Goal: Contribute content: Contribute content

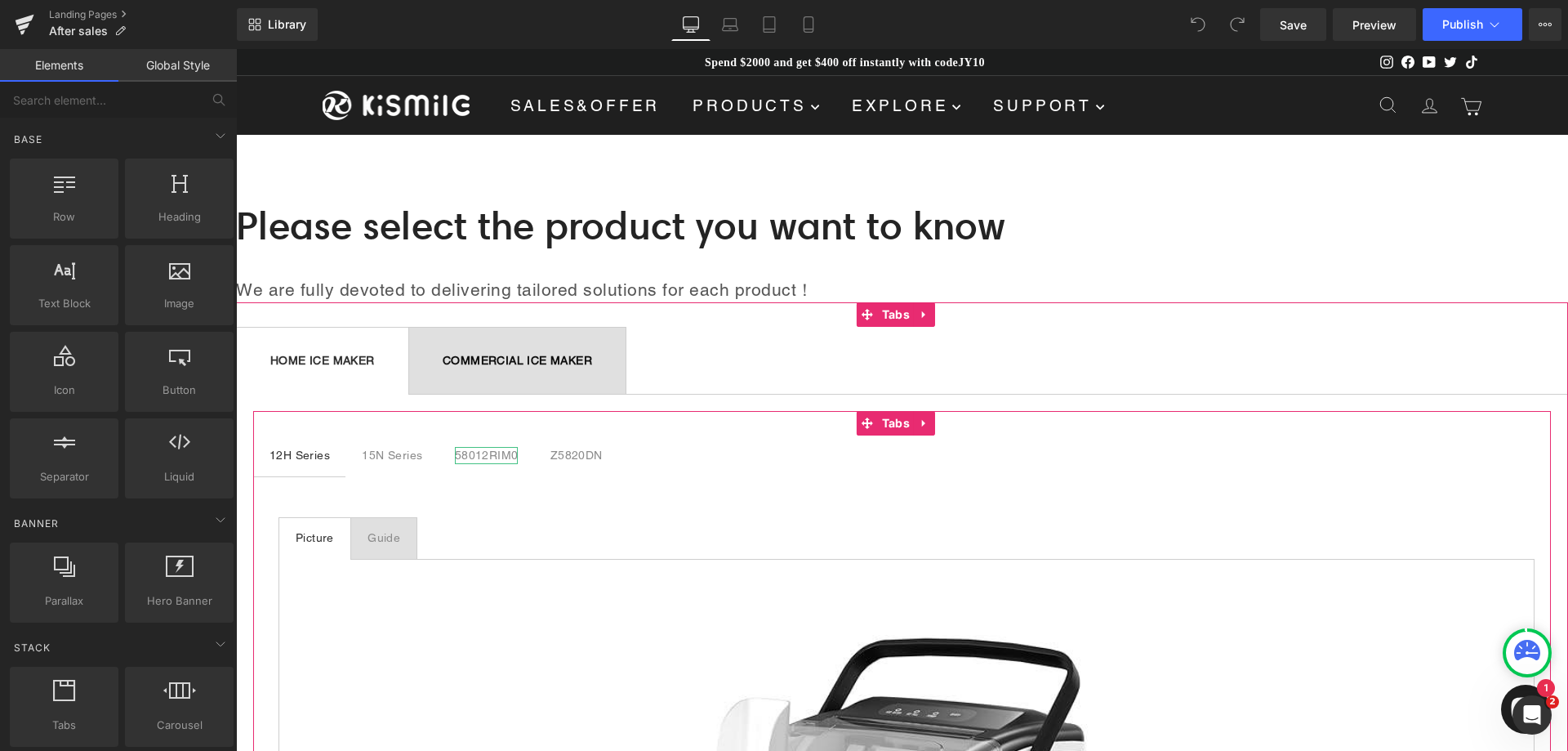
click at [478, 454] on div "58012RIM0" at bounding box center [486, 455] width 64 height 17
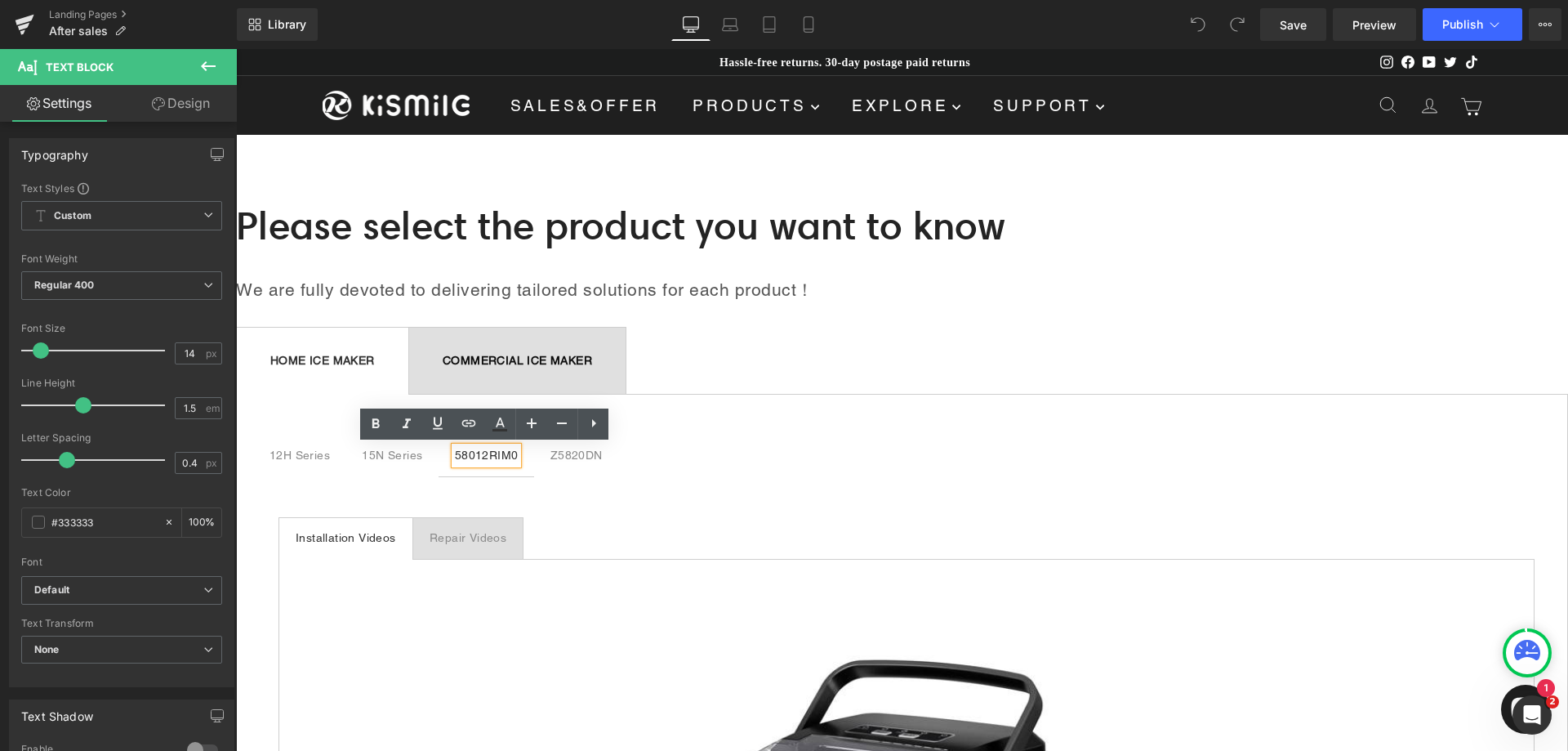
click at [399, 454] on div "15N Series" at bounding box center [392, 455] width 60 height 17
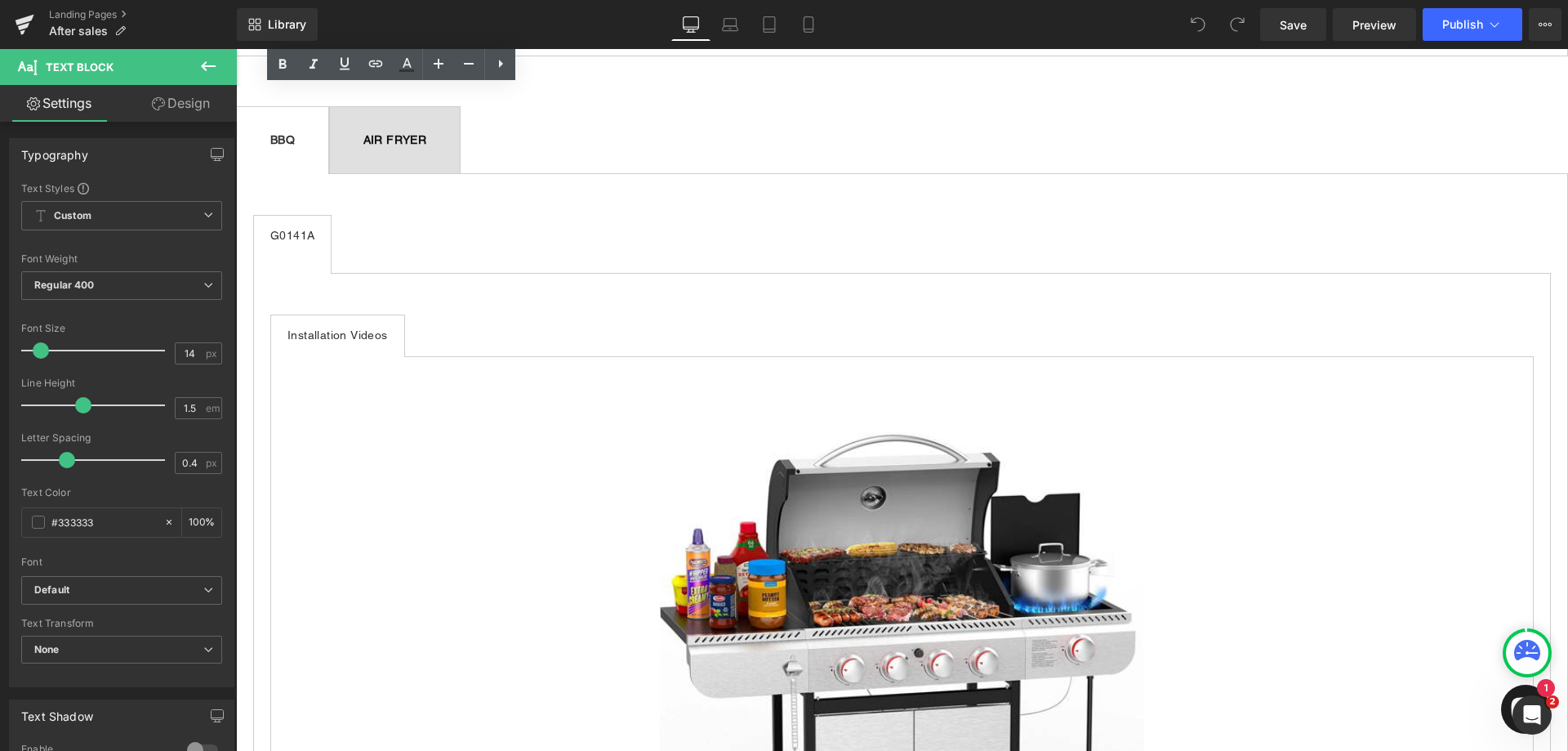
scroll to position [3513, 0]
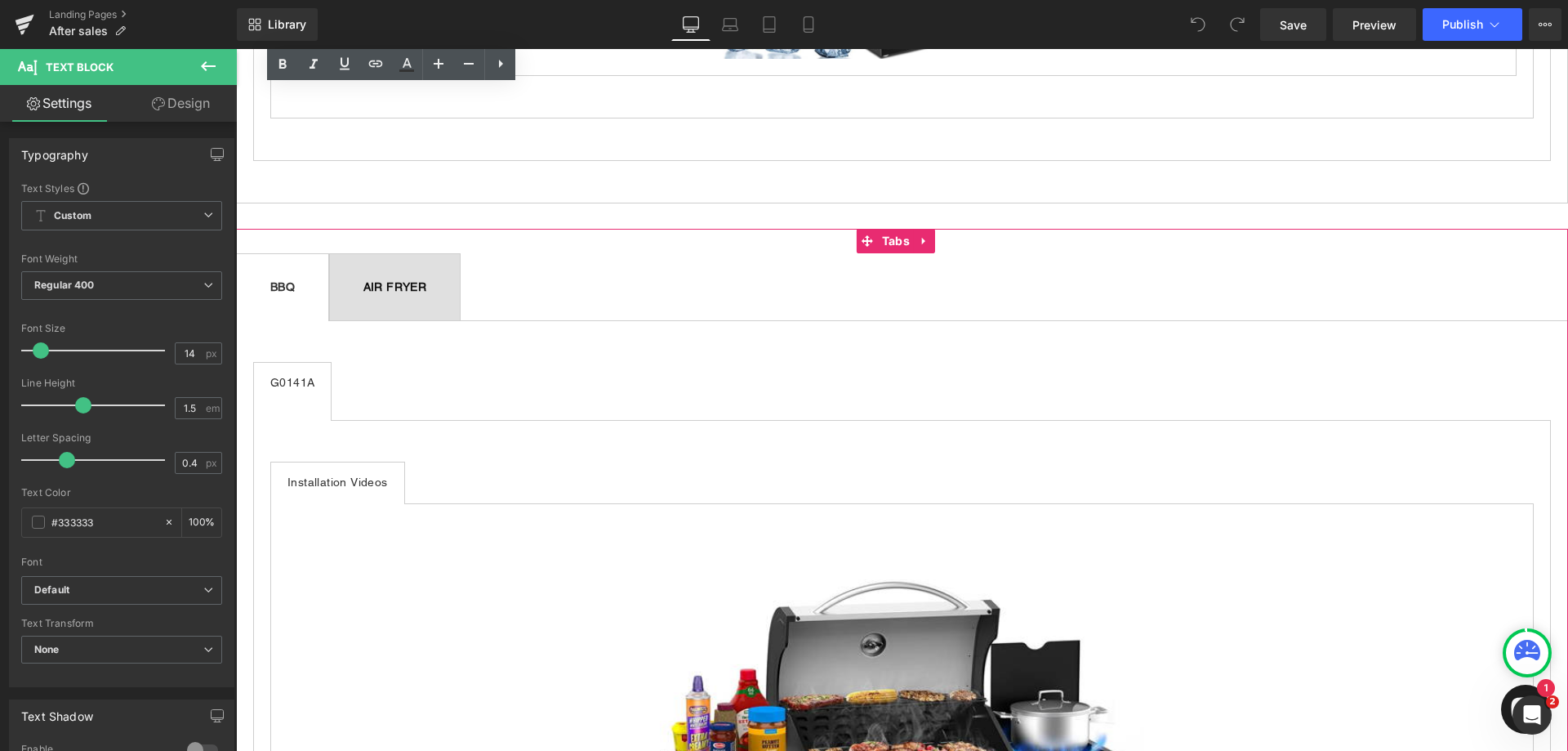
click at [461, 254] on span "AIR FRYER Text Block" at bounding box center [395, 287] width 131 height 66
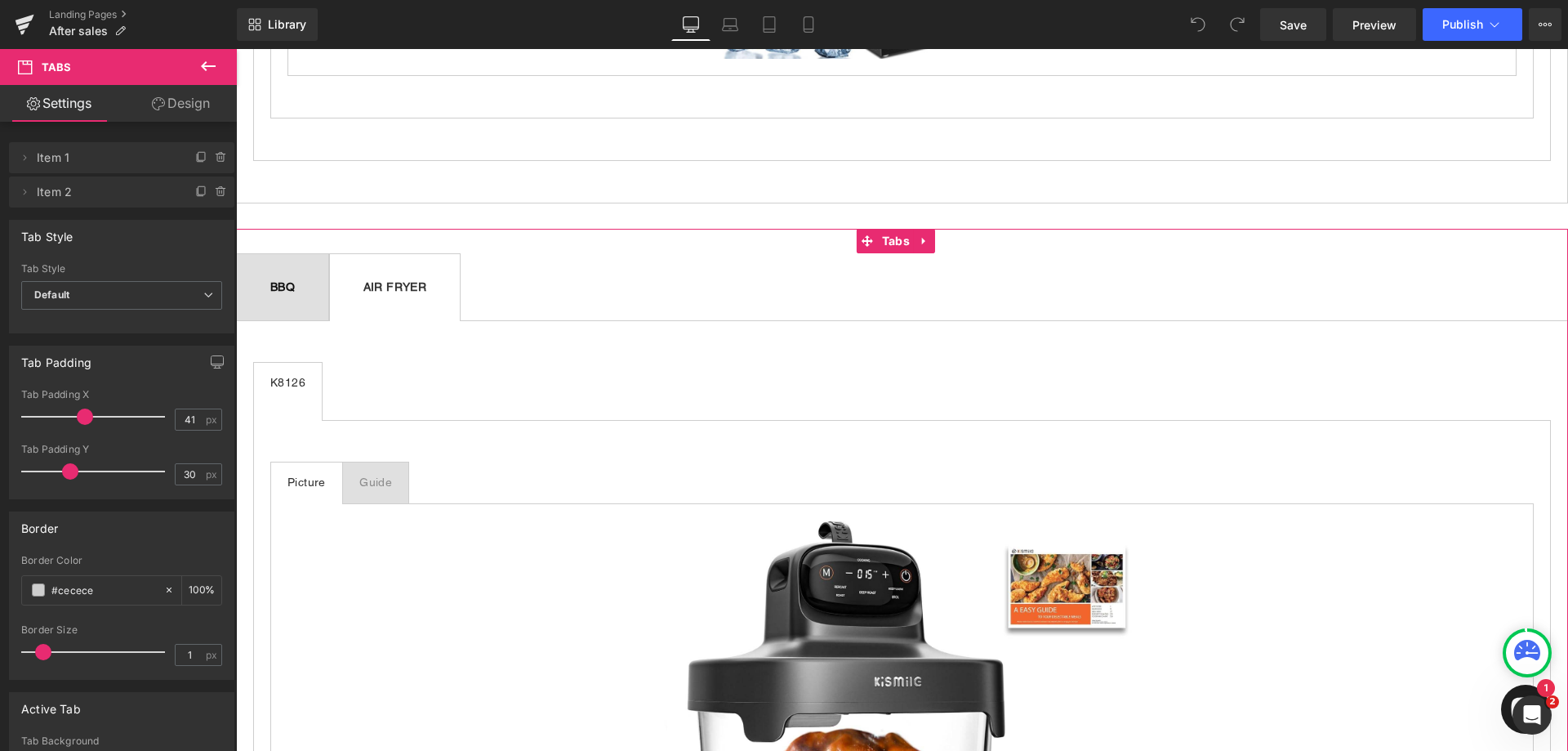
click at [378, 474] on div "Guide" at bounding box center [376, 482] width 32 height 17
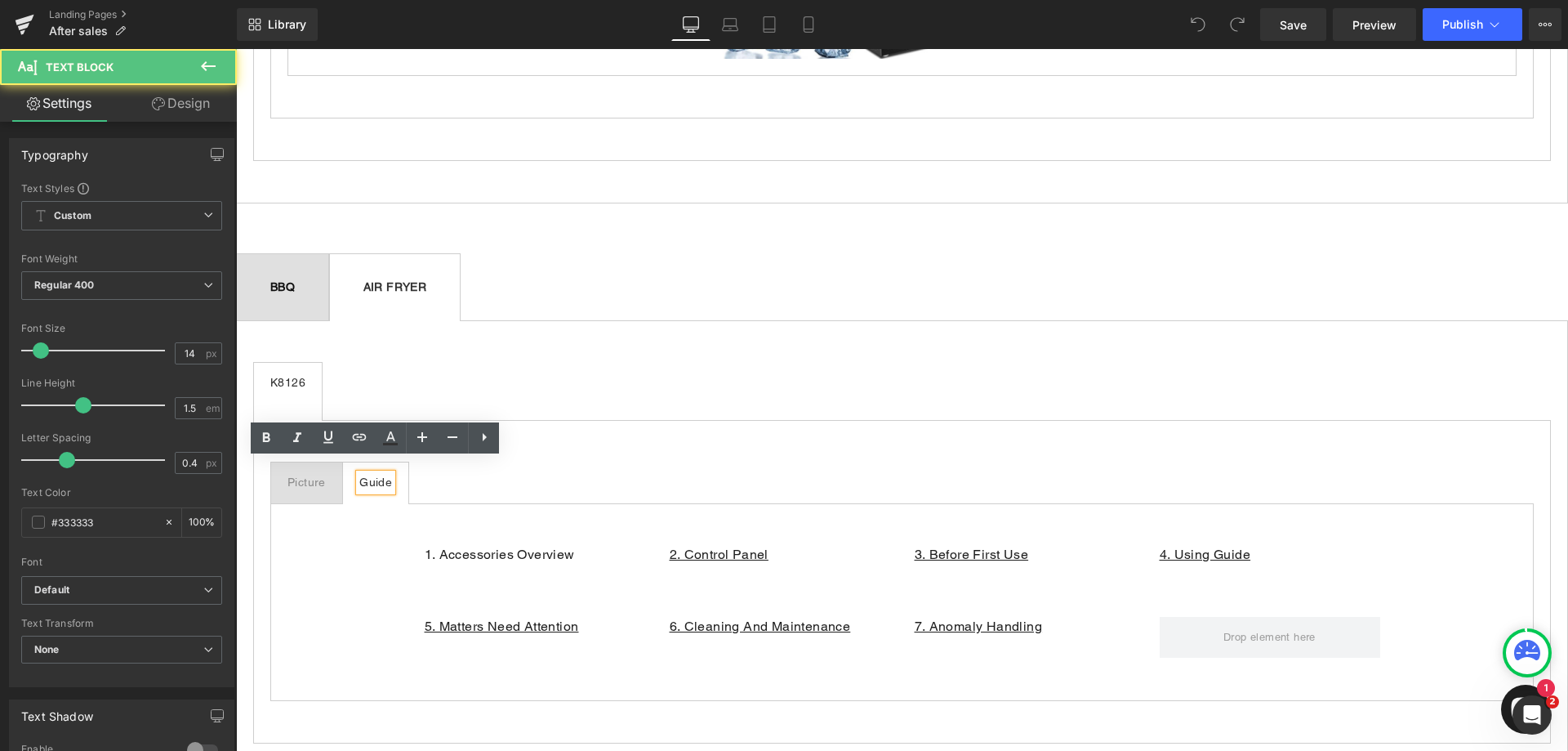
scroll to position [3677, 0]
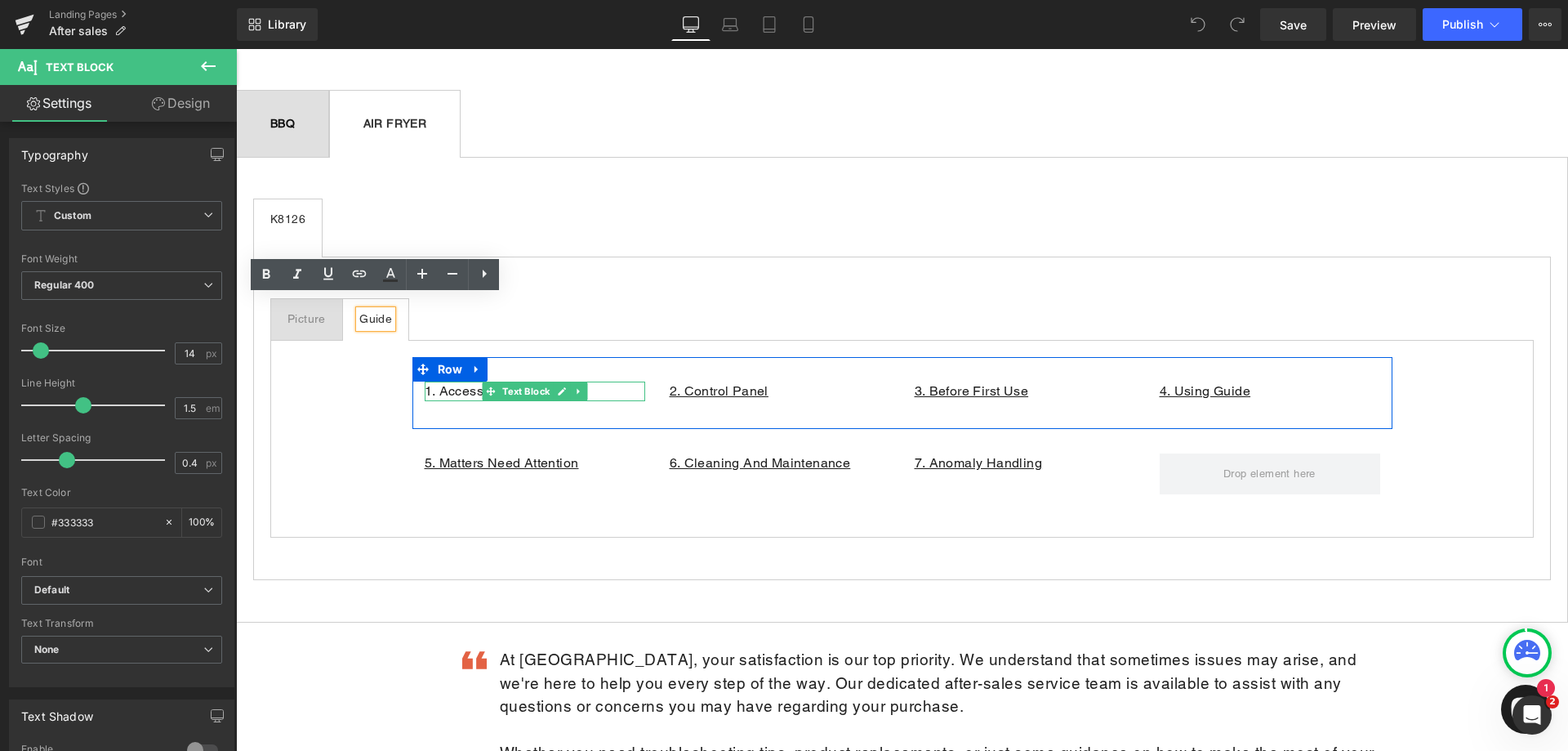
click at [600, 382] on p "1. Accessories Overview" at bounding box center [534, 391] width 220 height 20
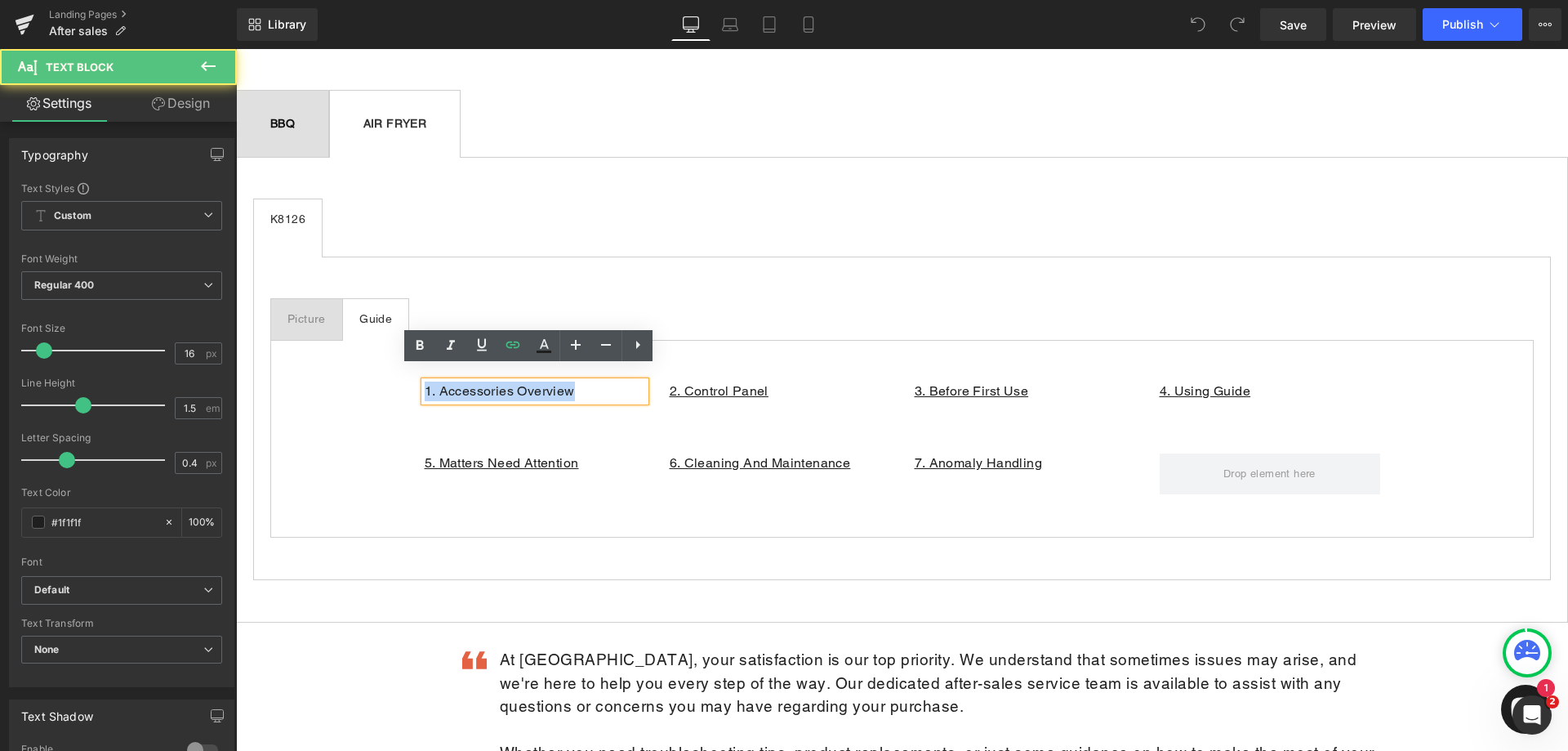
drag, startPoint x: 579, startPoint y: 382, endPoint x: 401, endPoint y: 379, distance: 178.0
click at [401, 379] on div "1. Accessories Overview Text Block 2. Control Panel Text Block 3. Before First …" at bounding box center [902, 439] width 1264 height 197
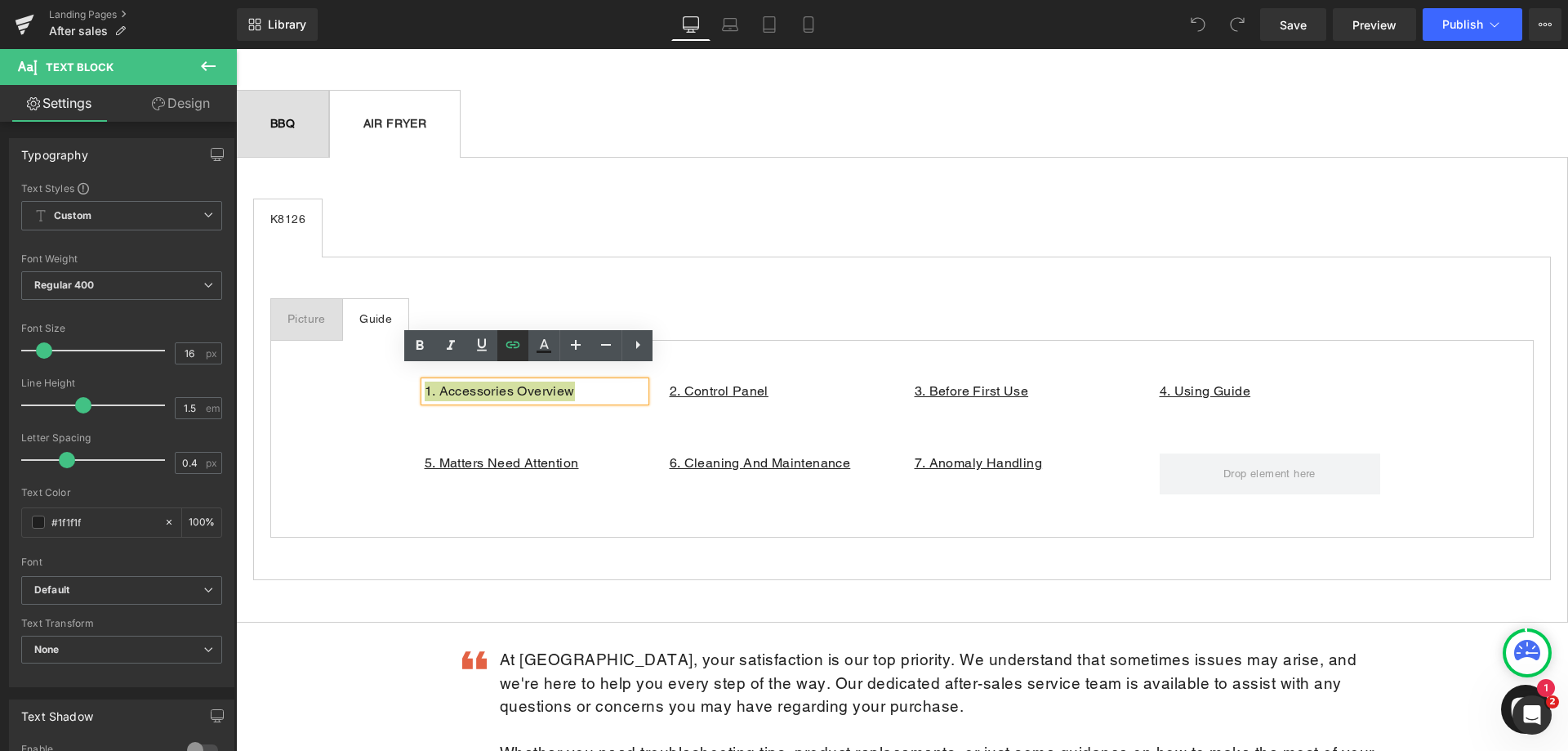
click at [518, 351] on icon at bounding box center [513, 344] width 20 height 20
paste input "1. Accessories Overview"
type input "1. Accessories Overview"
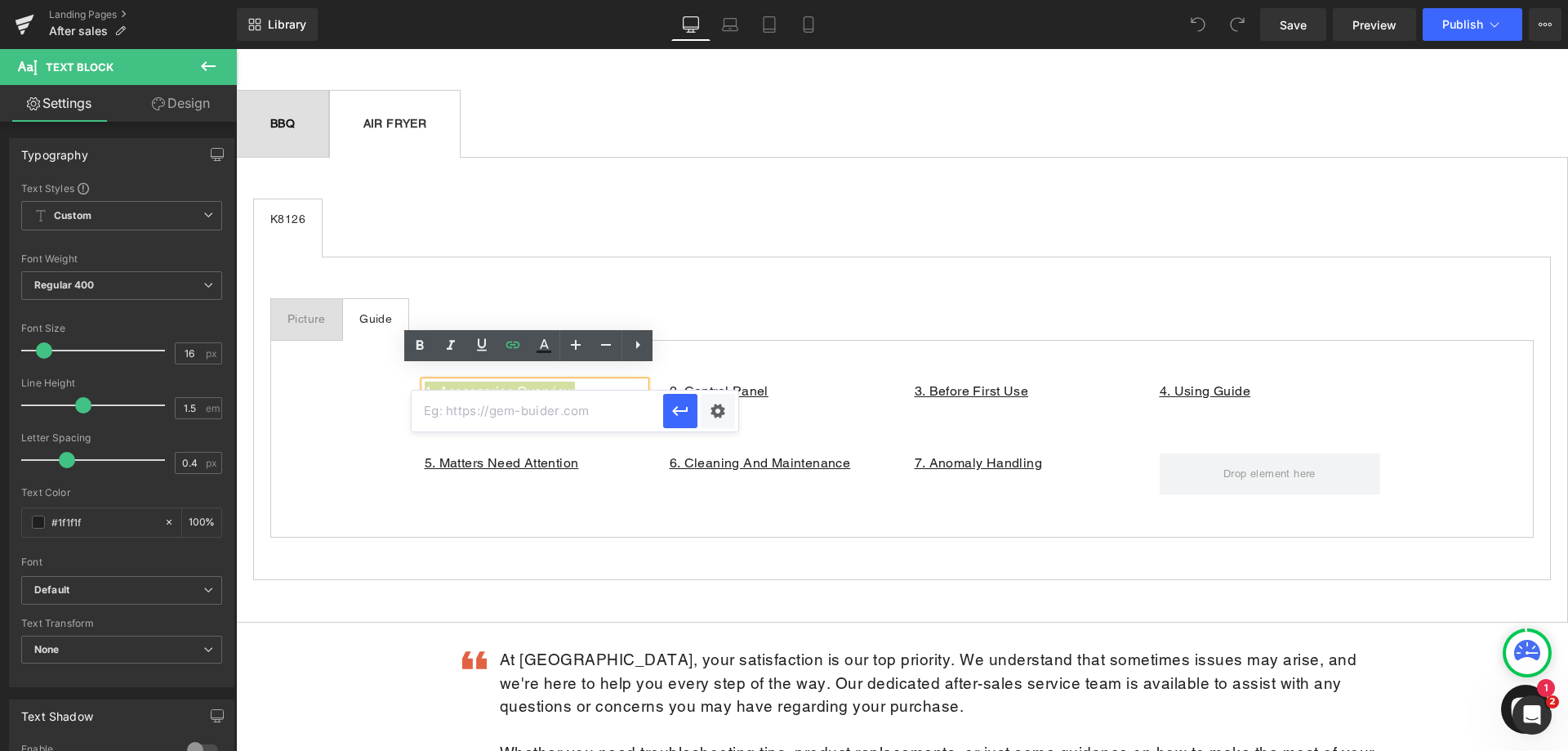
paste input "[URL][DOMAIN_NAME]"
click at [802, 396] on icon at bounding box center [806, 401] width 9 height 10
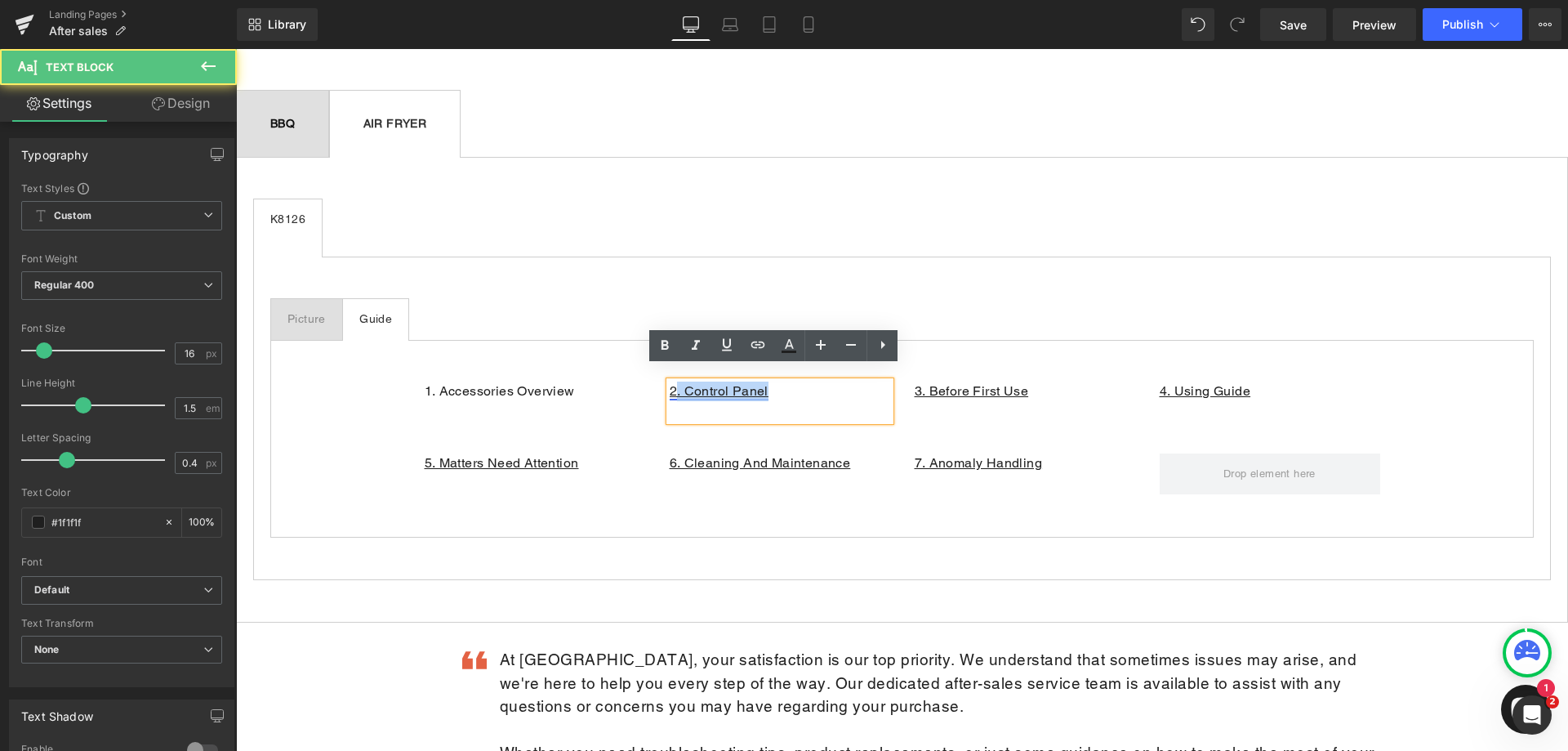
drag, startPoint x: 775, startPoint y: 374, endPoint x: 668, endPoint y: 377, distance: 107.0
click at [670, 382] on p "2. Control Panel" at bounding box center [780, 391] width 220 height 20
click at [778, 384] on p "2. Control Panel" at bounding box center [780, 391] width 220 height 20
drag, startPoint x: 782, startPoint y: 379, endPoint x: 663, endPoint y: 384, distance: 119.1
click at [670, 384] on p "2. Control Panel" at bounding box center [780, 391] width 220 height 20
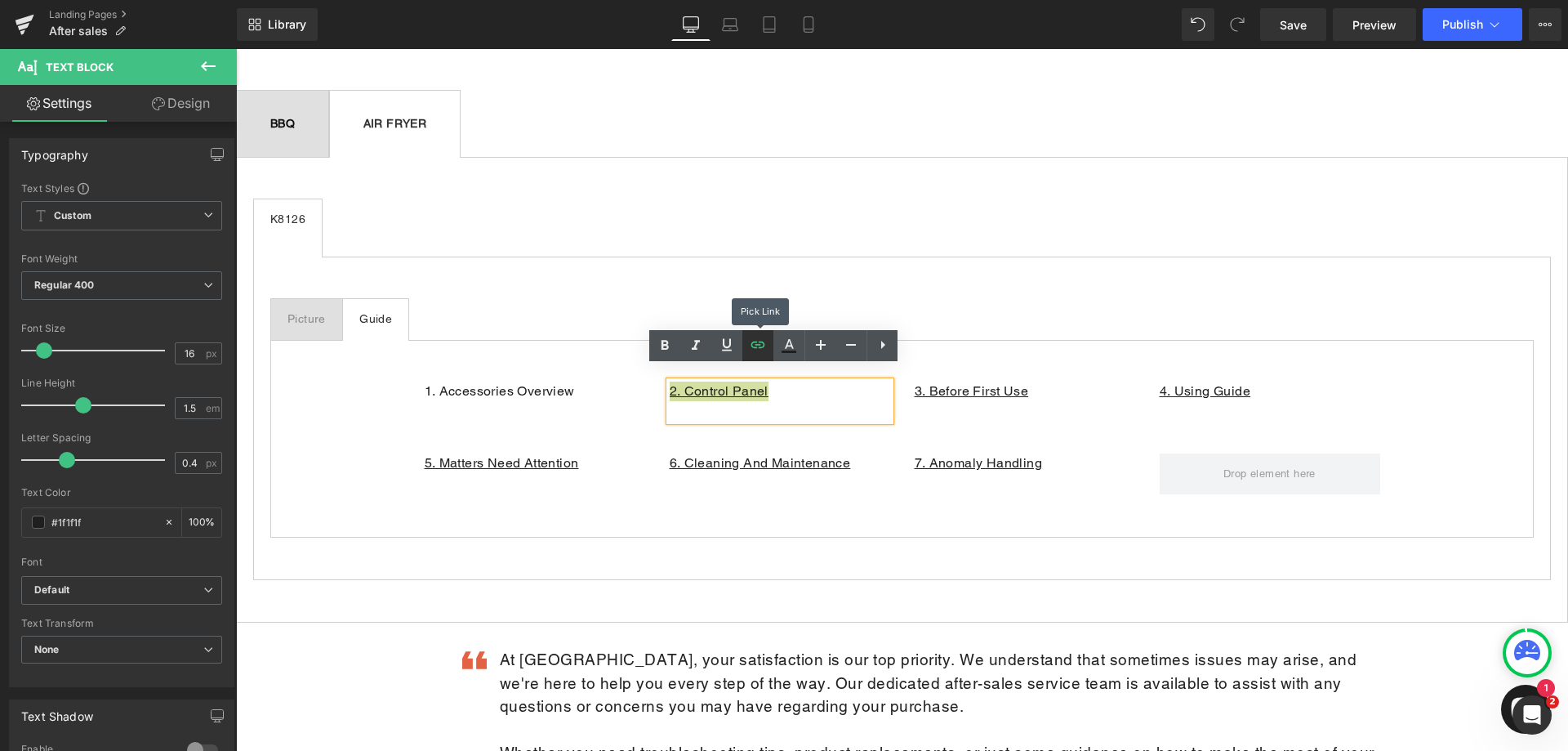
click at [757, 345] on icon at bounding box center [758, 344] width 20 height 20
paste input "Lnxp4jWI6Zs"
type input "[URL][DOMAIN_NAME]"
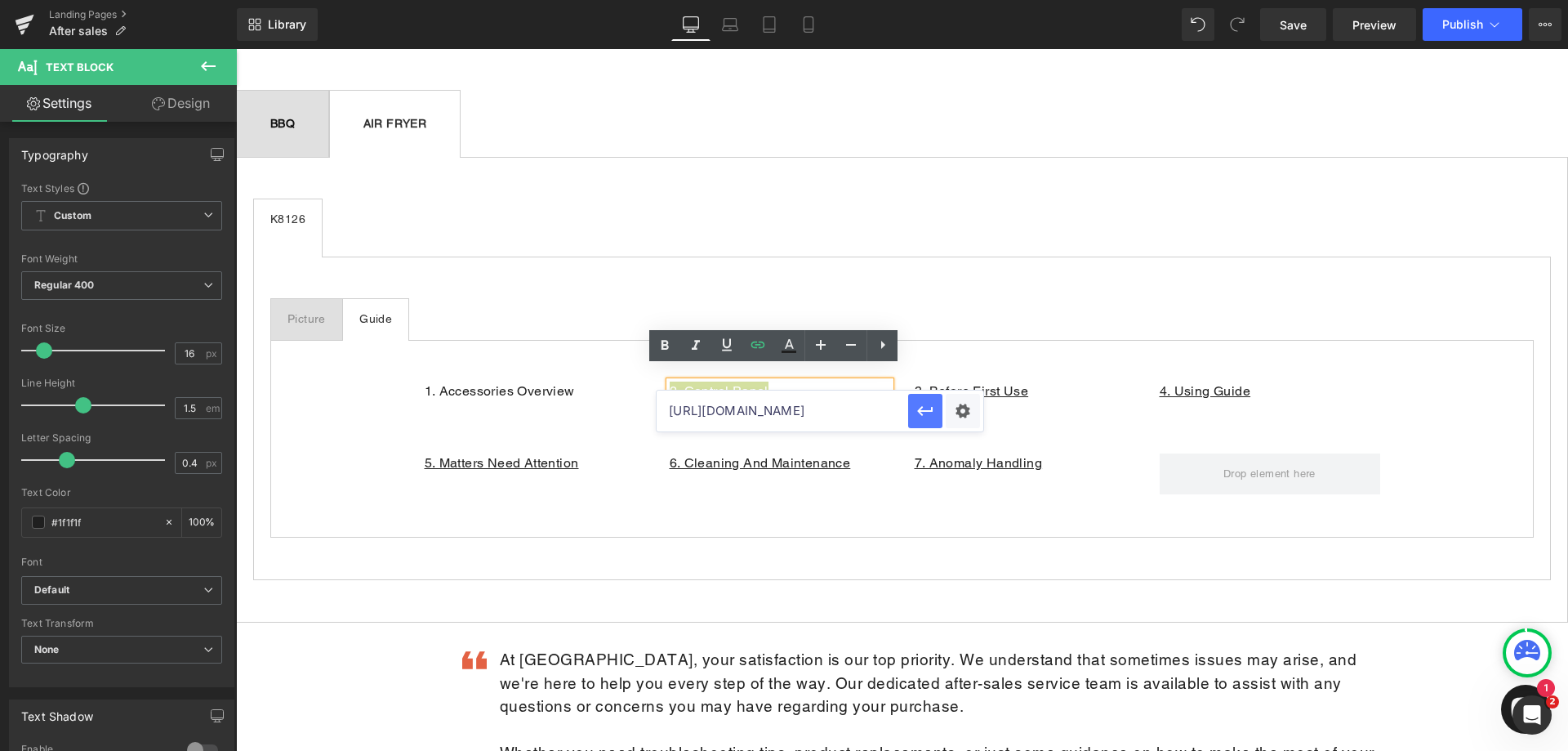
scroll to position [0, 0]
click at [761, 353] on icon at bounding box center [758, 344] width 20 height 20
paste input "[URL][DOMAIN_NAME]"
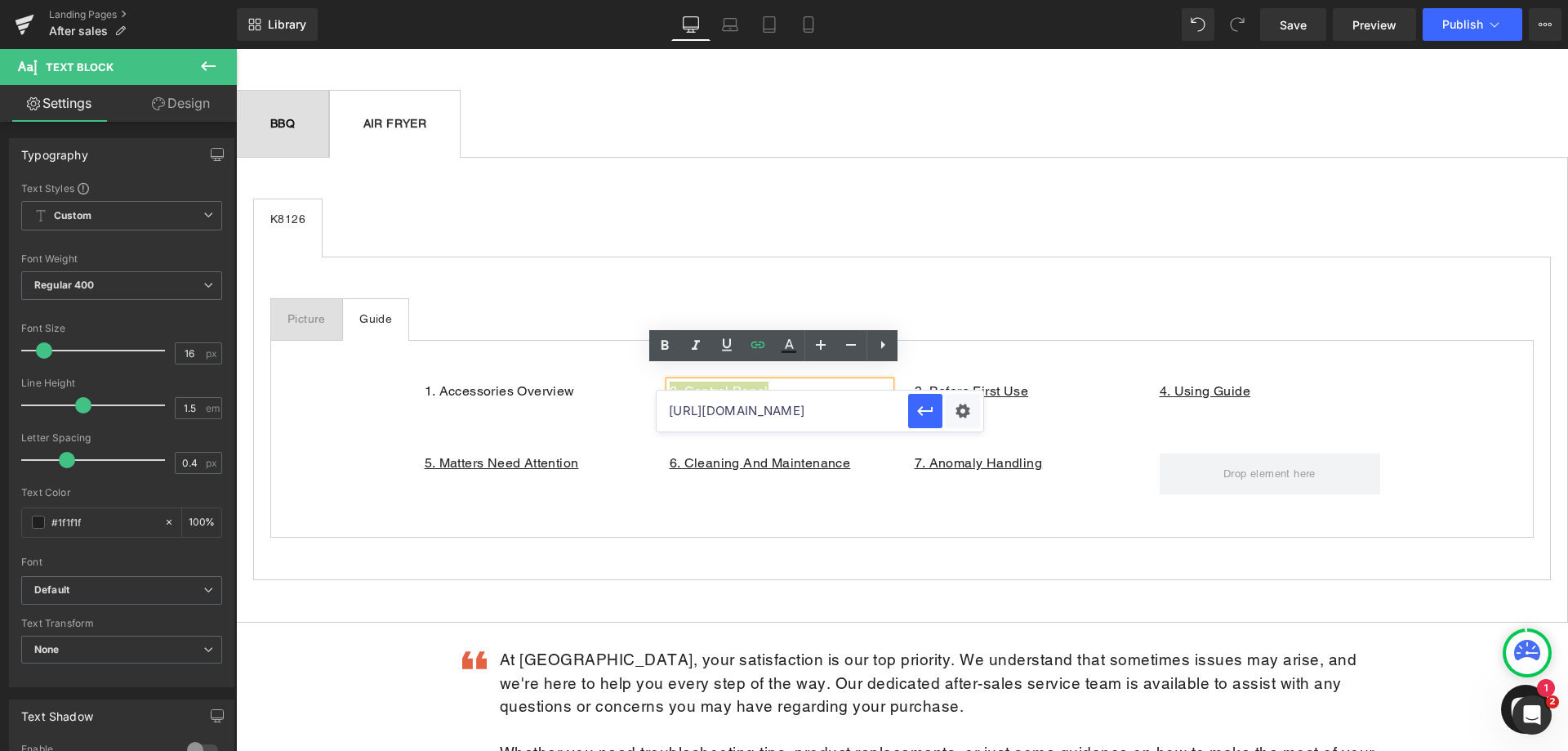
scroll to position [0, 71]
click at [756, 348] on icon at bounding box center [758, 345] width 14 height 7
click at [1093, 320] on ul "Picture Text Block Guide Text Block" at bounding box center [902, 320] width 1264 height 43
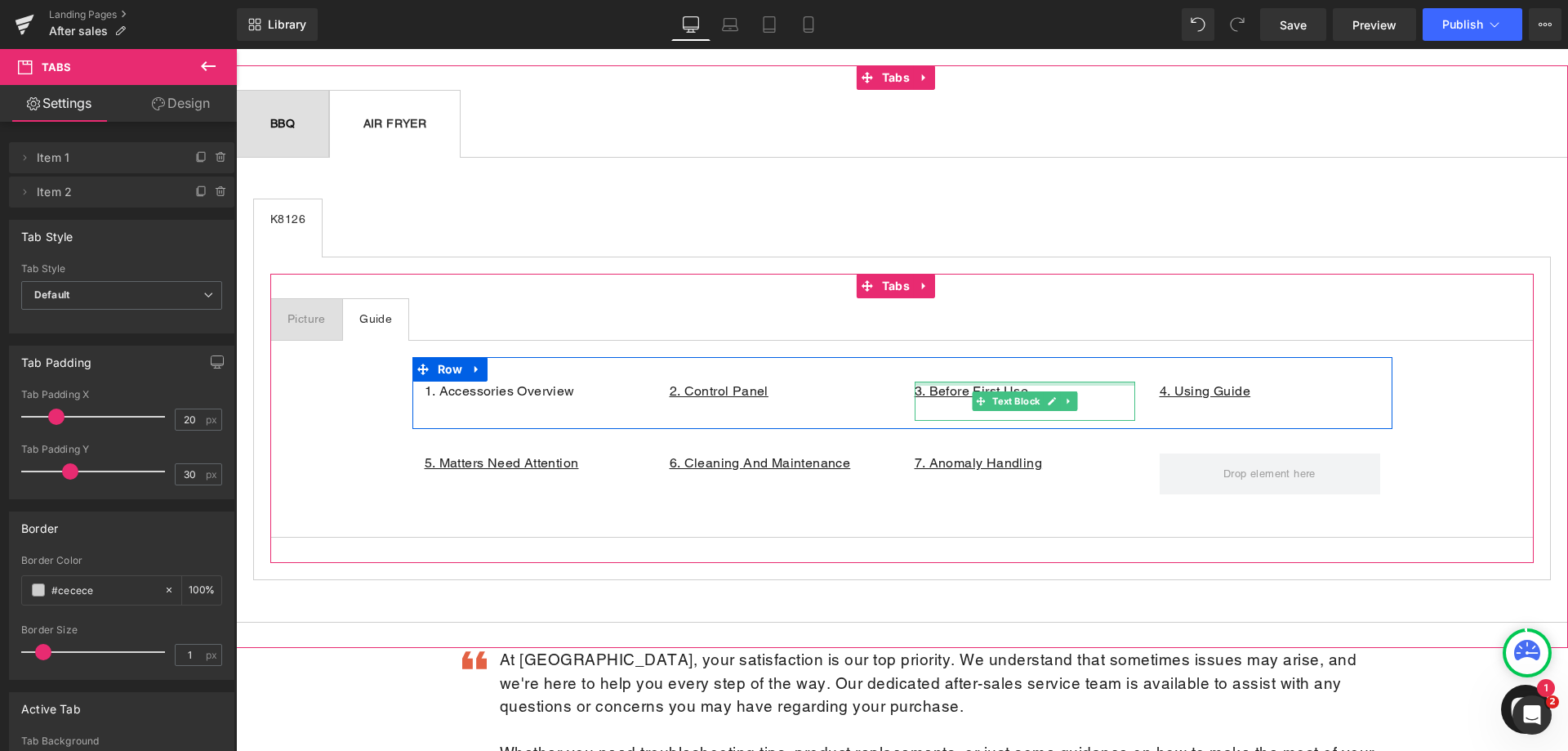
click at [1037, 382] on div at bounding box center [1025, 384] width 220 height 4
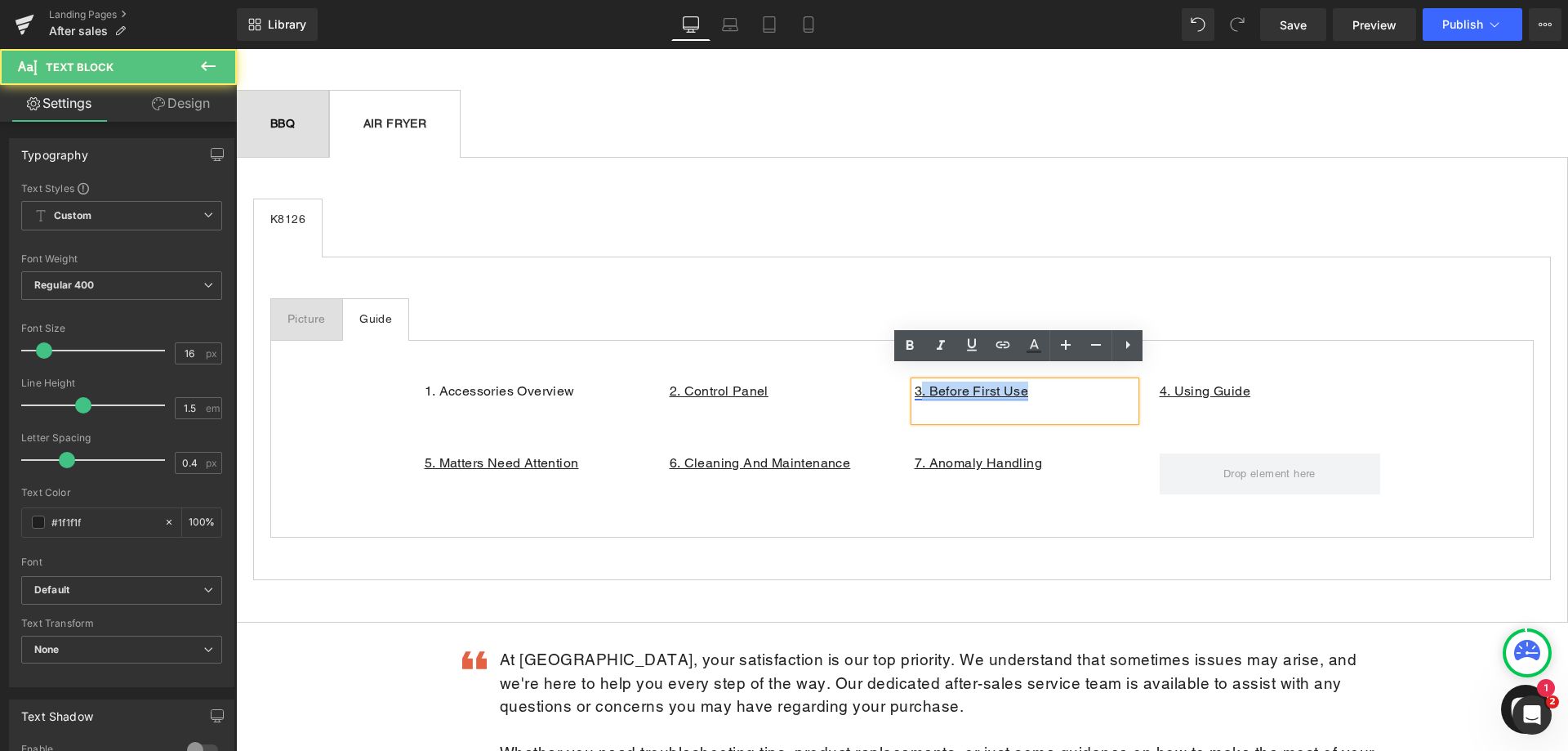
drag, startPoint x: 957, startPoint y: 373, endPoint x: 912, endPoint y: 373, distance: 45.0
click at [915, 382] on p "3. Before First Use" at bounding box center [1025, 391] width 220 height 20
click at [915, 384] on link "3. Before First Use" at bounding box center [972, 391] width 114 height 15
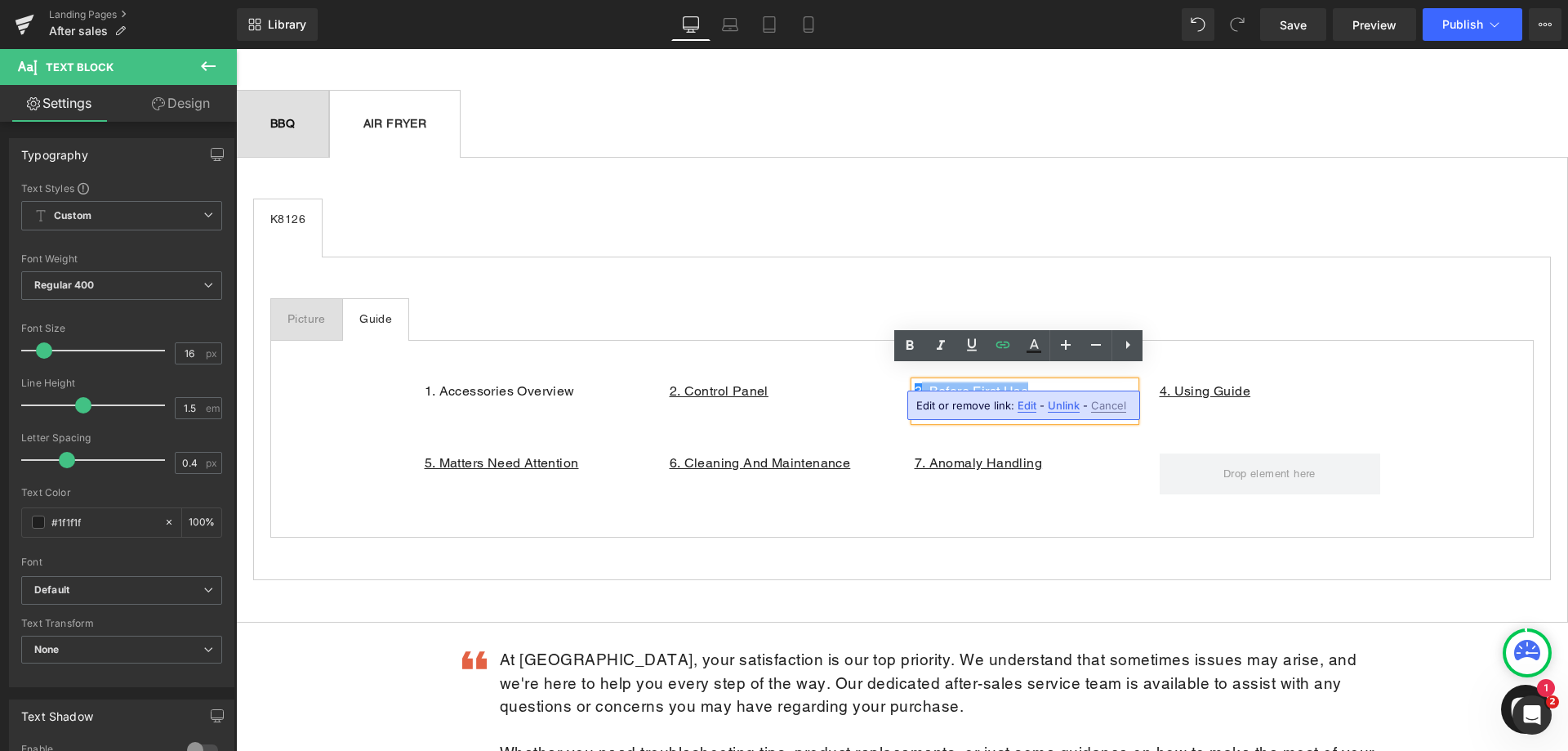
click at [1044, 382] on p "3. Before First Use" at bounding box center [1025, 391] width 220 height 20
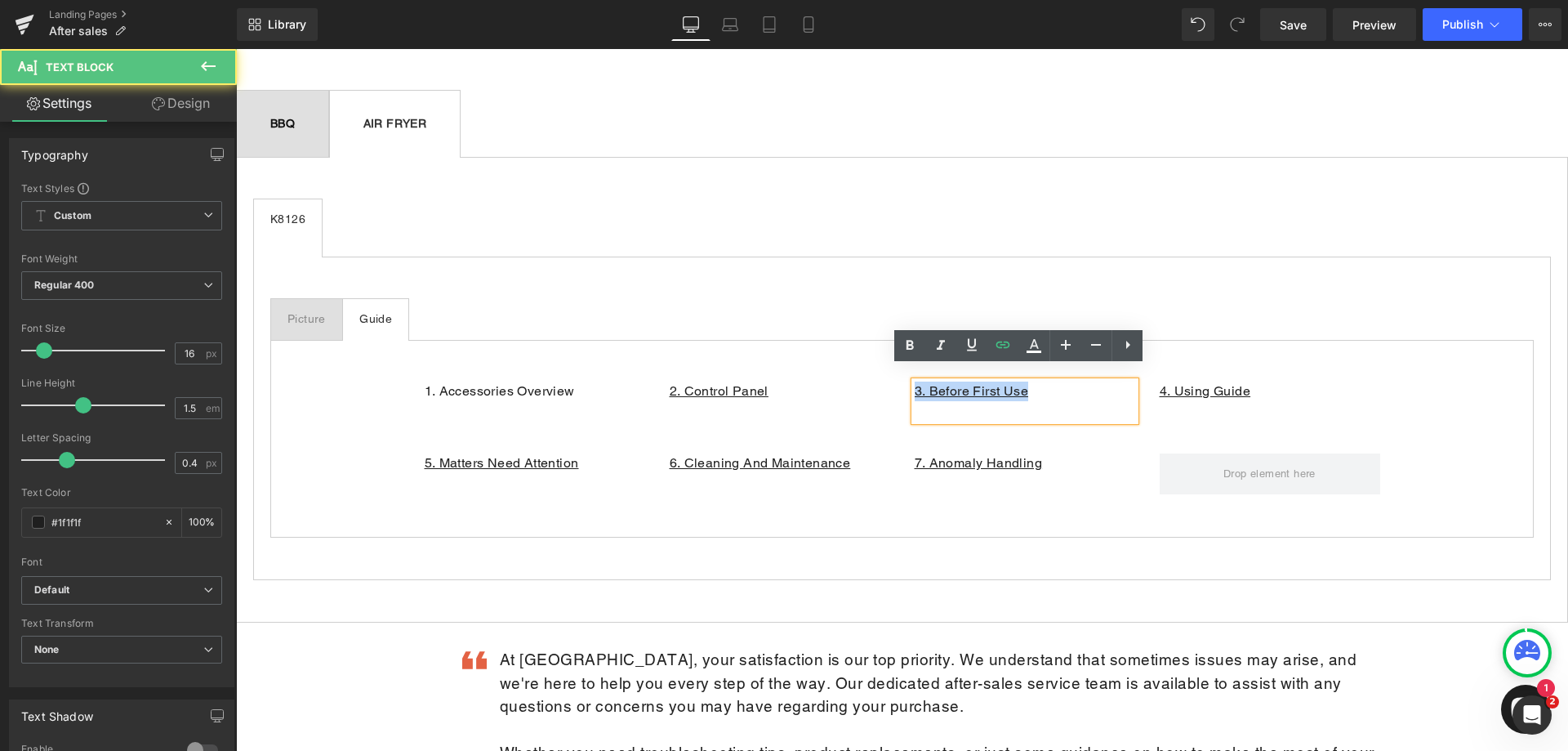
drag, startPoint x: 1038, startPoint y: 374, endPoint x: 901, endPoint y: 370, distance: 137.1
click at [902, 382] on div "3. Before First Use Text Block" at bounding box center [1025, 401] width 245 height 39
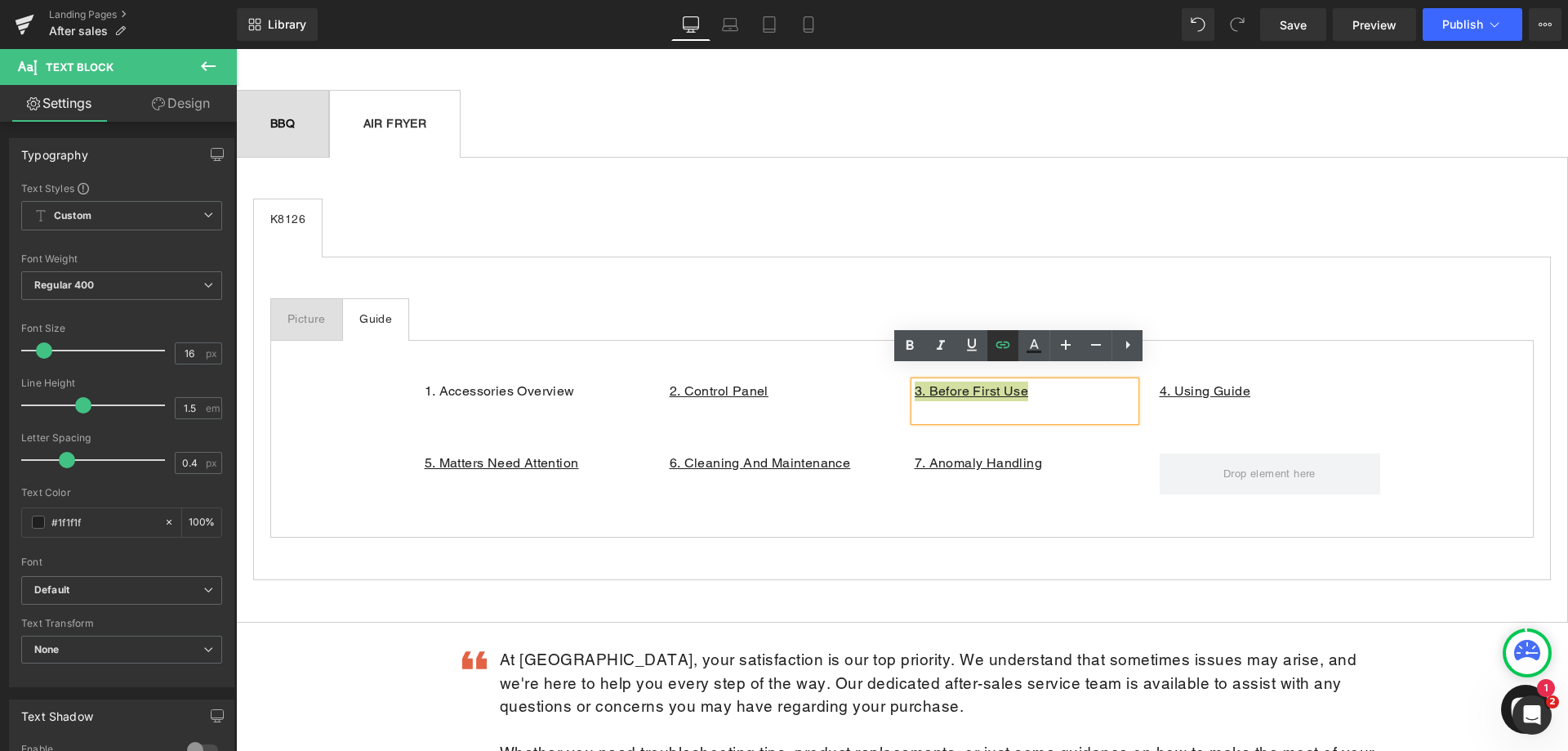
click at [1010, 344] on icon at bounding box center [1003, 344] width 20 height 20
paste input "jYjuKZO_KGI"
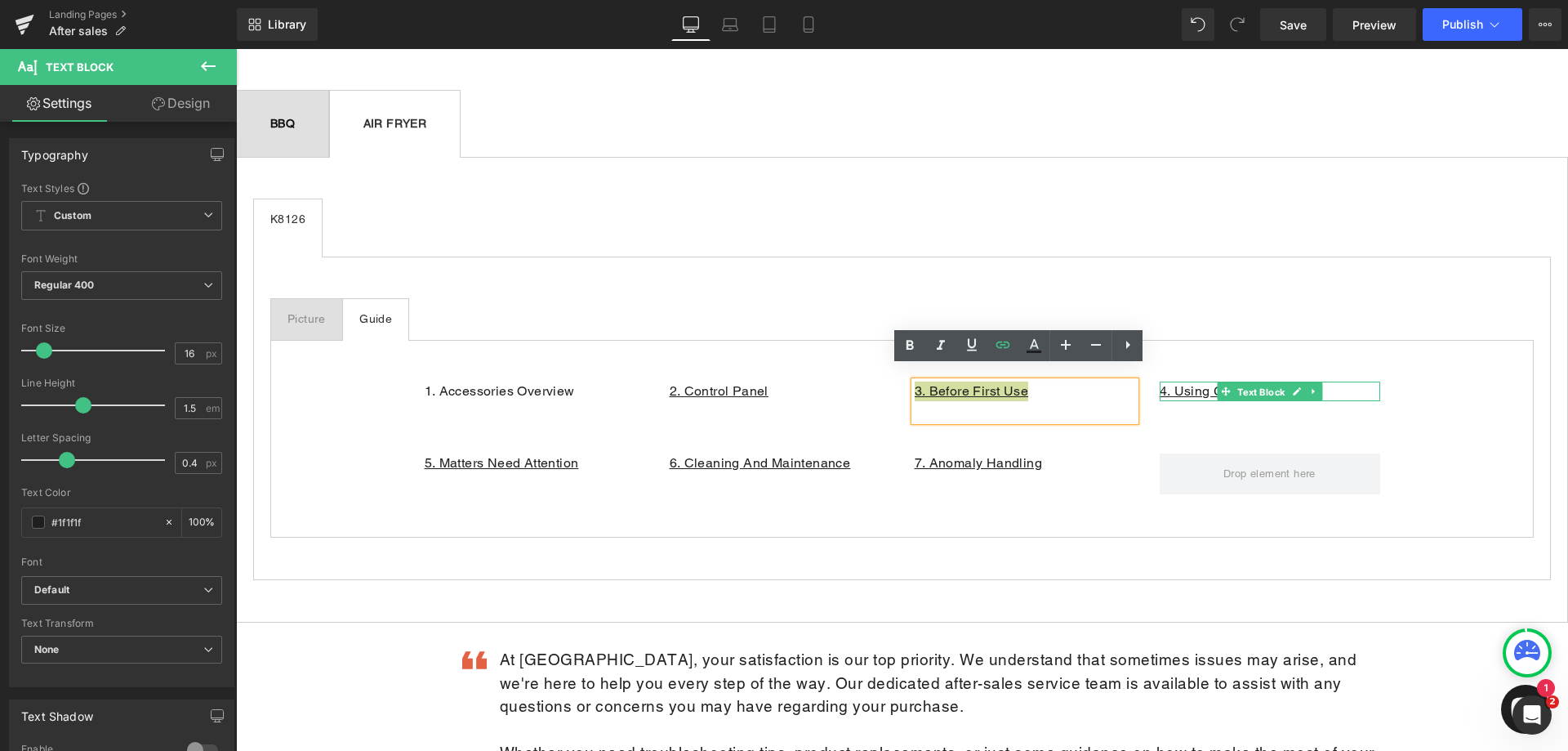
click at [1249, 383] on span "Text Block" at bounding box center [1260, 392] width 54 height 20
click at [1342, 382] on div at bounding box center [1270, 384] width 220 height 4
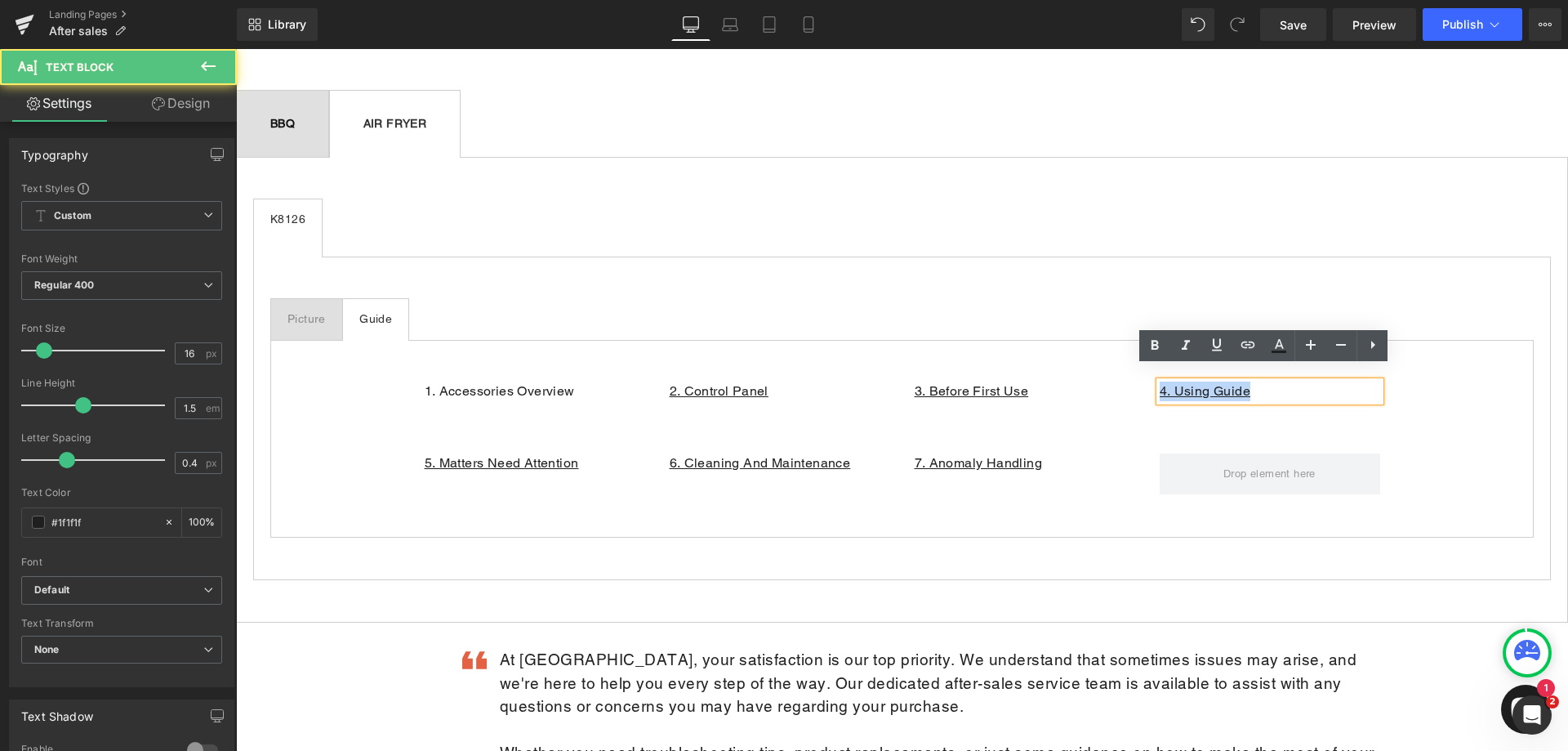
drag, startPoint x: 1202, startPoint y: 370, endPoint x: 1133, endPoint y: 369, distance: 69.0
click at [1133, 369] on div "1. Accessories Overview Text Block 2. Control Panel Text Block 3. Before First …" at bounding box center [902, 393] width 980 height 72
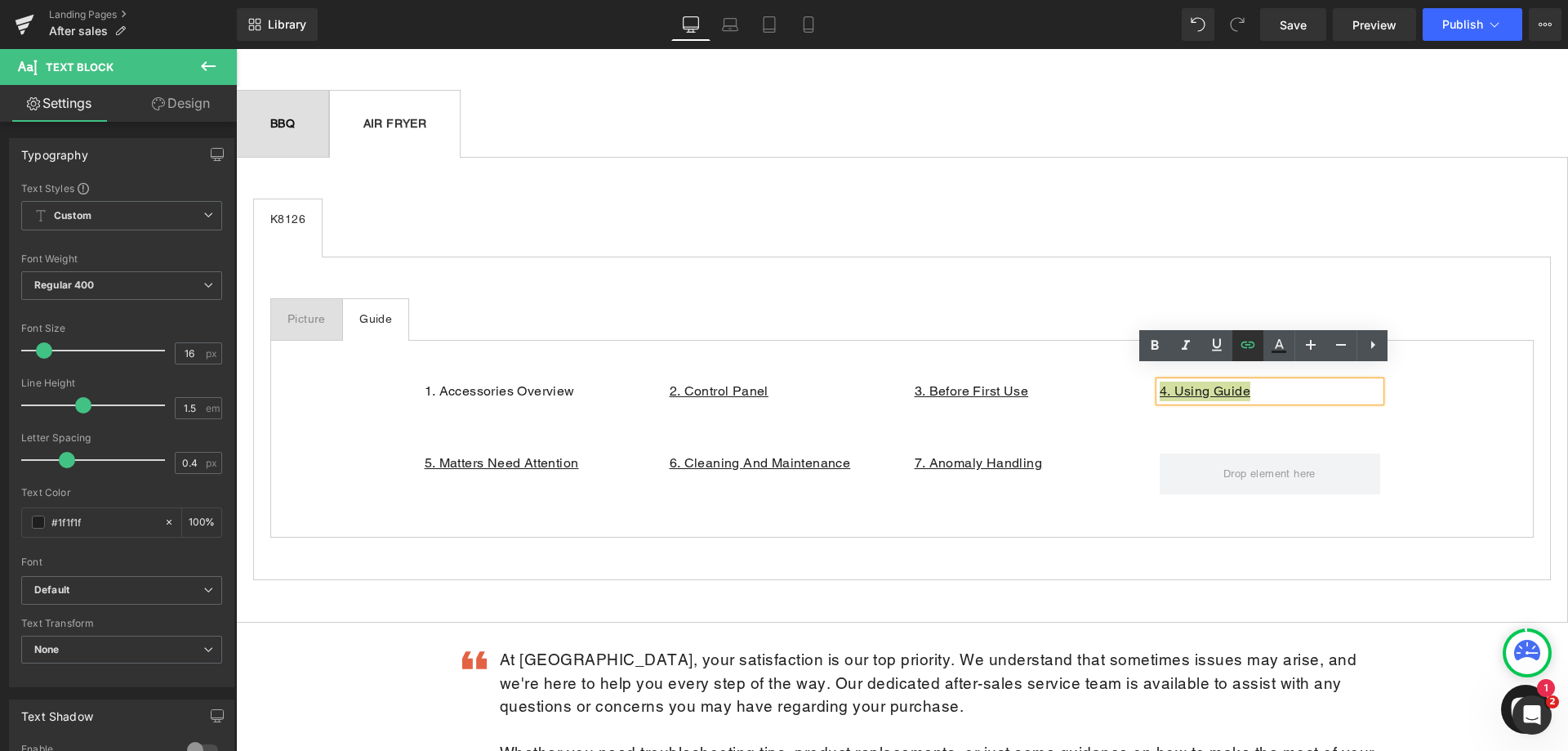
click at [1253, 348] on icon at bounding box center [1247, 344] width 20 height 20
paste input "pA_YS0w3tu0"
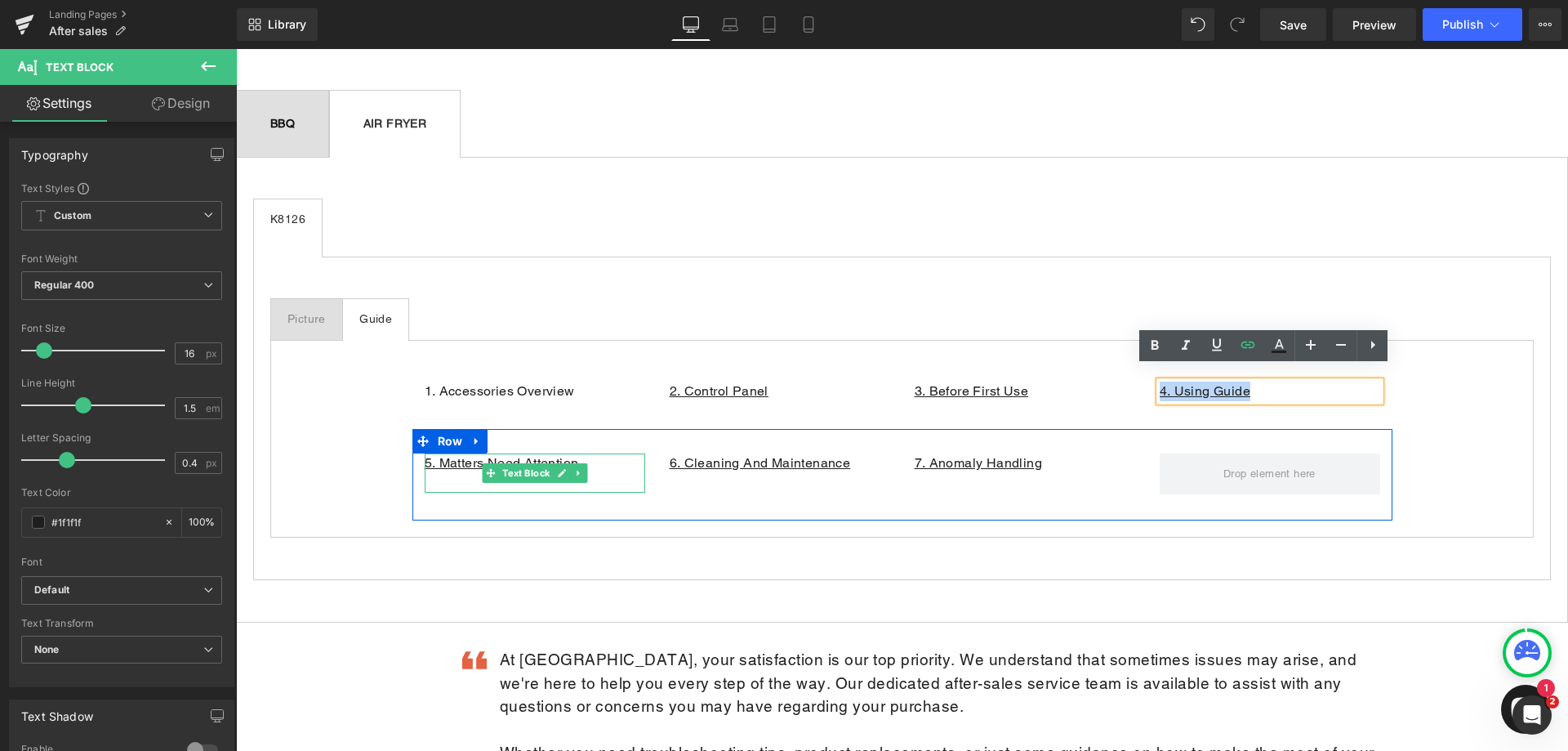
click at [597, 453] on p "5. Matters Need Attention" at bounding box center [534, 463] width 220 height 20
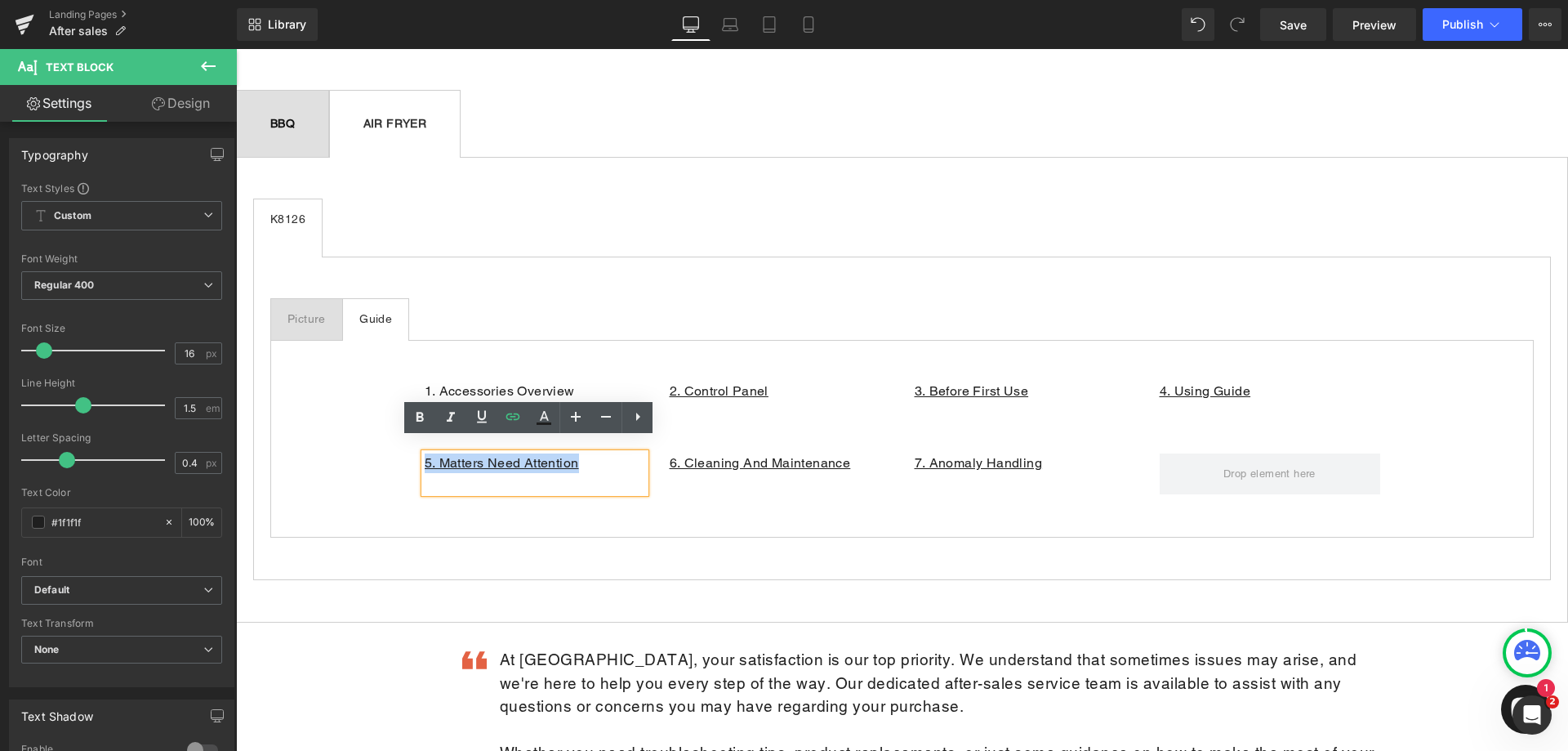
drag, startPoint x: 475, startPoint y: 451, endPoint x: 400, endPoint y: 455, distance: 75.1
click at [400, 455] on div "1. Accessories Overview Text Block 2. Control Panel Text Block 3. Before First …" at bounding box center [902, 439] width 1264 height 197
click at [514, 415] on icon at bounding box center [513, 416] width 20 height 20
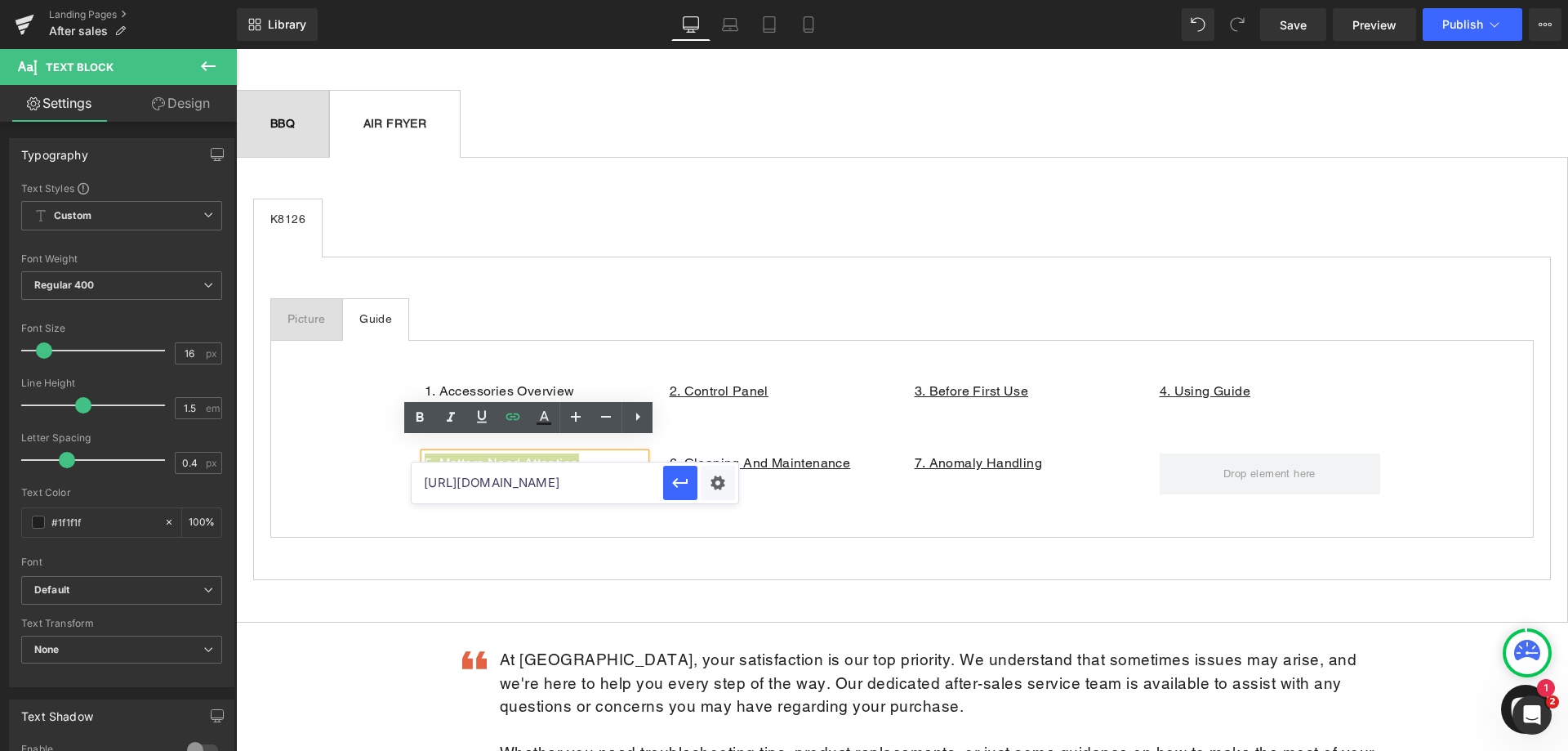
paste input "2cz6aP_ebhI"
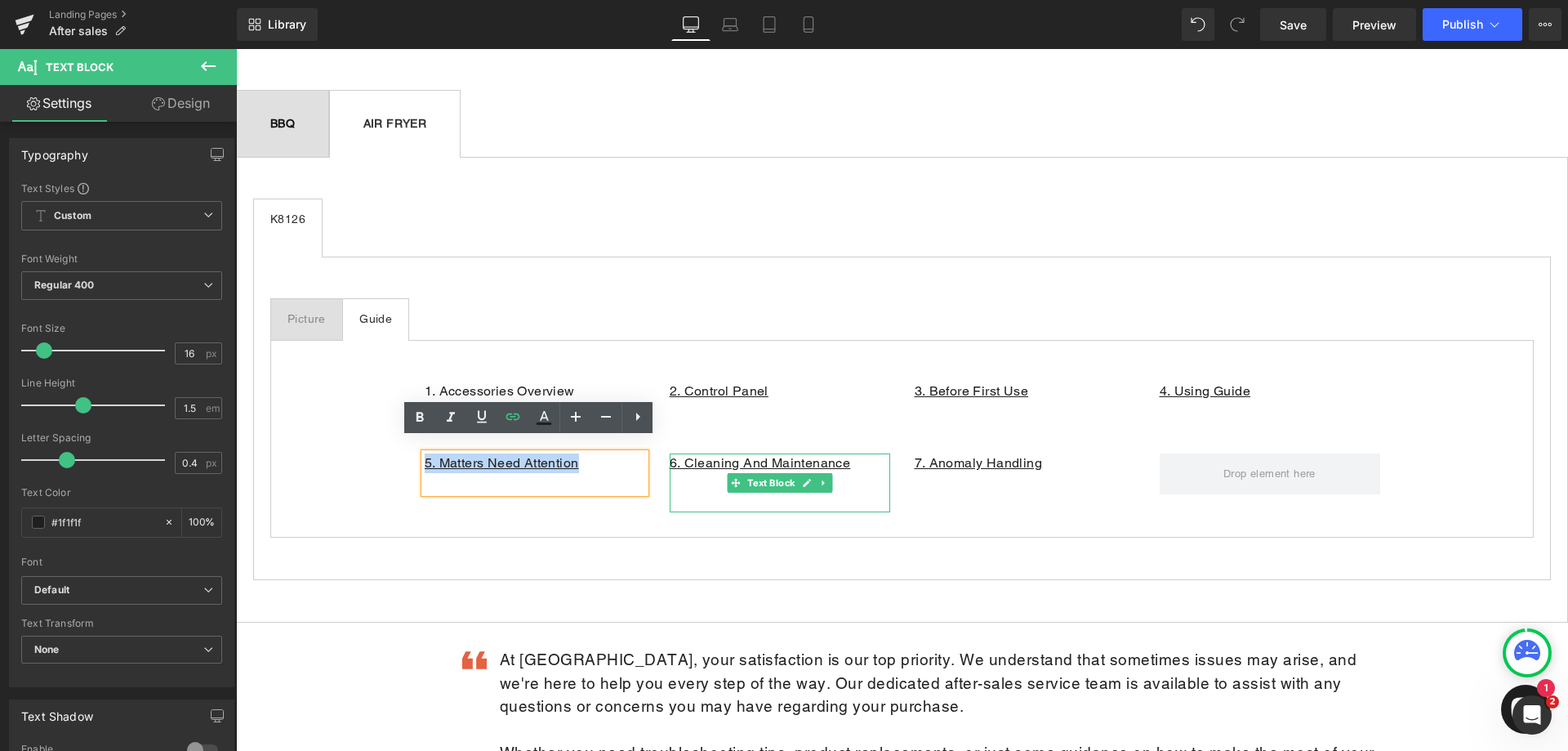
click at [844, 453] on p "6. Cleaning And Maintenance" at bounding box center [780, 463] width 220 height 20
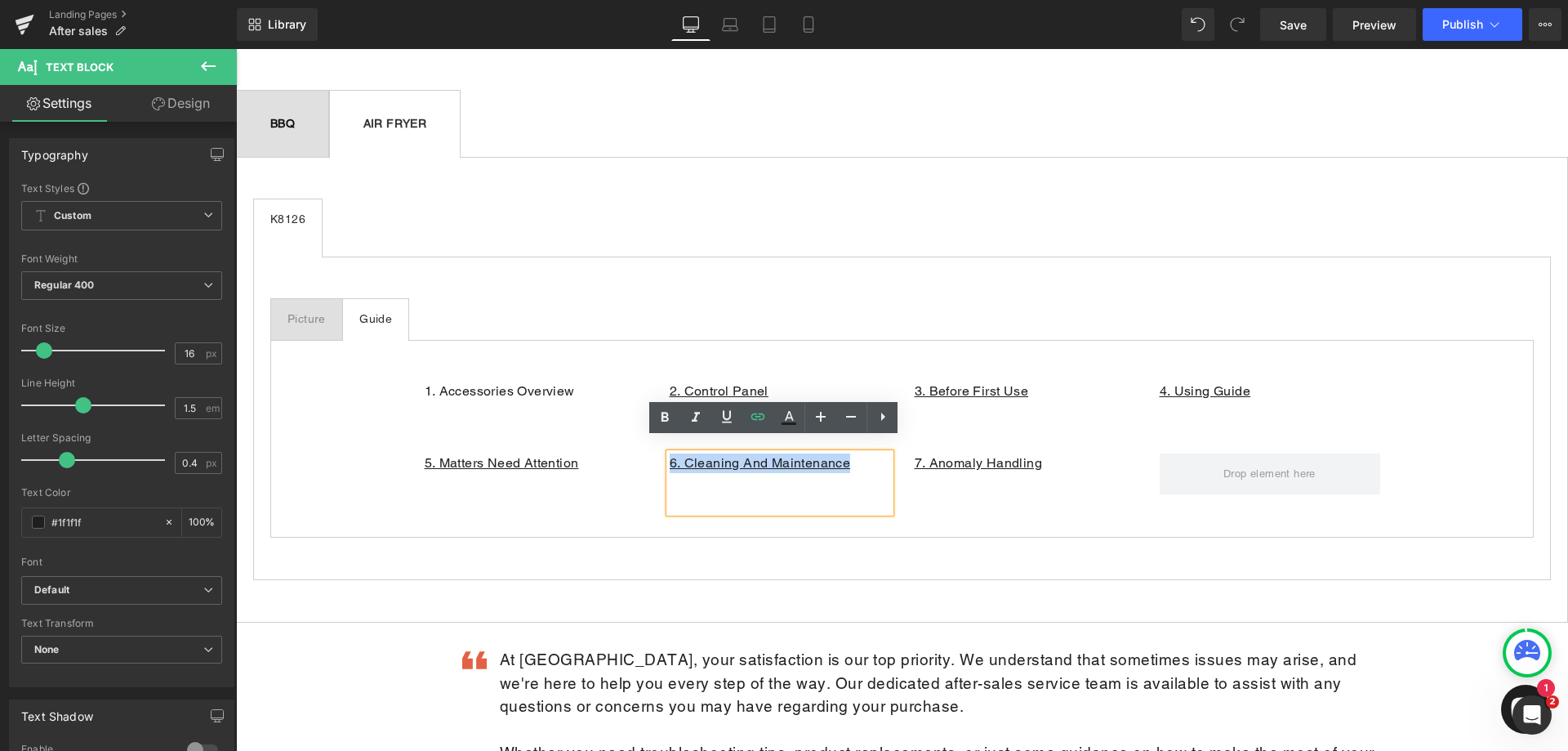
drag, startPoint x: 845, startPoint y: 448, endPoint x: 658, endPoint y: 454, distance: 187.1
click at [658, 454] on div "6. Cleaning And Maintenance Text Block" at bounding box center [780, 482] width 245 height 59
click at [765, 420] on icon at bounding box center [758, 416] width 20 height 20
paste input "9uTfkxl4Bnk"
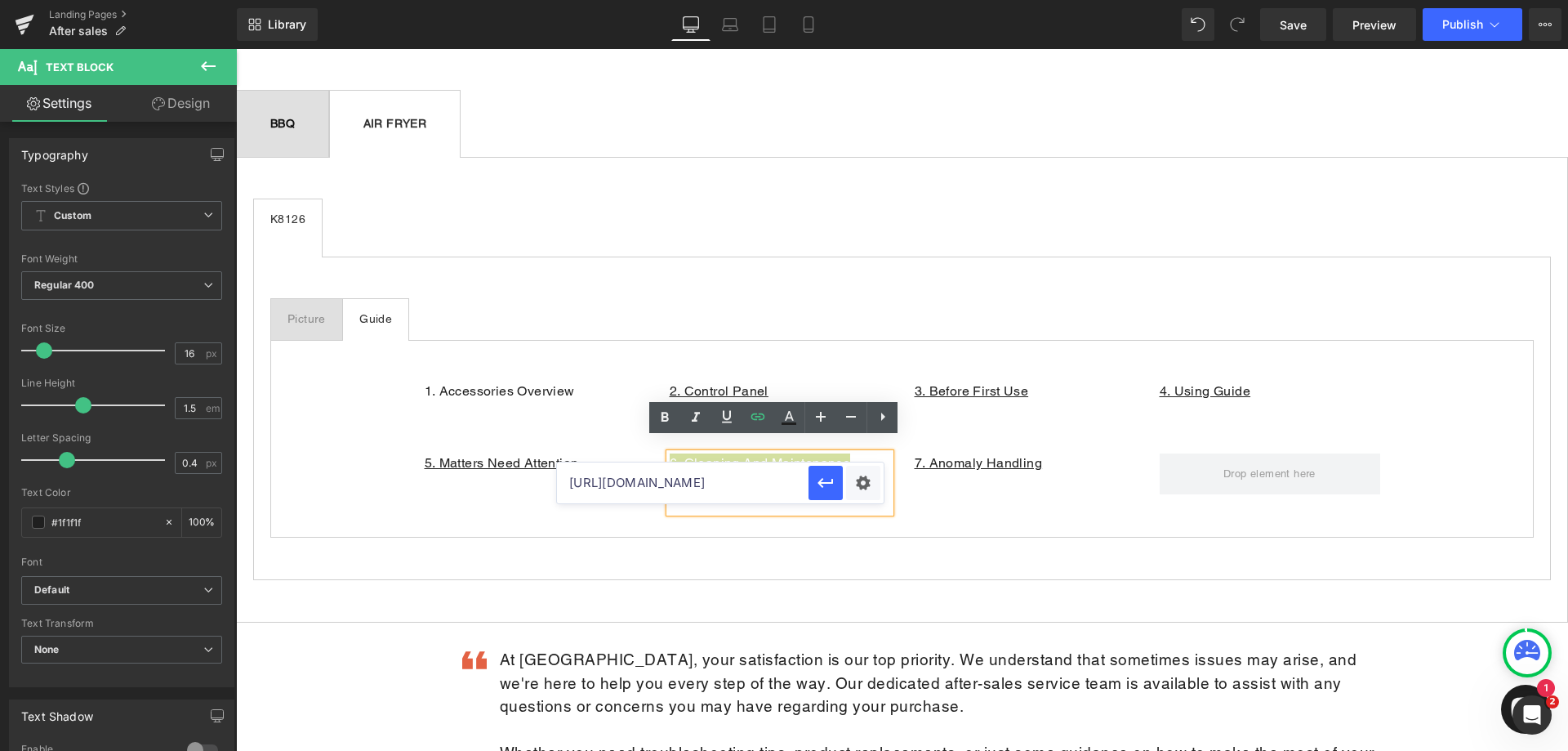
scroll to position [0, 68]
type input "[URL][DOMAIN_NAME]"
click at [844, 453] on p "6. Cleaning And Maintenance" at bounding box center [780, 463] width 220 height 20
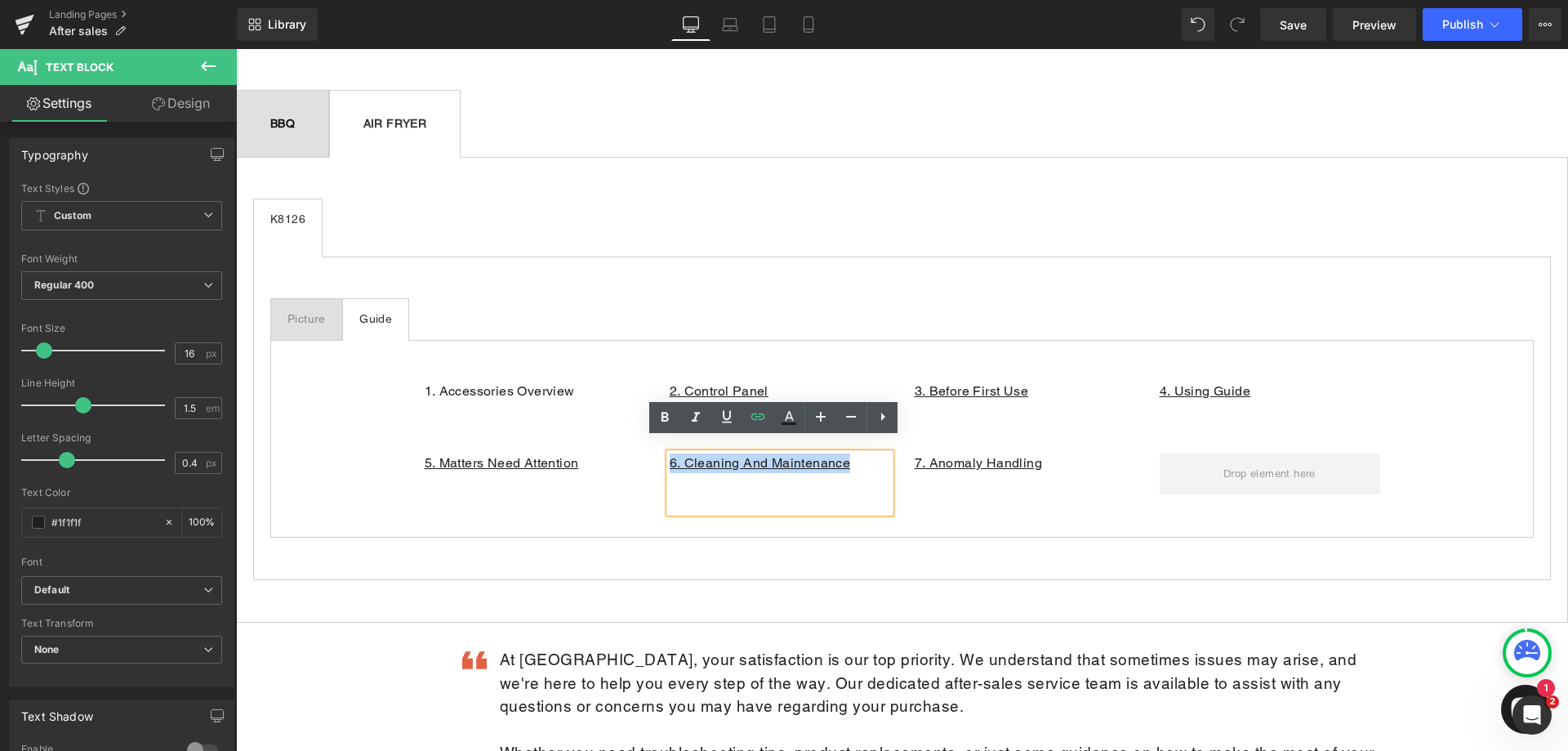
drag, startPoint x: 850, startPoint y: 448, endPoint x: 656, endPoint y: 452, distance: 194.0
click at [657, 453] on div "6. Cleaning And Maintenance Text Block" at bounding box center [780, 482] width 245 height 59
click at [764, 417] on icon at bounding box center [758, 417] width 14 height 7
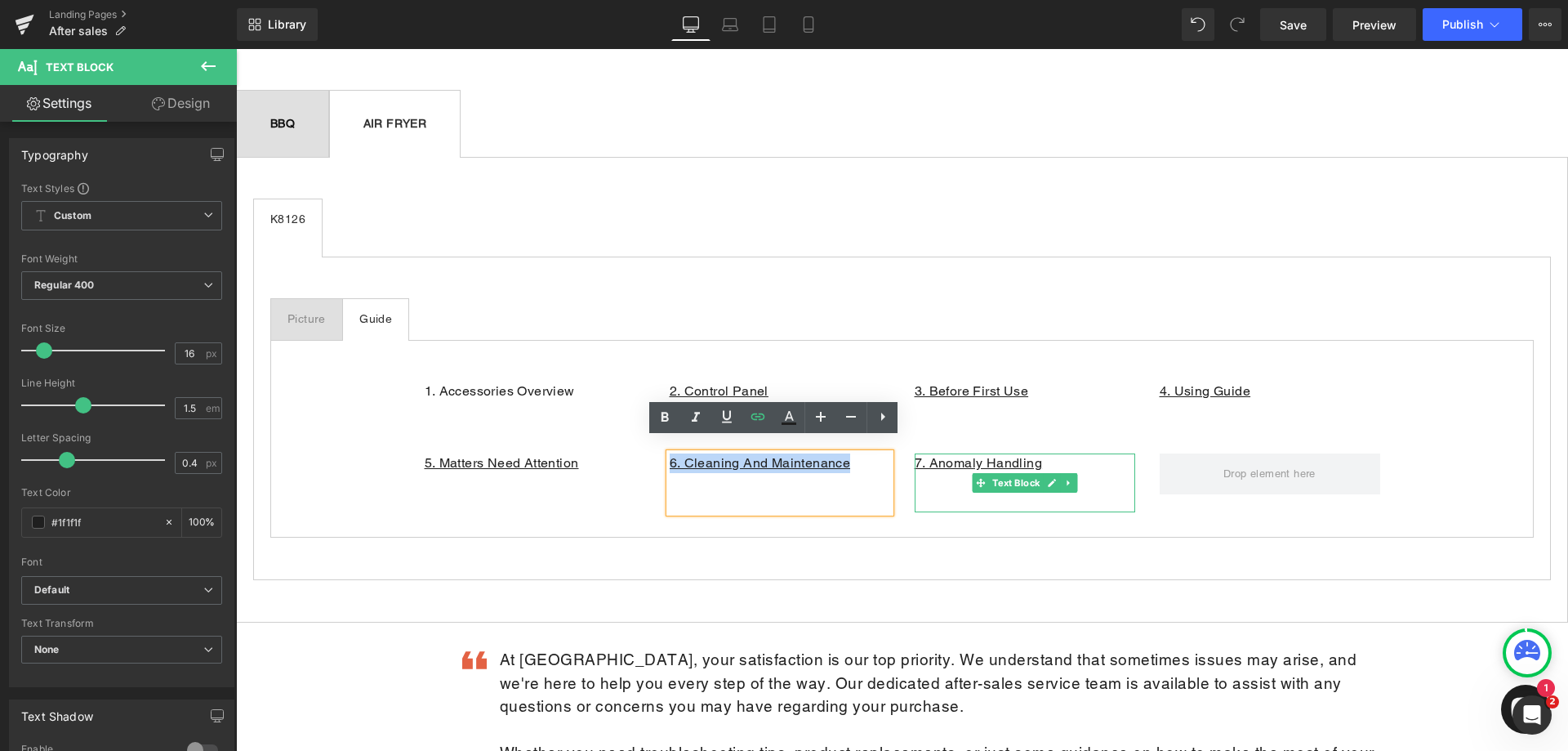
click at [1037, 453] on p "7. Anomaly Handling" at bounding box center [1025, 463] width 220 height 20
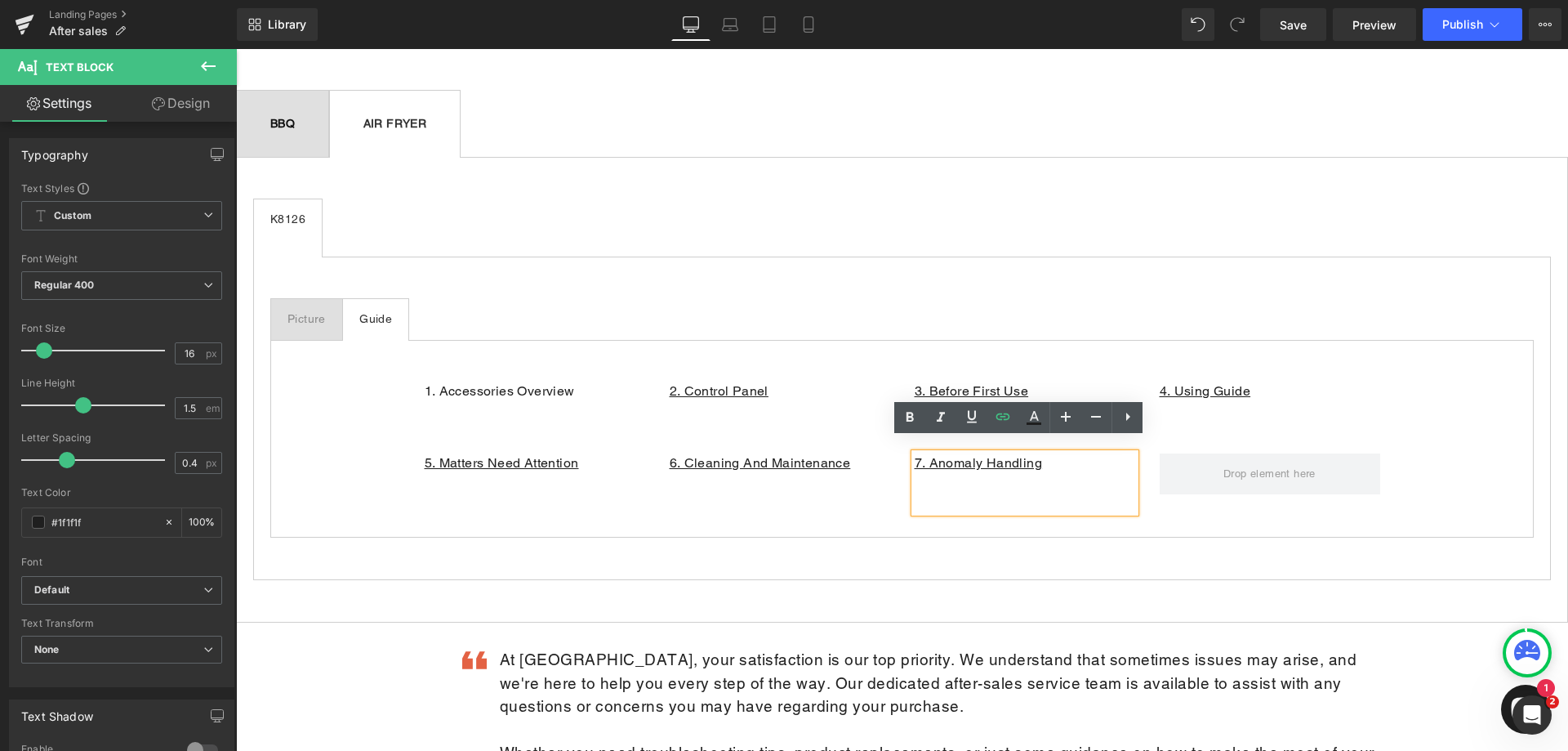
drag, startPoint x: 1042, startPoint y: 452, endPoint x: 906, endPoint y: 452, distance: 136.0
click at [915, 453] on div "7. Anomaly Handling" at bounding box center [1025, 482] width 220 height 59
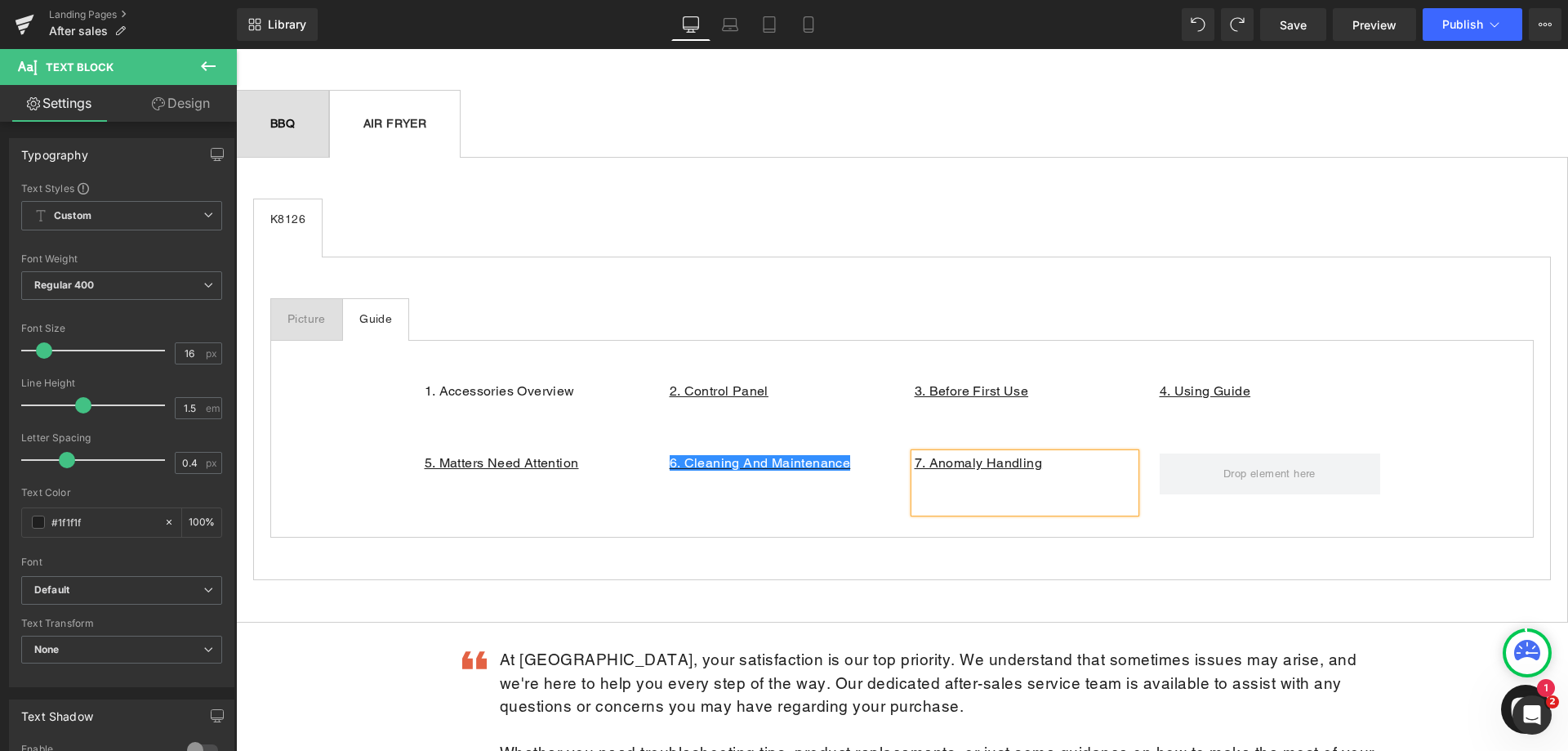
click at [1046, 473] on p at bounding box center [1025, 482] width 220 height 20
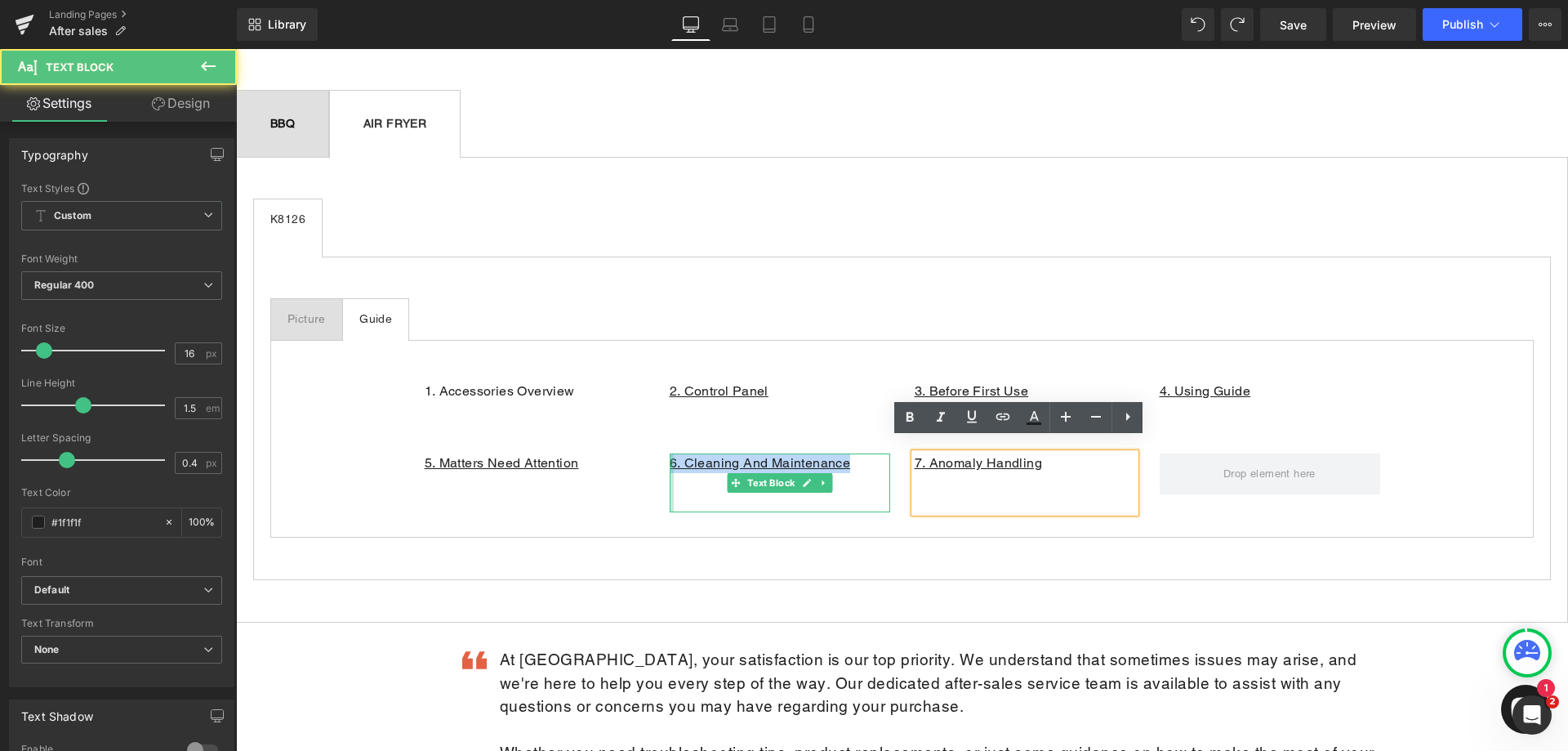
drag, startPoint x: 674, startPoint y: 432, endPoint x: 667, endPoint y: 446, distance: 15.7
click at [670, 453] on div "6. Cleaning And Maintenance Text Block" at bounding box center [780, 482] width 220 height 59
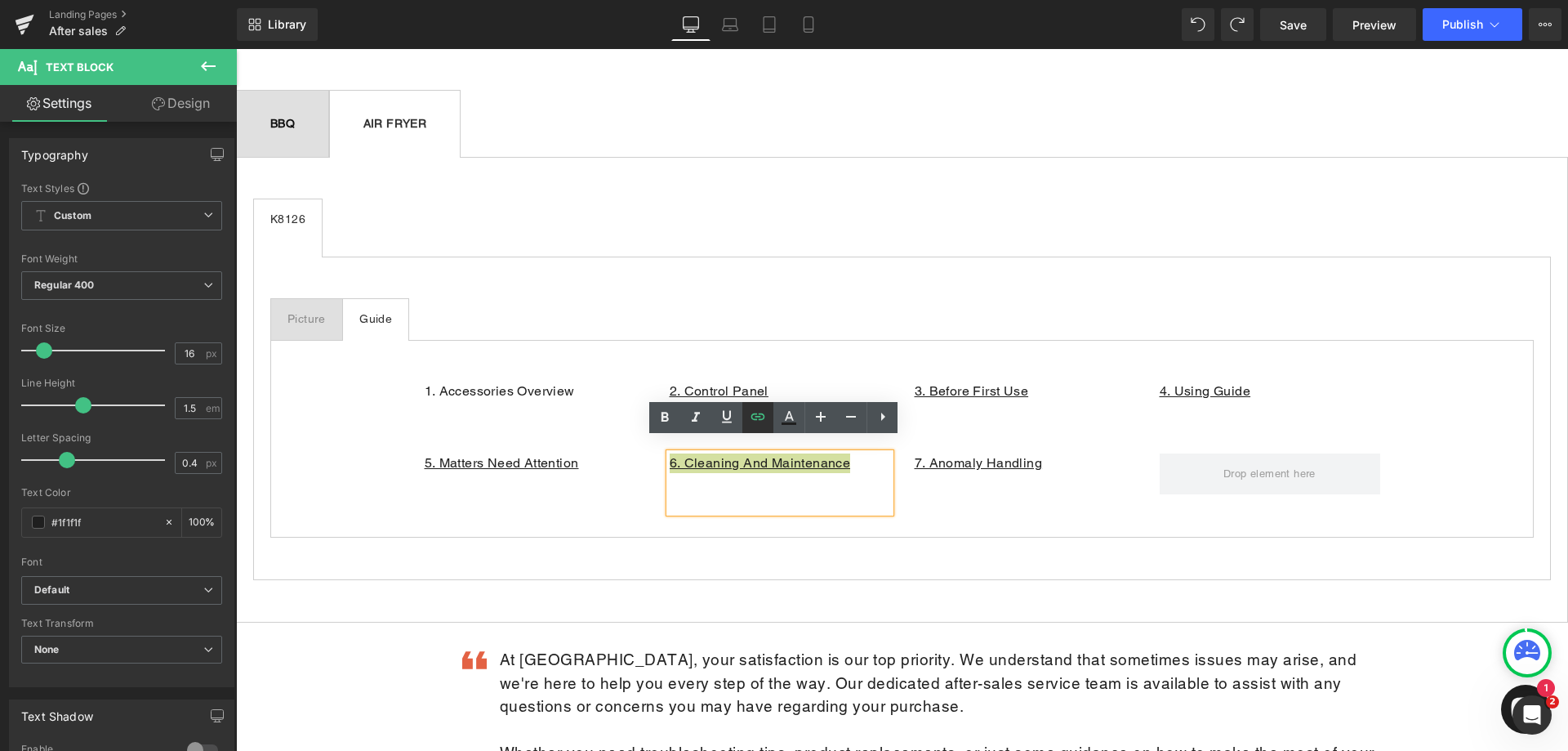
click at [764, 412] on icon at bounding box center [758, 416] width 20 height 20
click at [756, 413] on icon at bounding box center [758, 417] width 14 height 7
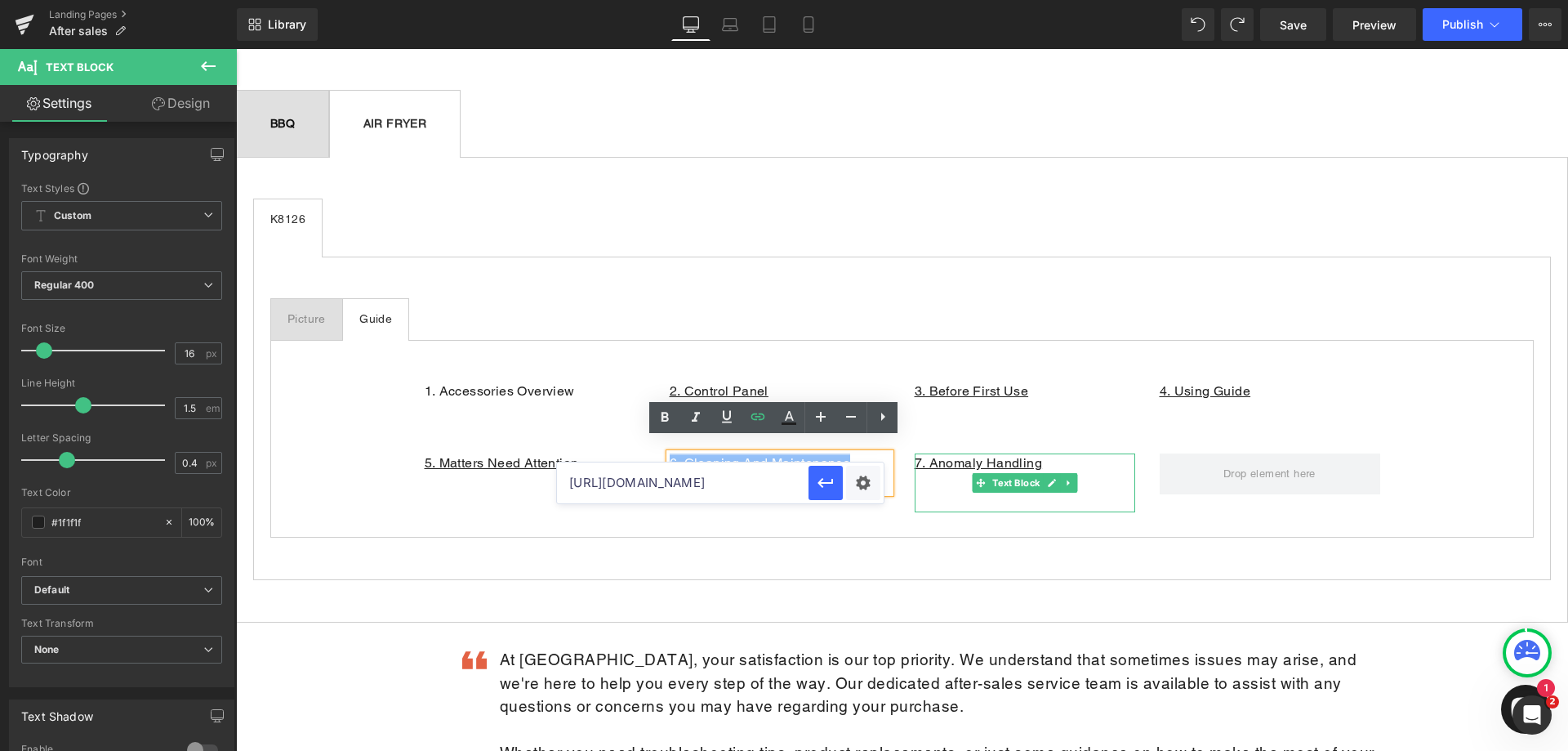
click at [1051, 453] on p "7. Anomaly Handling" at bounding box center [1025, 463] width 220 height 20
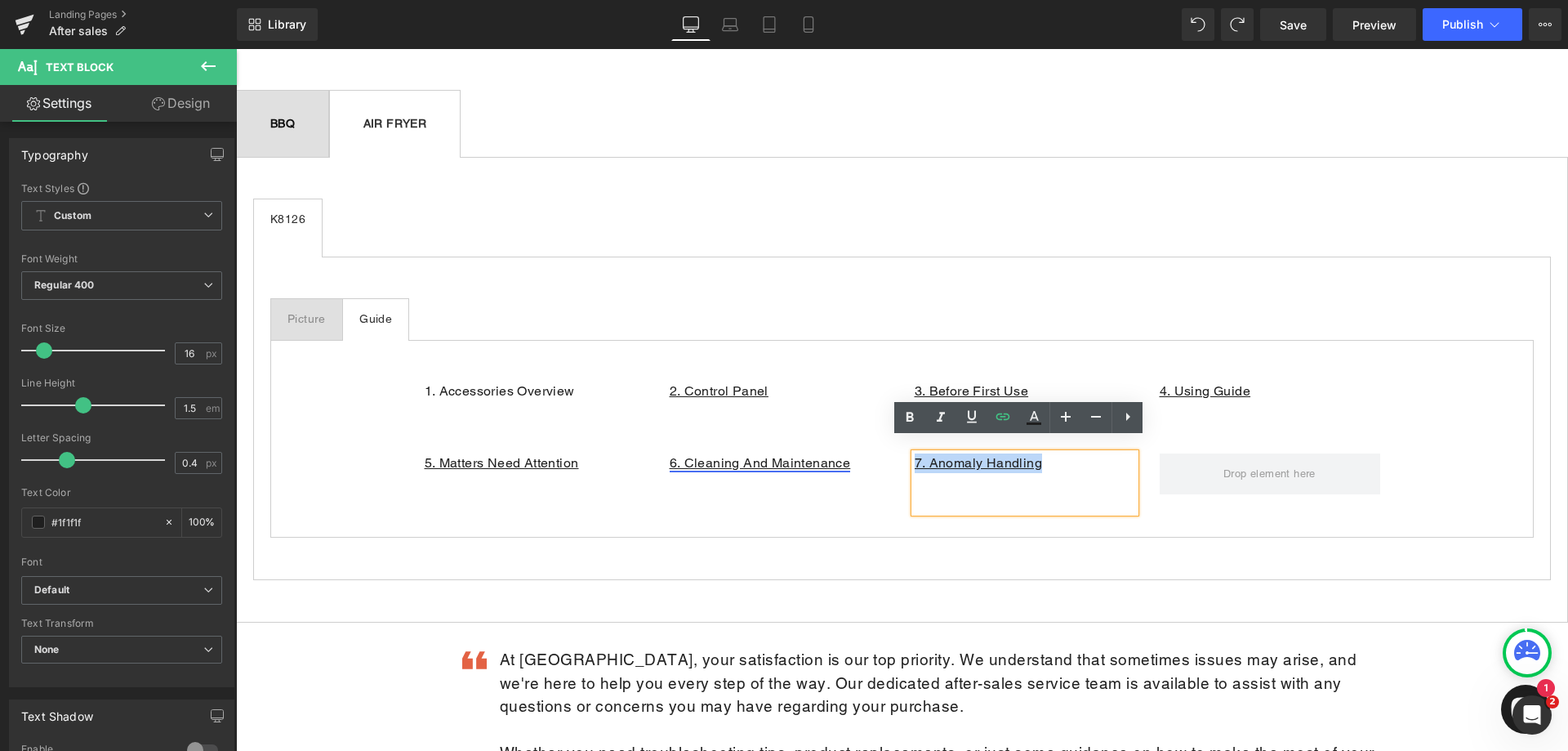
drag, startPoint x: 1054, startPoint y: 450, endPoint x: 899, endPoint y: 450, distance: 155.0
click at [902, 453] on div "7. Anomaly Handling Text Block" at bounding box center [1025, 482] width 245 height 59
click at [1009, 418] on icon at bounding box center [1003, 417] width 14 height 7
paste input "Uerewd0fWLA"
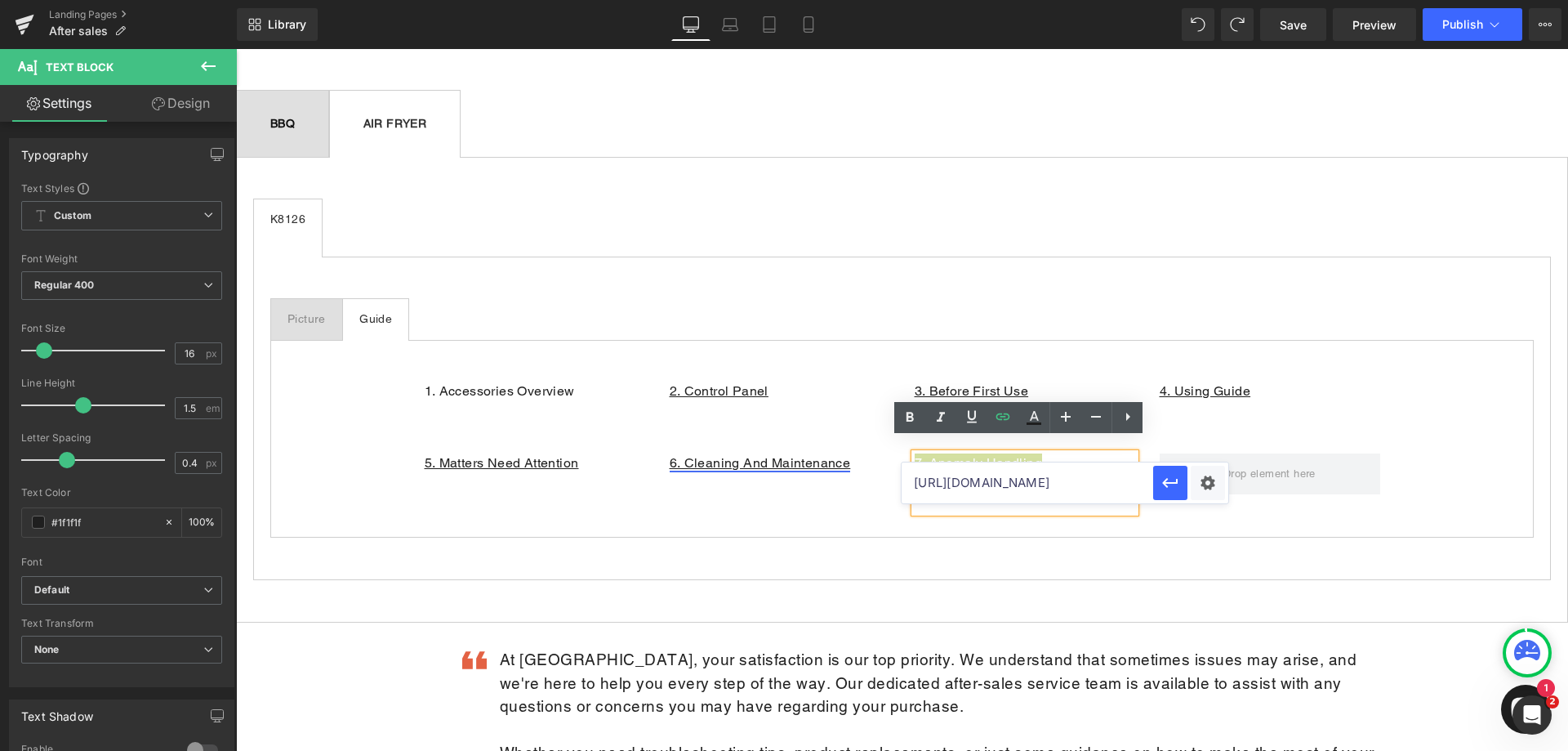
scroll to position [0, 79]
type input "[URL][DOMAIN_NAME]"
click at [1171, 489] on div "5. Matters Need Attention Text Block 6. Cleaning And Maintenance Text Block 7. …" at bounding box center [902, 475] width 980 height 92
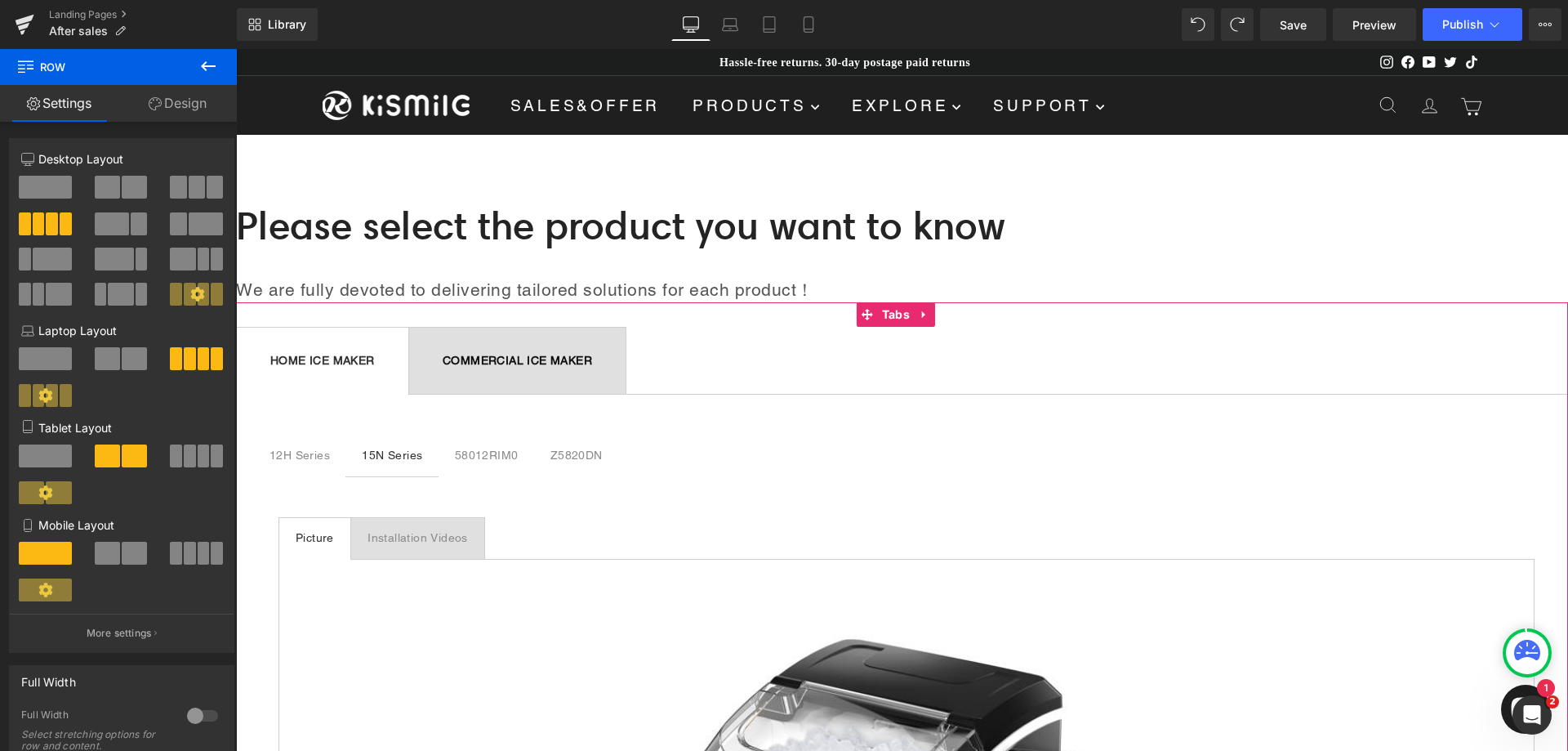
click at [506, 369] on span "COMMERCIAL ICE MAKER Text Block" at bounding box center [517, 361] width 217 height 66
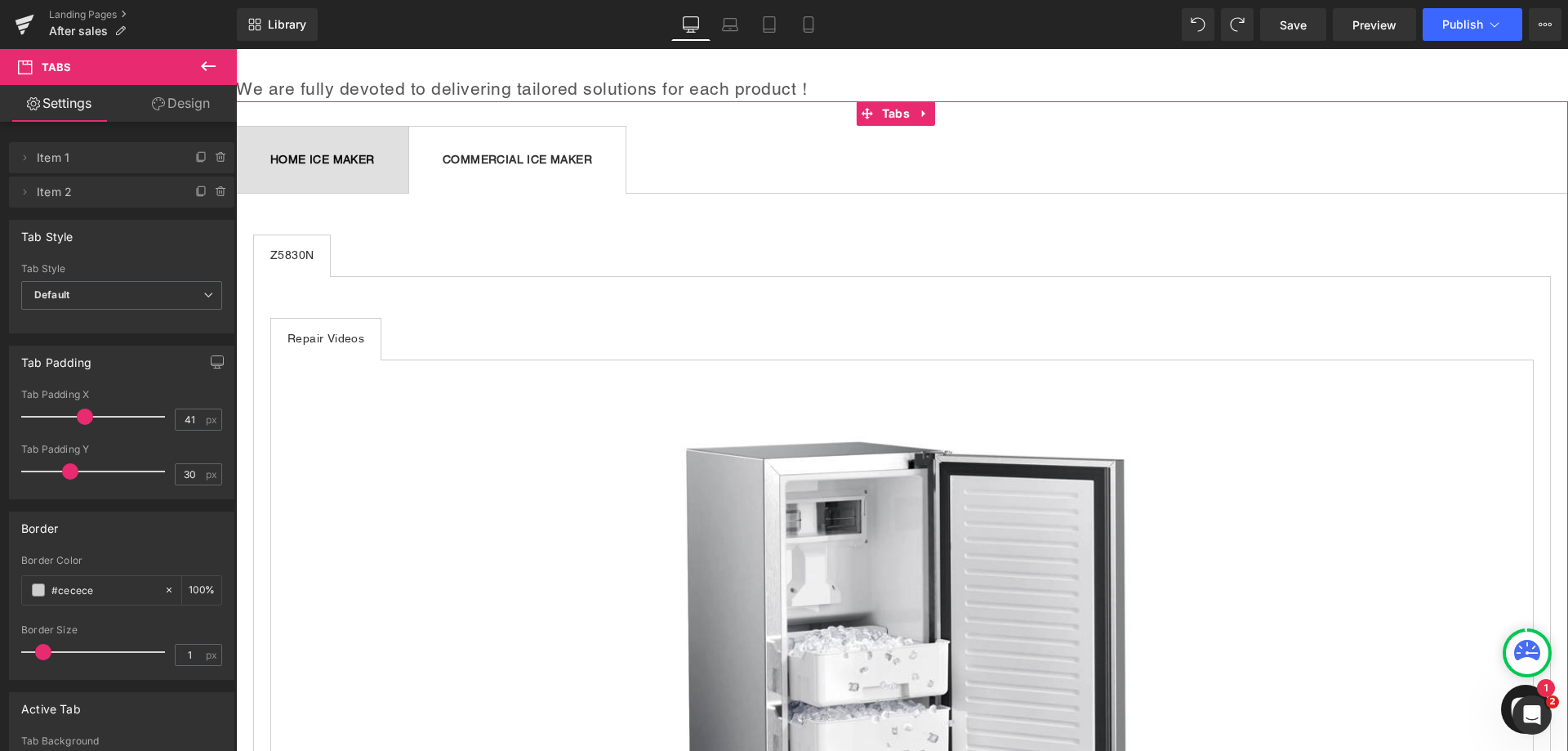
scroll to position [245, 0]
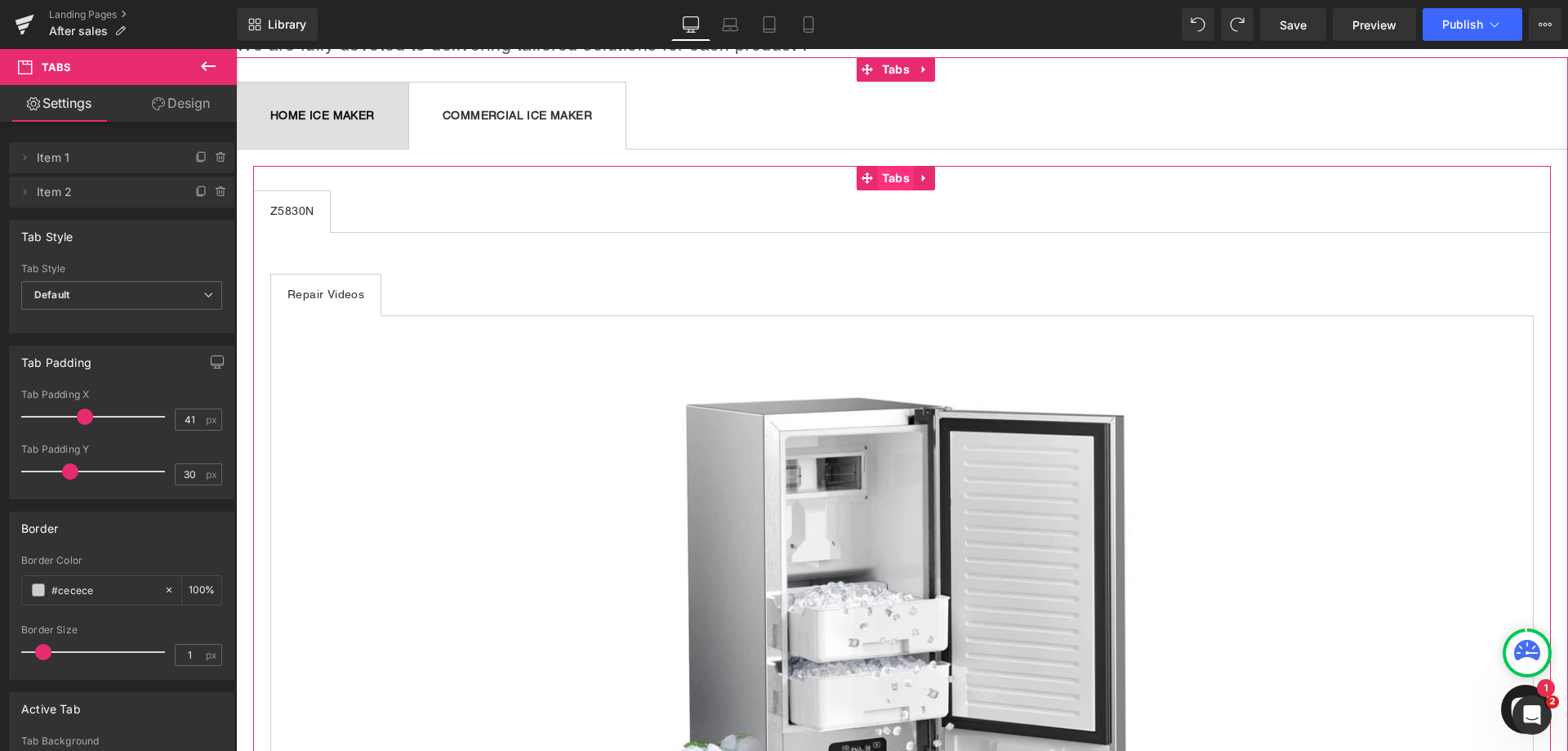
click at [905, 179] on span "Tabs" at bounding box center [896, 178] width 36 height 25
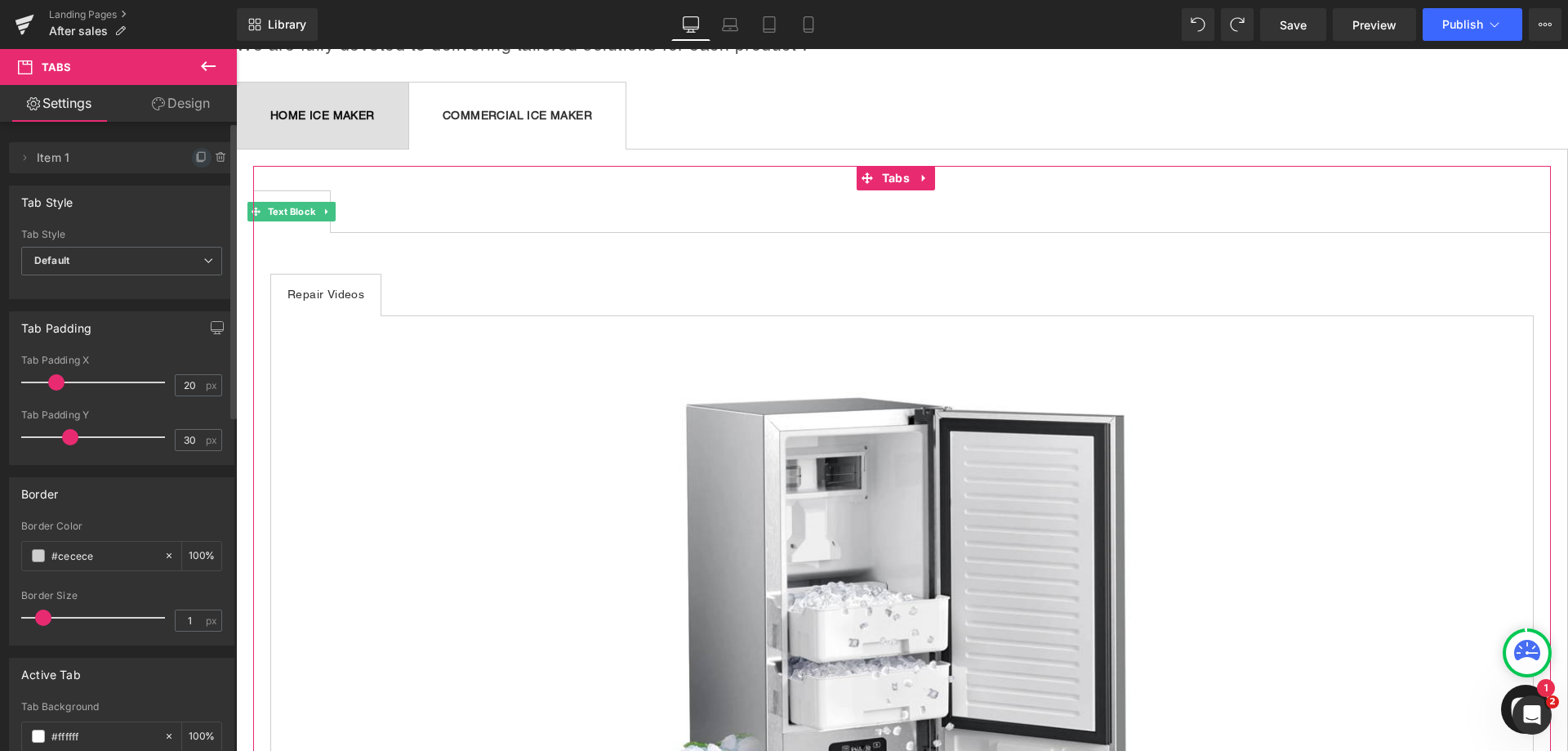
click at [198, 152] on icon at bounding box center [202, 156] width 7 height 9
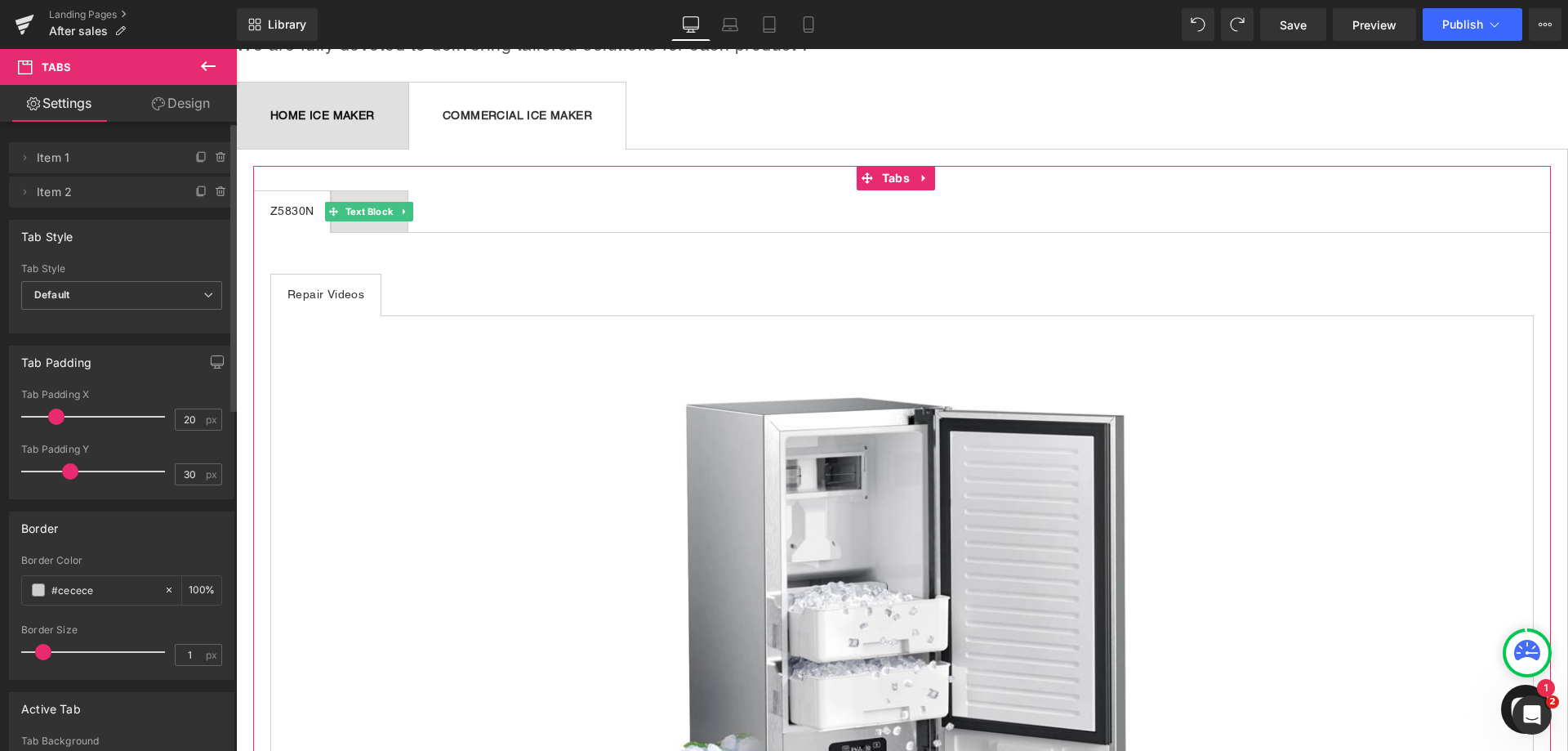
click at [148, 194] on span "Item 2" at bounding box center [105, 191] width 137 height 31
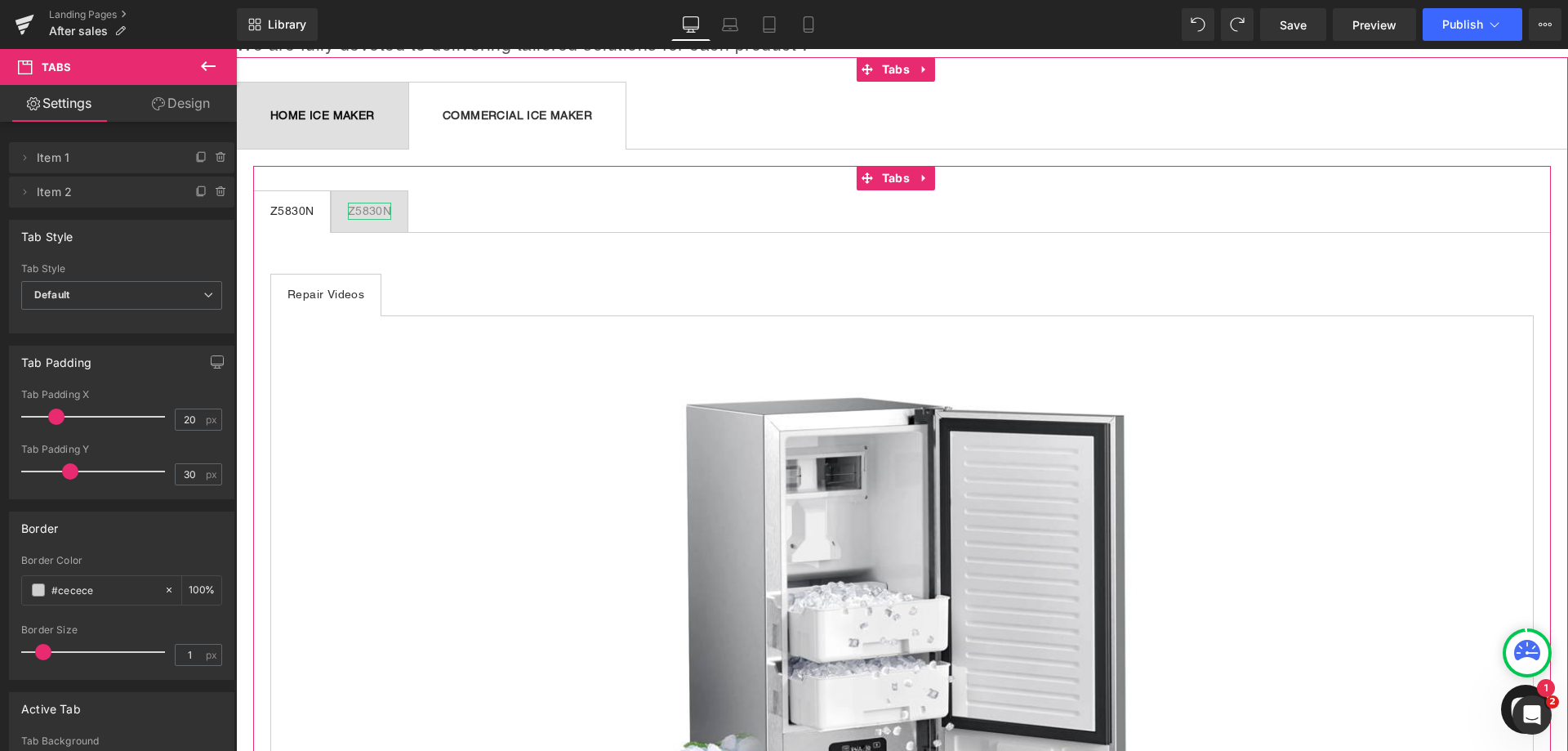
click at [363, 206] on div at bounding box center [369, 204] width 43 height 4
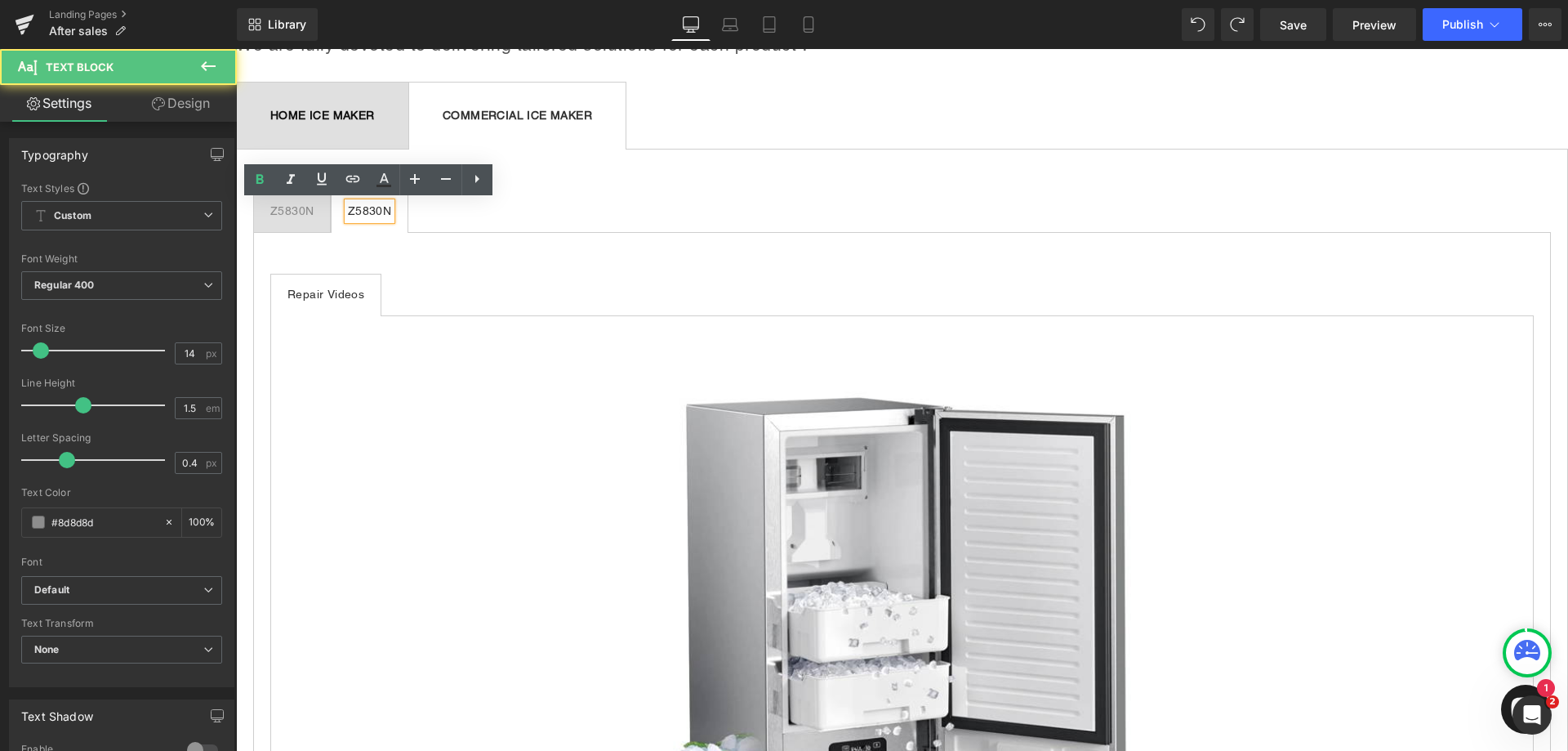
click at [385, 211] on div "Z5830N" at bounding box center [369, 211] width 43 height 17
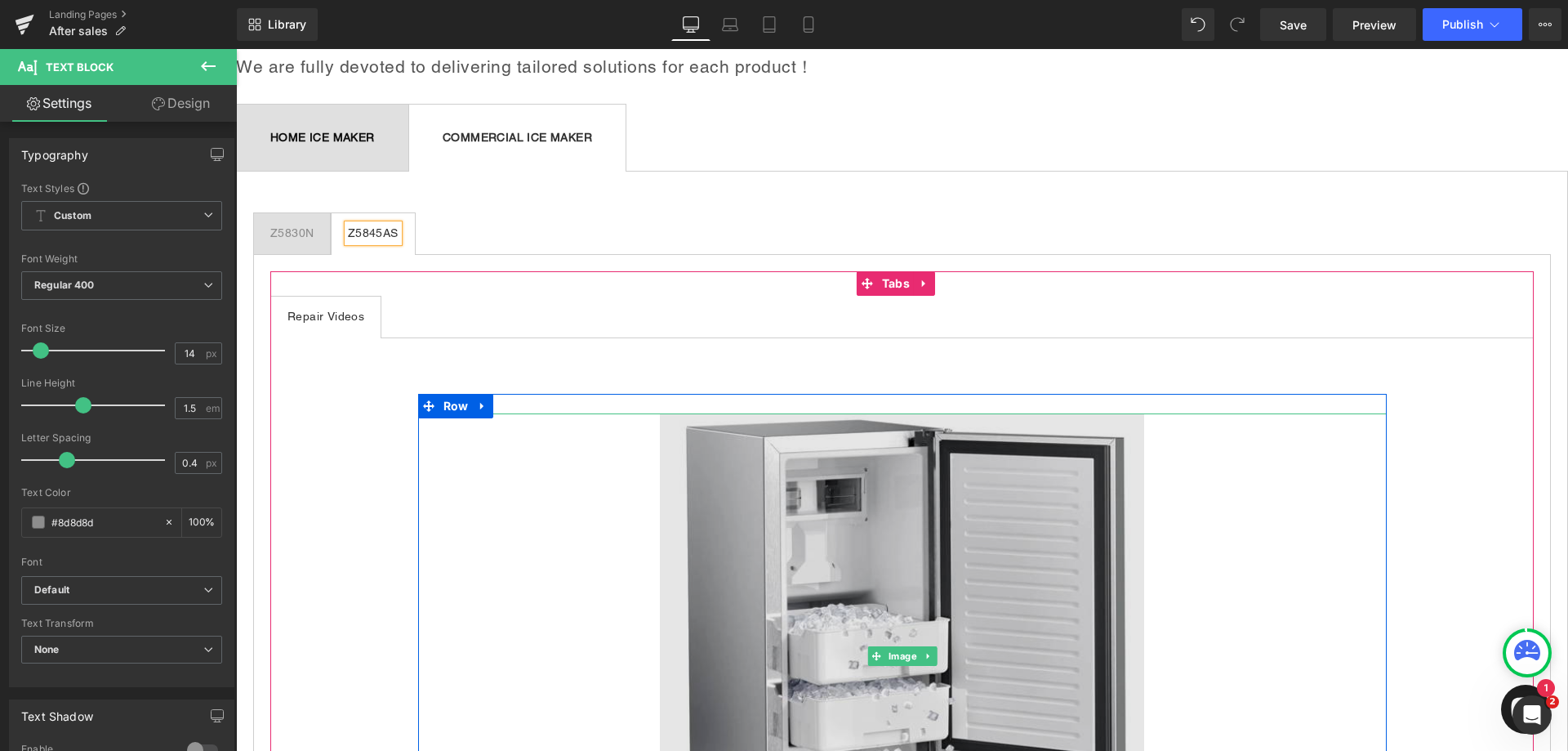
scroll to position [163, 0]
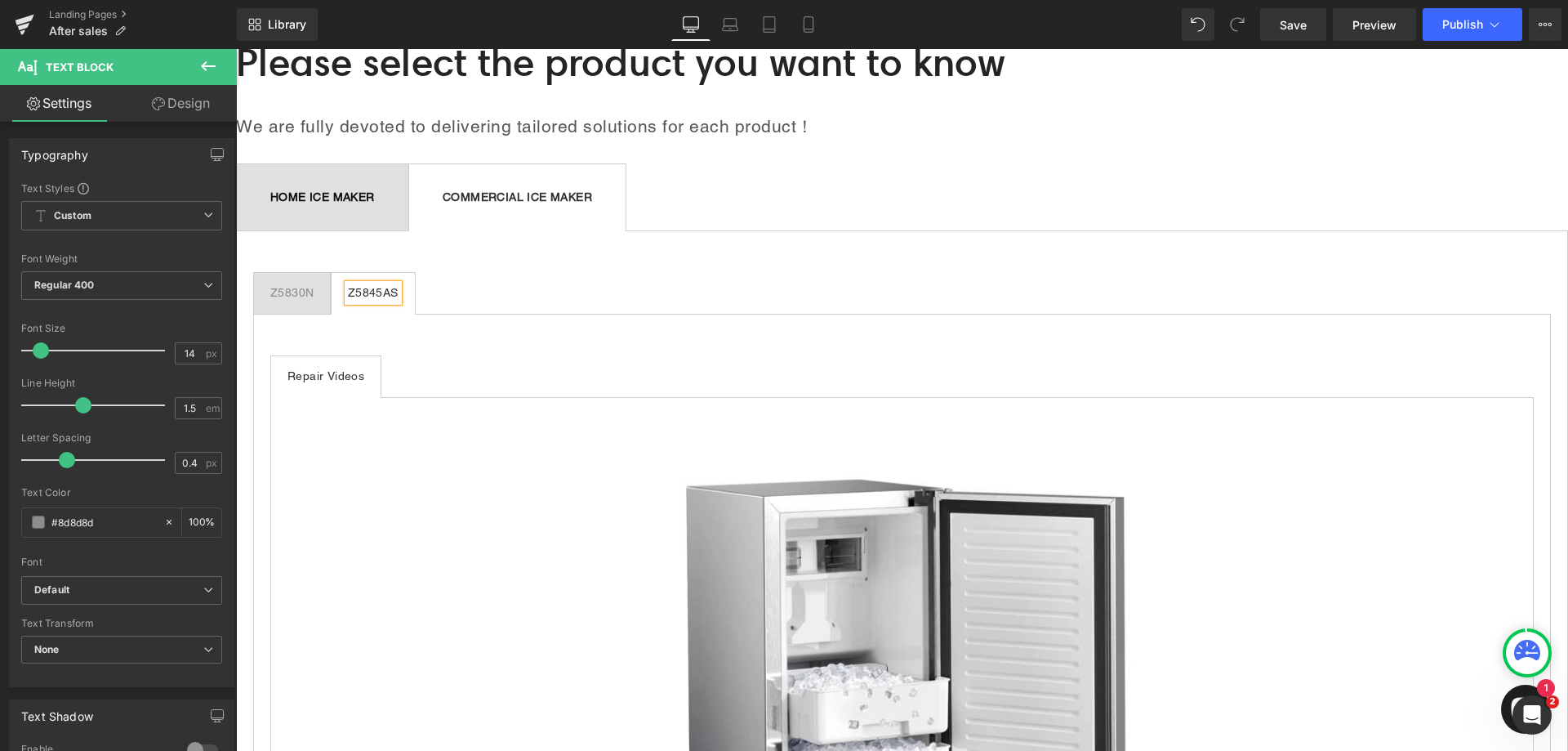
click at [295, 289] on div "Z5830N" at bounding box center [292, 293] width 43 height 17
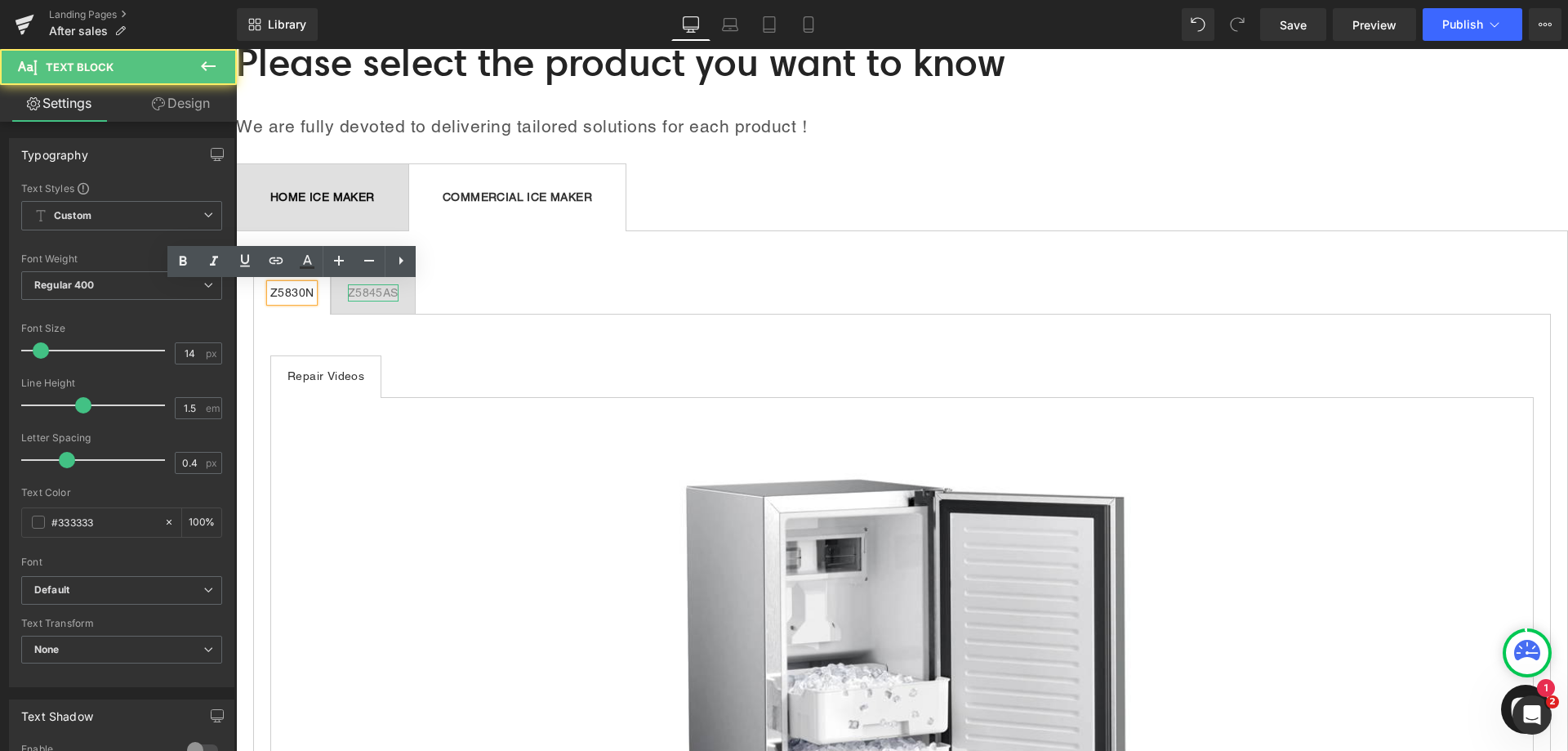
click at [376, 293] on div "Z5845AS" at bounding box center [373, 293] width 51 height 17
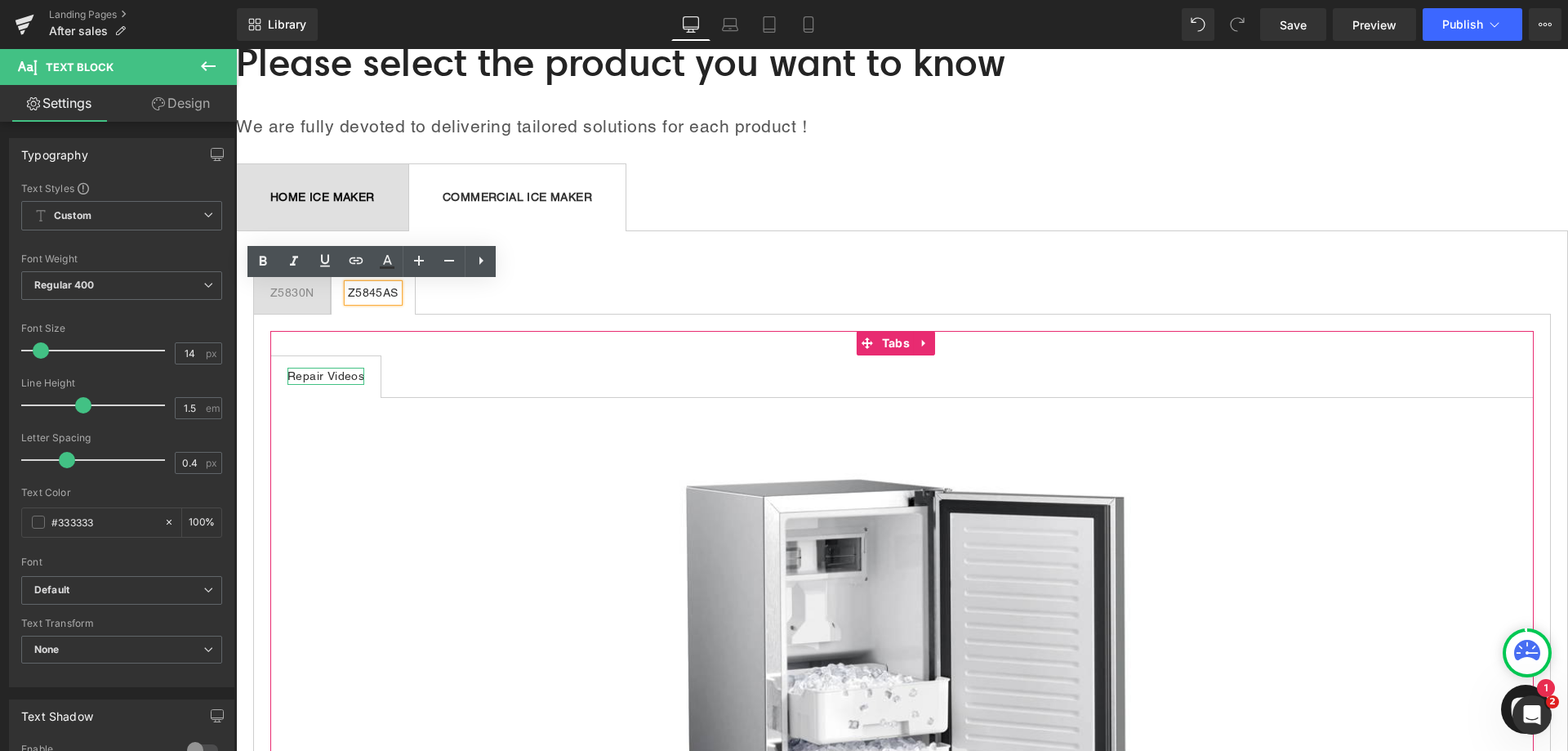
click at [357, 374] on div "Repair Videos" at bounding box center [326, 376] width 77 height 17
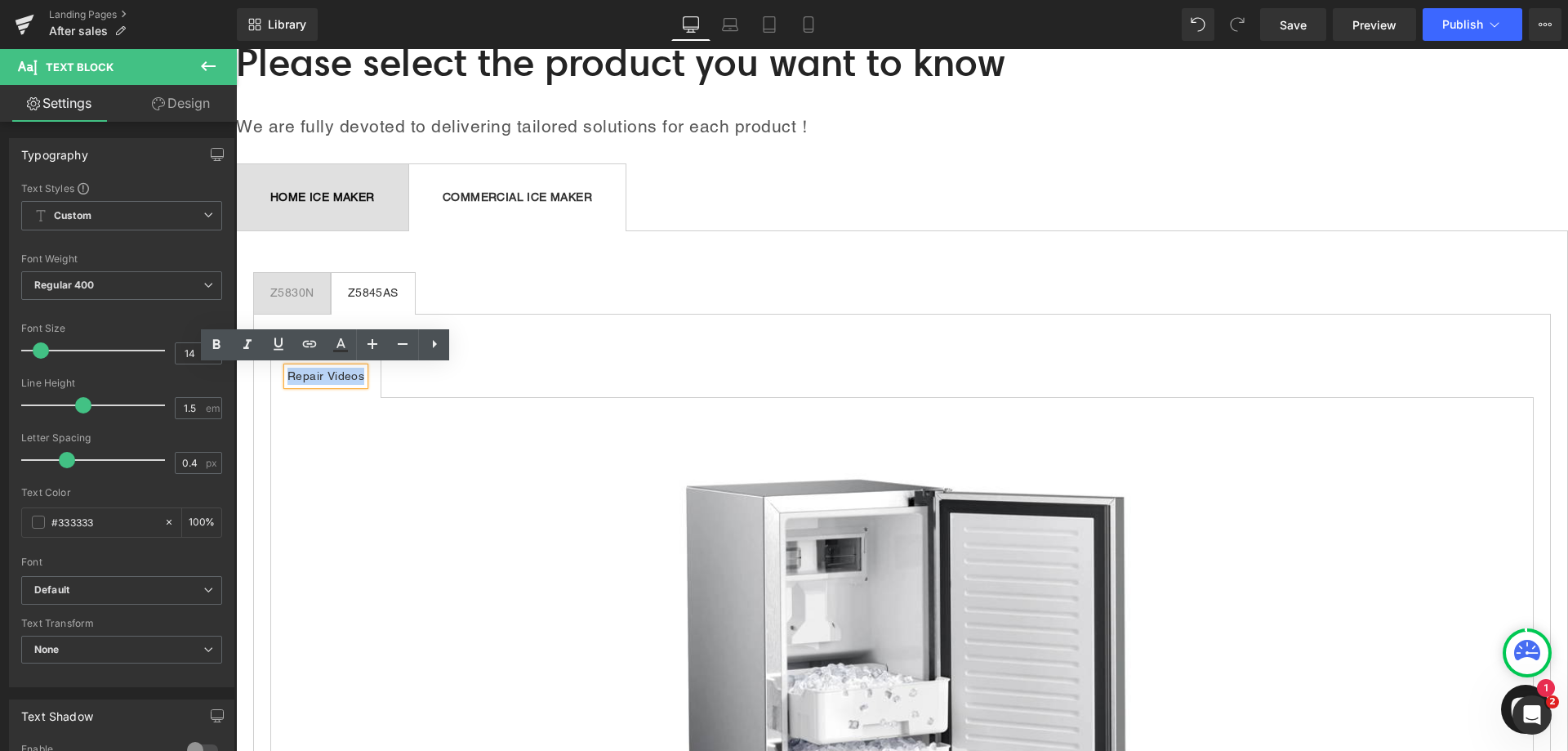
drag, startPoint x: 288, startPoint y: 377, endPoint x: 362, endPoint y: 377, distance: 74.0
click at [362, 377] on div "Repair Videos" at bounding box center [326, 376] width 77 height 17
paste div
click at [466, 372] on ul "Using Guide Text Block" at bounding box center [902, 377] width 1264 height 43
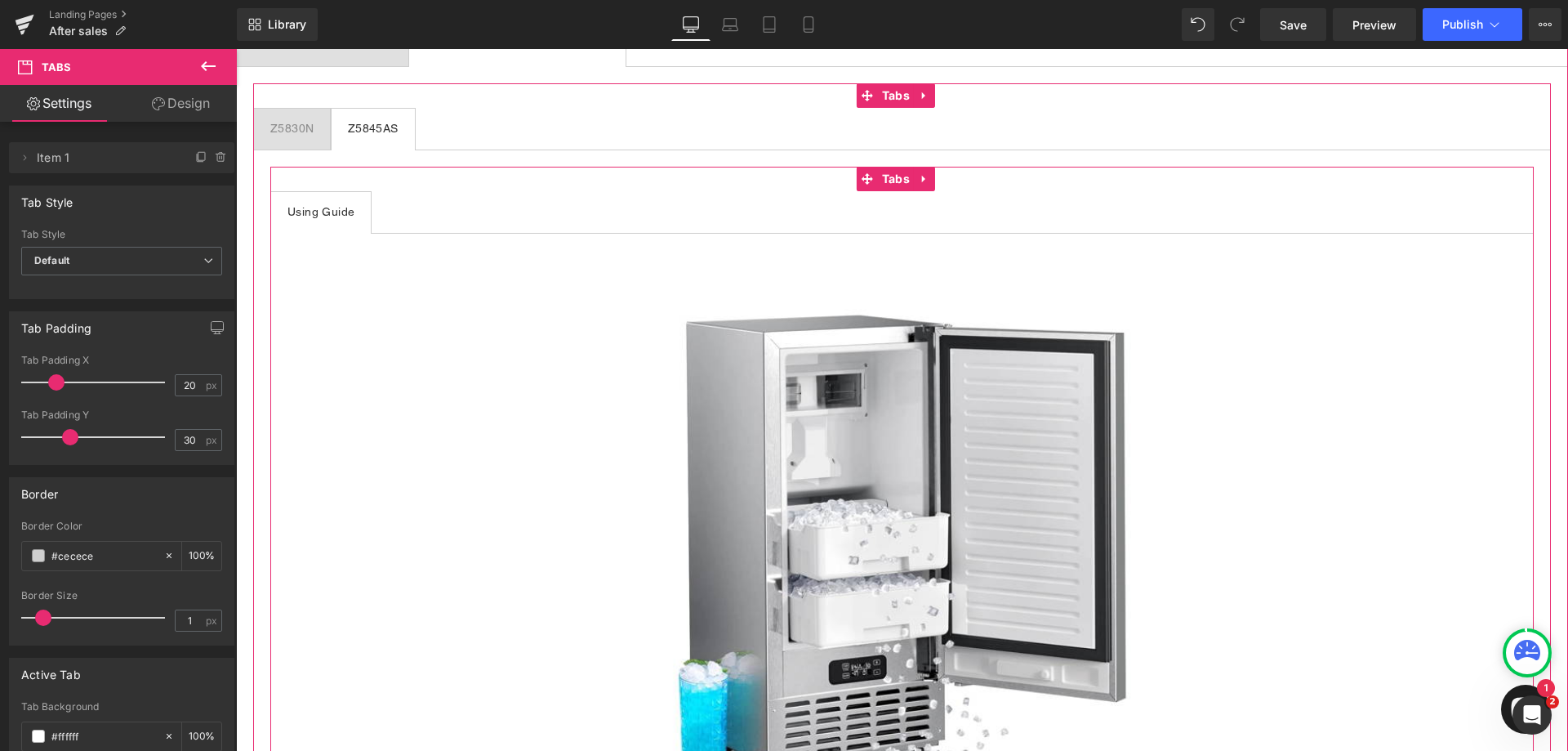
scroll to position [327, 0]
click at [342, 212] on div "Using Guide" at bounding box center [321, 213] width 67 height 17
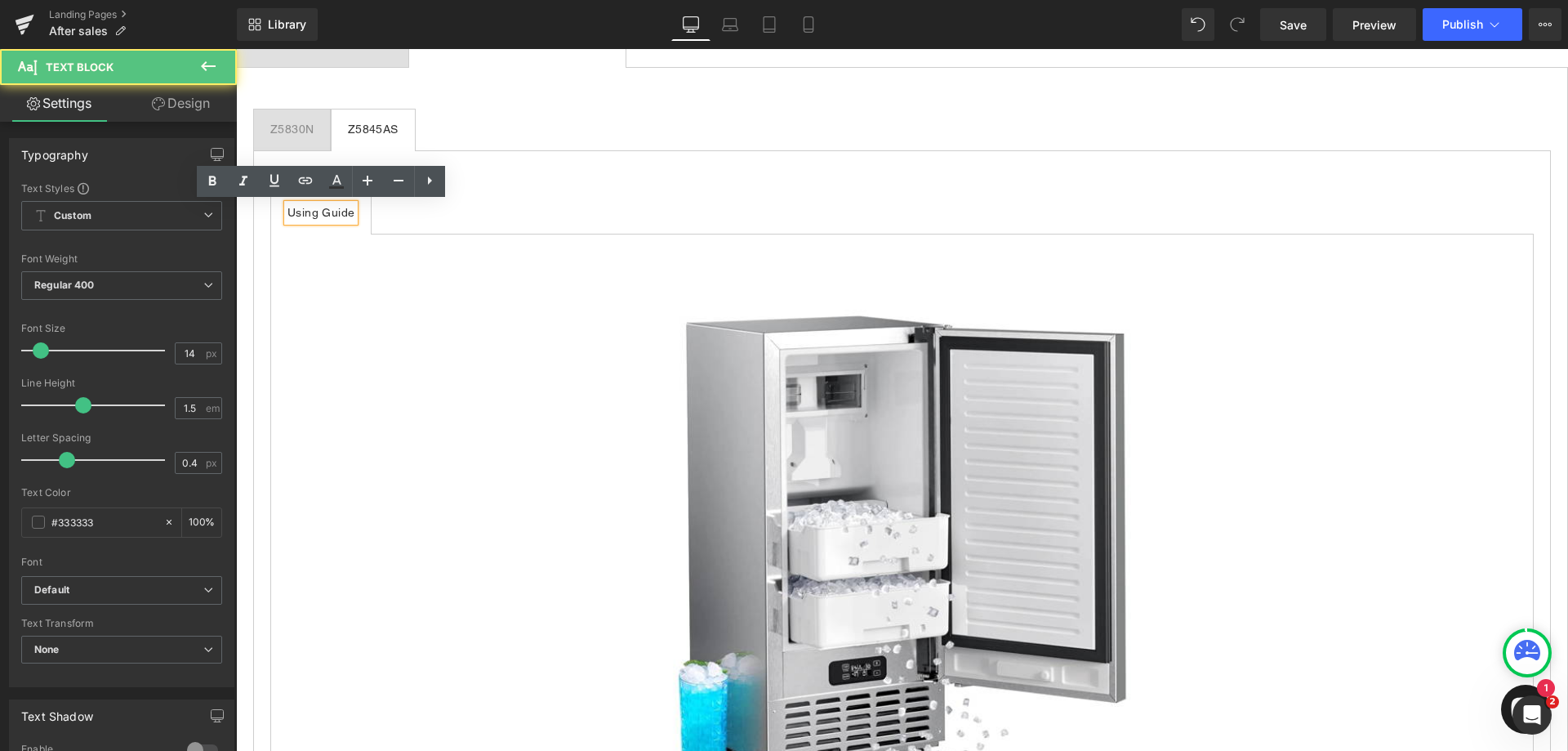
drag, startPoint x: 354, startPoint y: 211, endPoint x: 287, endPoint y: 209, distance: 67.0
click at [287, 209] on div "Using Guide" at bounding box center [321, 213] width 67 height 17
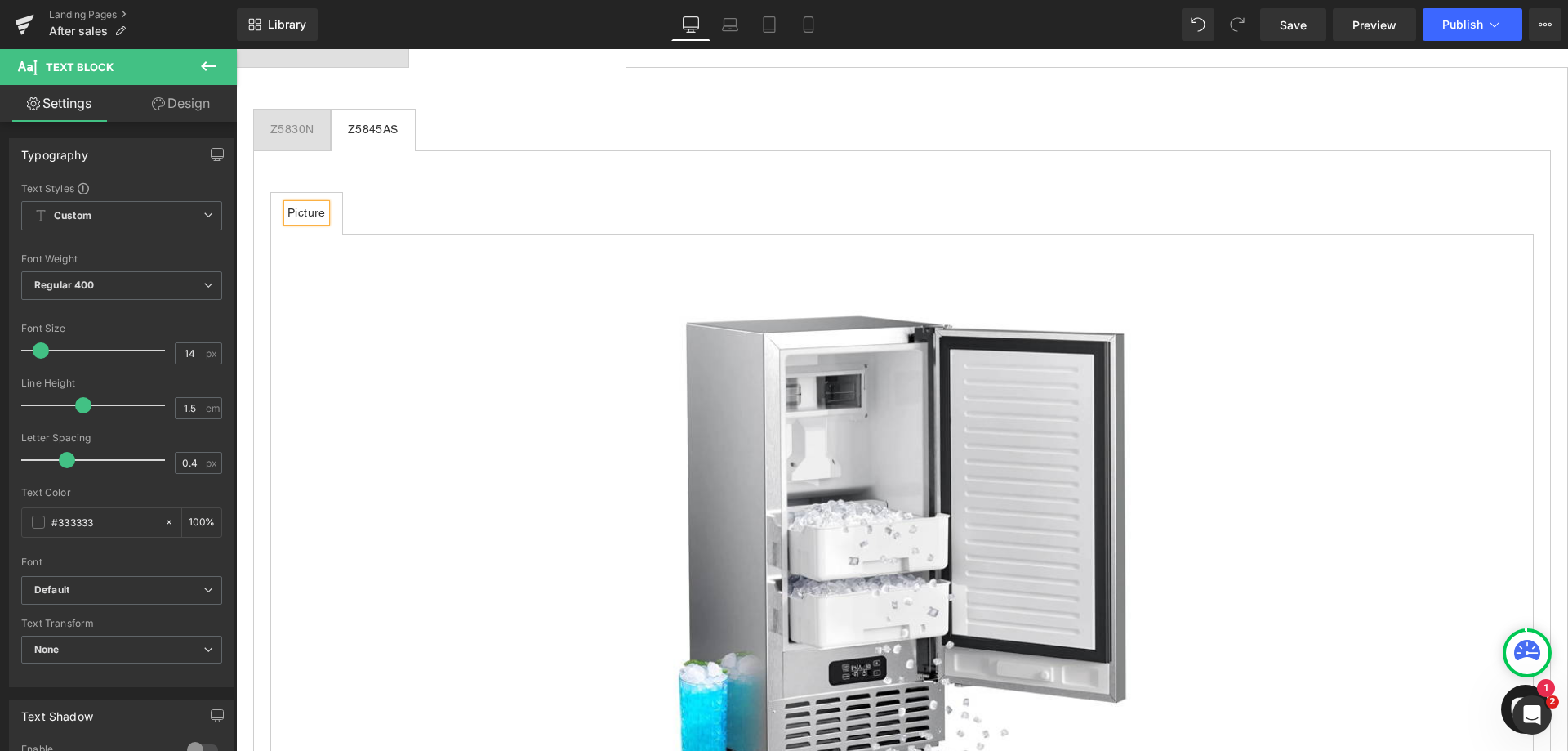
click at [366, 213] on ul "Picture Text Block" at bounding box center [902, 213] width 1264 height 43
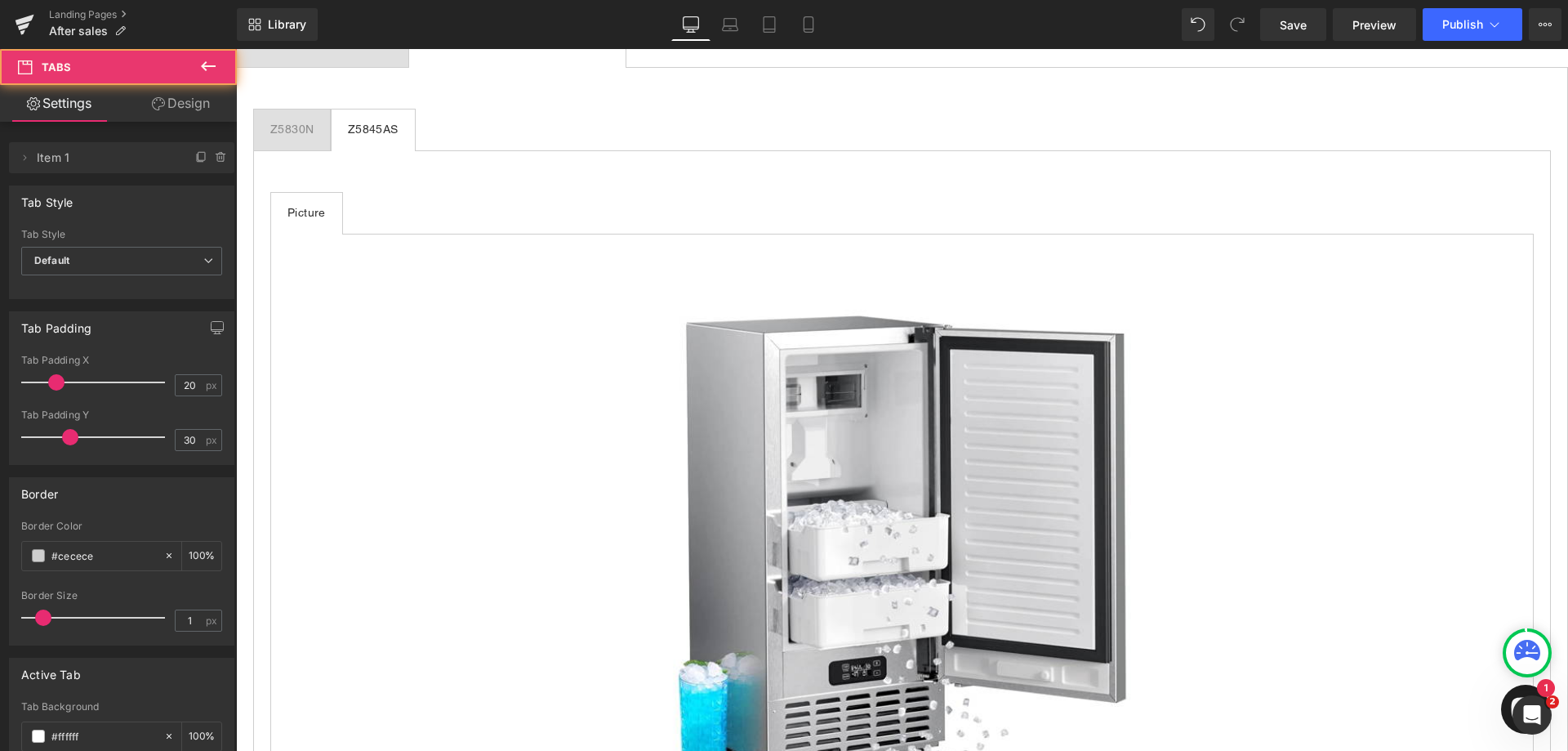
click at [623, 204] on ul "Picture Text Block" at bounding box center [902, 213] width 1264 height 43
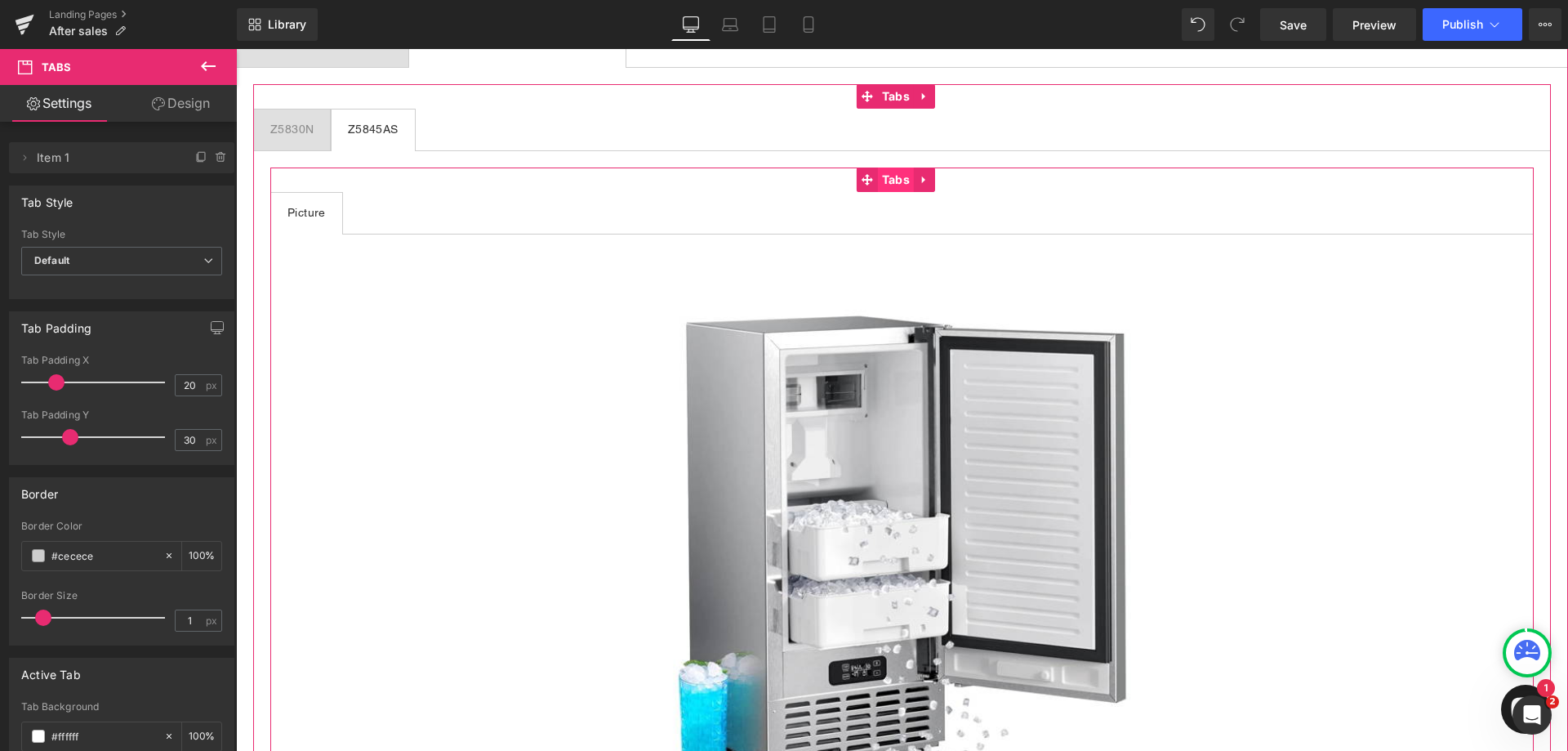
click at [886, 182] on span "Tabs" at bounding box center [896, 179] width 36 height 25
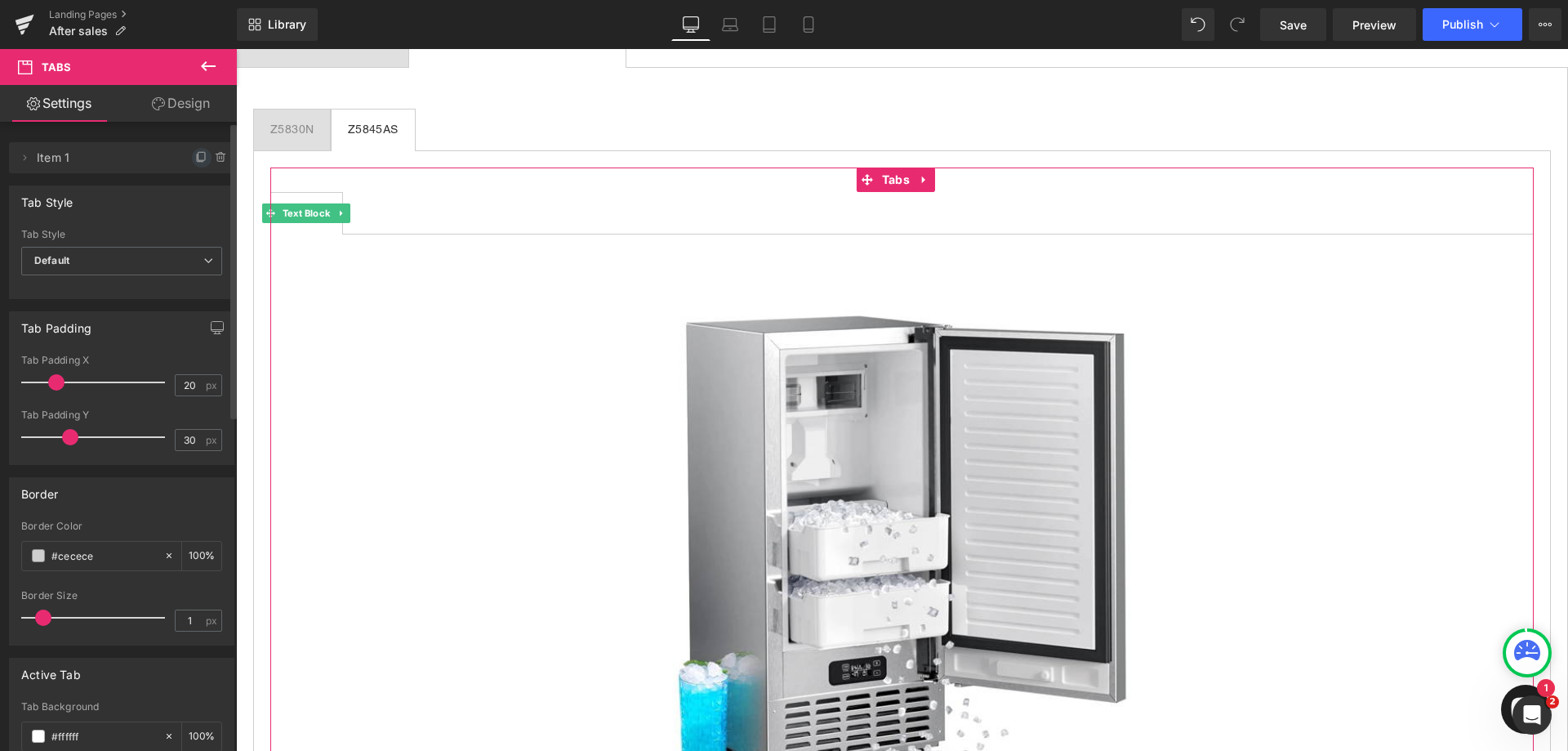
click at [198, 160] on icon at bounding box center [202, 156] width 7 height 9
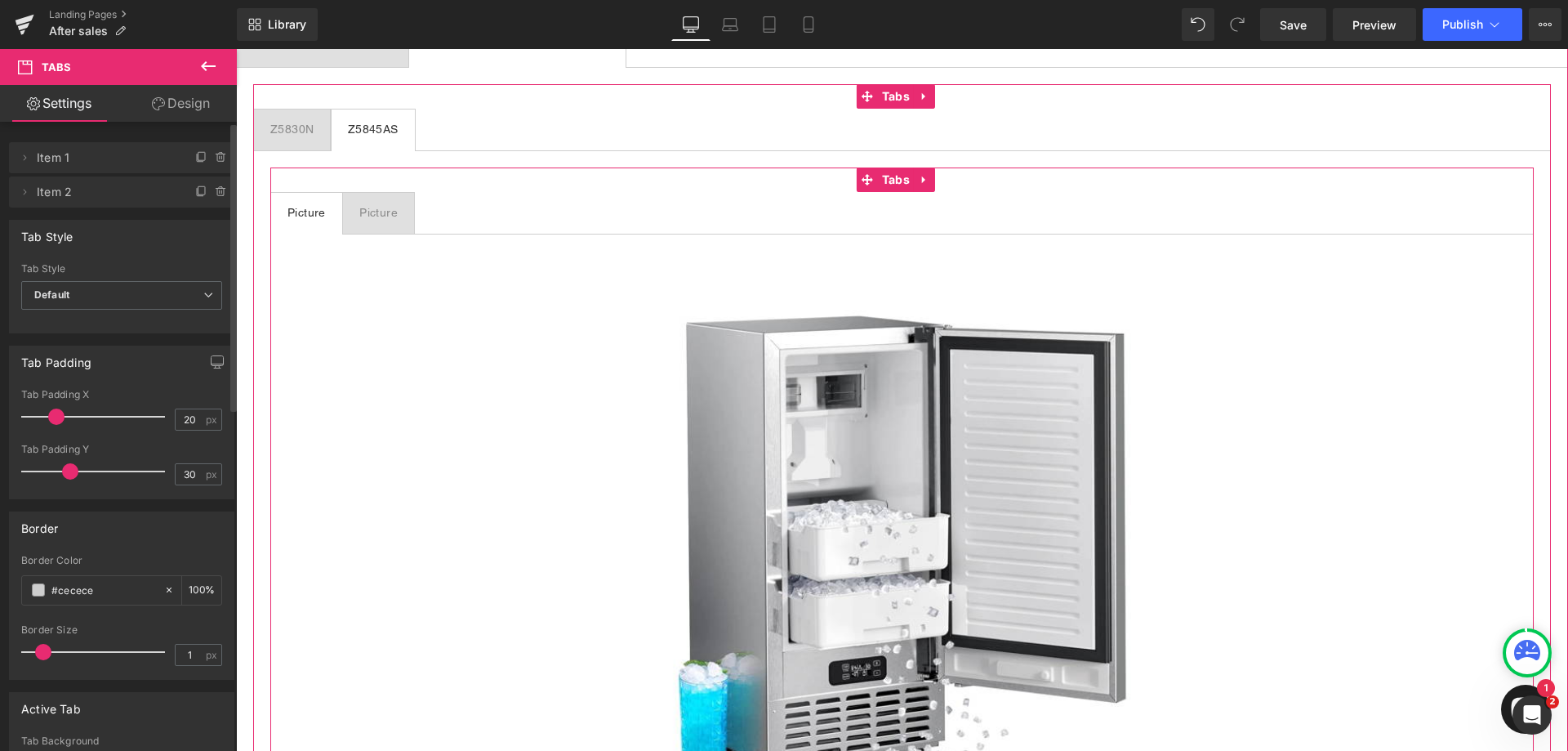
click at [388, 213] on div "Picture" at bounding box center [378, 213] width 38 height 17
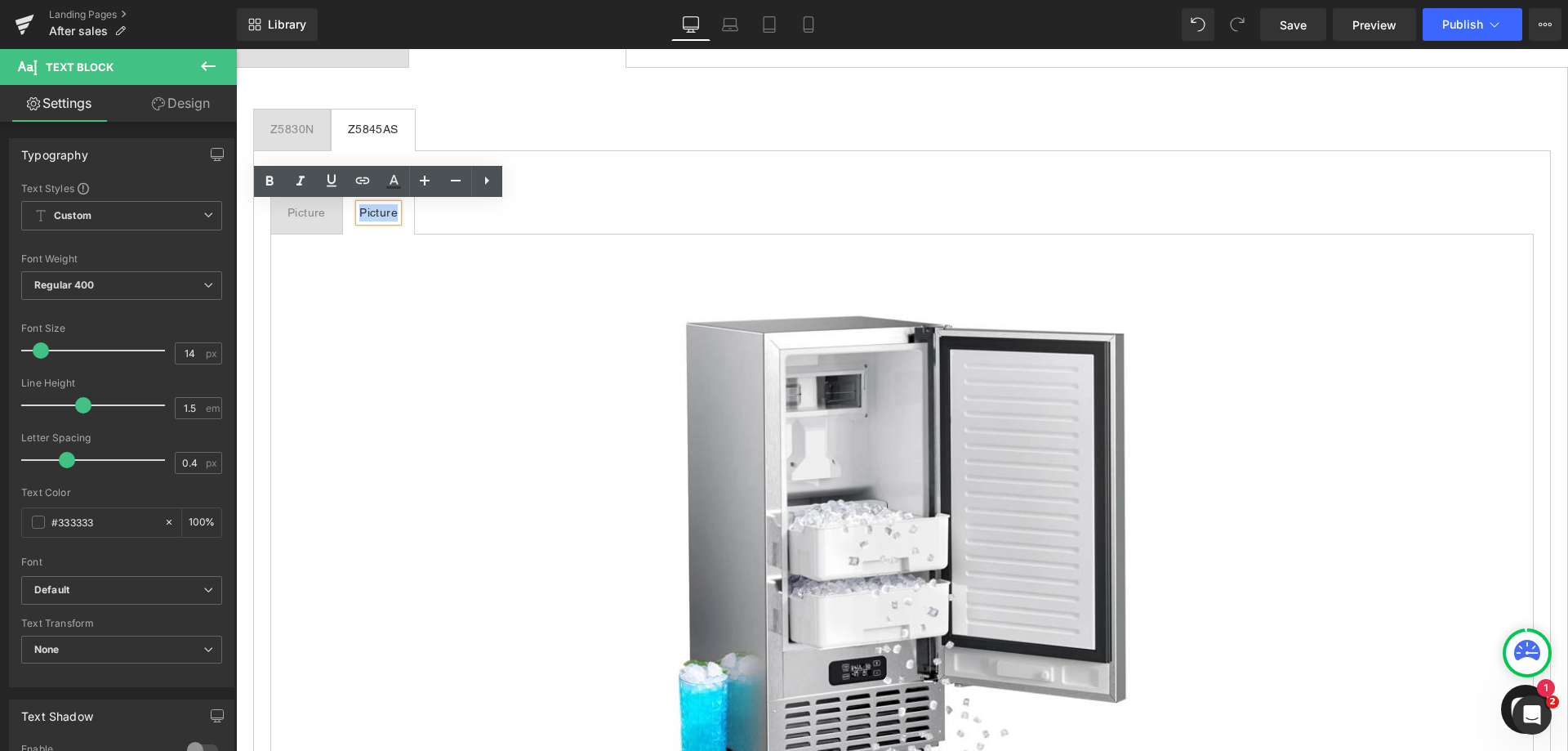
drag, startPoint x: 361, startPoint y: 212, endPoint x: 349, endPoint y: 204, distance: 14.4
click at [349, 210] on span "Picture Text Block" at bounding box center [378, 213] width 71 height 41
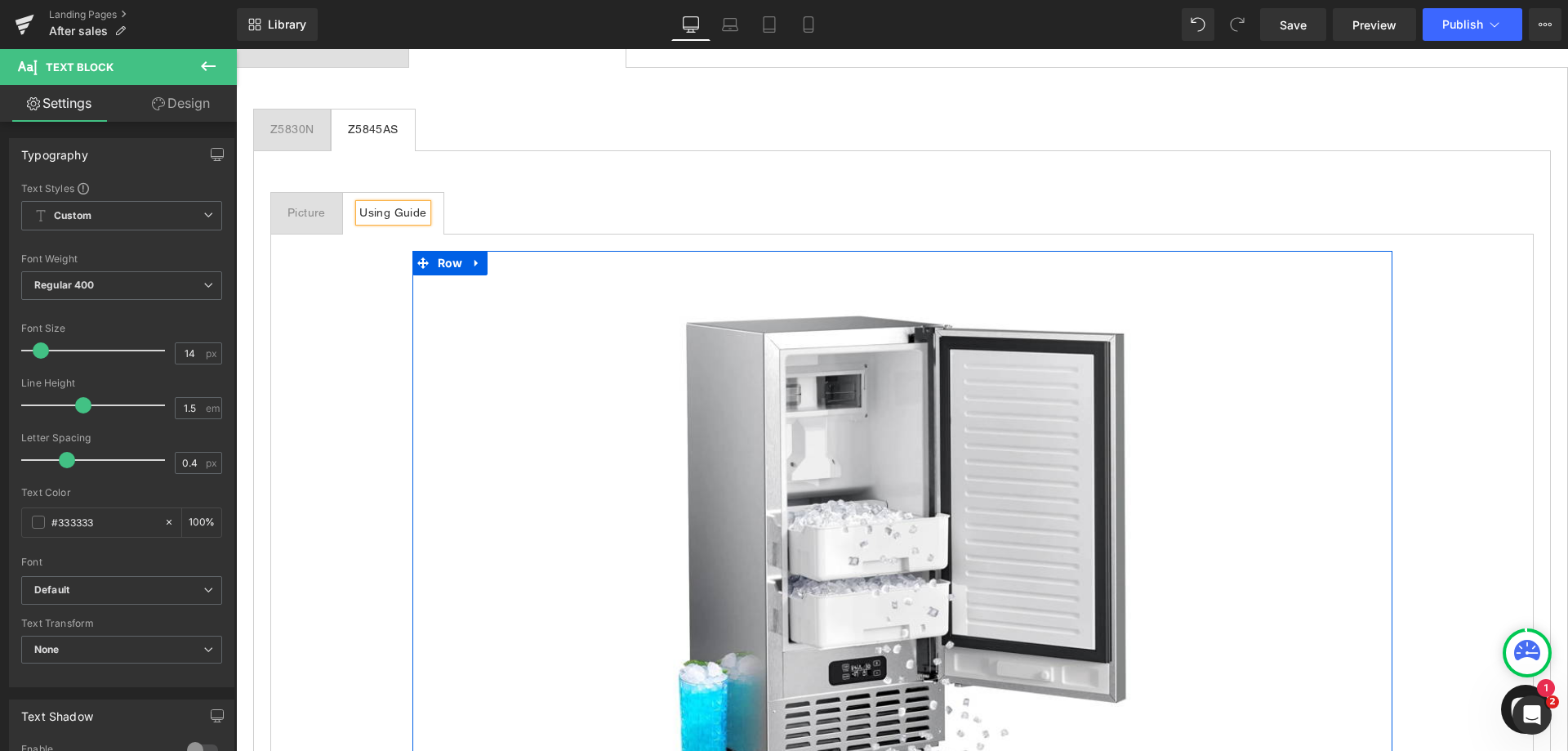
click at [506, 318] on div at bounding box center [902, 552] width 969 height 485
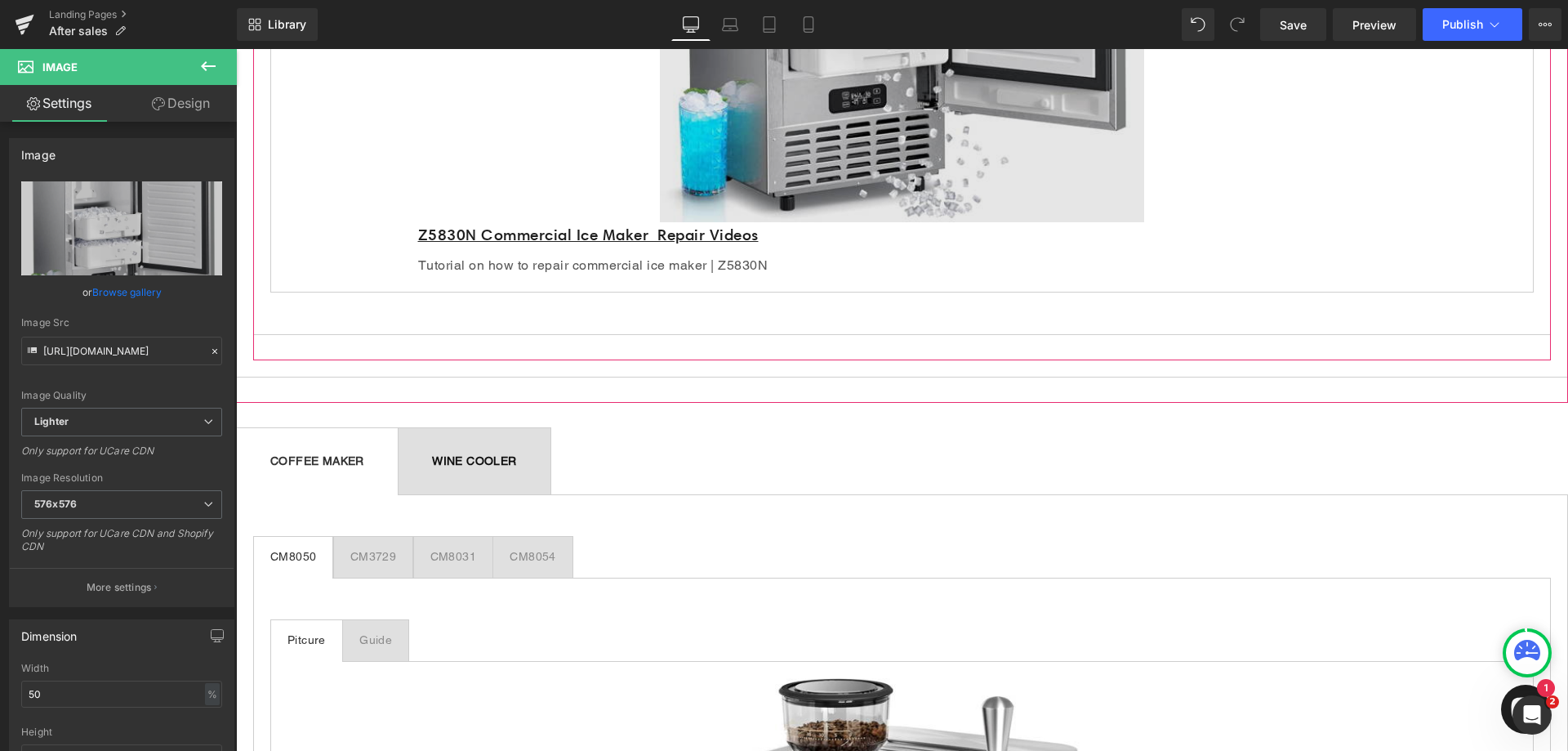
scroll to position [653, 0]
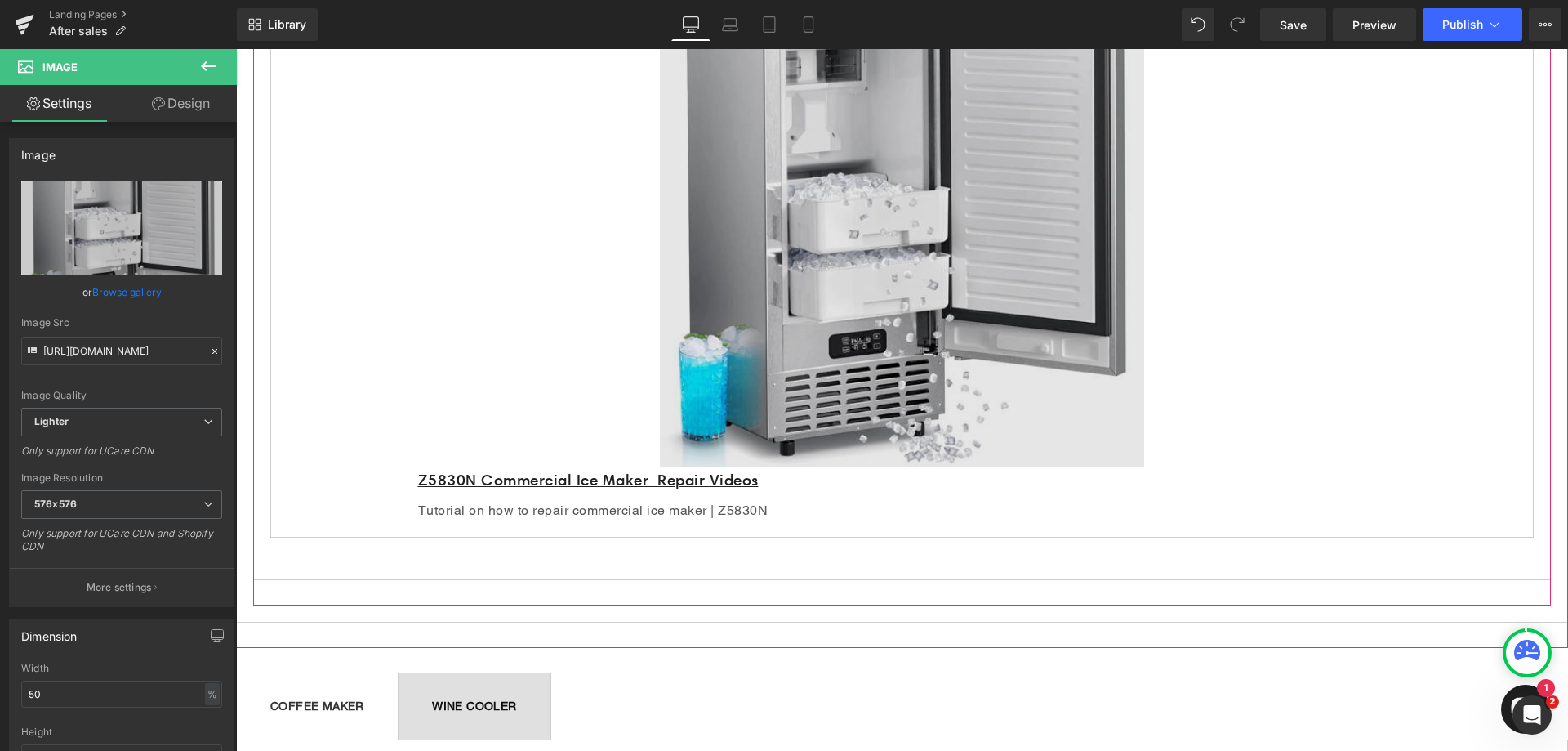
click at [832, 219] on img at bounding box center [902, 225] width 485 height 485
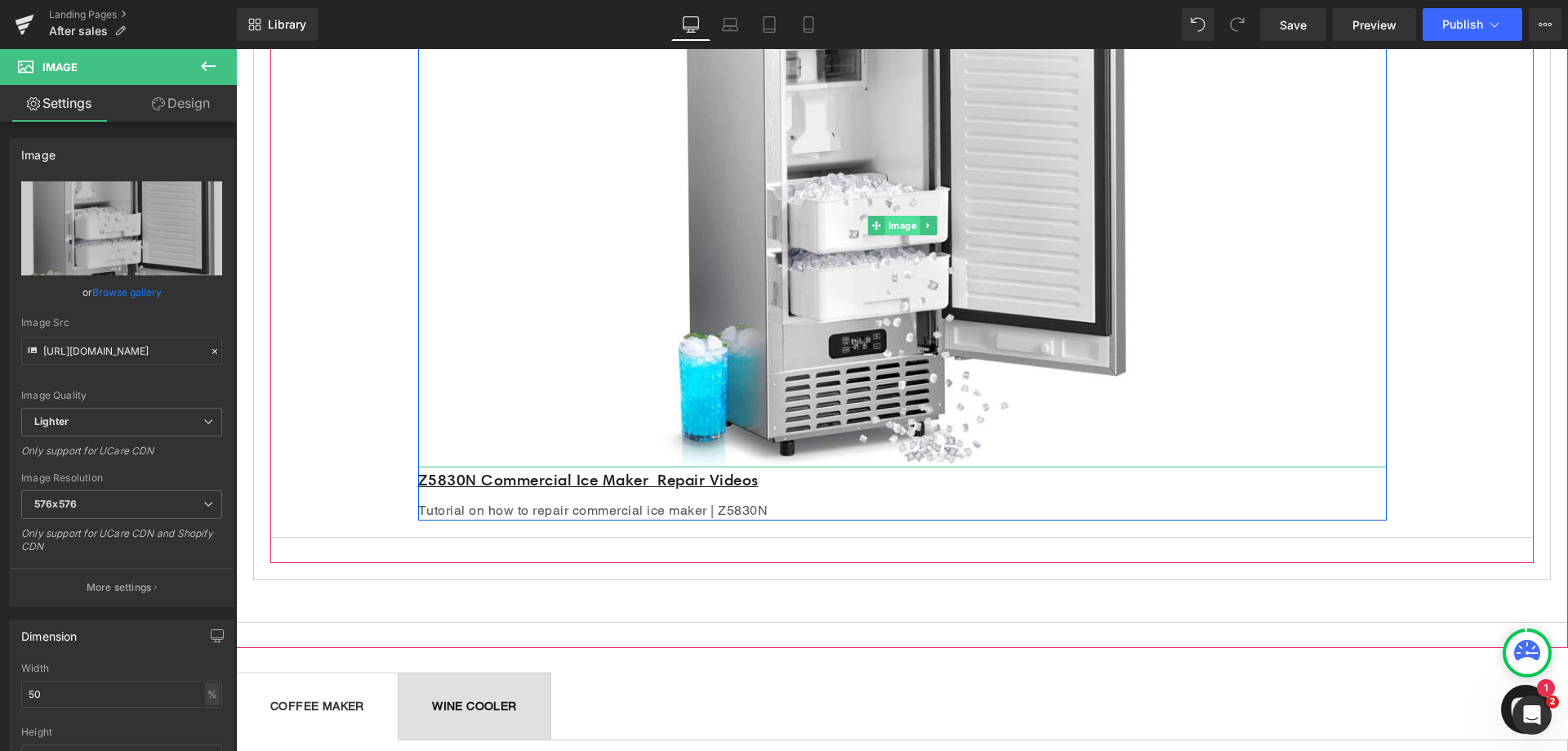
click at [884, 226] on span "Image" at bounding box center [901, 225] width 35 height 20
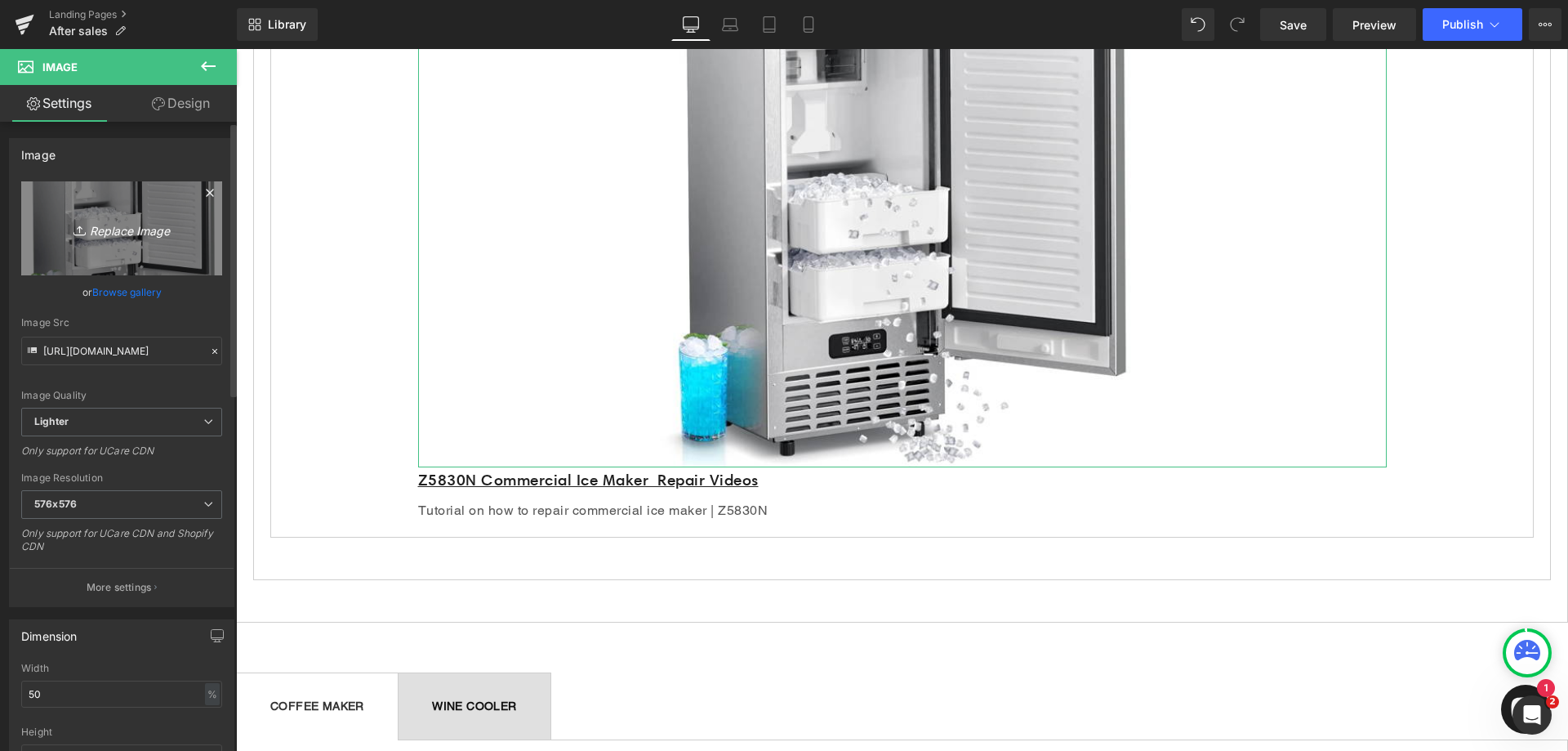
click at [150, 238] on icon "Replace Image" at bounding box center [122, 228] width 131 height 20
type input "C:\fakepath\z5845as.png"
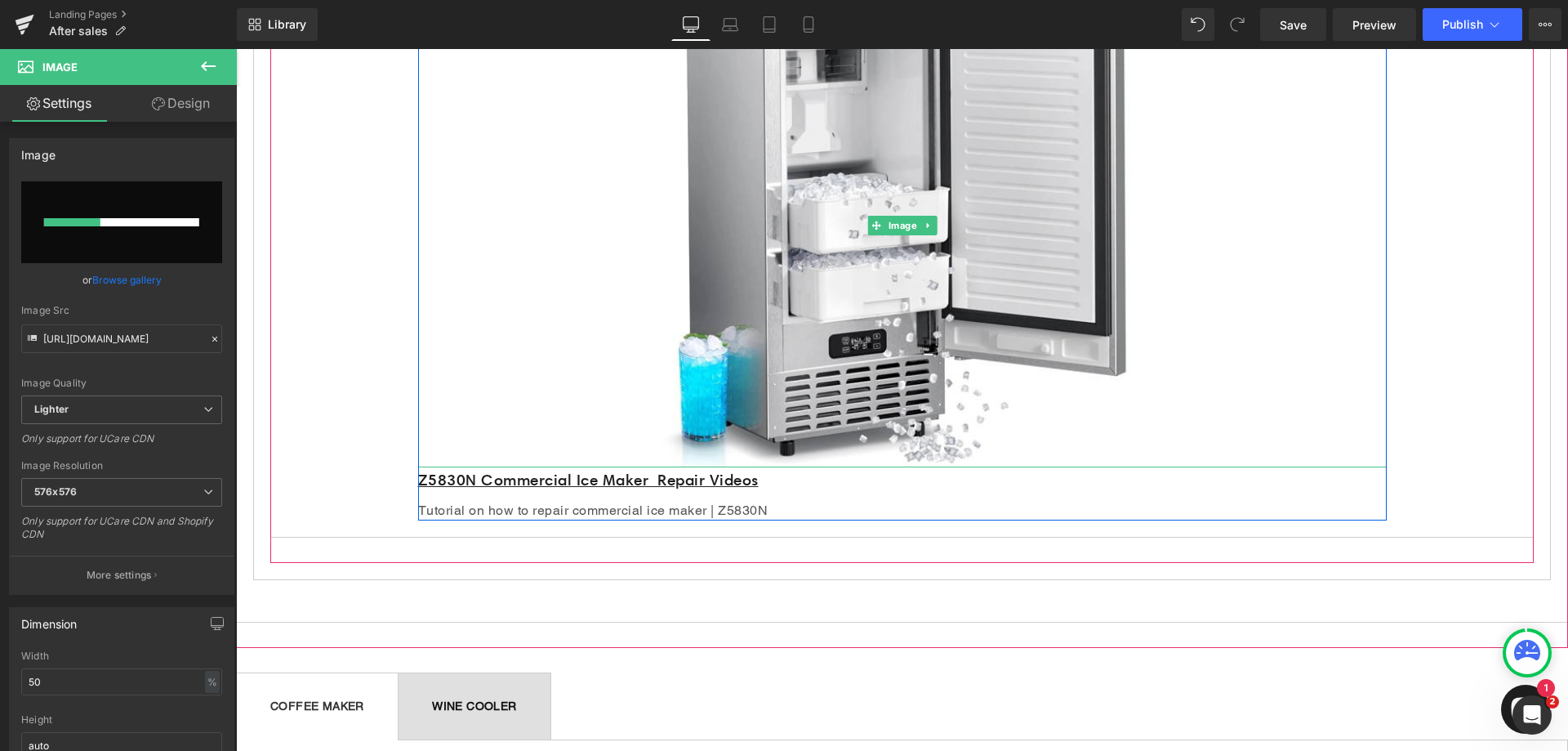
scroll to position [490, 0]
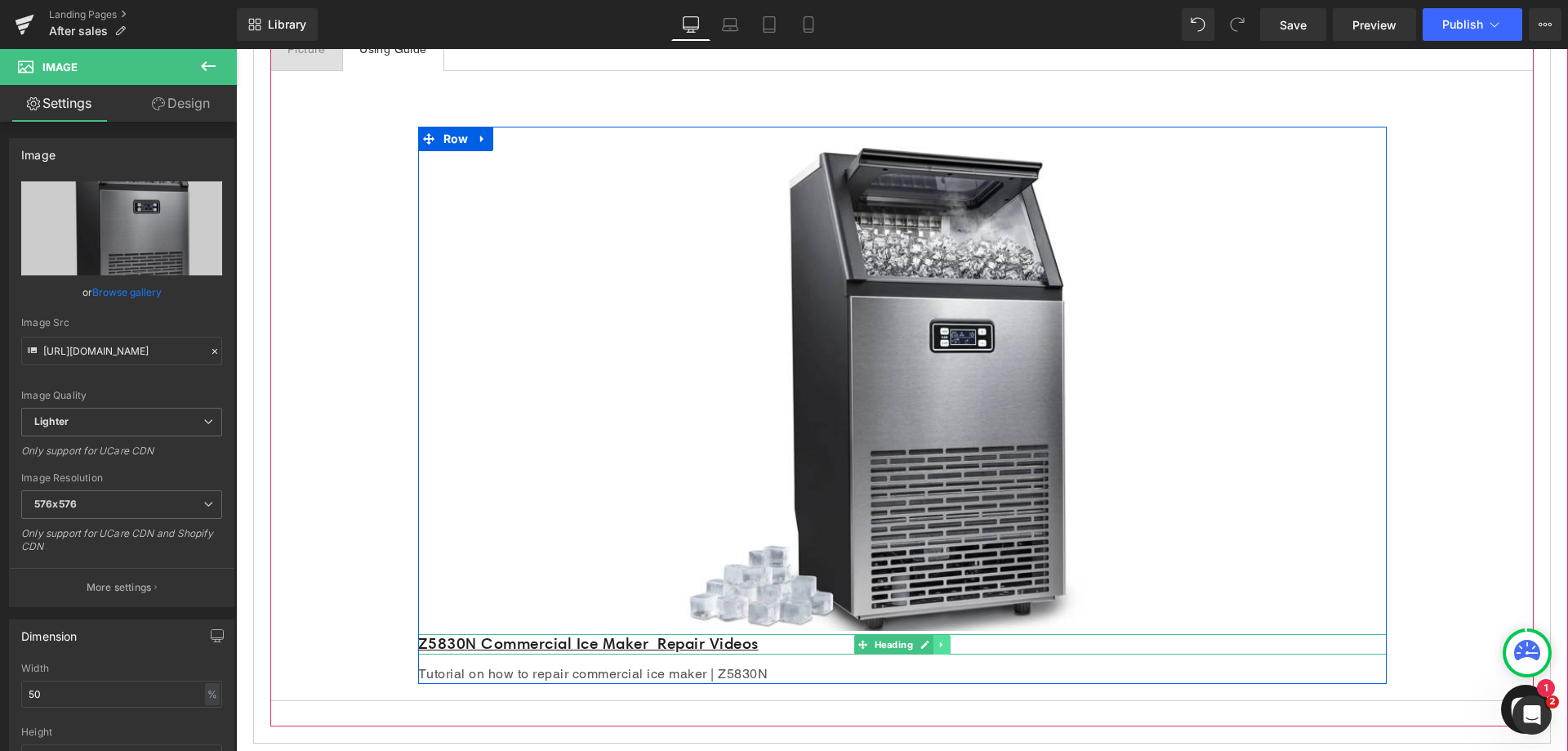
click at [940, 643] on icon at bounding box center [941, 645] width 9 height 10
click at [946, 643] on icon at bounding box center [950, 644] width 9 height 9
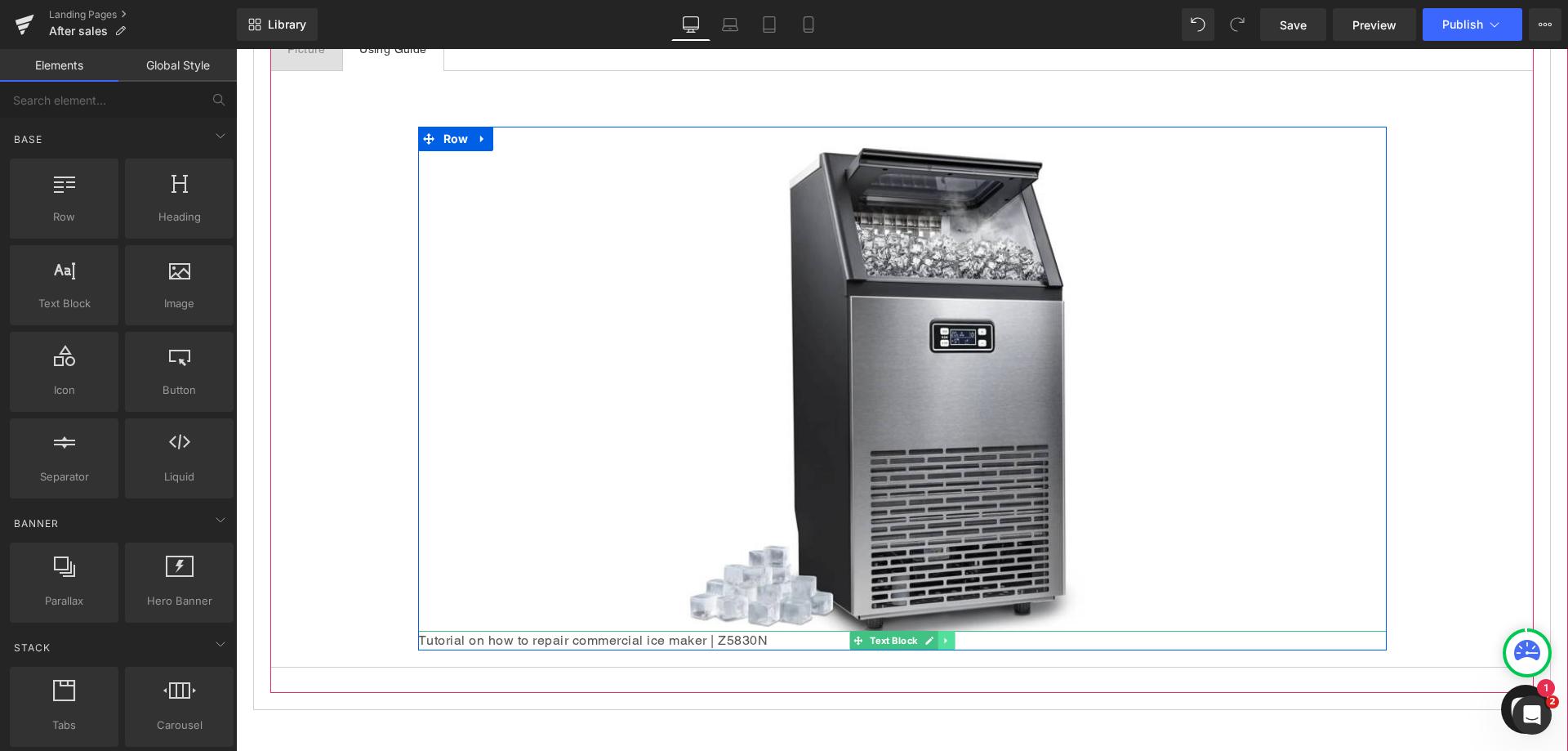
click at [942, 636] on icon at bounding box center [946, 640] width 9 height 10
click at [950, 637] on icon at bounding box center [954, 640] width 9 height 9
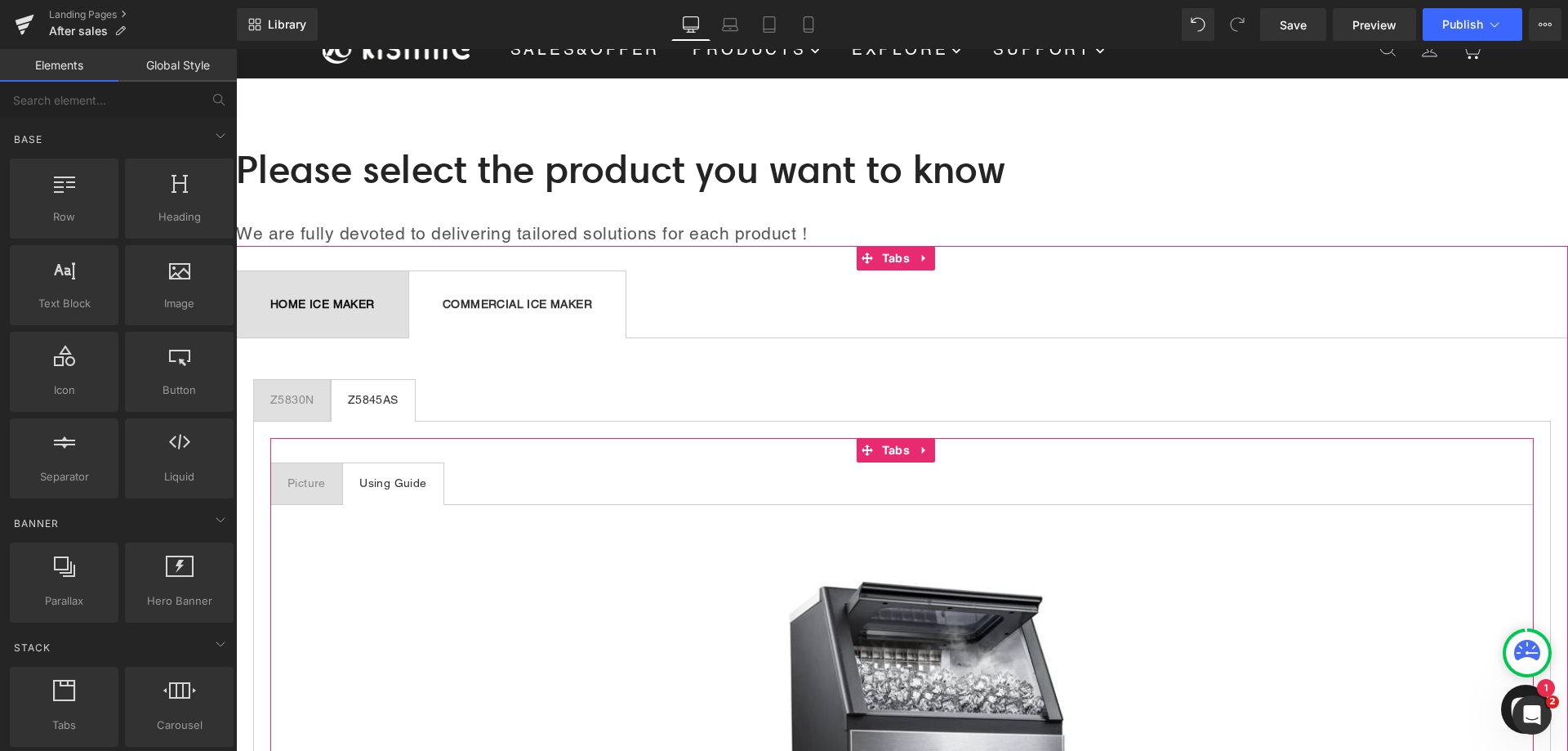
scroll to position [0, 0]
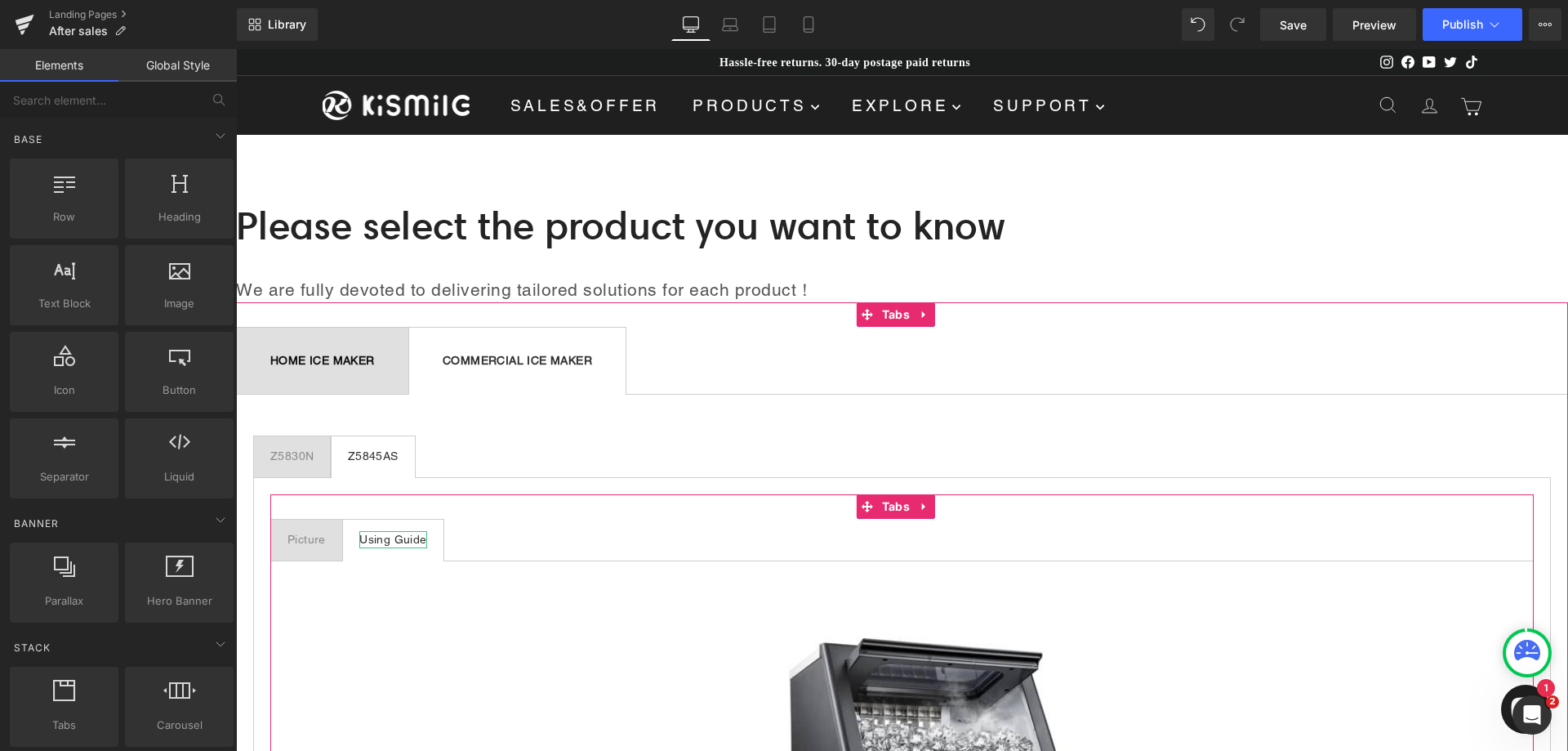
click at [401, 537] on div "Using Guide" at bounding box center [393, 539] width 67 height 17
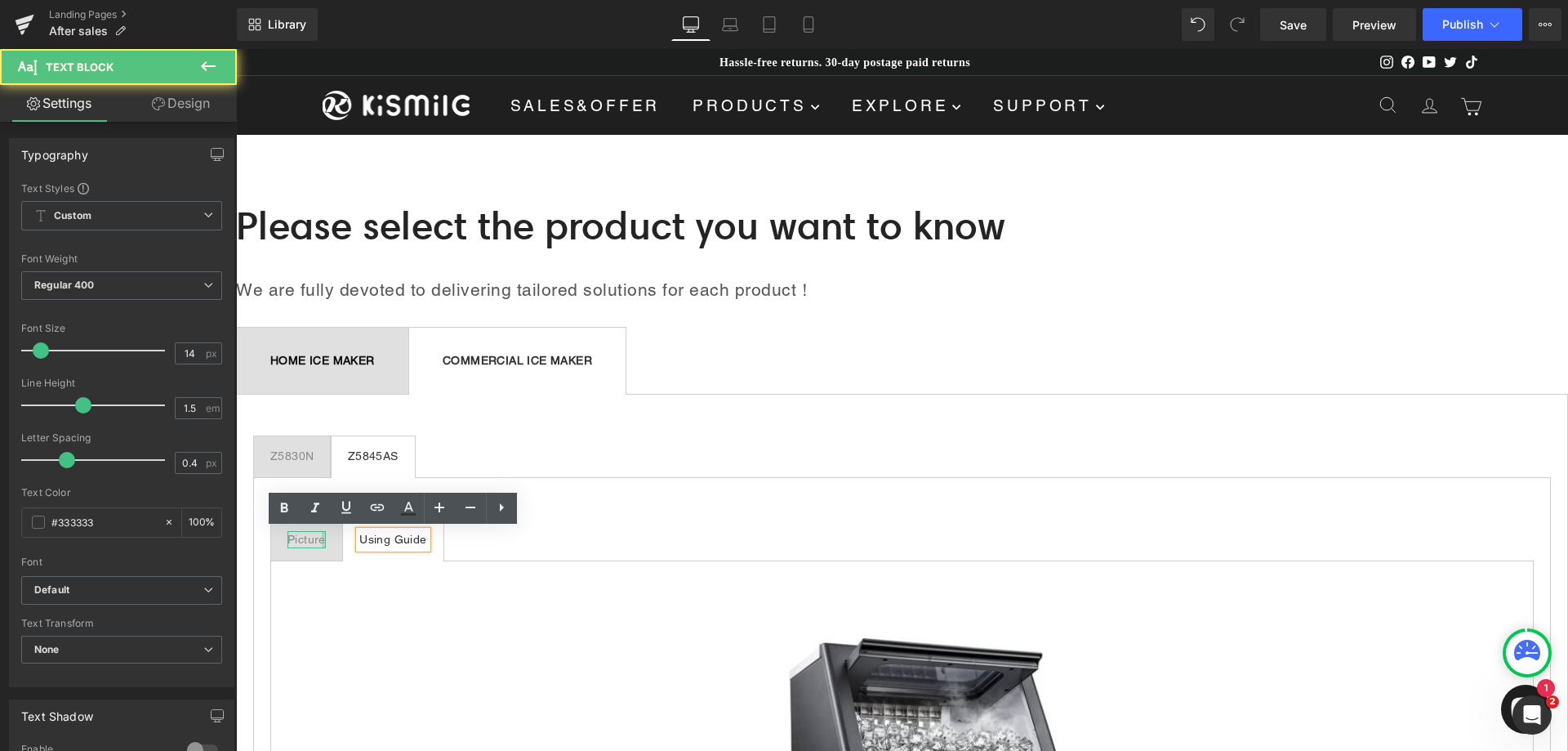
click at [321, 538] on div "Picture" at bounding box center [306, 539] width 38 height 17
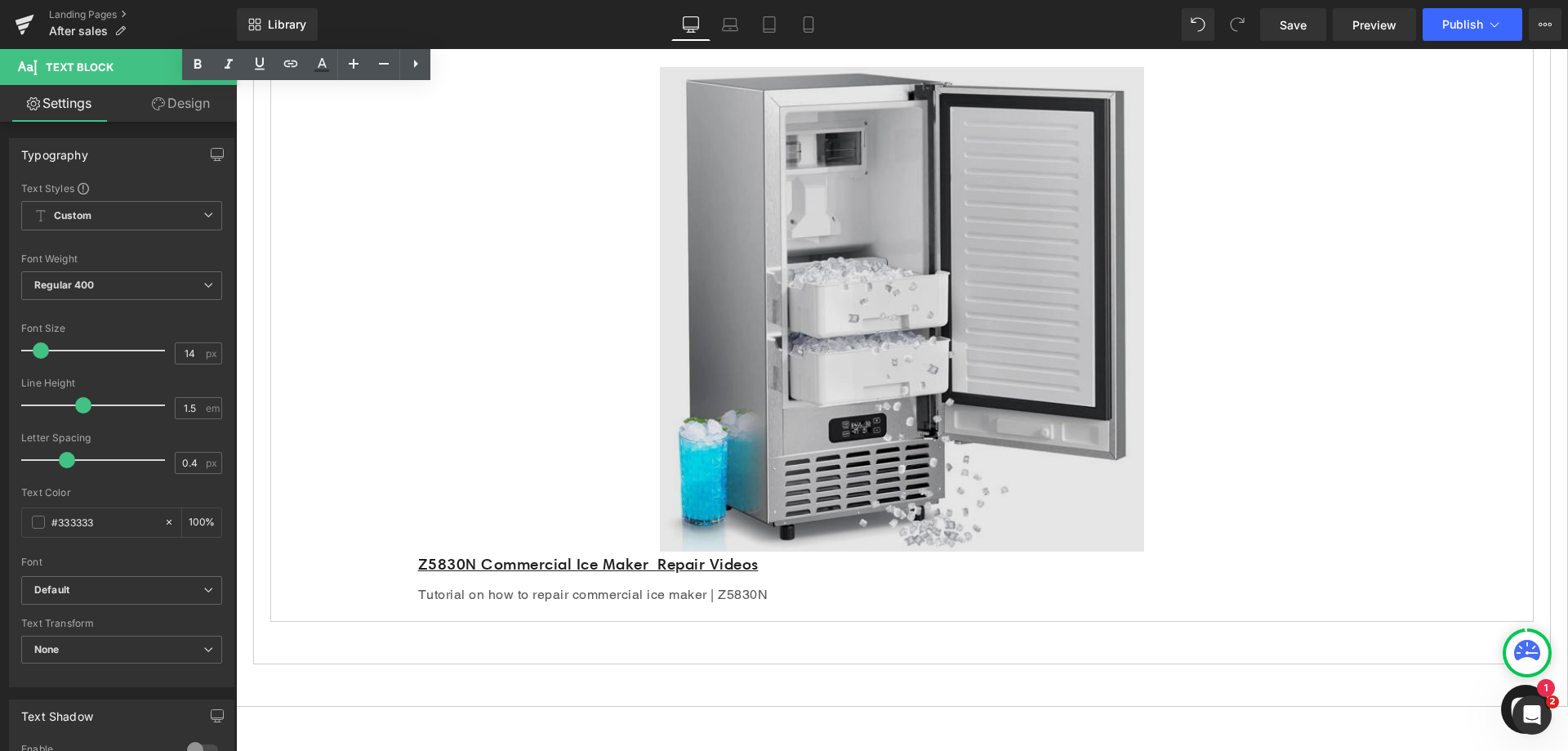
scroll to position [572, 0]
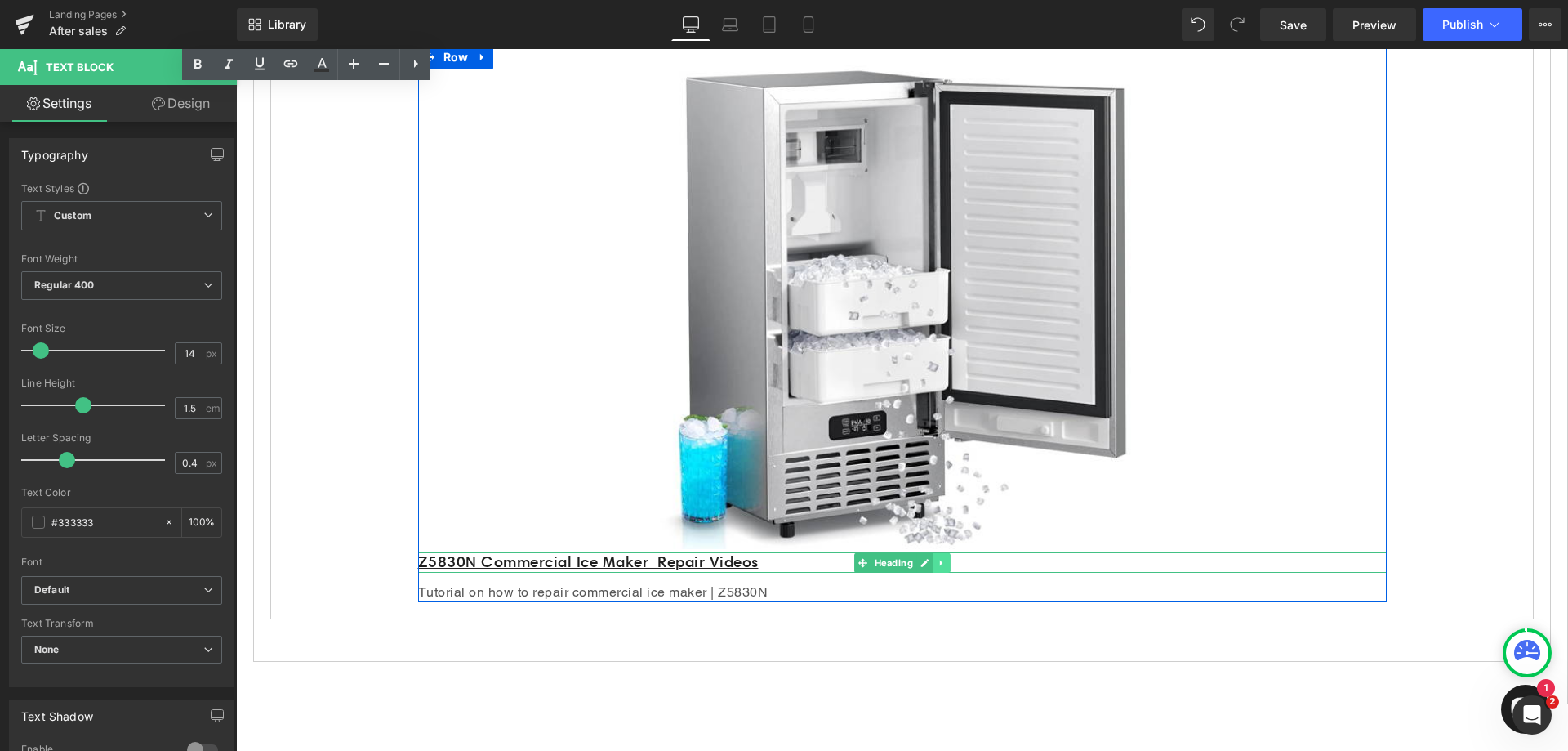
click at [937, 563] on icon at bounding box center [941, 563] width 9 height 10
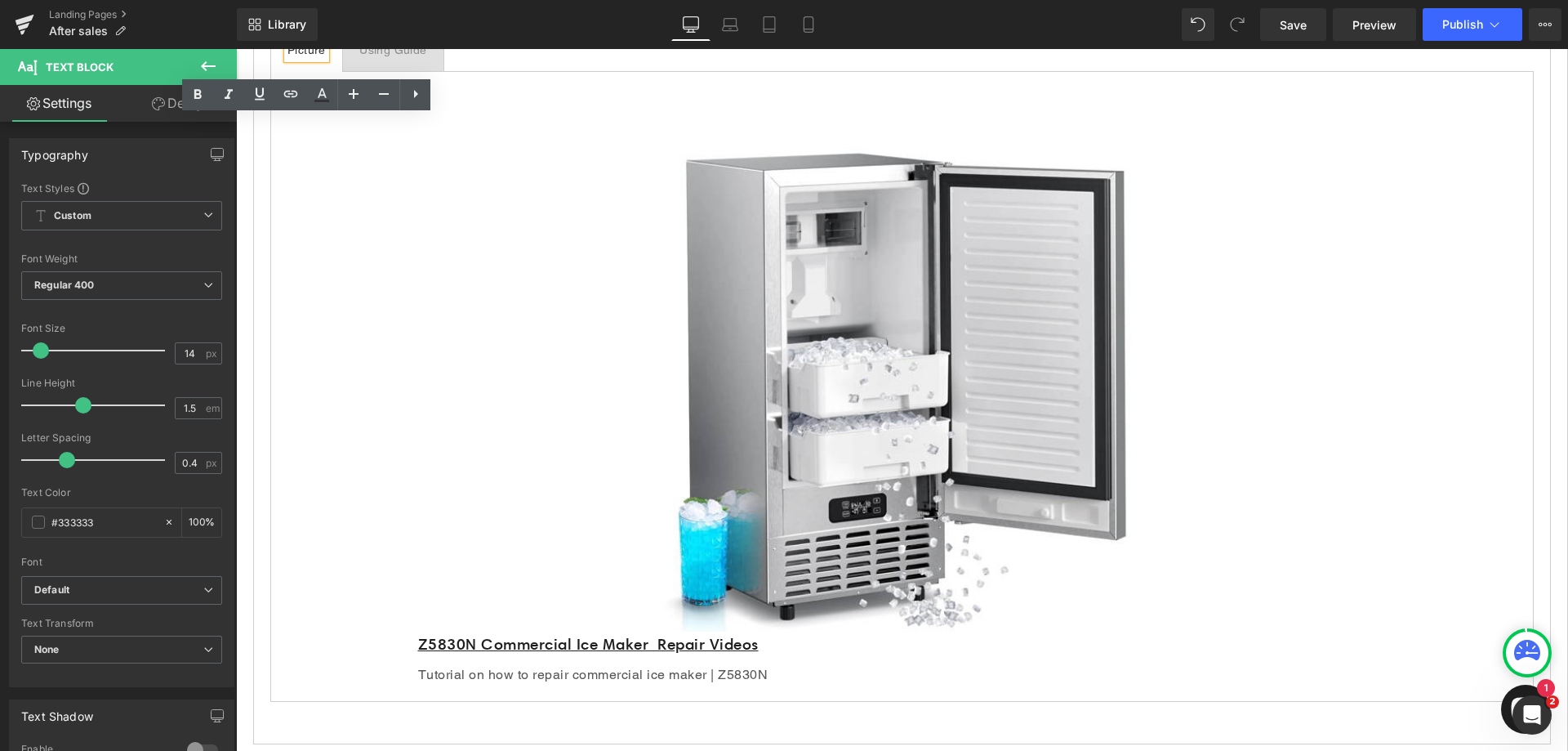
scroll to position [490, 0]
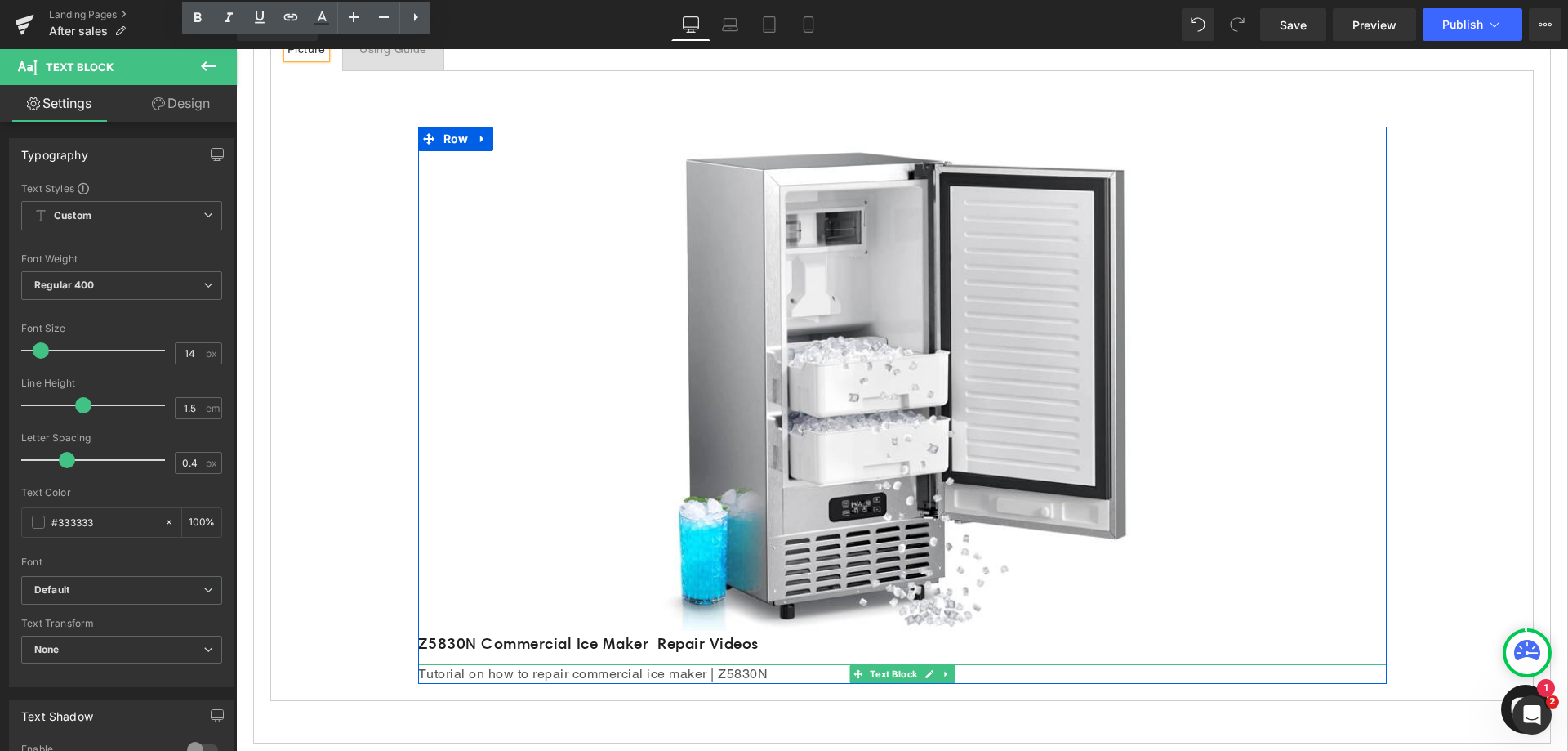
click at [764, 674] on p "Tutorial on how to repair commercial ice maker | Z5830N" at bounding box center [902, 674] width 969 height 20
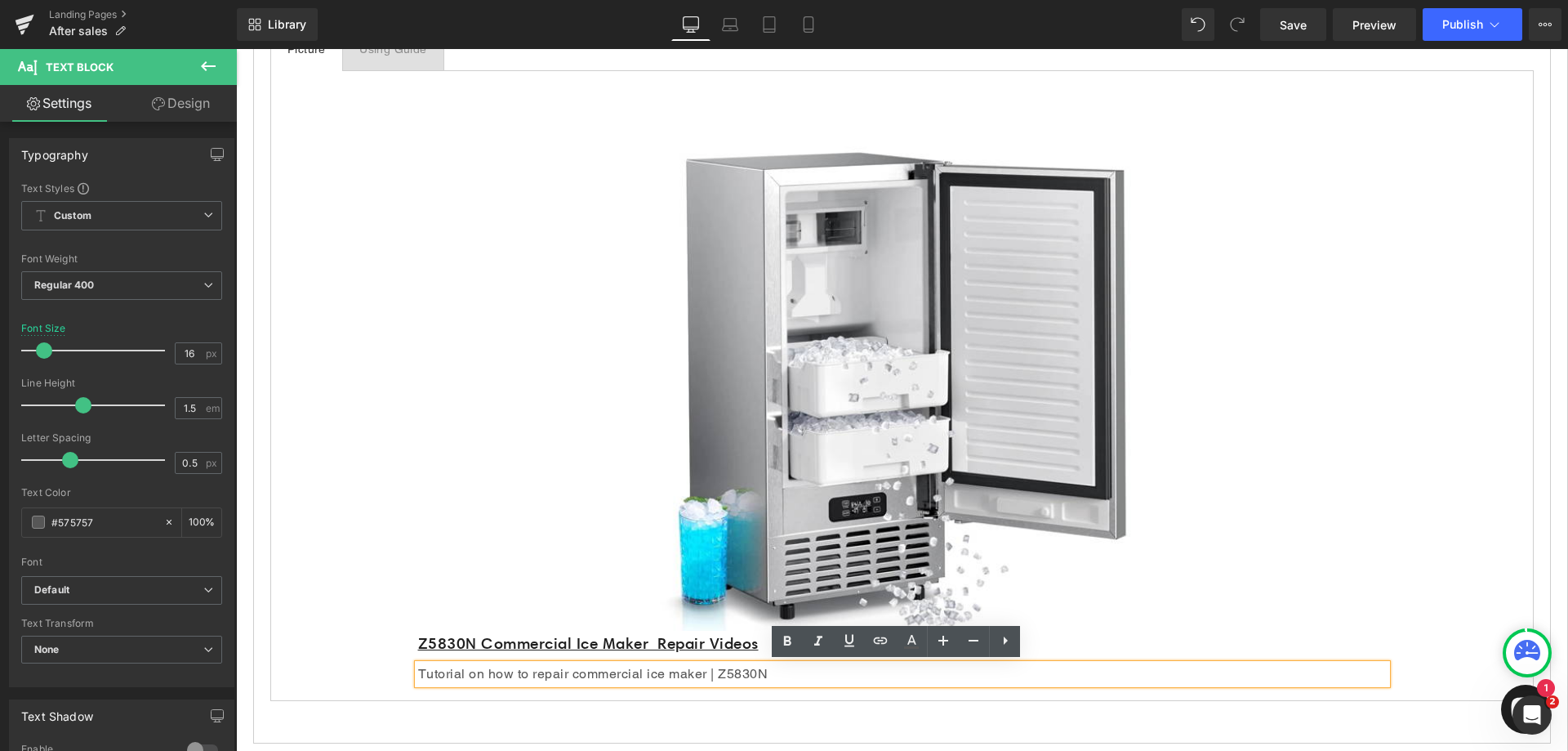
click at [774, 693] on div "Rendering Content" at bounding box center [785, 686] width 100 height 18
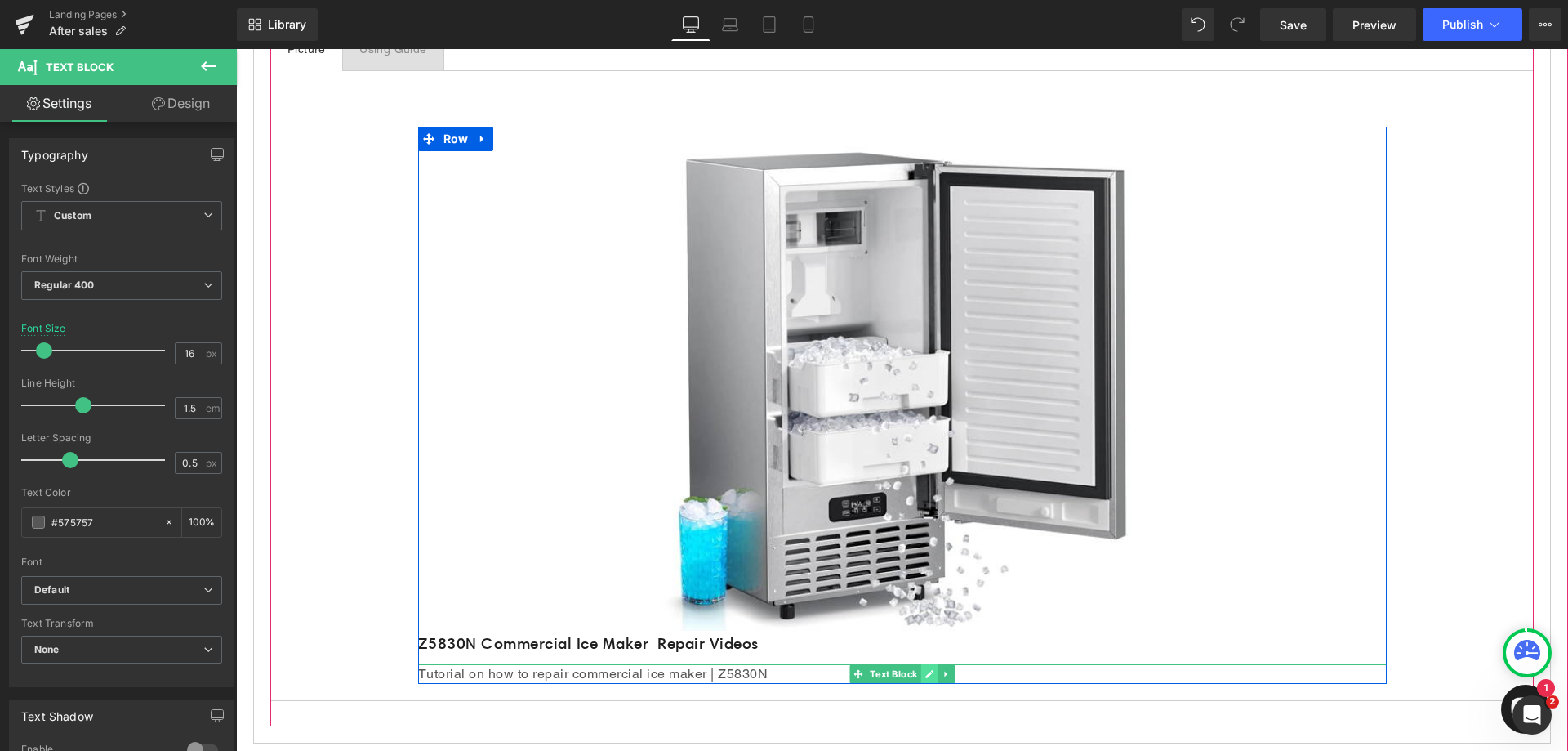
click at [929, 674] on link at bounding box center [929, 674] width 17 height 20
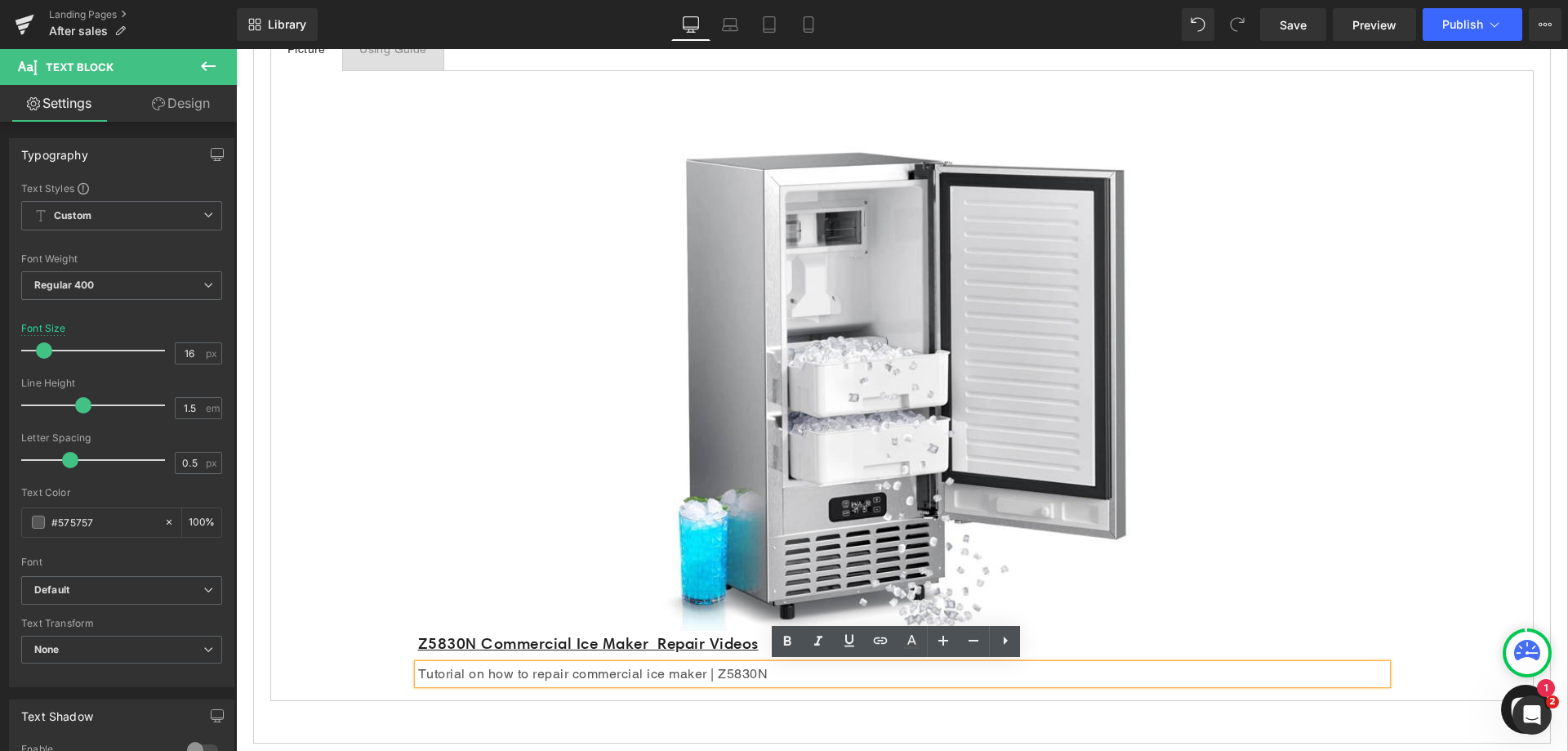
click at [821, 679] on div "Rendering Content" at bounding box center [785, 686] width 100 height 18
click at [776, 696] on div "Text Block Image Z5830N Commercial Ice Maker Repair Videos Heading Tutorial on …" at bounding box center [902, 386] width 1264 height 631
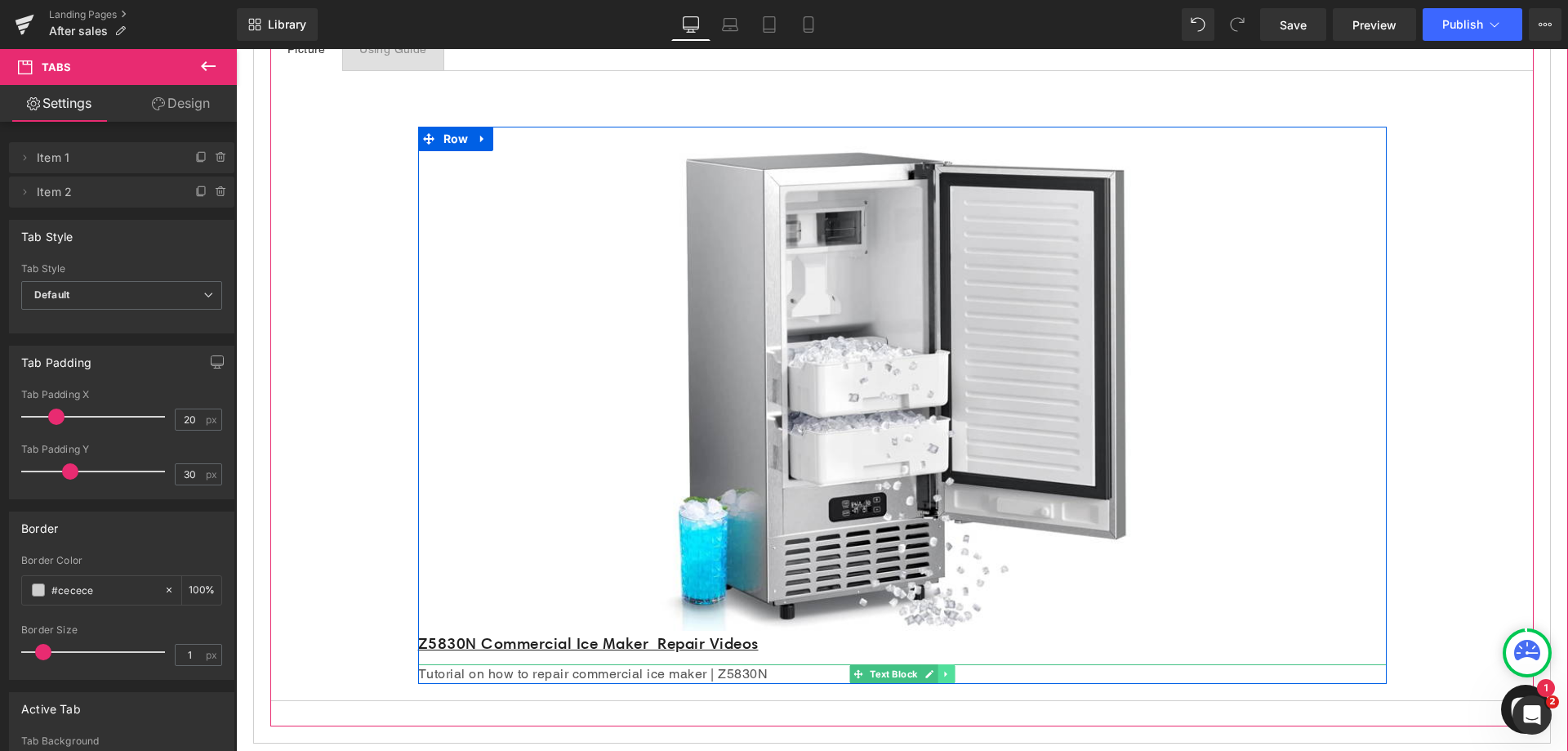
click at [942, 670] on icon at bounding box center [946, 674] width 9 height 10
click at [946, 674] on link at bounding box center [955, 674] width 17 height 20
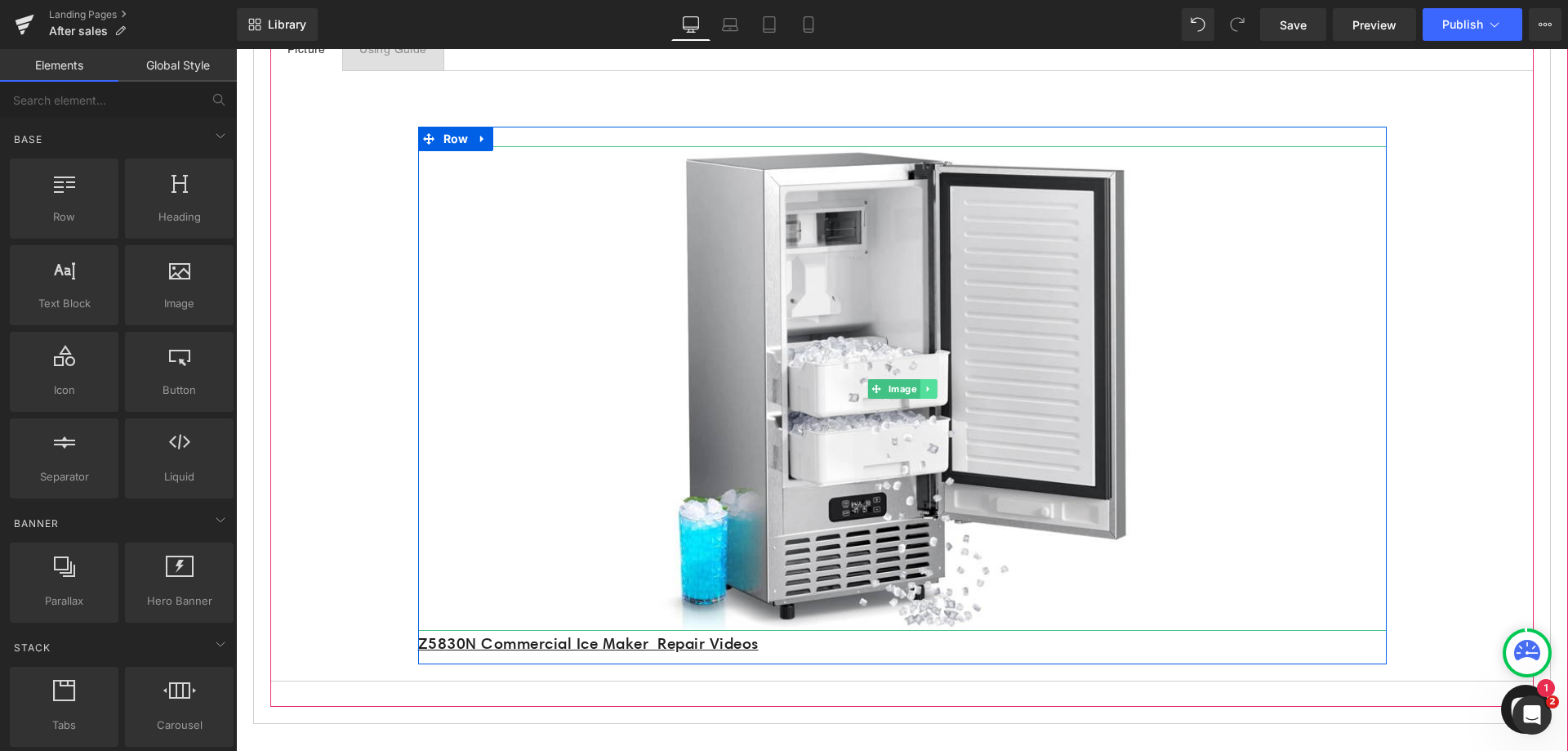
click at [926, 388] on icon at bounding box center [927, 389] width 3 height 6
click at [932, 386] on icon at bounding box center [936, 388] width 9 height 9
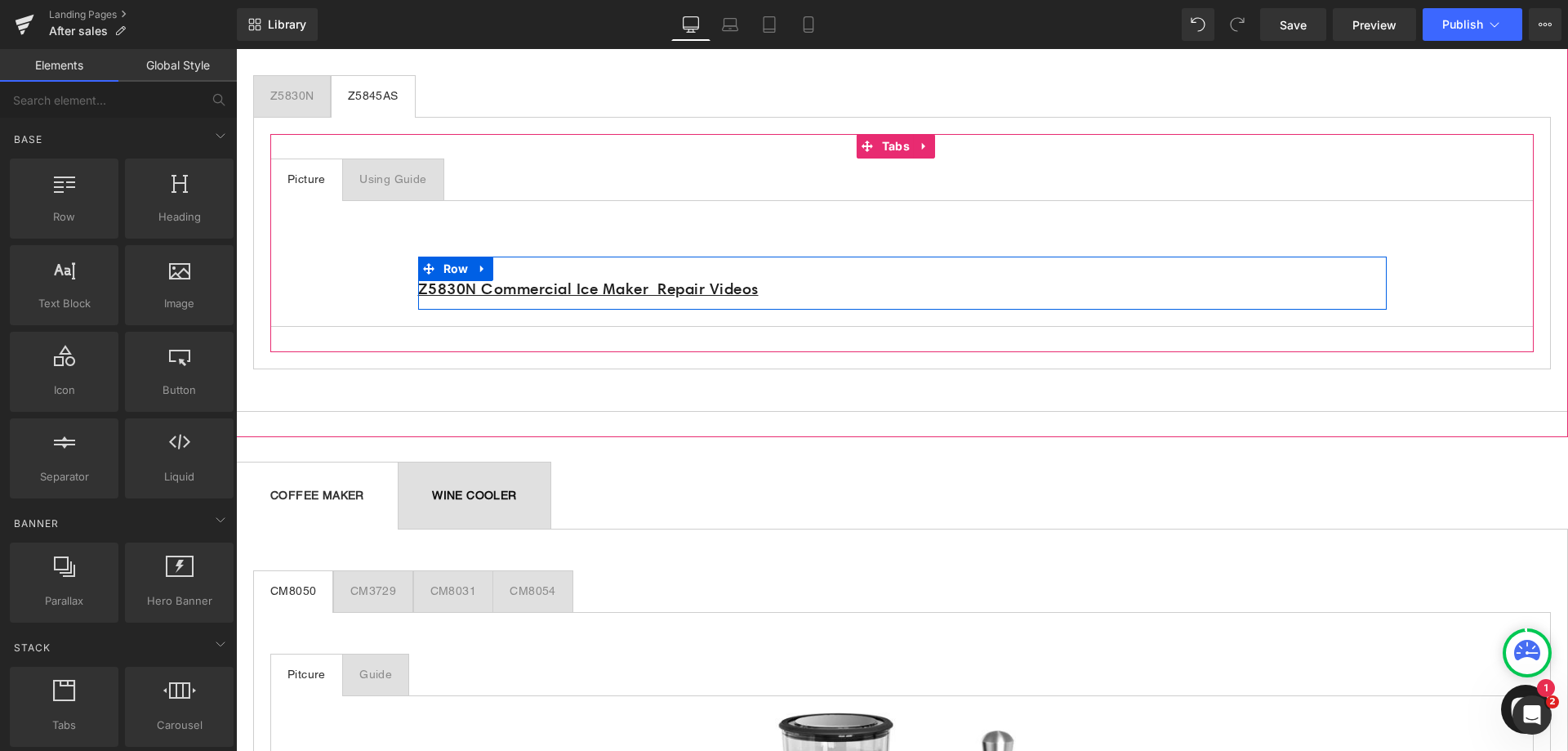
scroll to position [327, 0]
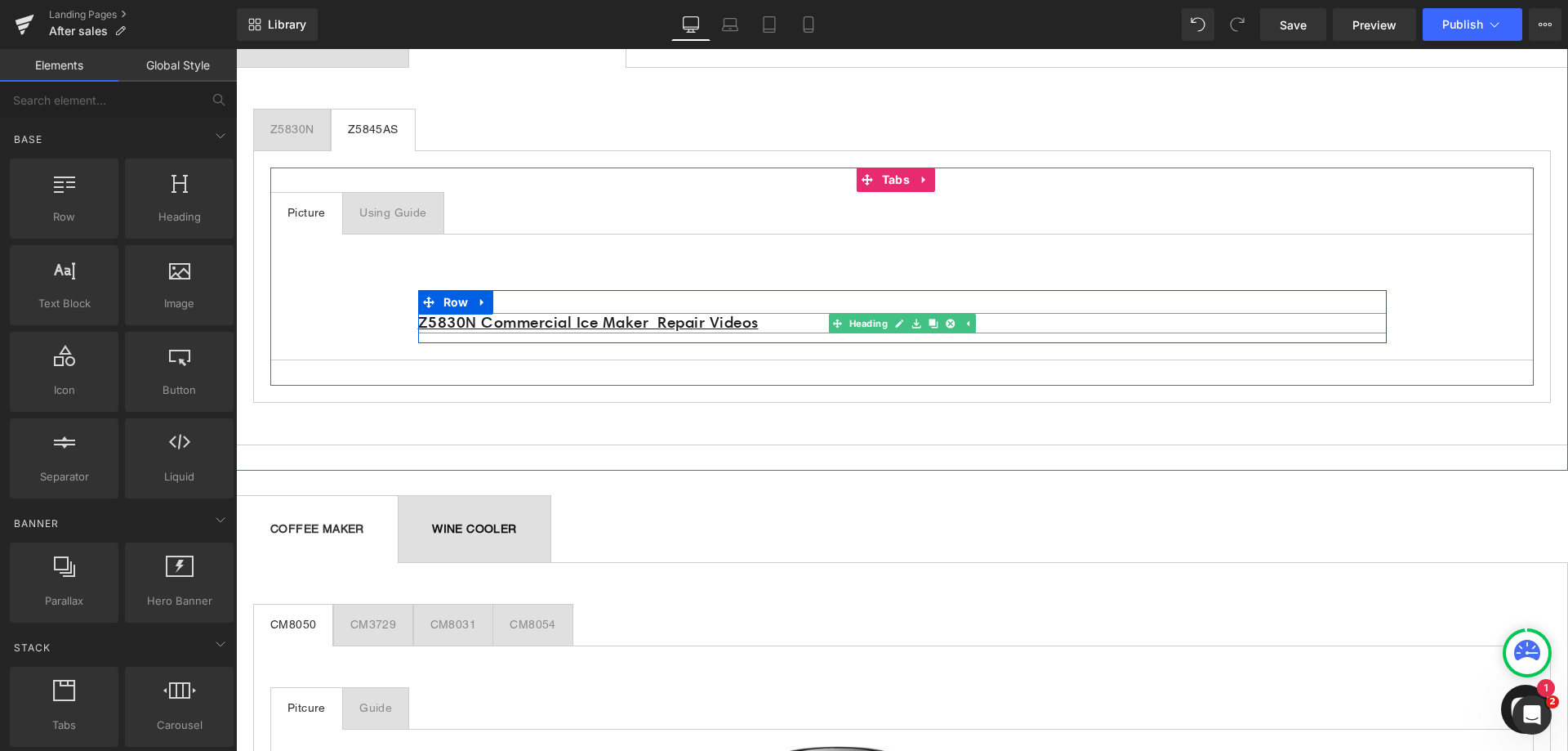
click at [895, 327] on icon at bounding box center [900, 324] width 9 height 9
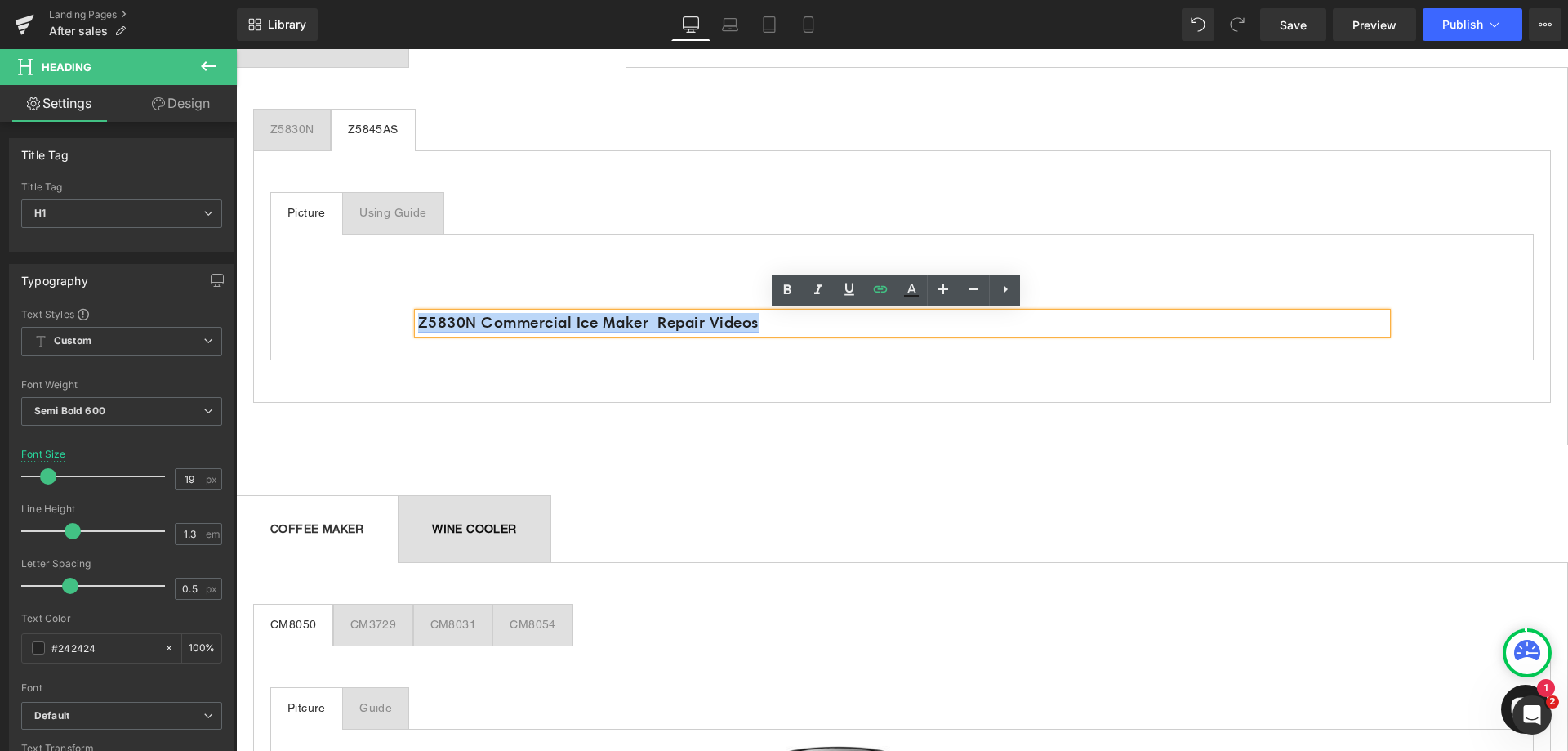
drag, startPoint x: 446, startPoint y: 304, endPoint x: 412, endPoint y: 321, distance: 38.0
click at [418, 321] on h1 "Z5830N Commercial Ice Maker Repair Videos" at bounding box center [902, 323] width 969 height 20
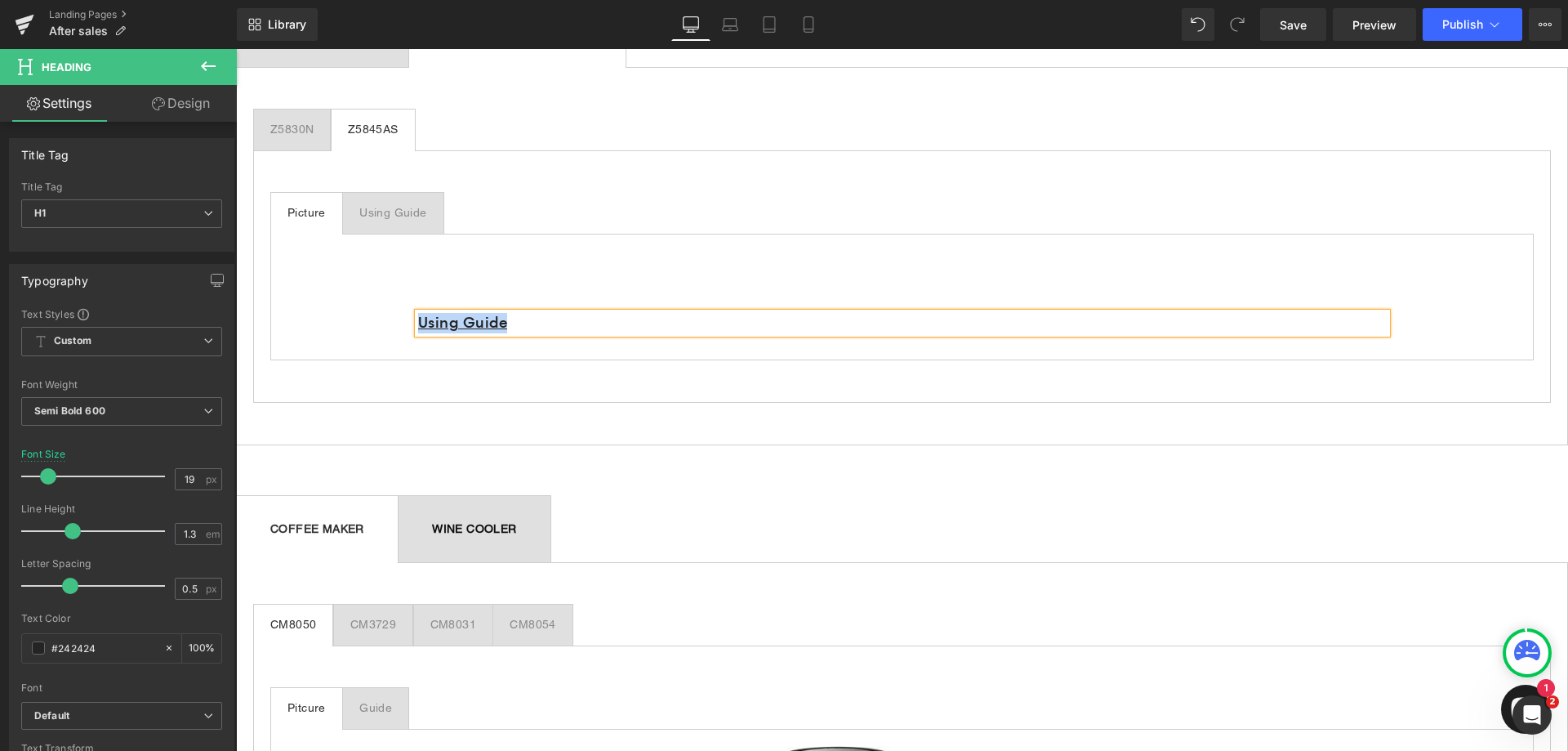
drag, startPoint x: 514, startPoint y: 322, endPoint x: 413, endPoint y: 320, distance: 101.0
click at [418, 320] on h1 "Using Guide" at bounding box center [902, 323] width 969 height 20
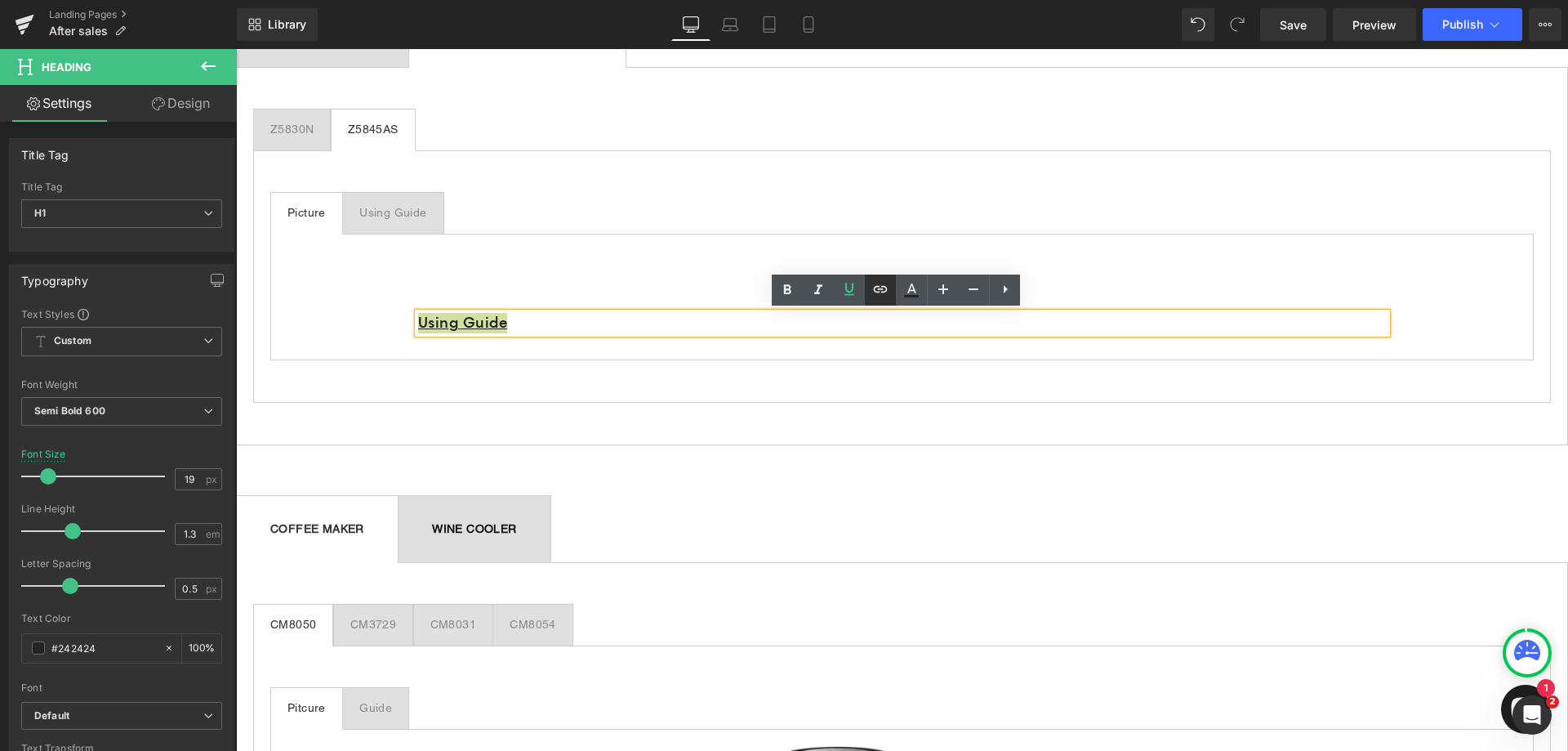
click at [888, 289] on icon at bounding box center [880, 289] width 20 height 20
paste input "[URL][DOMAIN_NAME]"
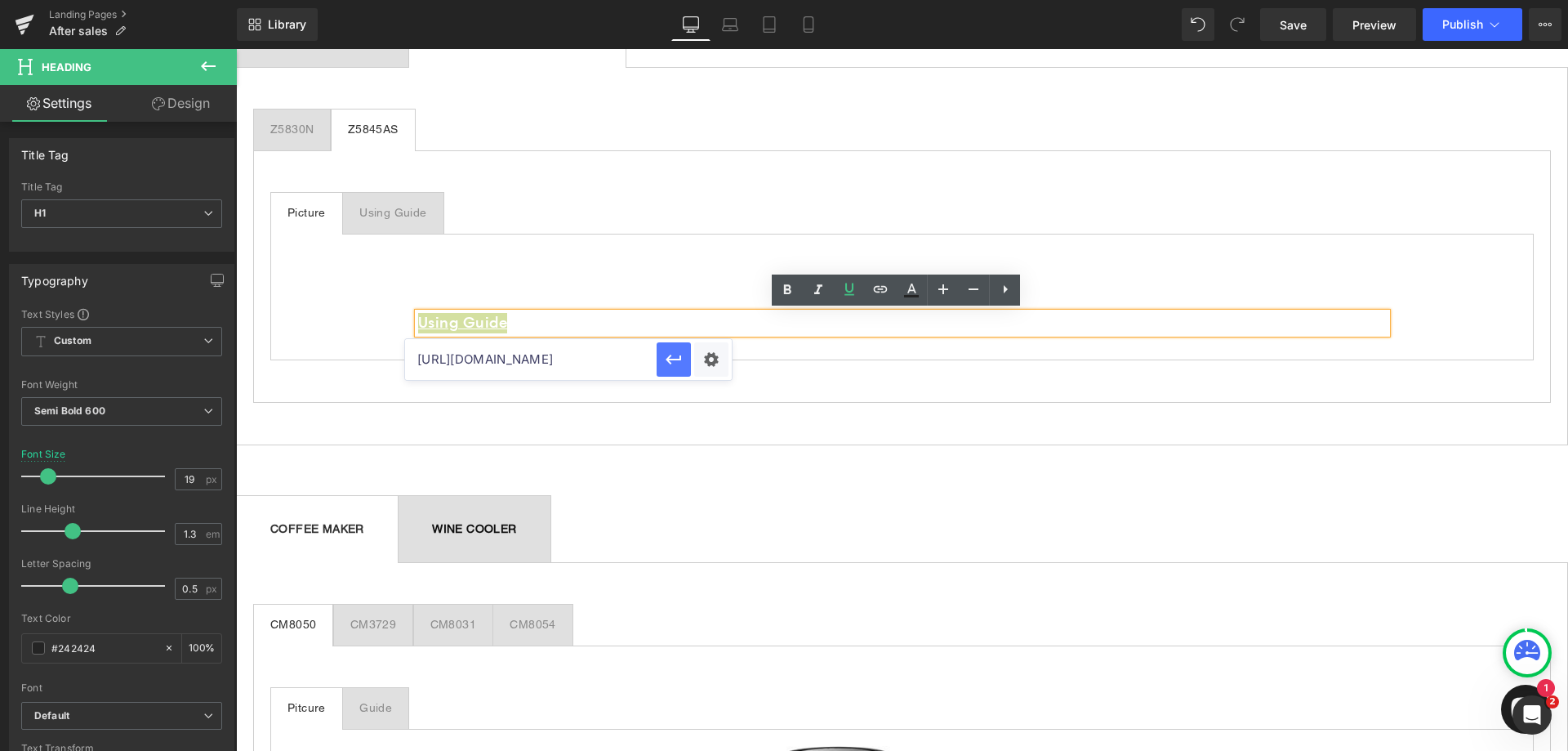
type input "[URL][DOMAIN_NAME]"
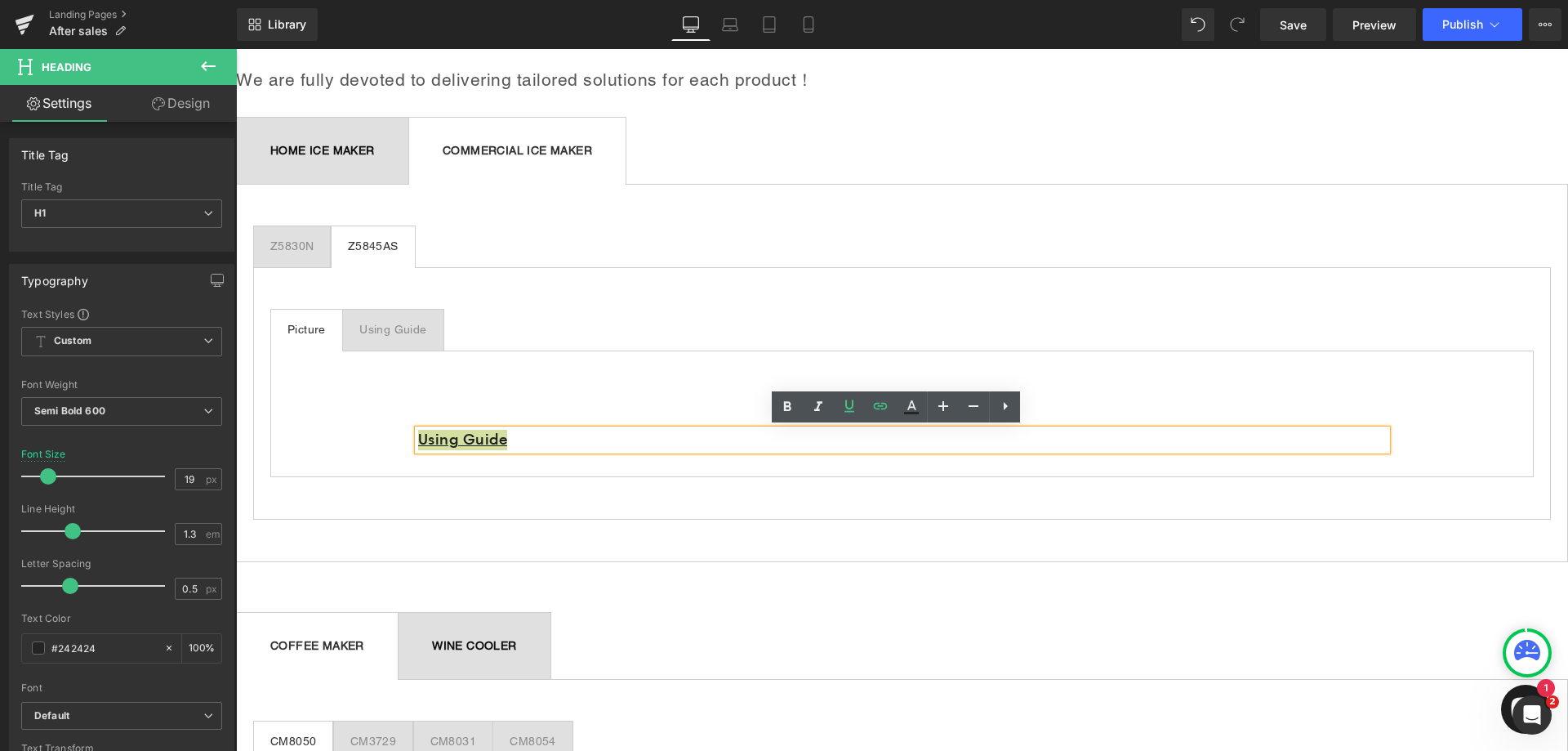
scroll to position [163, 0]
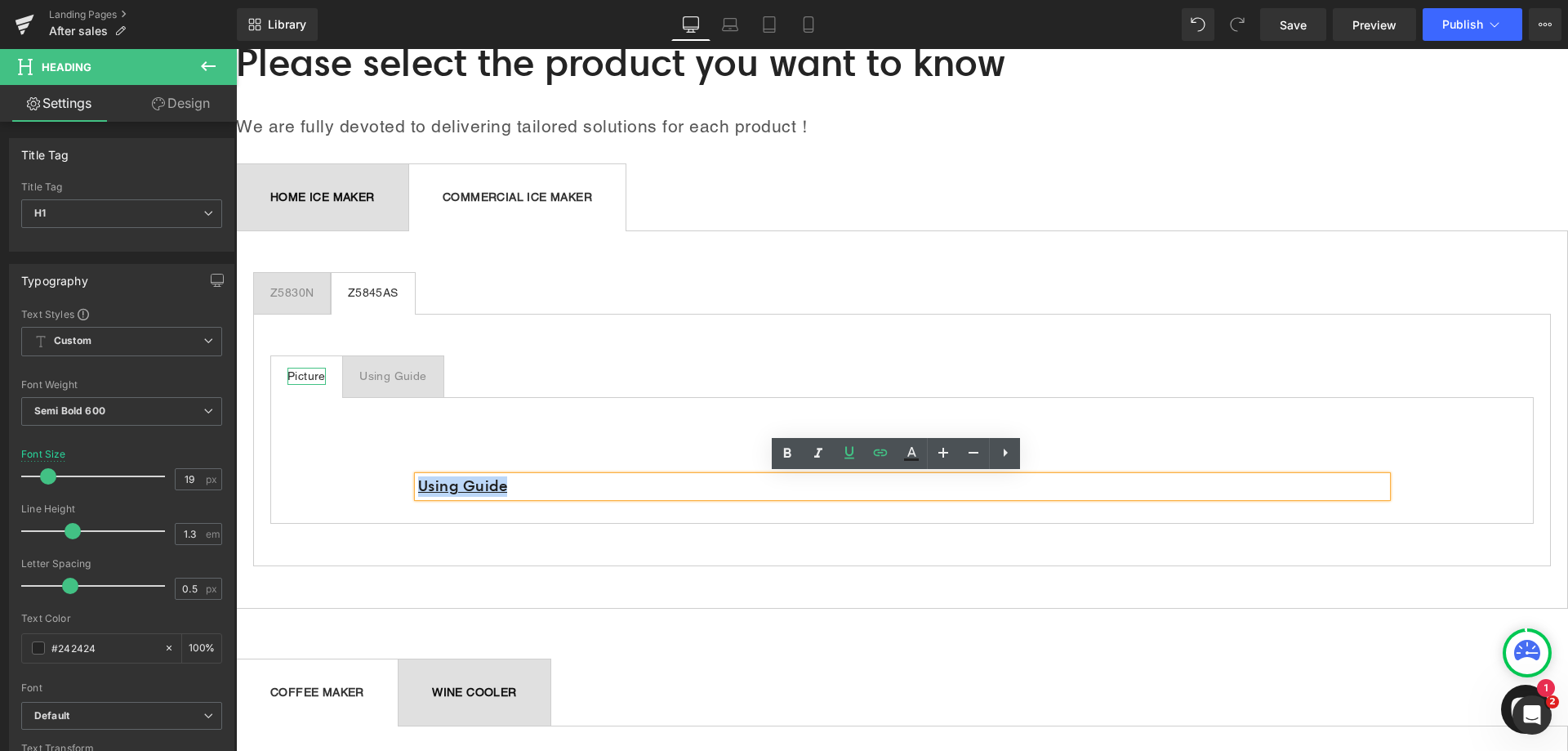
click at [316, 375] on div "Picture" at bounding box center [306, 376] width 38 height 17
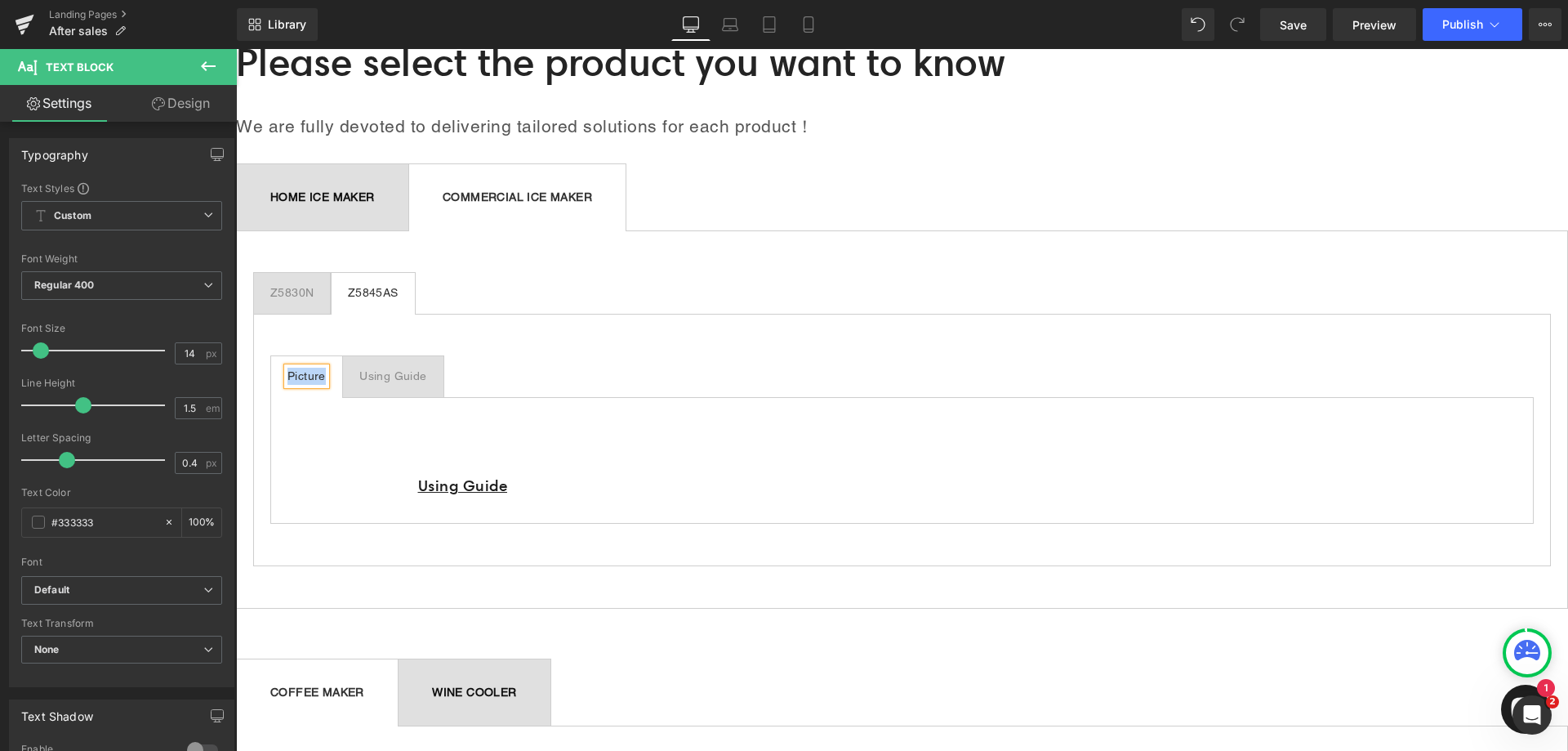
paste div
click at [320, 375] on div "Picture" at bounding box center [306, 376] width 38 height 17
click at [440, 378] on div "Using Guide" at bounding box center [422, 376] width 67 height 17
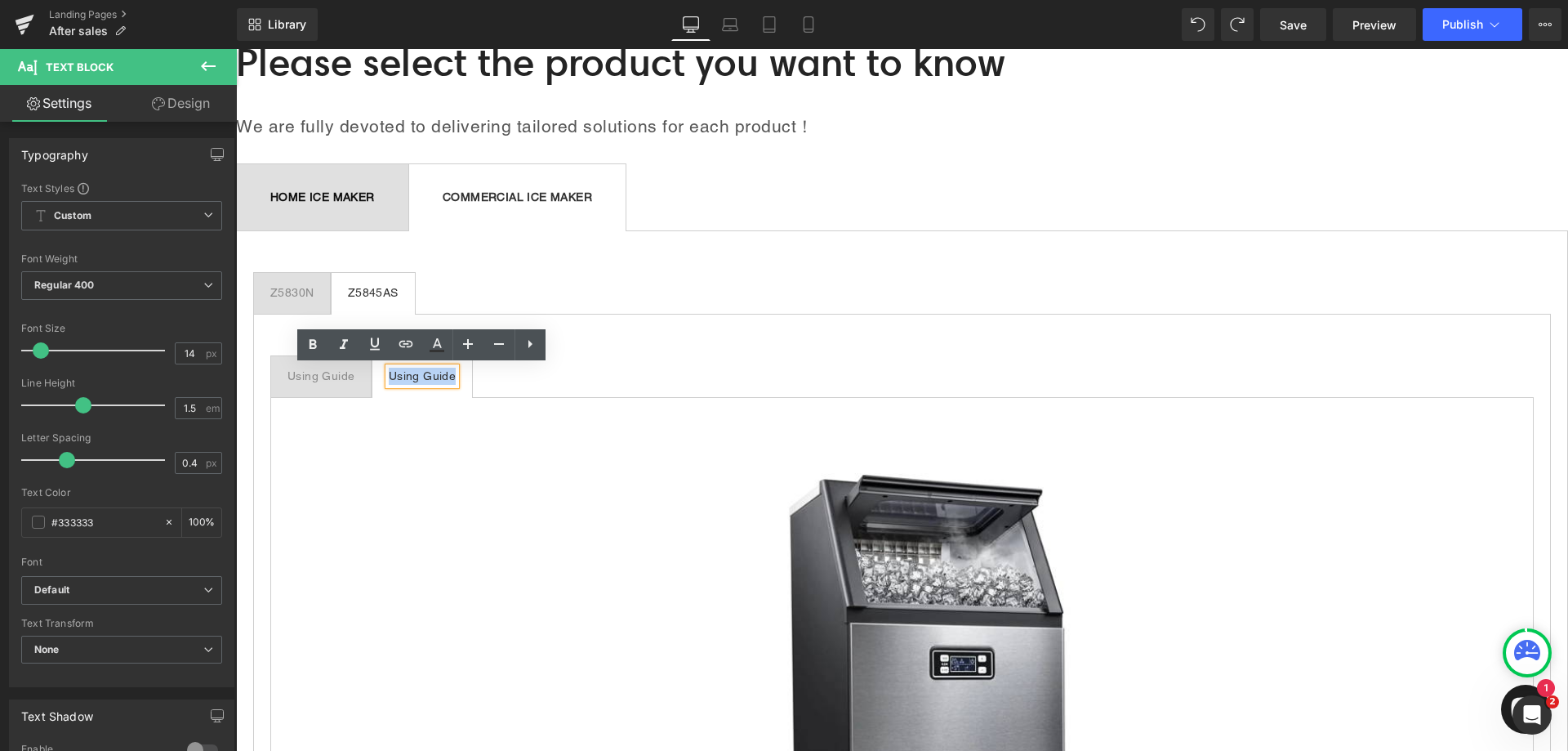
drag, startPoint x: 457, startPoint y: 373, endPoint x: 390, endPoint y: 373, distance: 67.0
click at [390, 373] on div "Using Guide" at bounding box center [422, 376] width 67 height 17
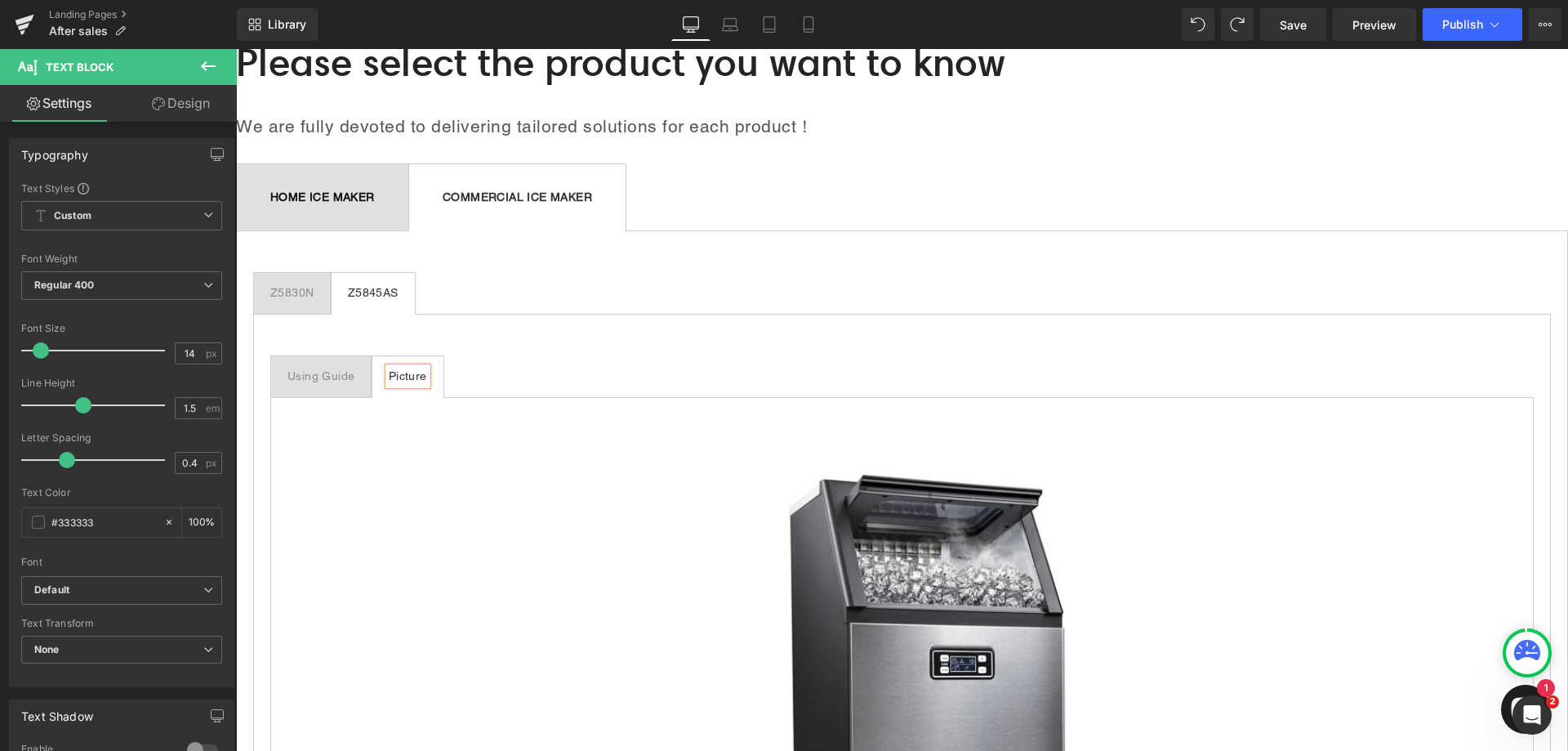
click at [503, 373] on ul "Using Guide Text Block Picture Text Block" at bounding box center [902, 377] width 1264 height 43
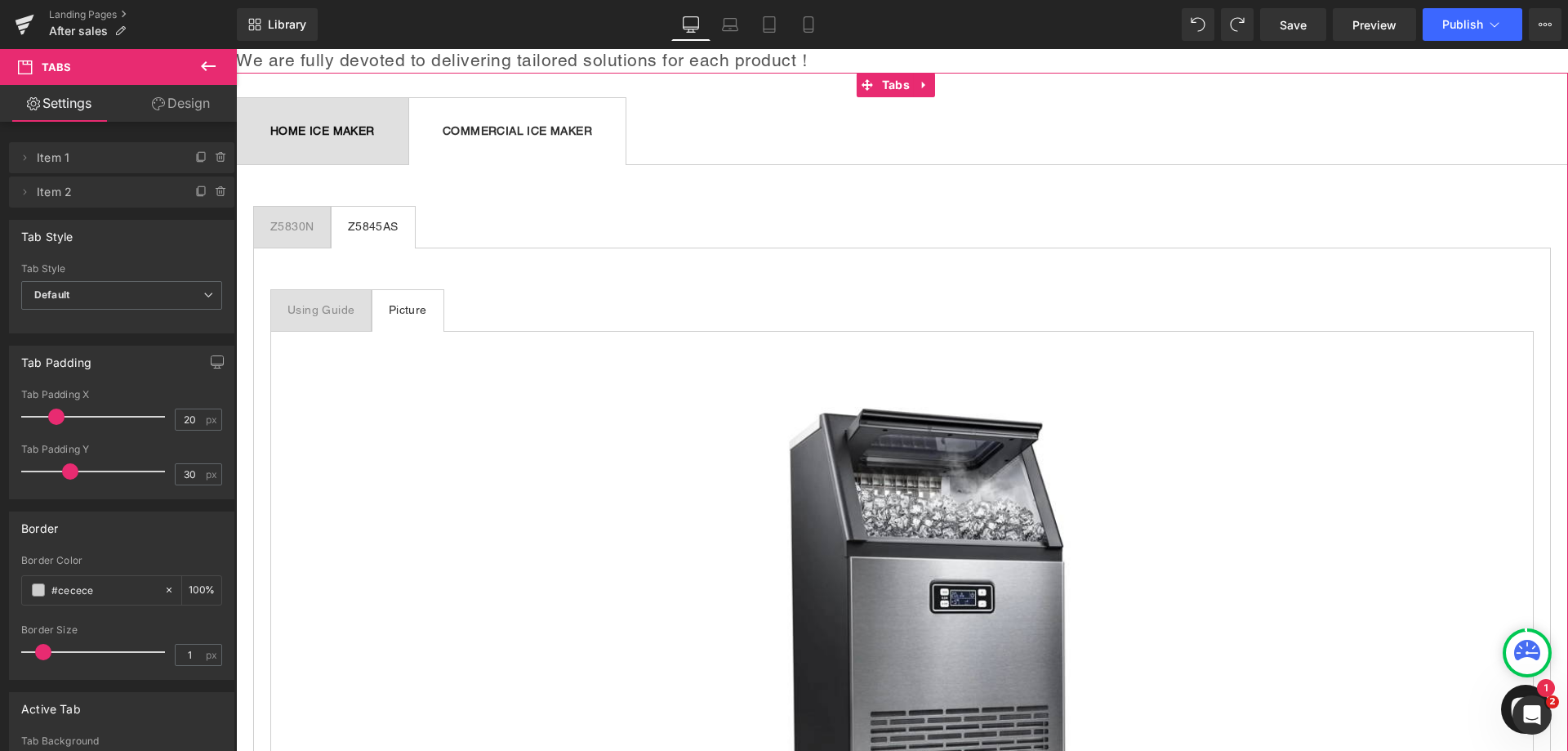
scroll to position [82, 0]
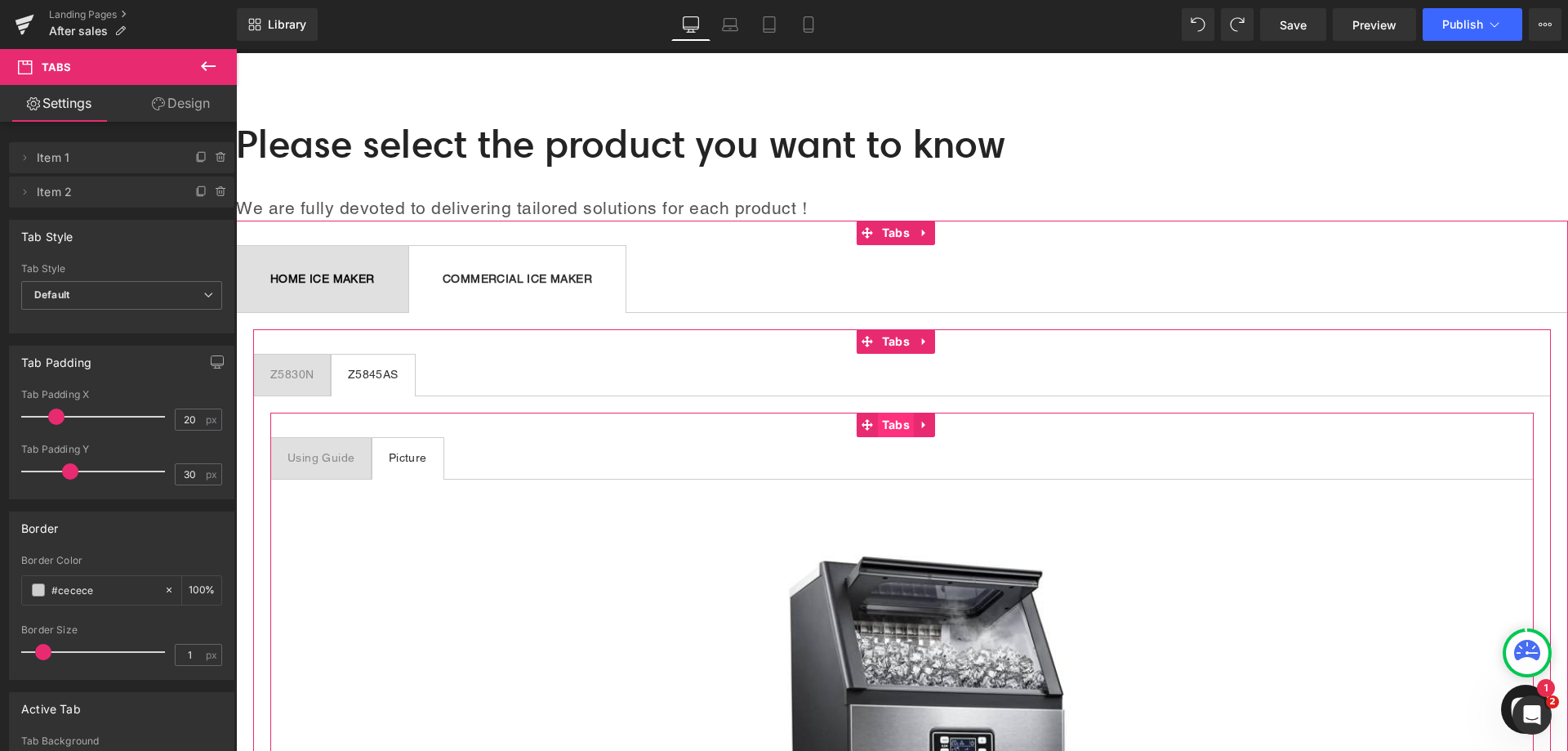
click at [890, 424] on span "Tabs" at bounding box center [896, 424] width 36 height 25
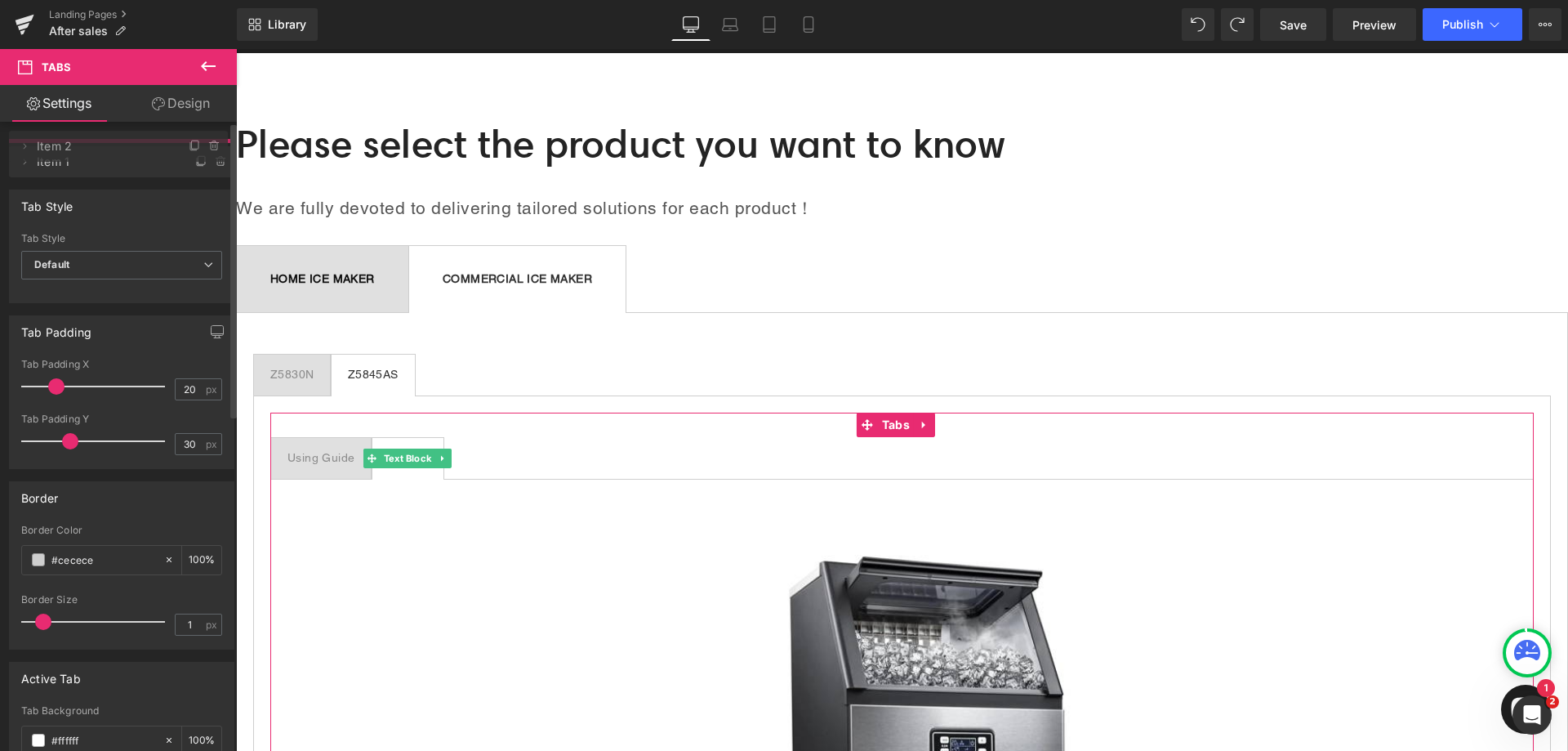
drag, startPoint x: 80, startPoint y: 188, endPoint x: 98, endPoint y: 142, distance: 49.4
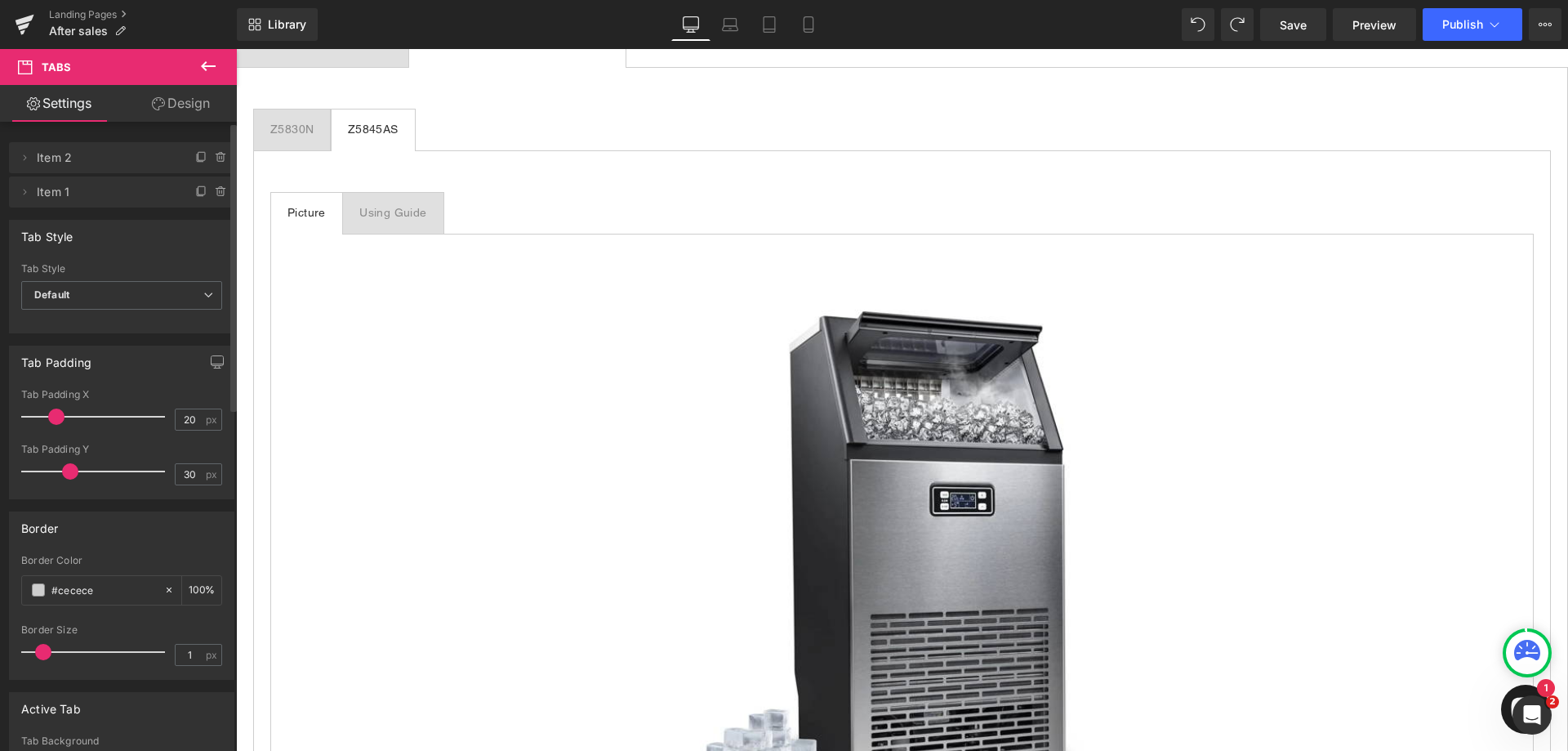
scroll to position [163, 0]
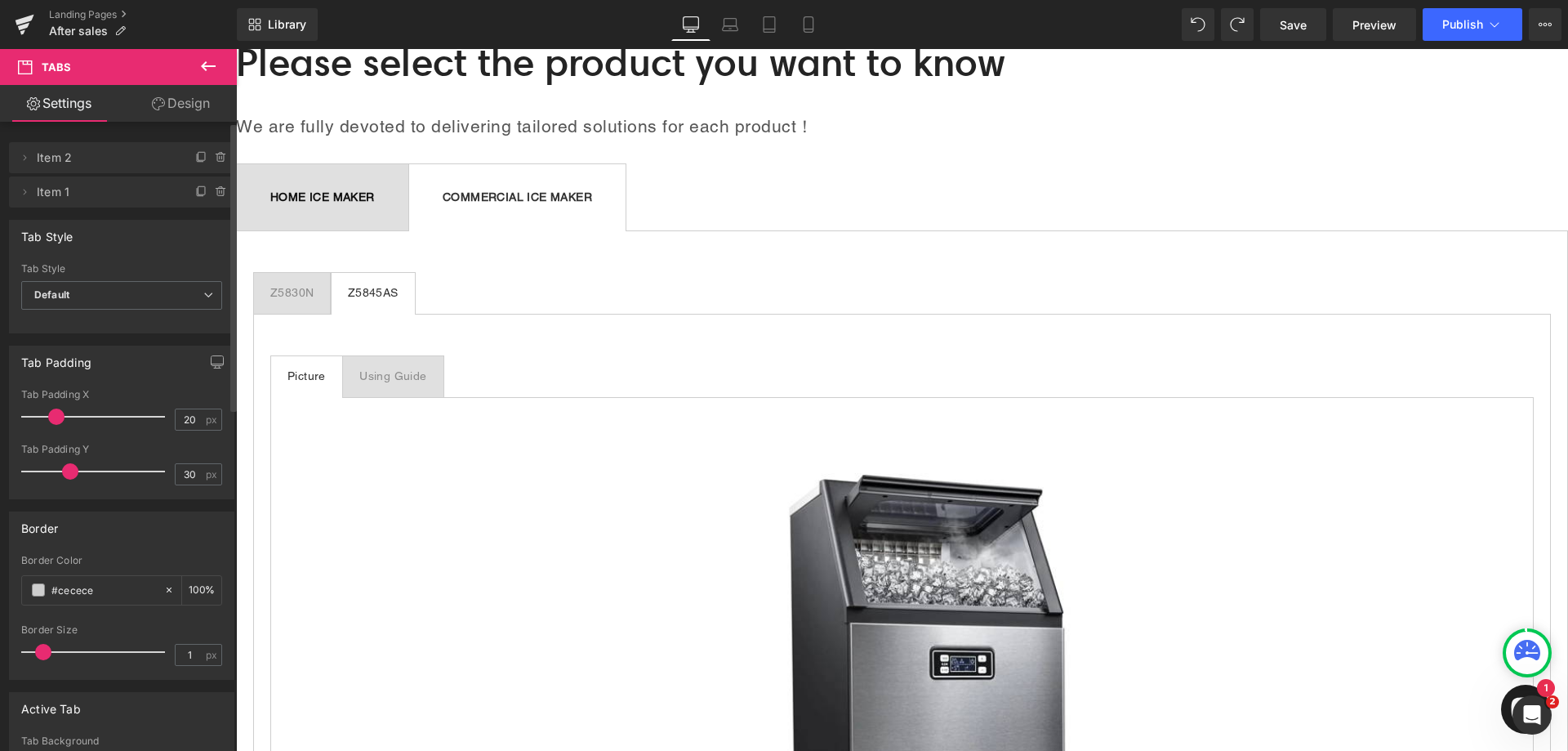
click at [409, 377] on div "Using Guide" at bounding box center [393, 376] width 67 height 17
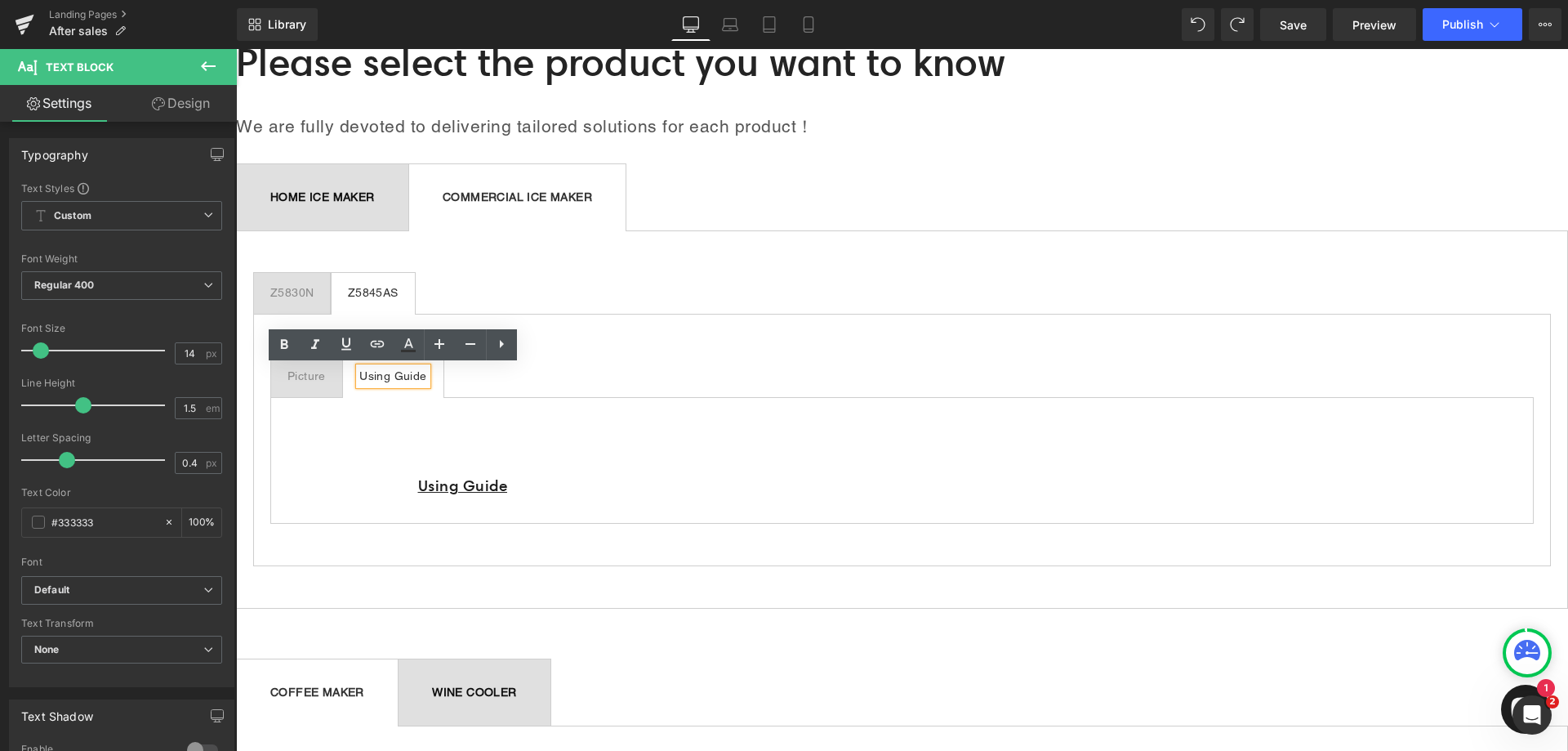
click at [306, 378] on div "Picture" at bounding box center [306, 376] width 38 height 17
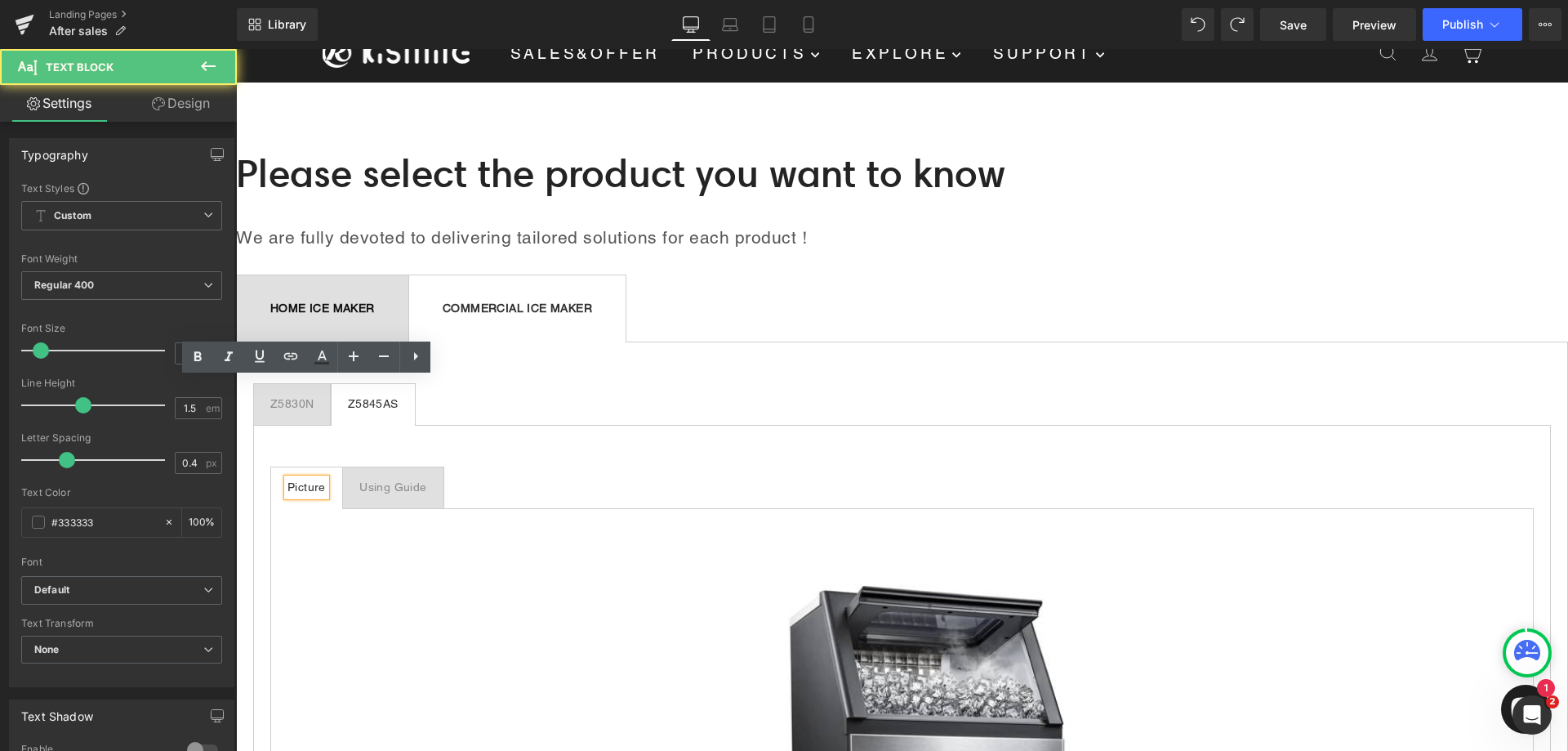
scroll to position [0, 0]
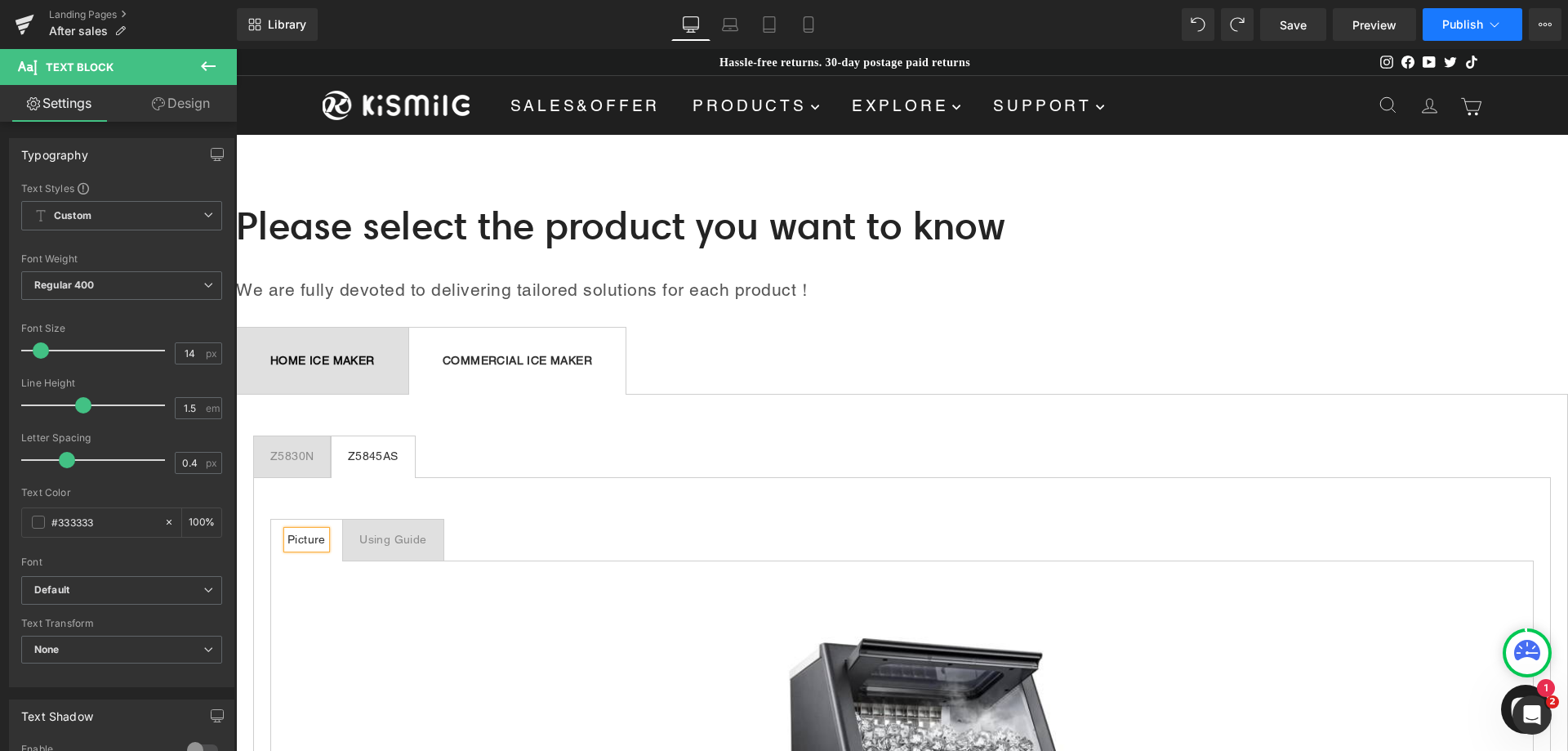
click at [1493, 25] on icon at bounding box center [1494, 24] width 16 height 16
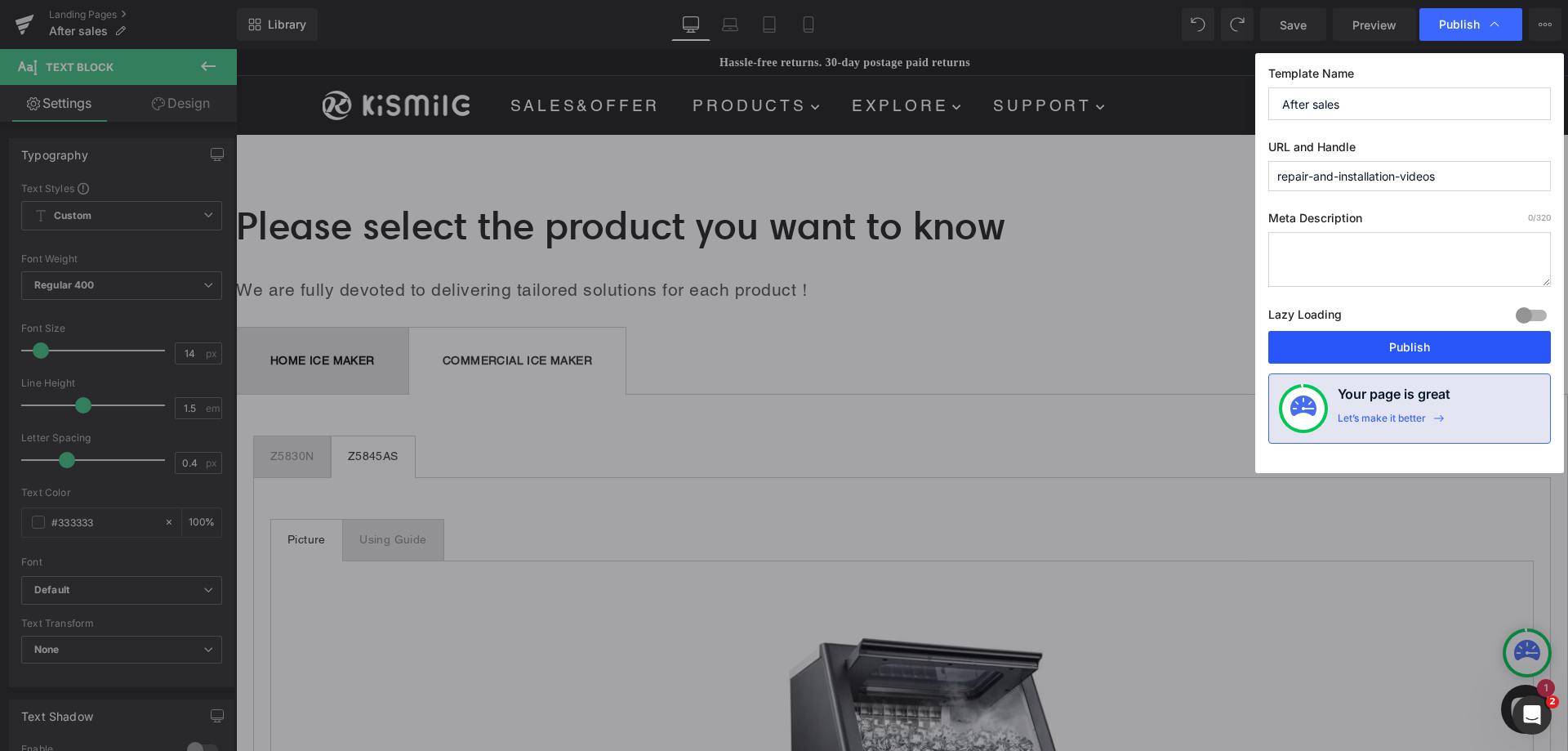
click at [1448, 352] on button "Publish" at bounding box center [1410, 347] width 282 height 32
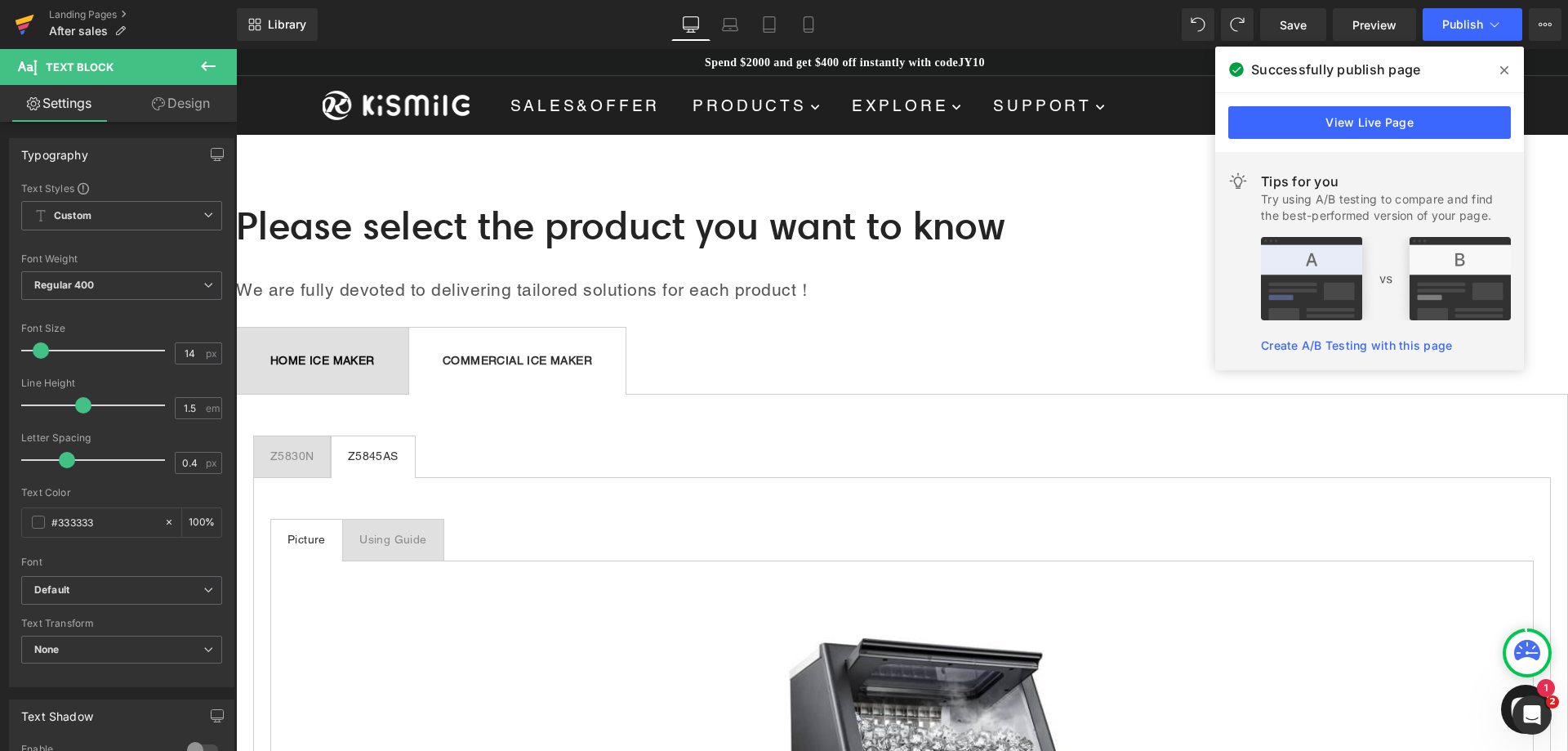
click at [17, 24] on icon at bounding box center [25, 20] width 19 height 10
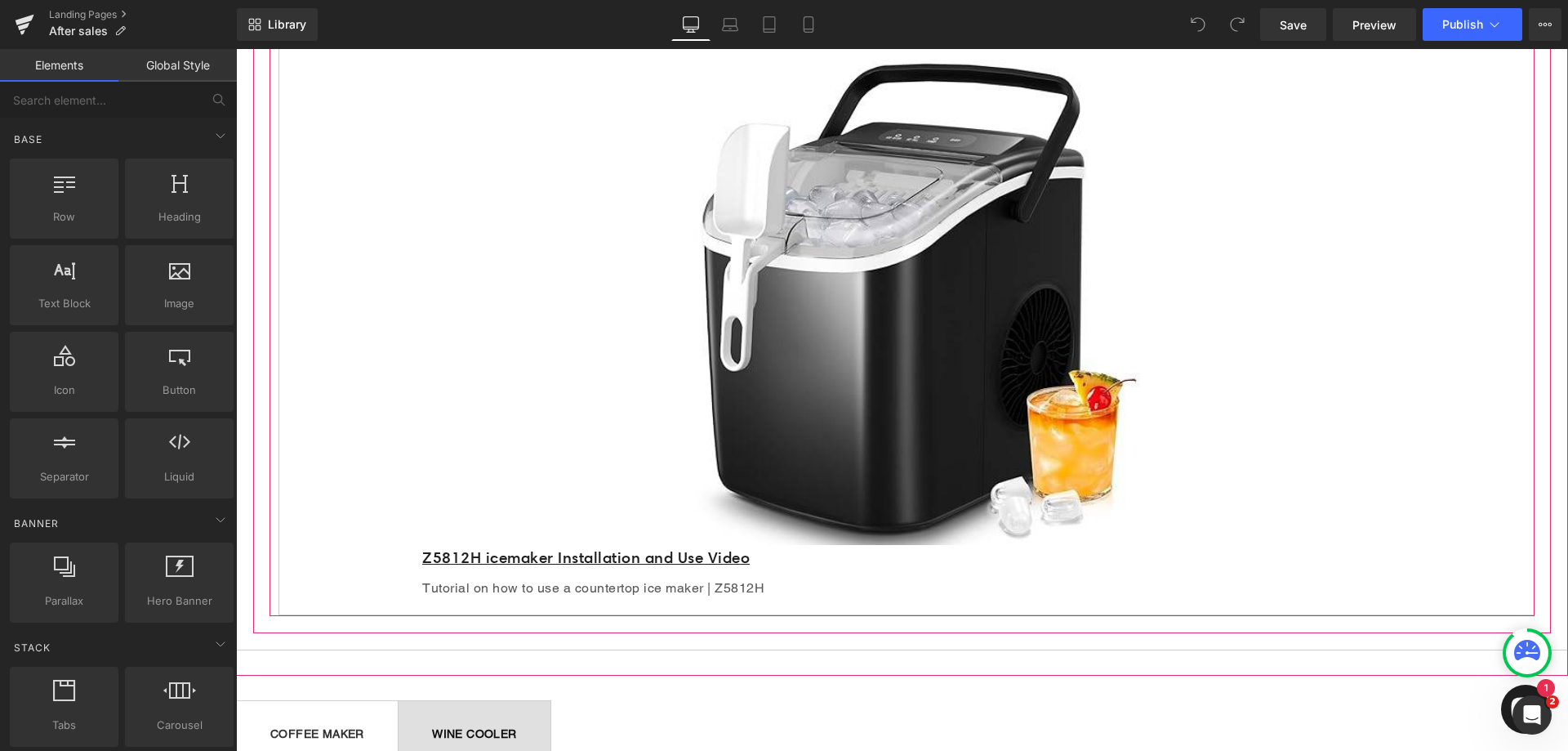
scroll to position [653, 0]
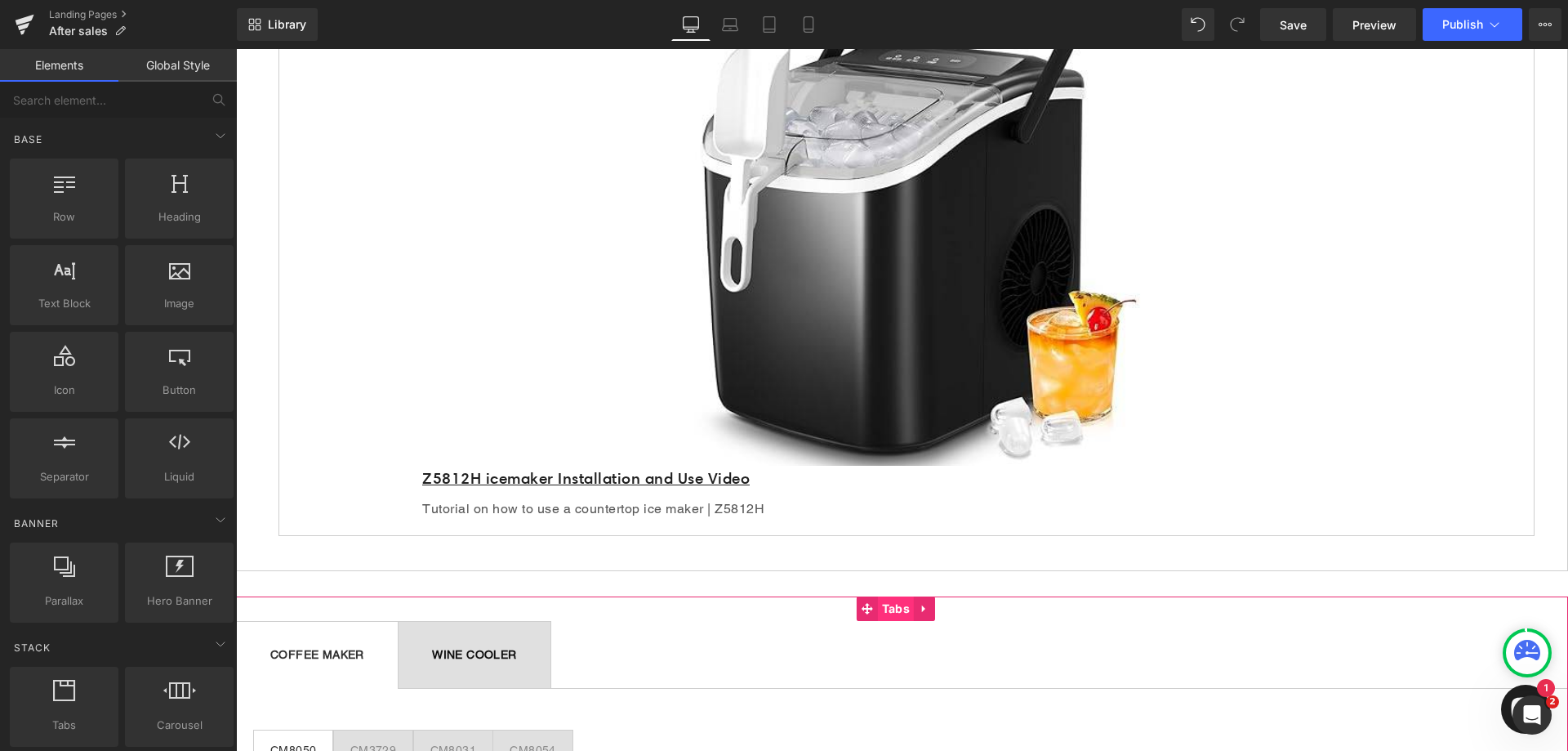
click at [890, 612] on span "Tabs" at bounding box center [896, 608] width 36 height 25
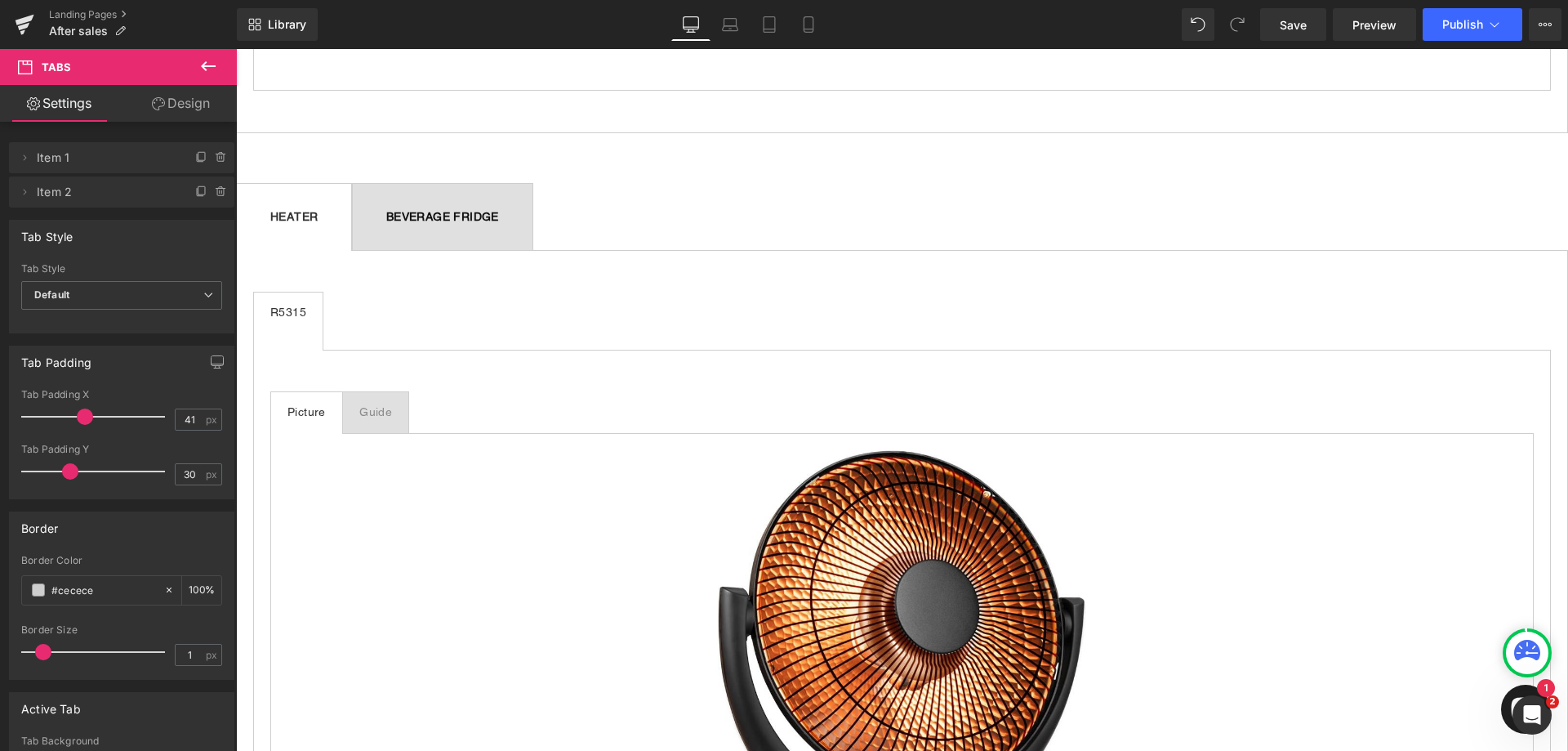
scroll to position [1879, 0]
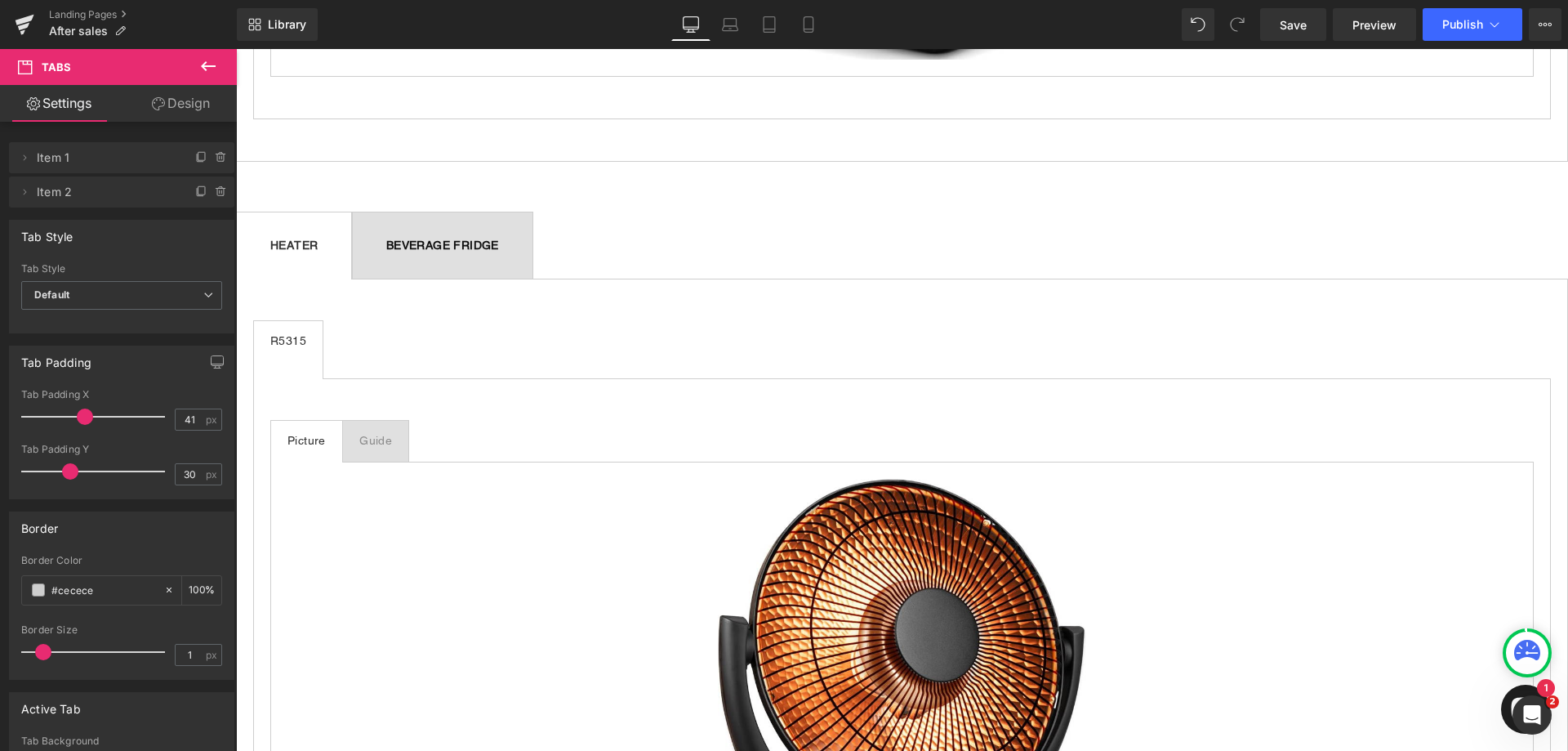
click at [491, 254] on span "BEVERAGE FRIDGE Text Block" at bounding box center [442, 246] width 179 height 66
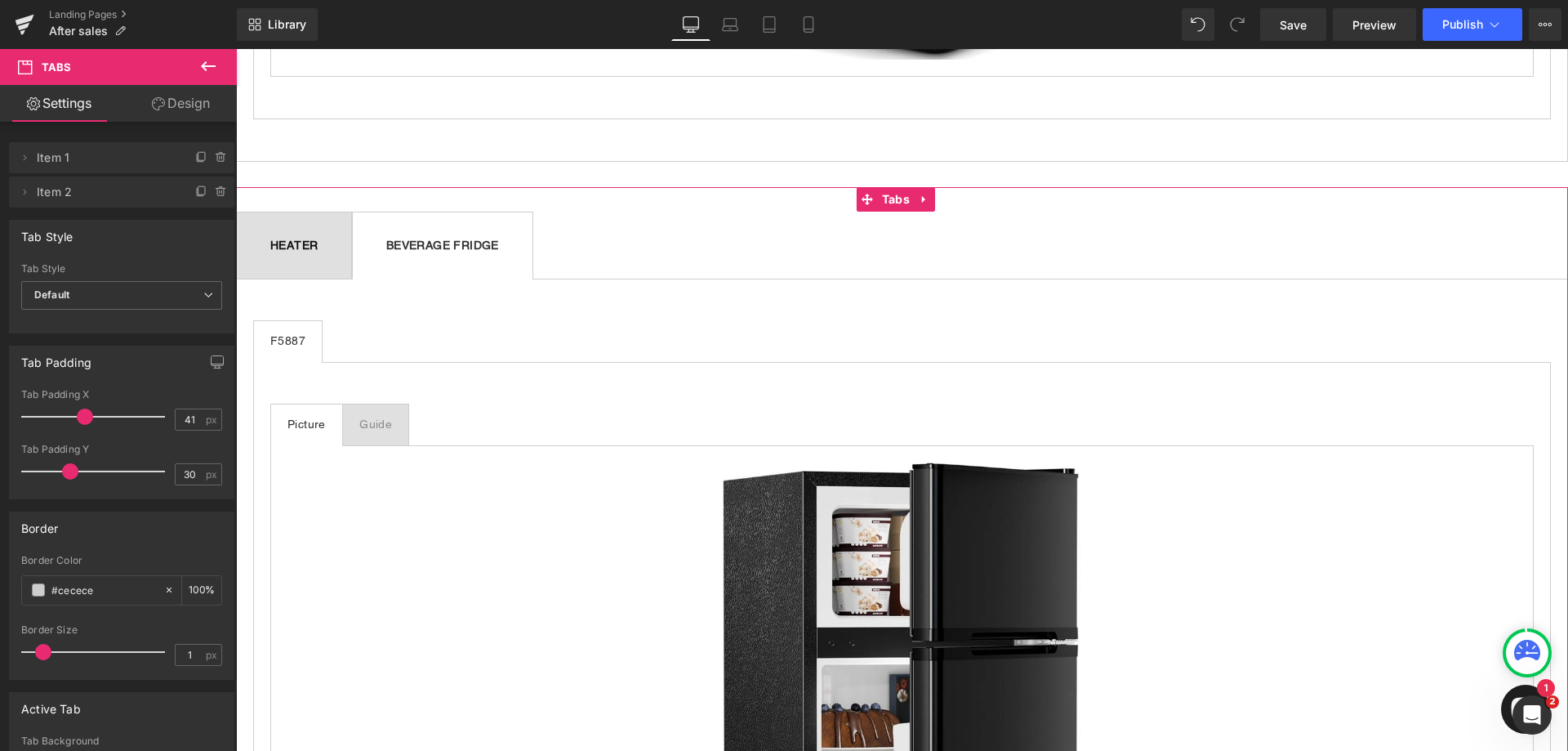
click at [318, 239] on b "HEATER" at bounding box center [294, 244] width 48 height 13
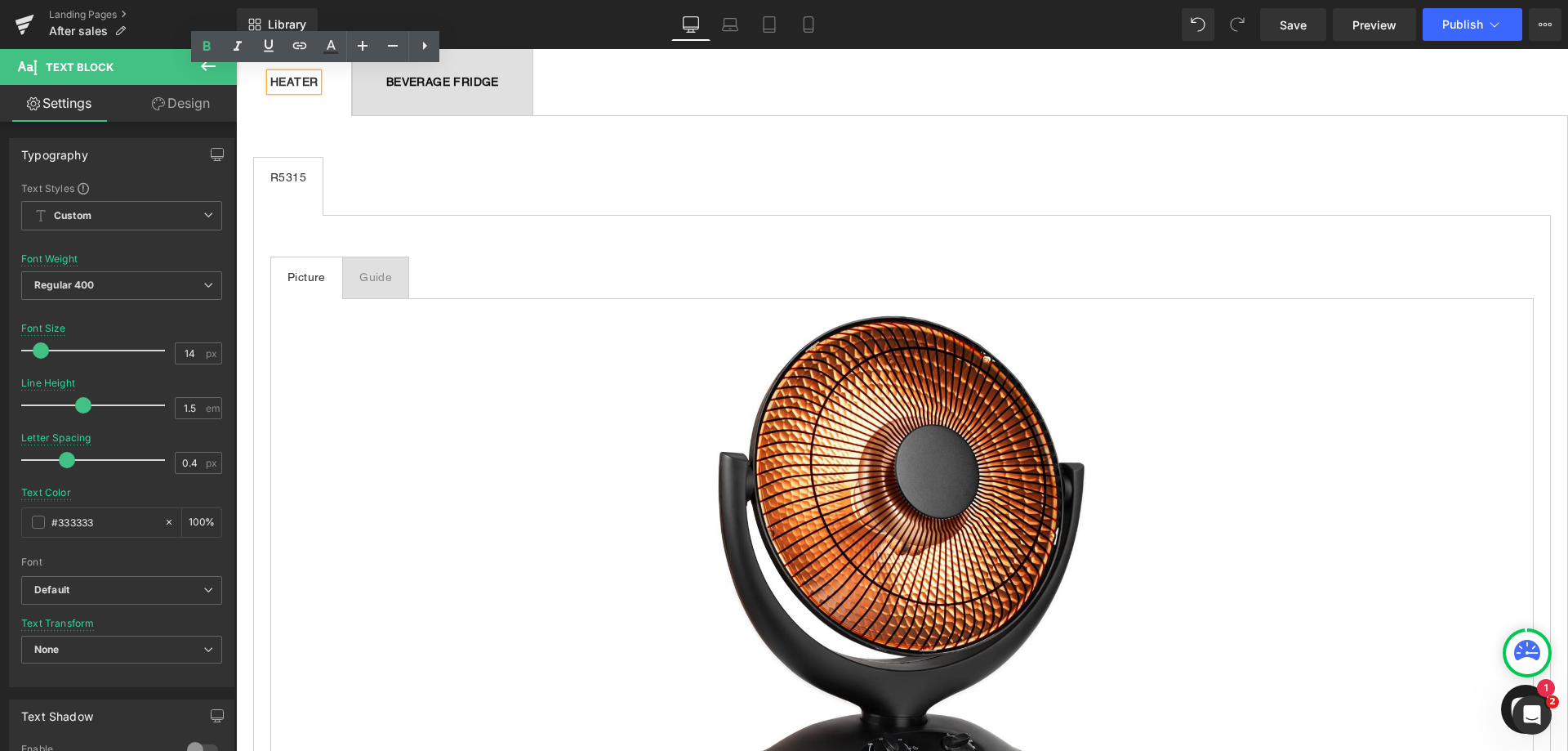
scroll to position [1960, 0]
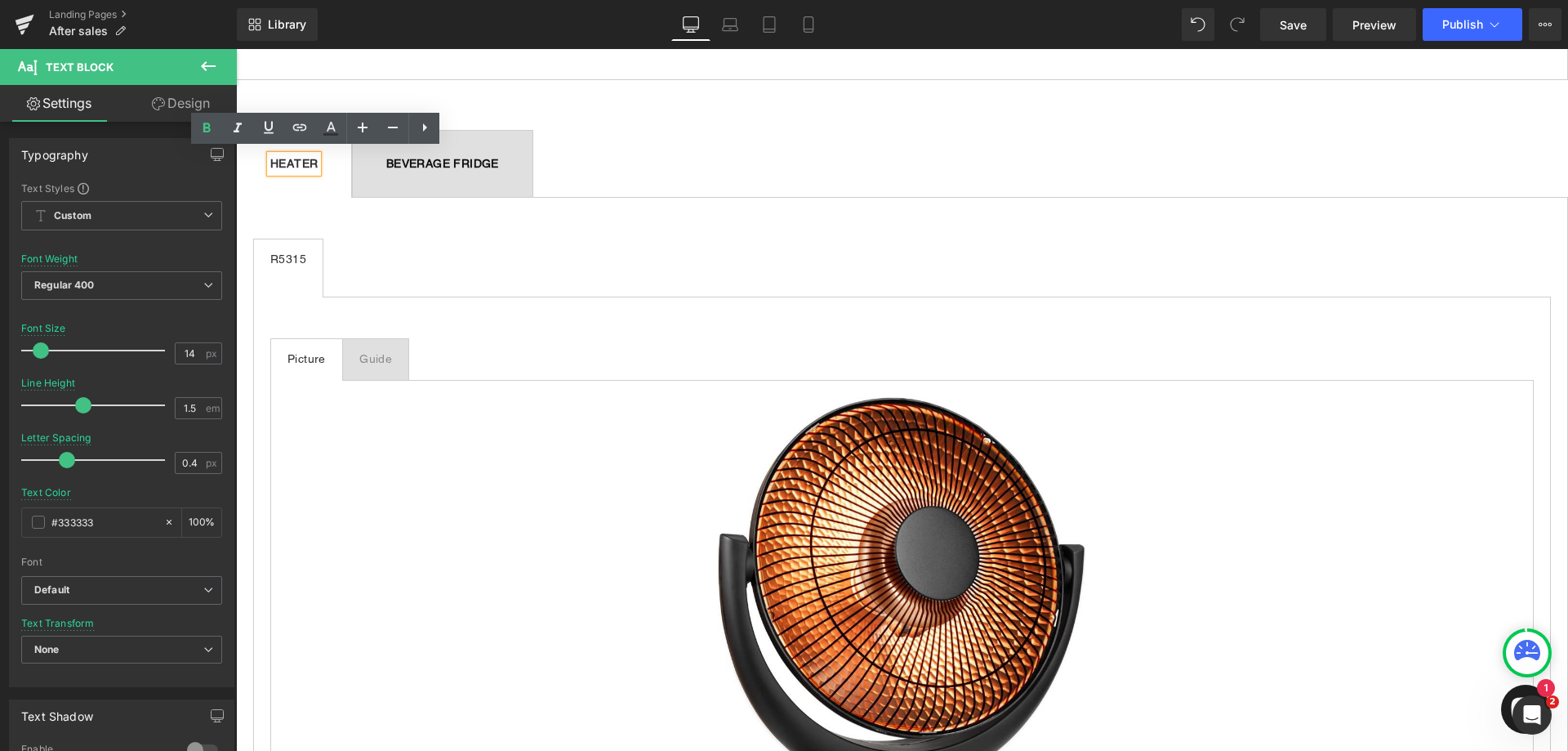
click at [474, 167] on div "BEVERAGE FRIDGE Text Block" at bounding box center [442, 164] width 113 height 17
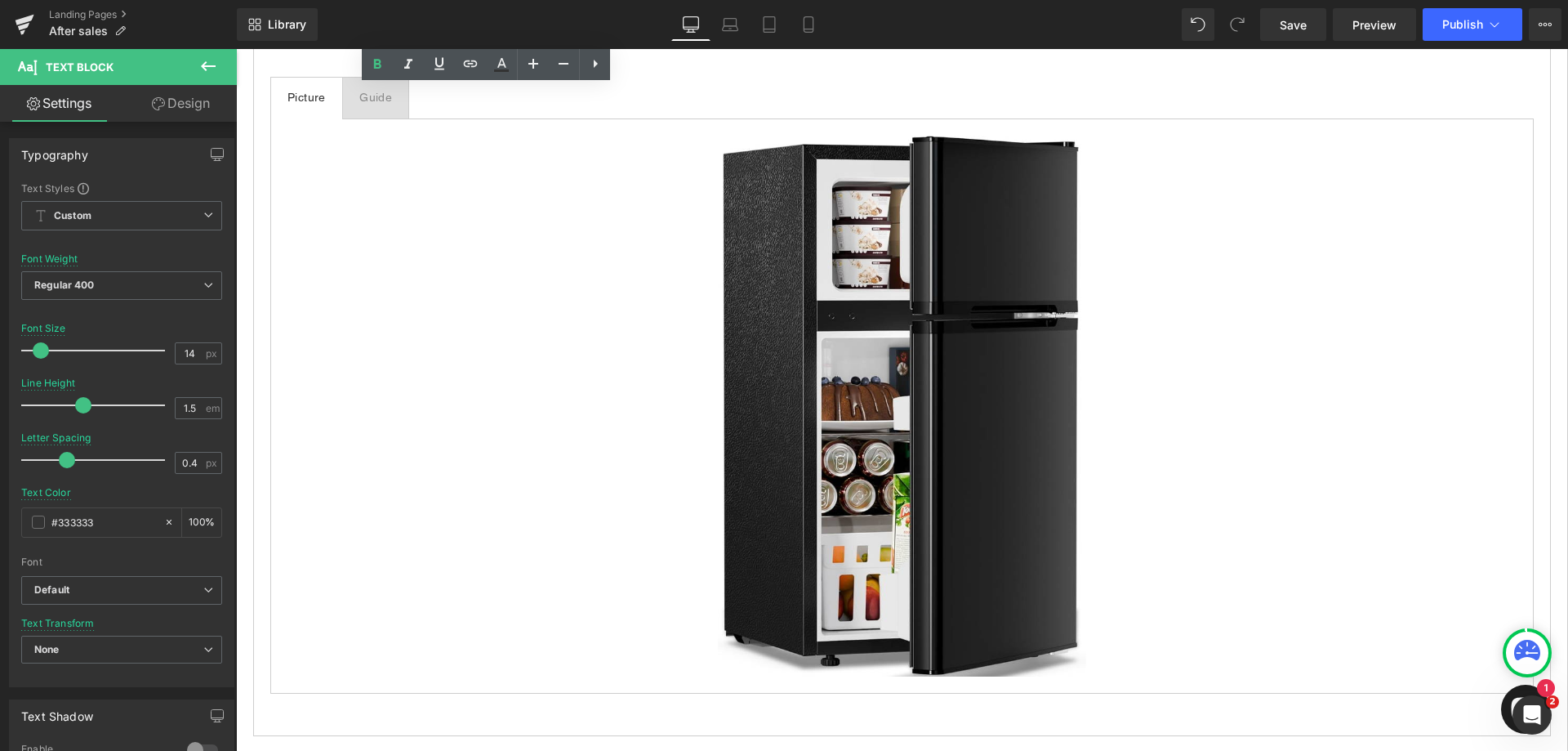
scroll to position [1879, 0]
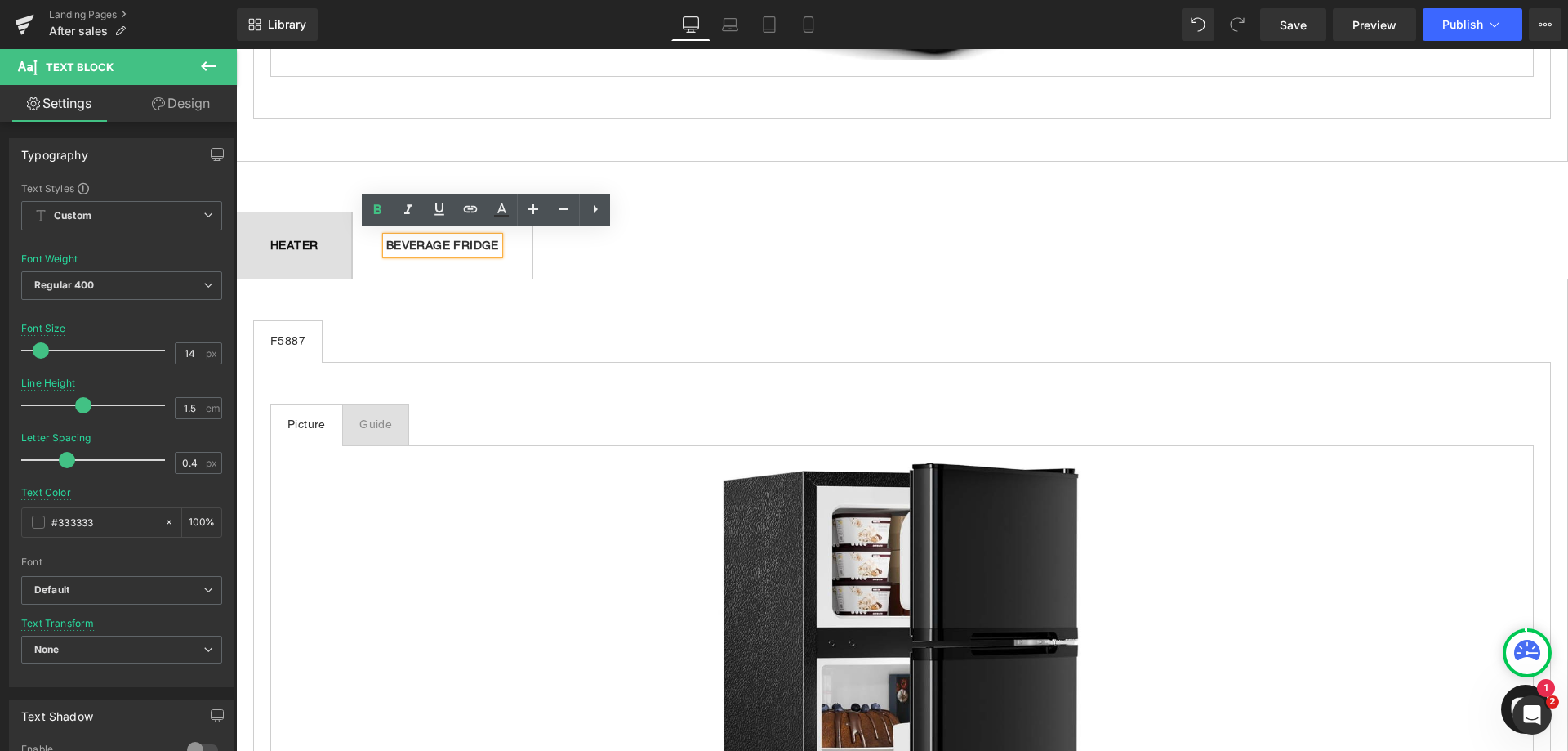
click at [318, 241] on b "HEATER" at bounding box center [294, 244] width 48 height 13
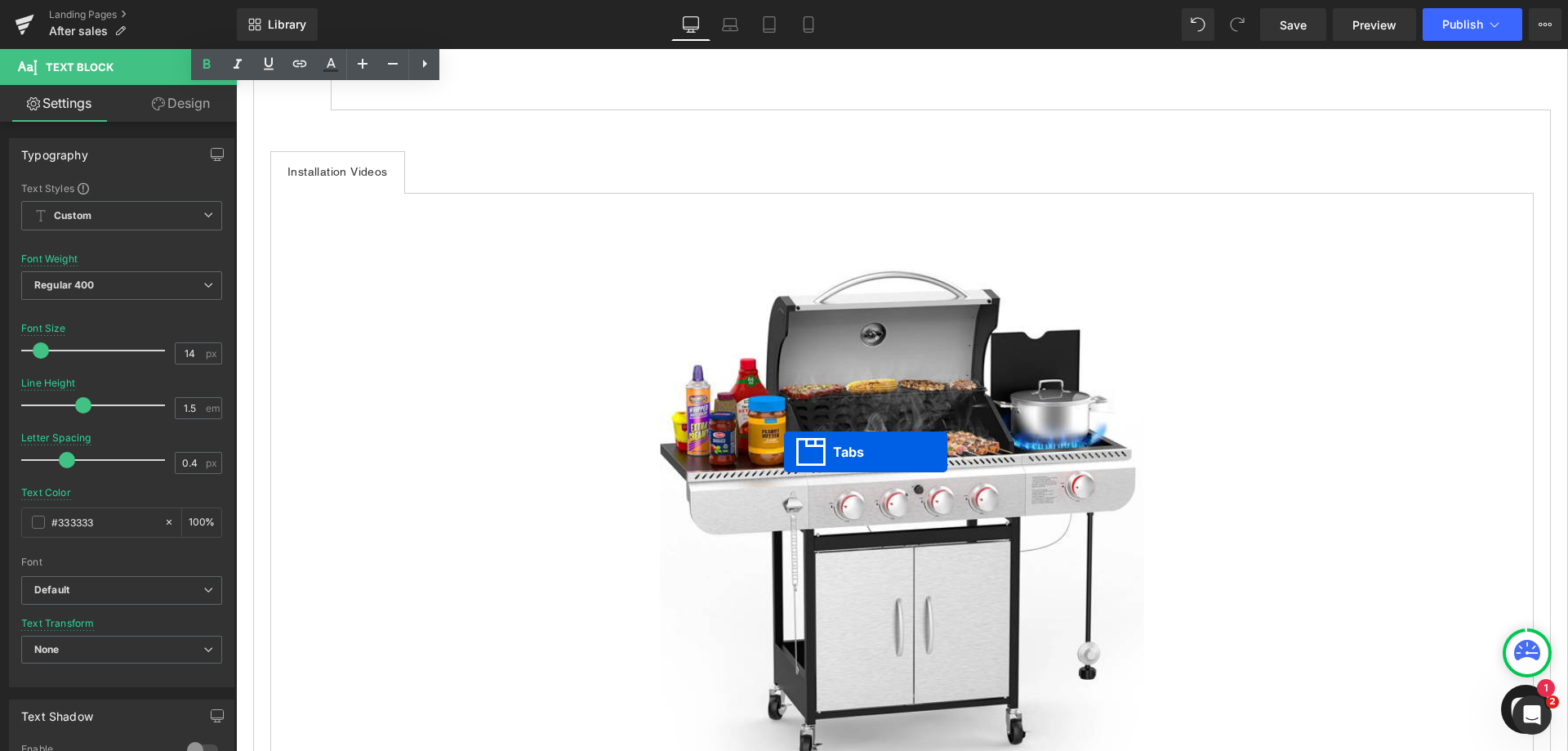
scroll to position [3513, 0]
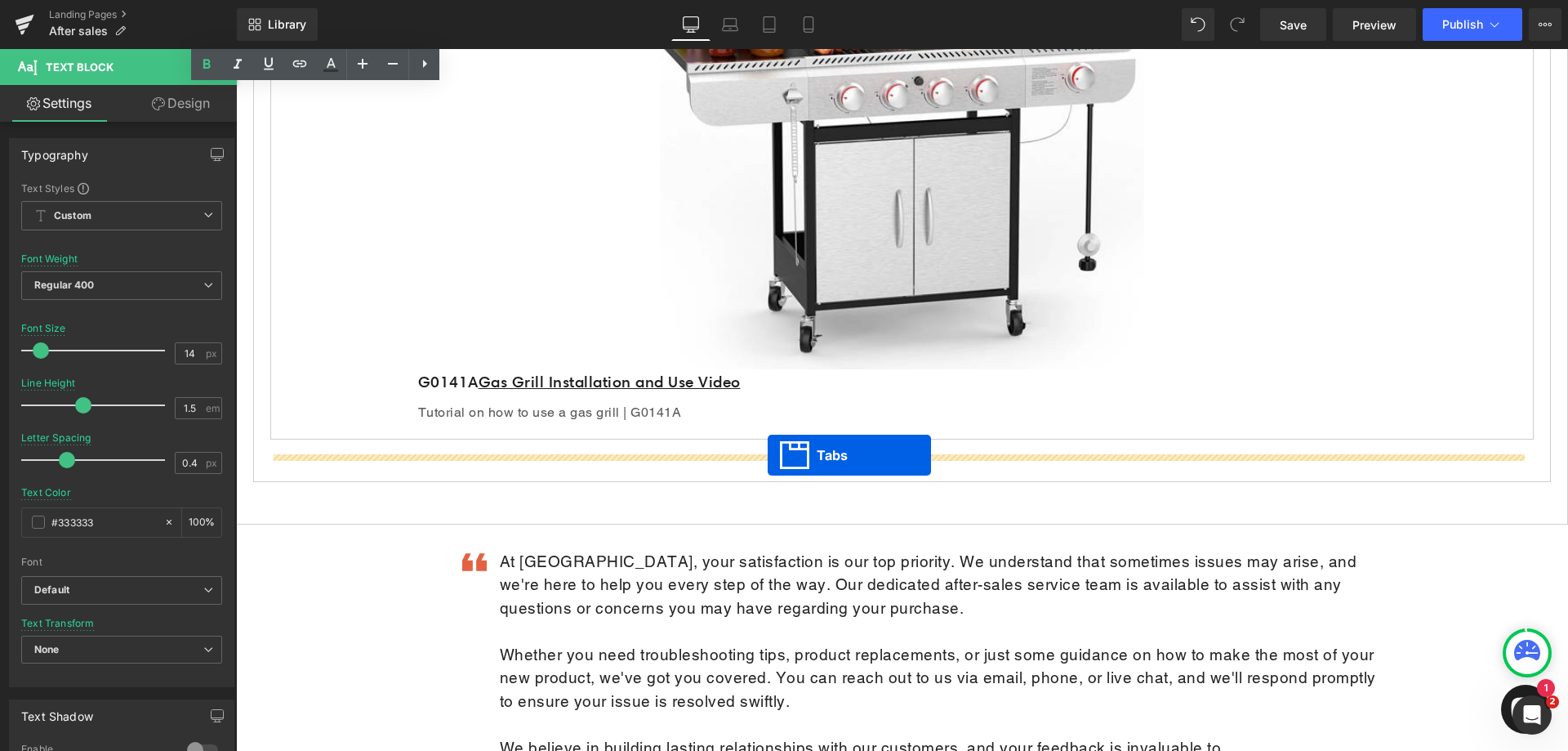
drag, startPoint x: 866, startPoint y: 250, endPoint x: 768, endPoint y: 455, distance: 227.2
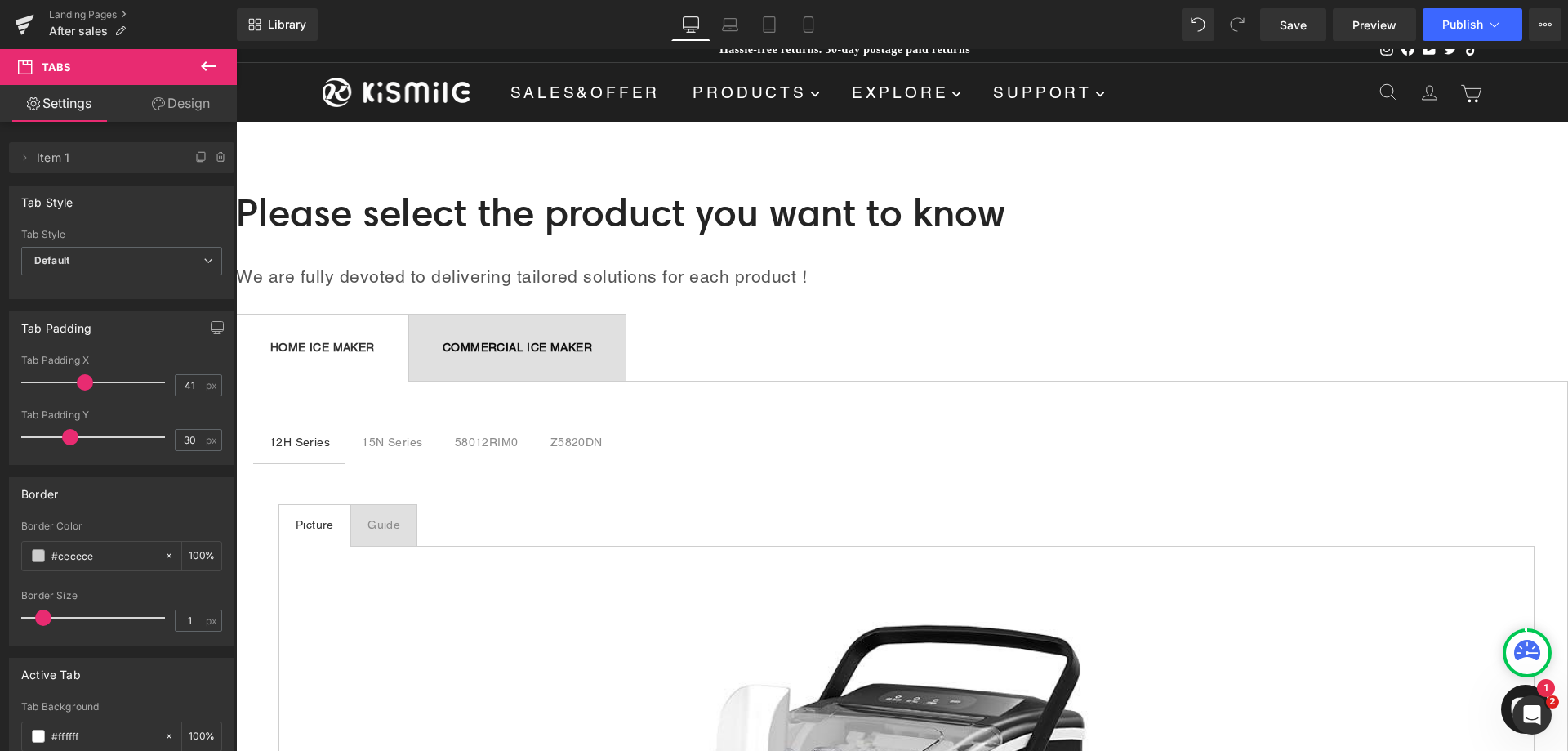
scroll to position [0, 0]
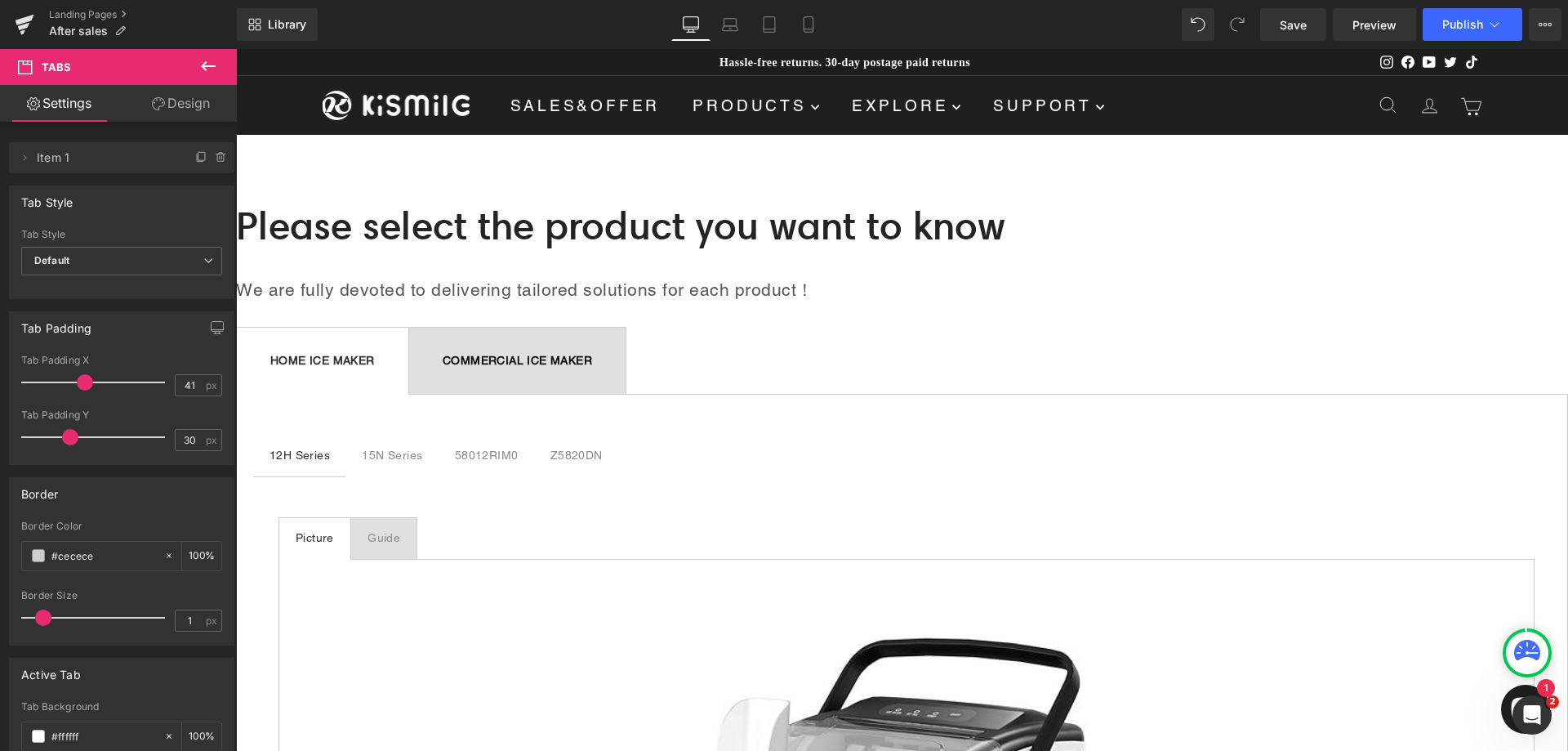
click at [236, 49] on div at bounding box center [236, 49] width 0 height 0
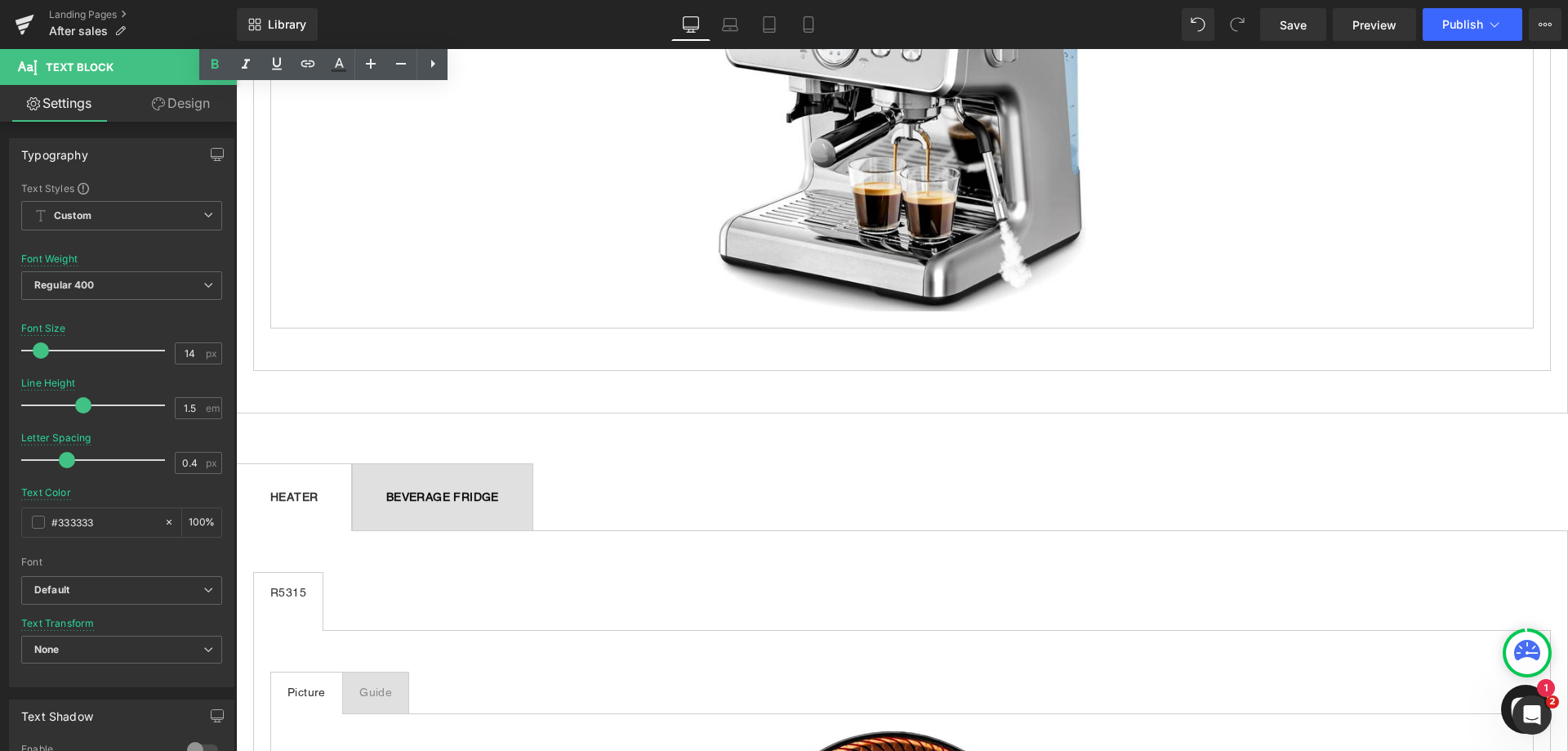
scroll to position [1715, 0]
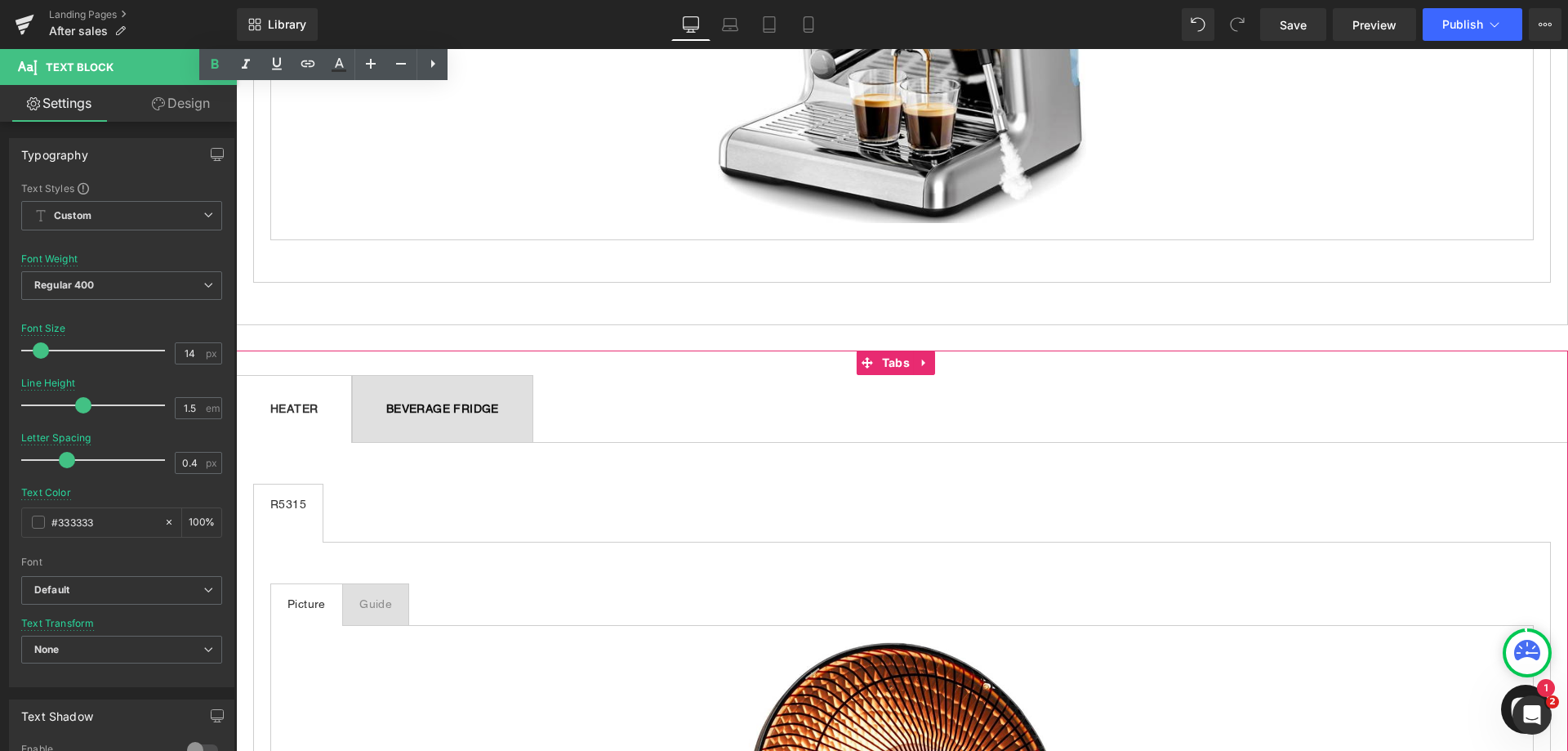
click at [318, 404] on b "HEATER" at bounding box center [294, 408] width 48 height 13
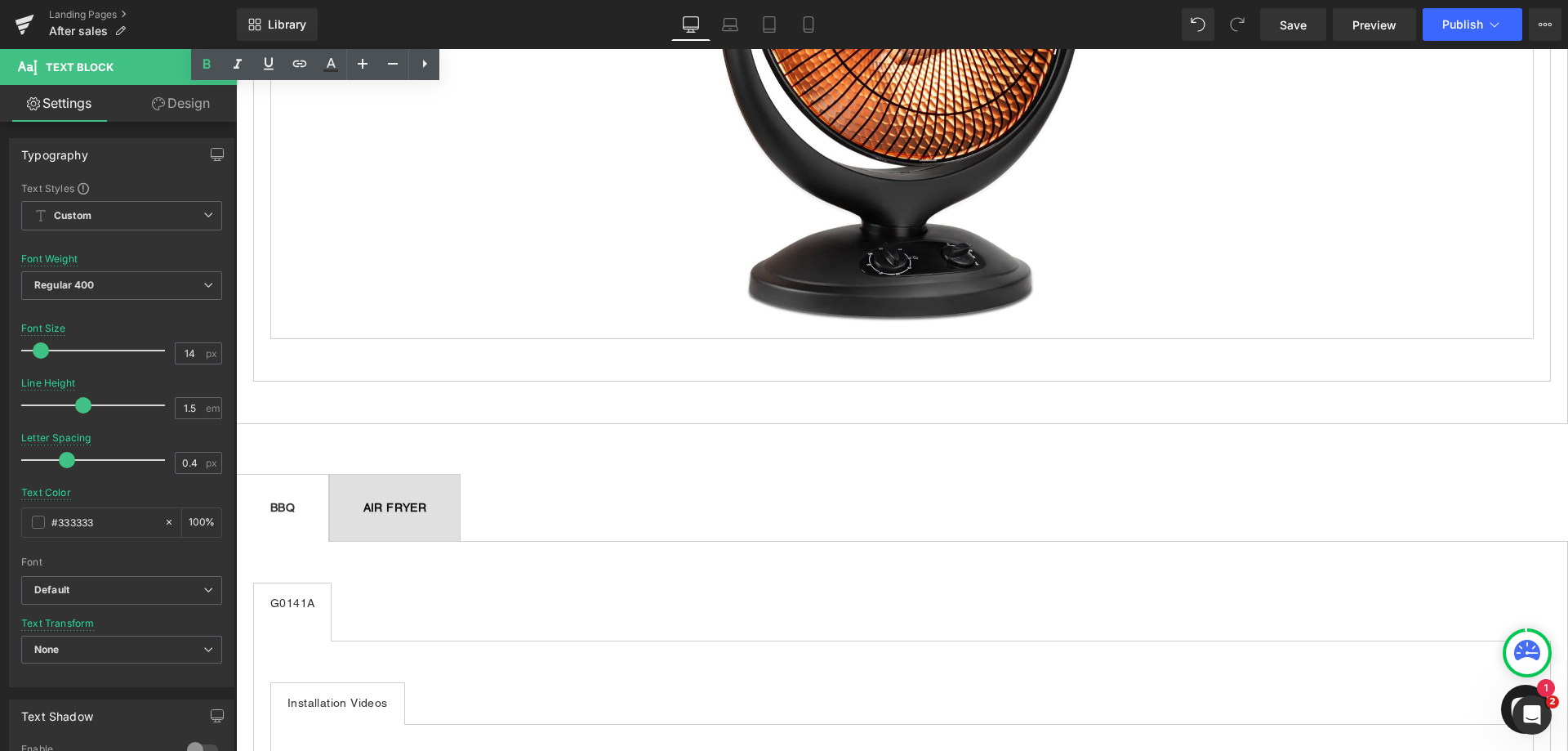
scroll to position [2696, 0]
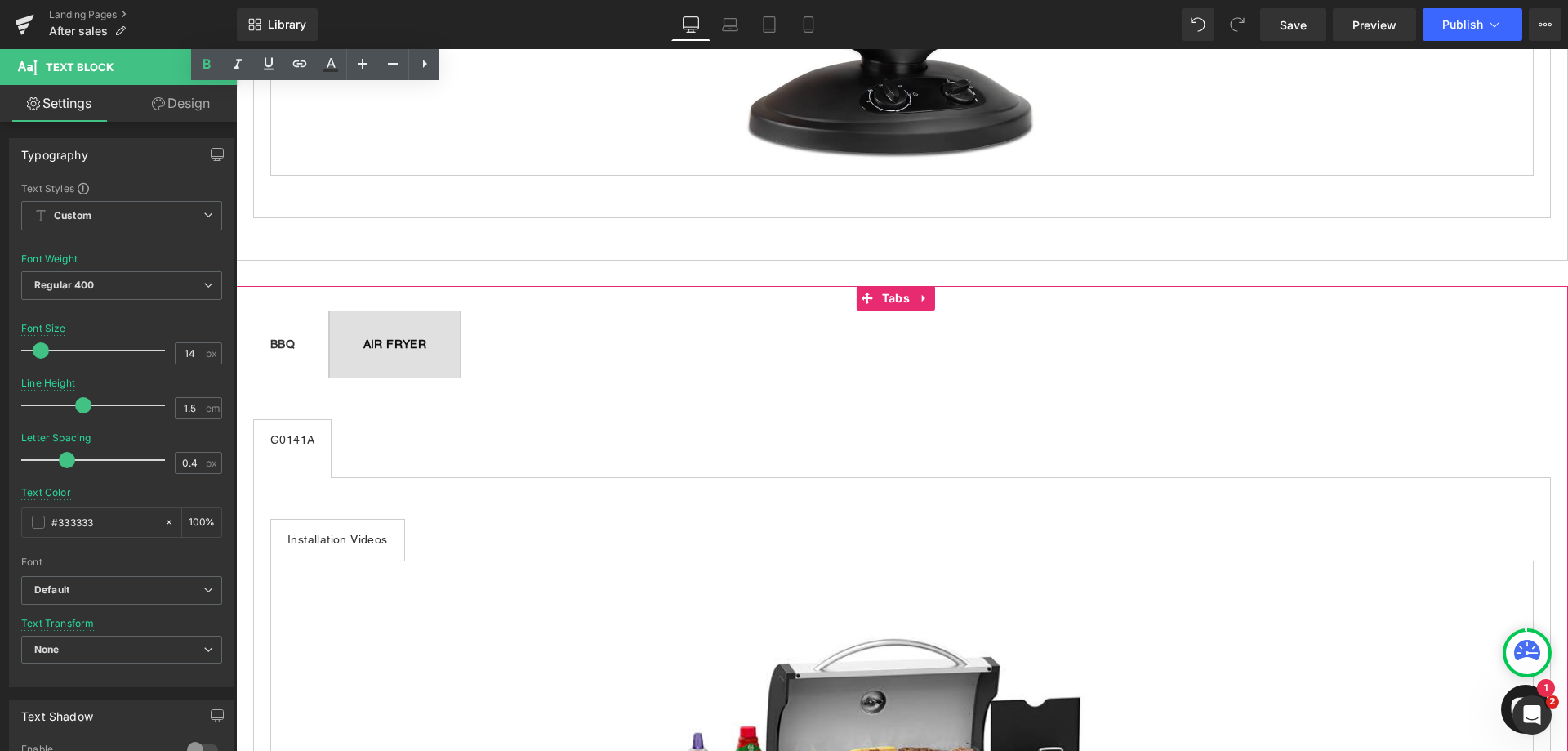
click at [427, 339] on div "AIR FRYER Text Block" at bounding box center [395, 344] width 64 height 17
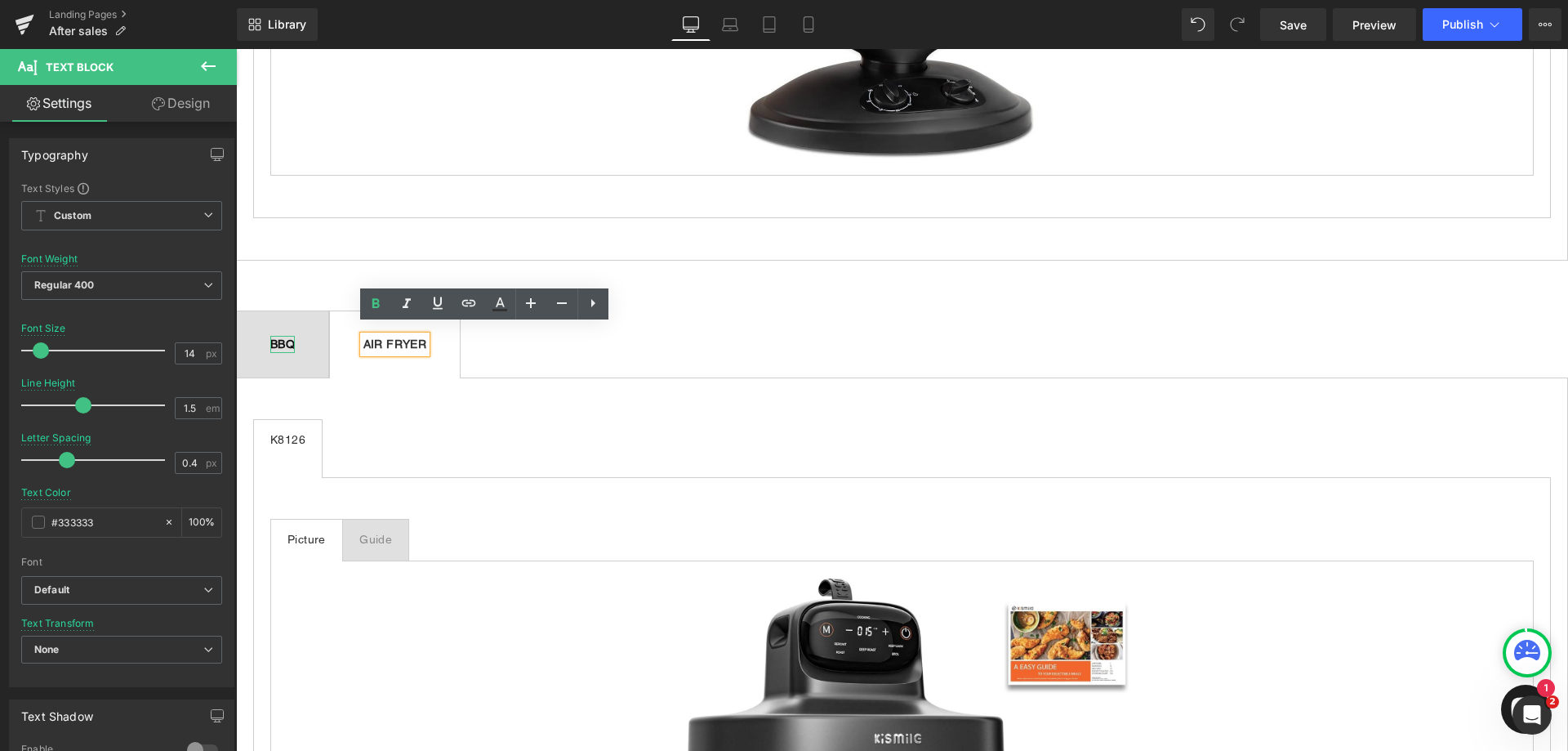
click at [295, 338] on b "BBQ" at bounding box center [282, 344] width 25 height 13
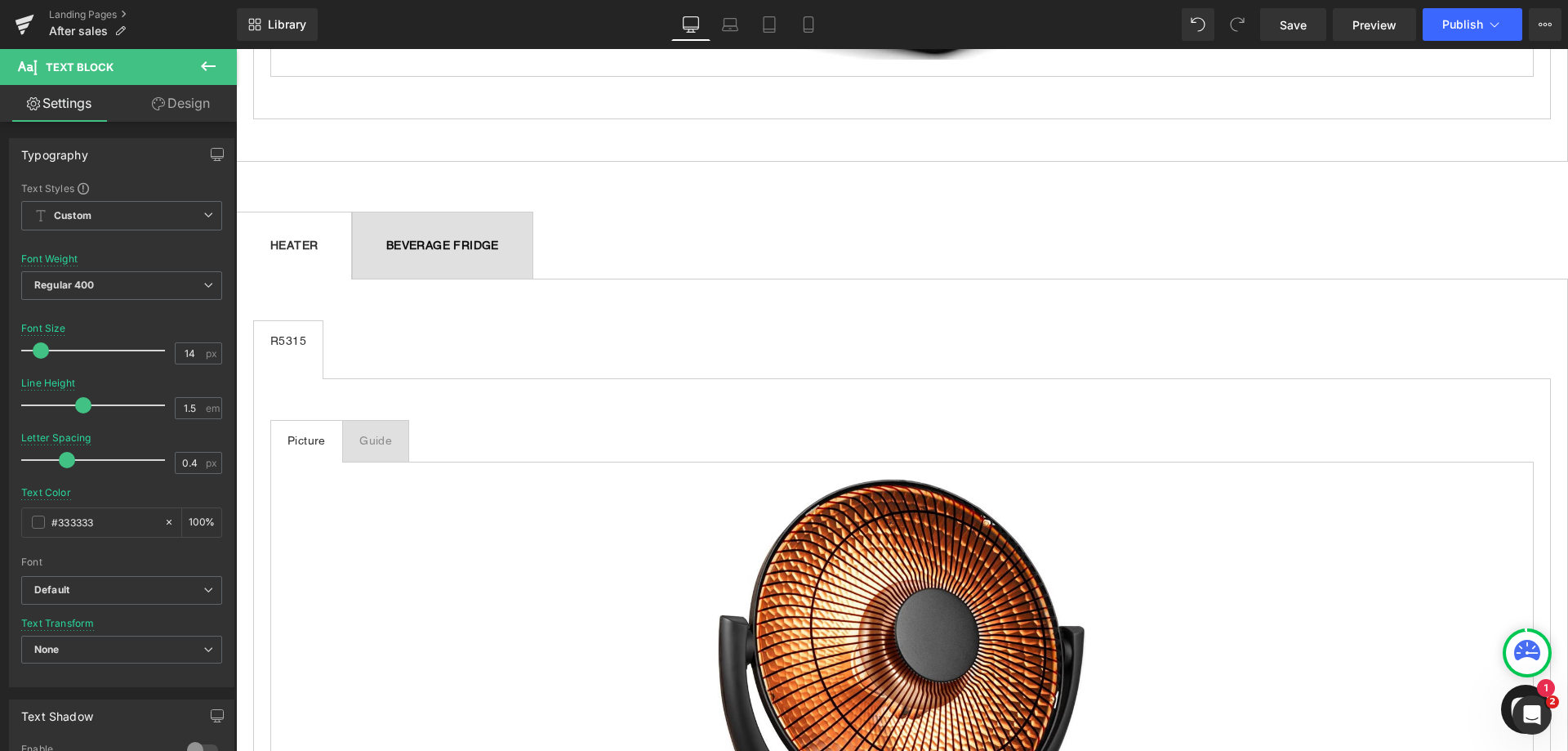
scroll to position [1715, 0]
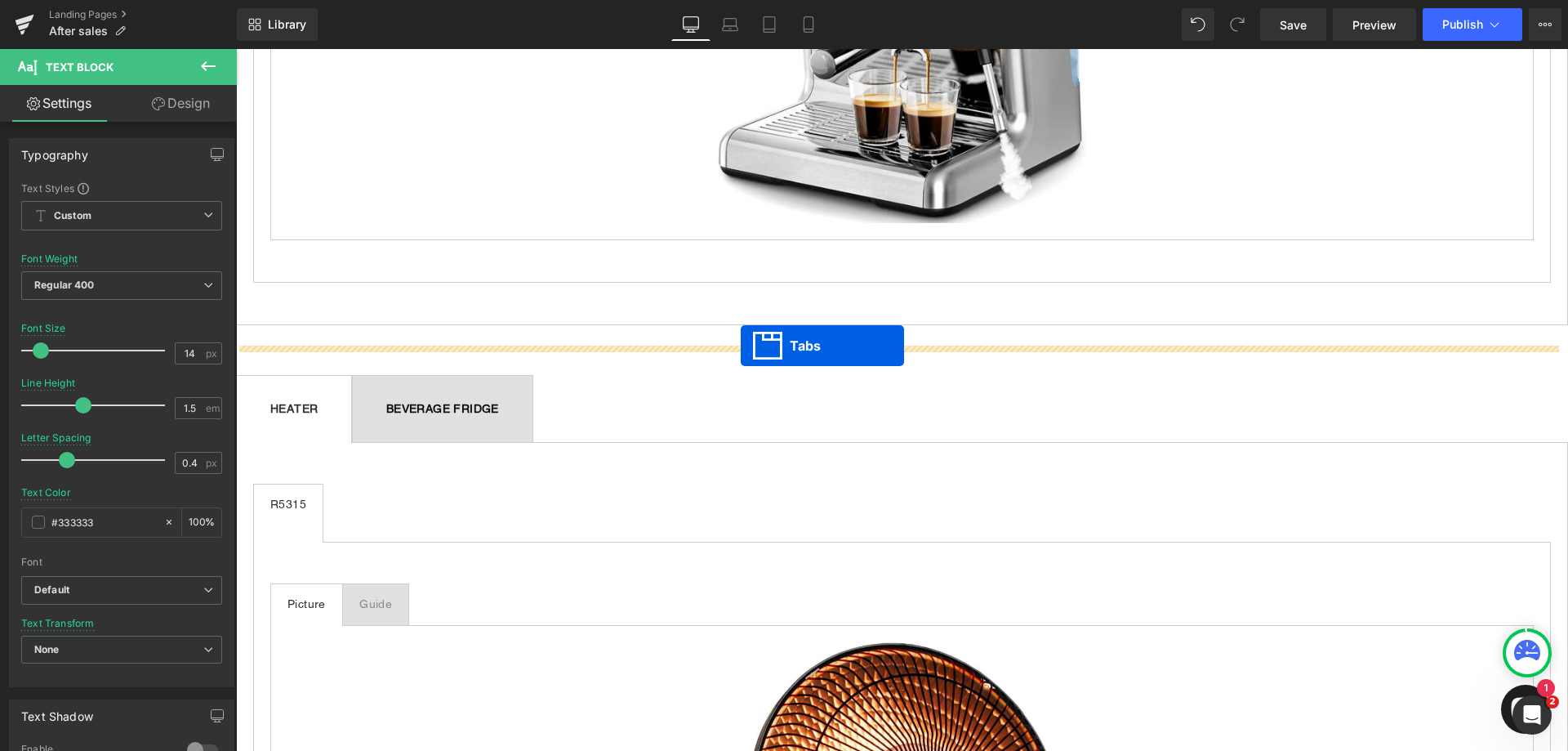
drag, startPoint x: 866, startPoint y: 346, endPoint x: 741, endPoint y: 345, distance: 125.0
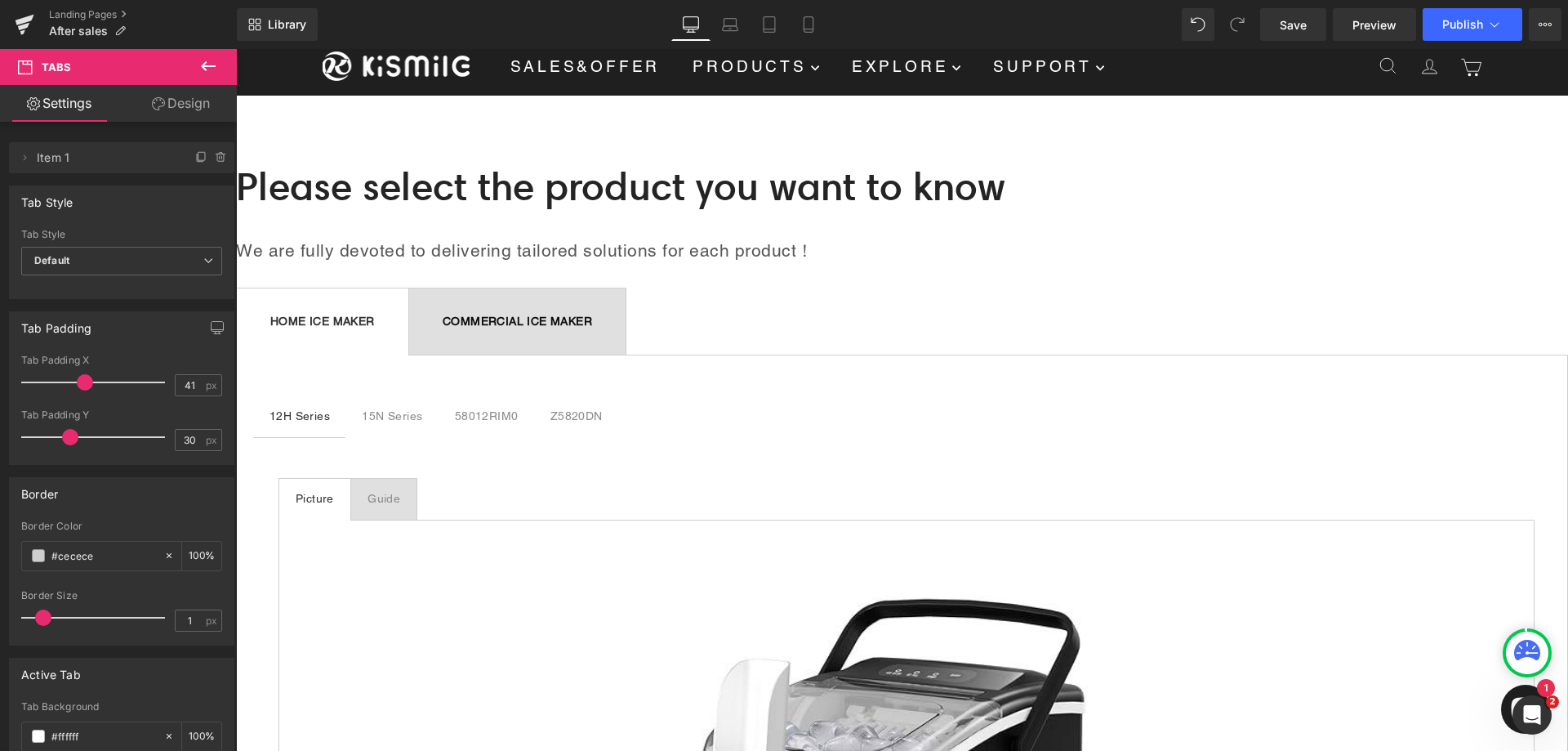
scroll to position [0, 0]
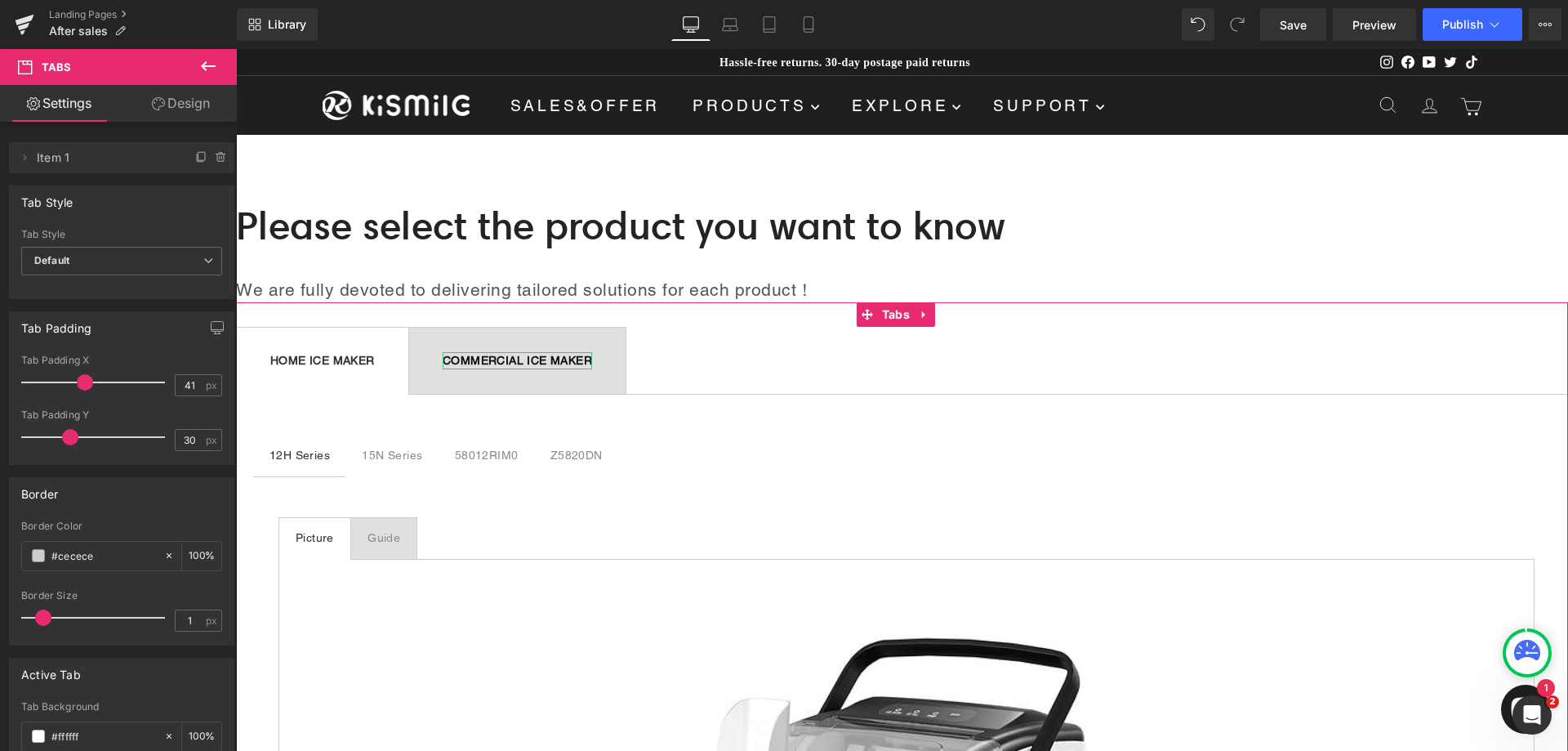
click at [514, 361] on strong "COMMERCIAL ICE MAKER" at bounding box center [518, 360] width 150 height 13
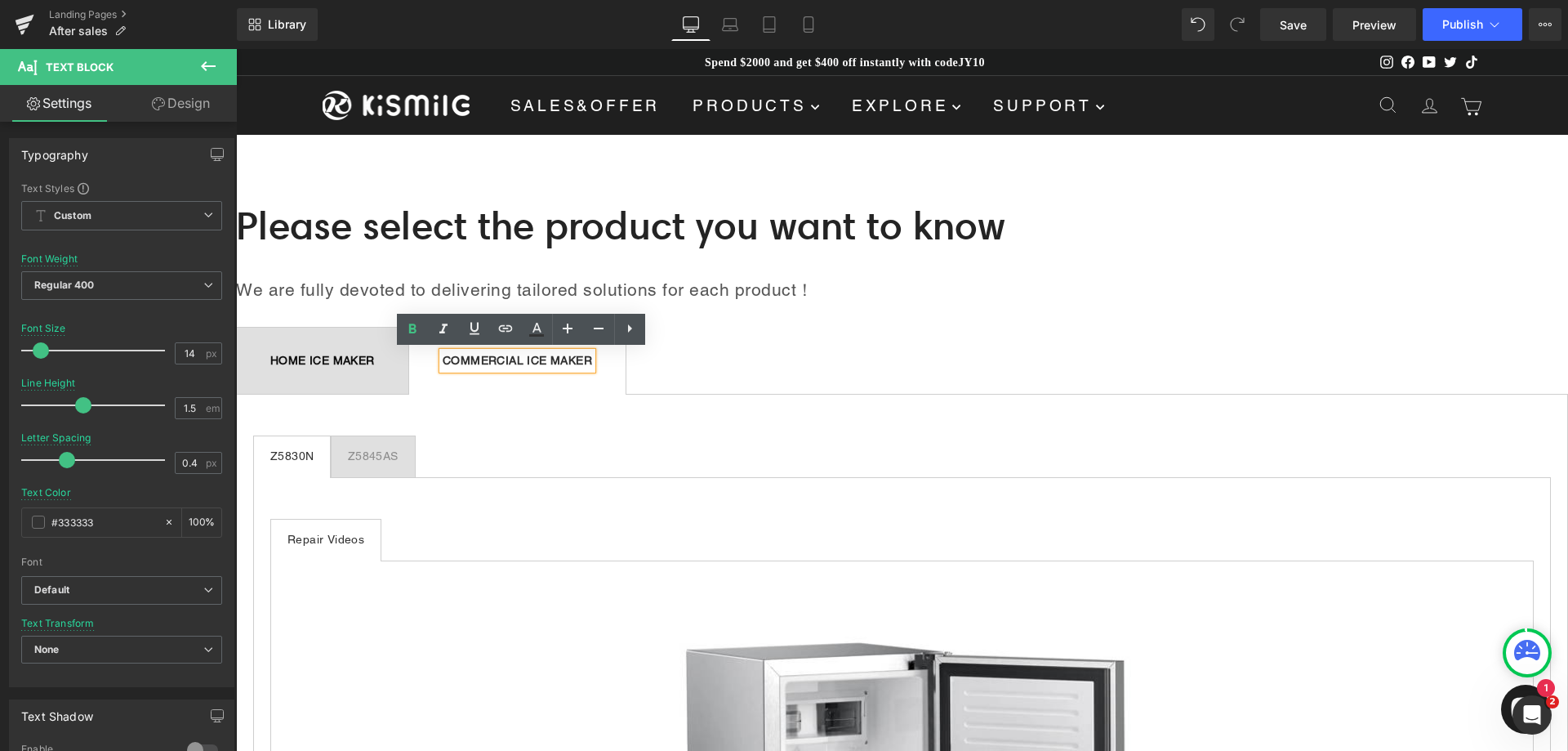
click at [351, 361] on strong "HOME ICE MAKER" at bounding box center [322, 360] width 105 height 13
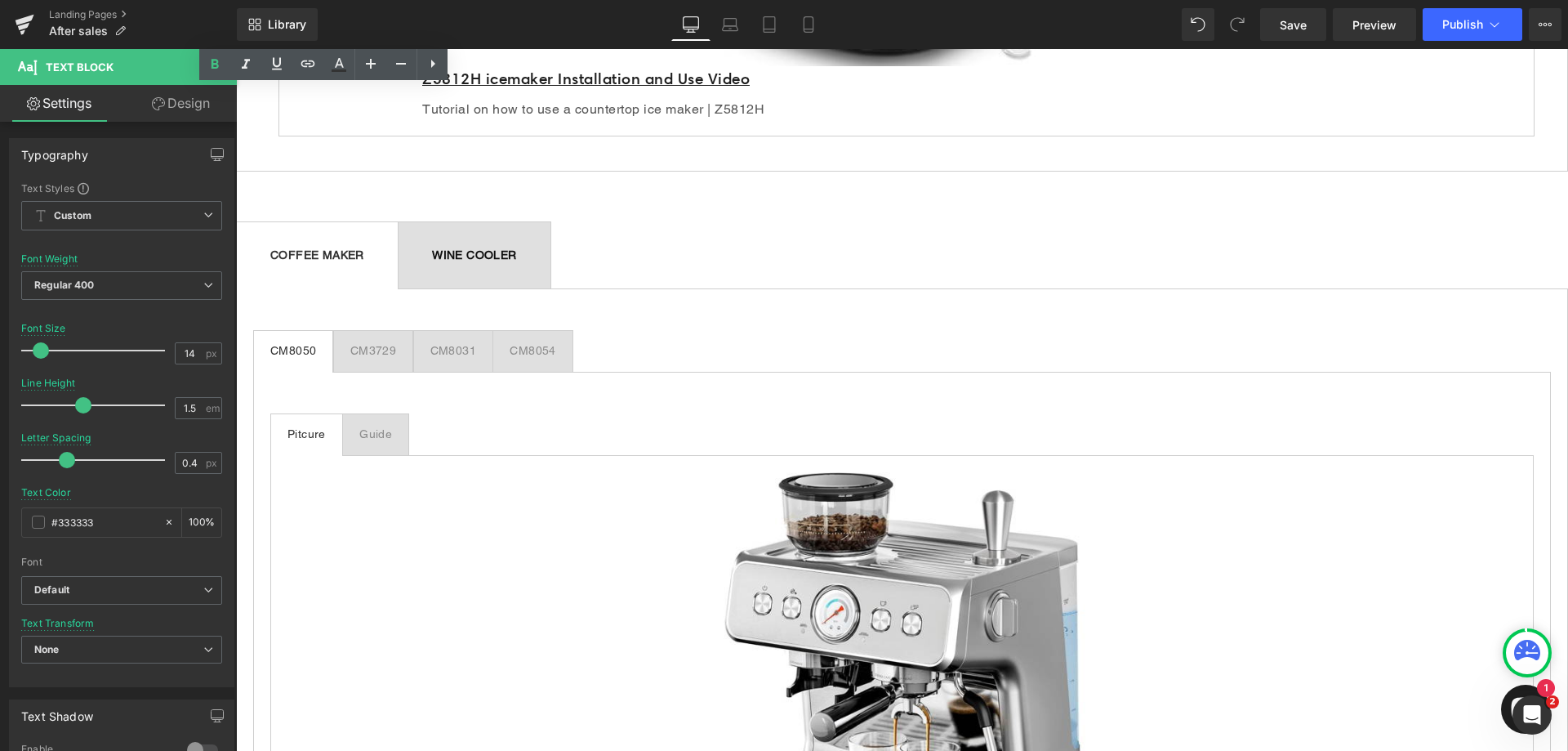
scroll to position [981, 0]
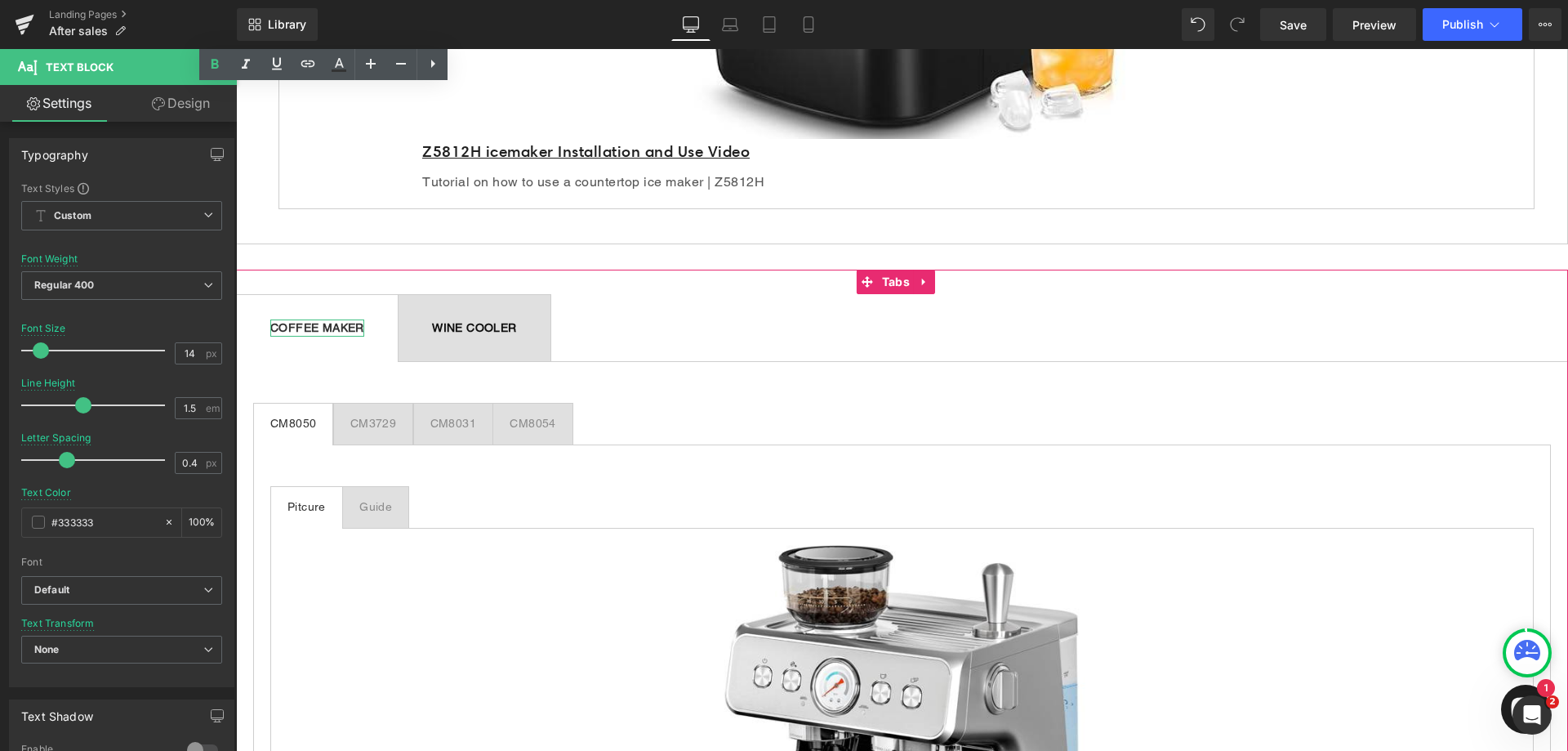
click at [347, 328] on strong "COFFEE MAKER" at bounding box center [317, 327] width 94 height 13
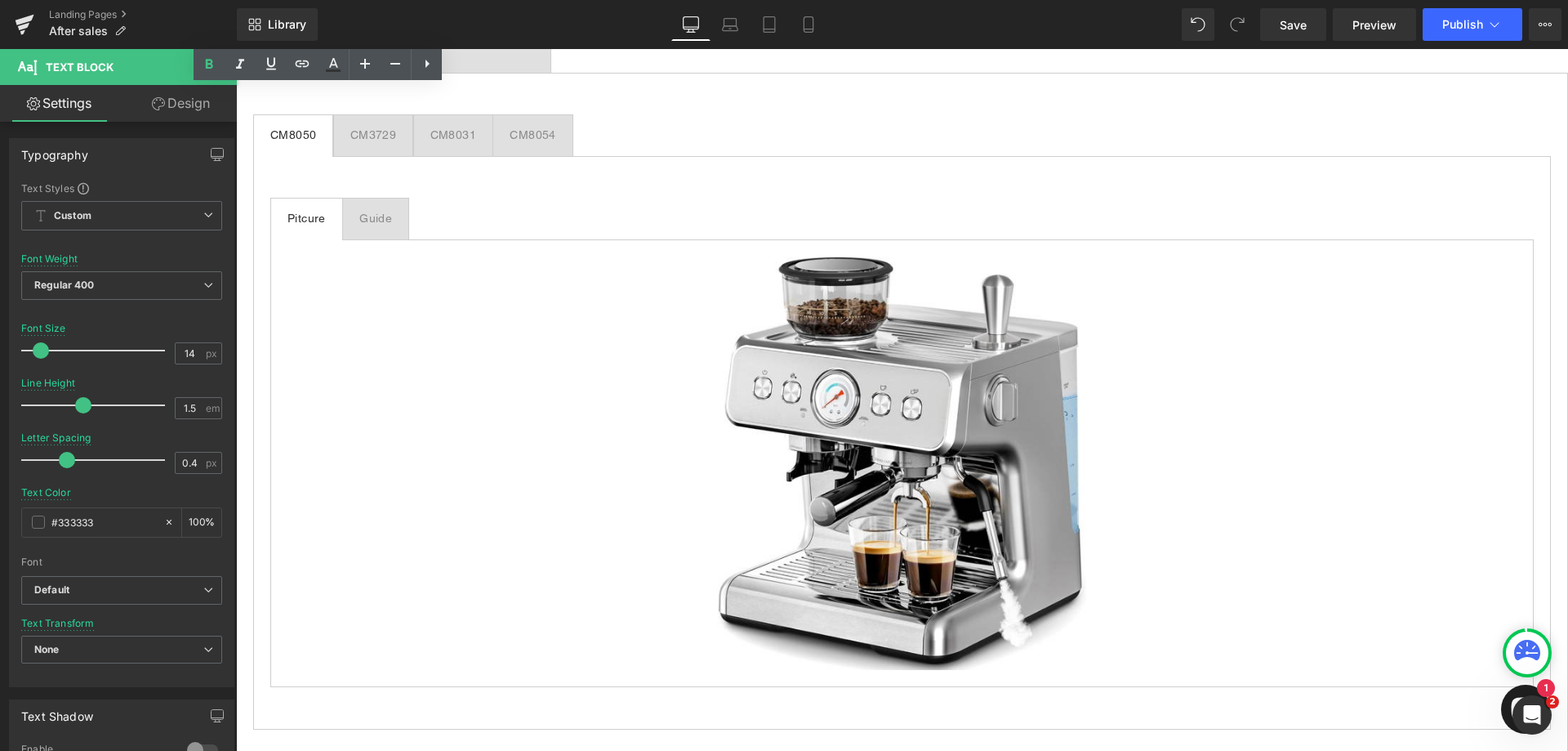
scroll to position [1144, 0]
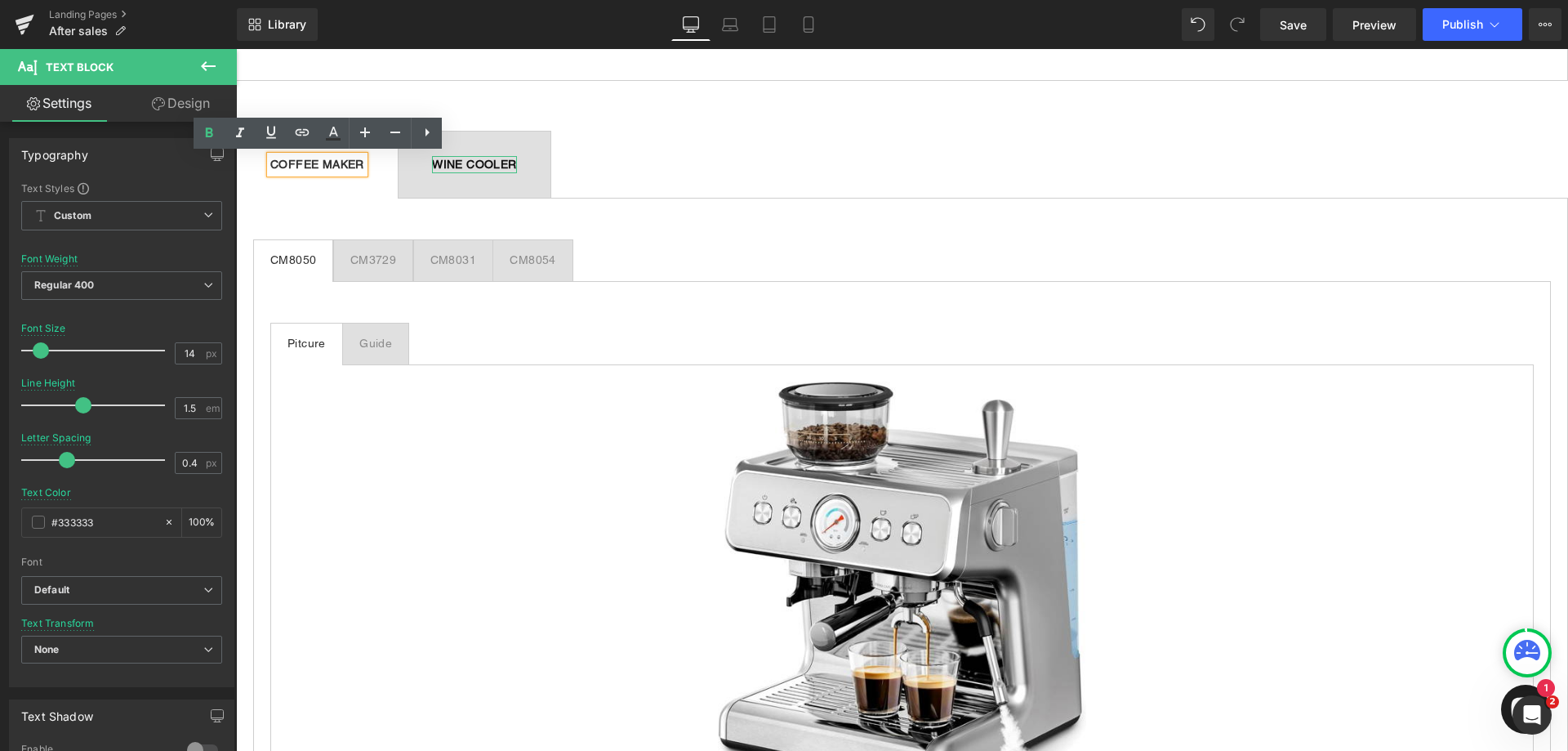
click at [498, 162] on b "WINE COOLER" at bounding box center [474, 163] width 84 height 13
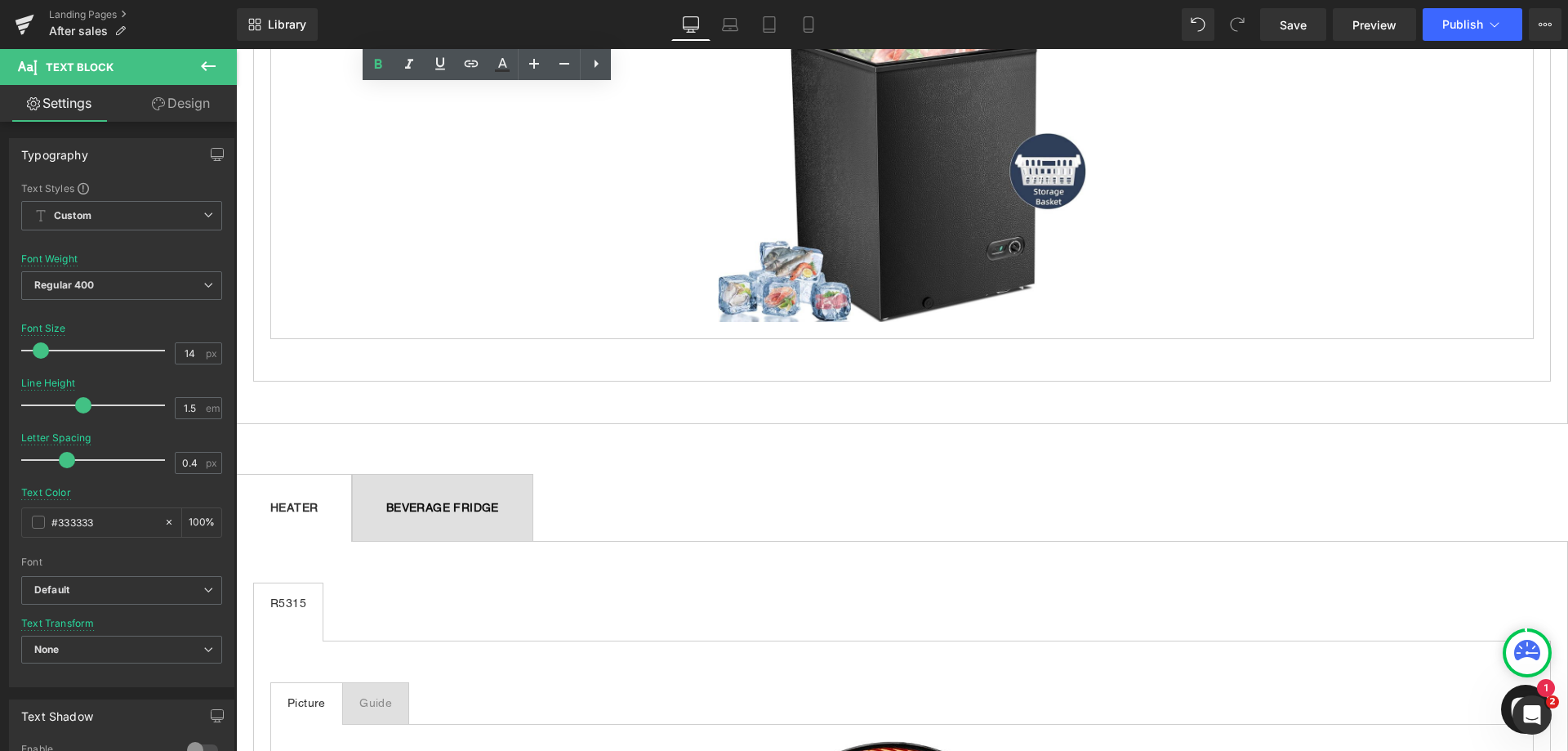
scroll to position [2778, 0]
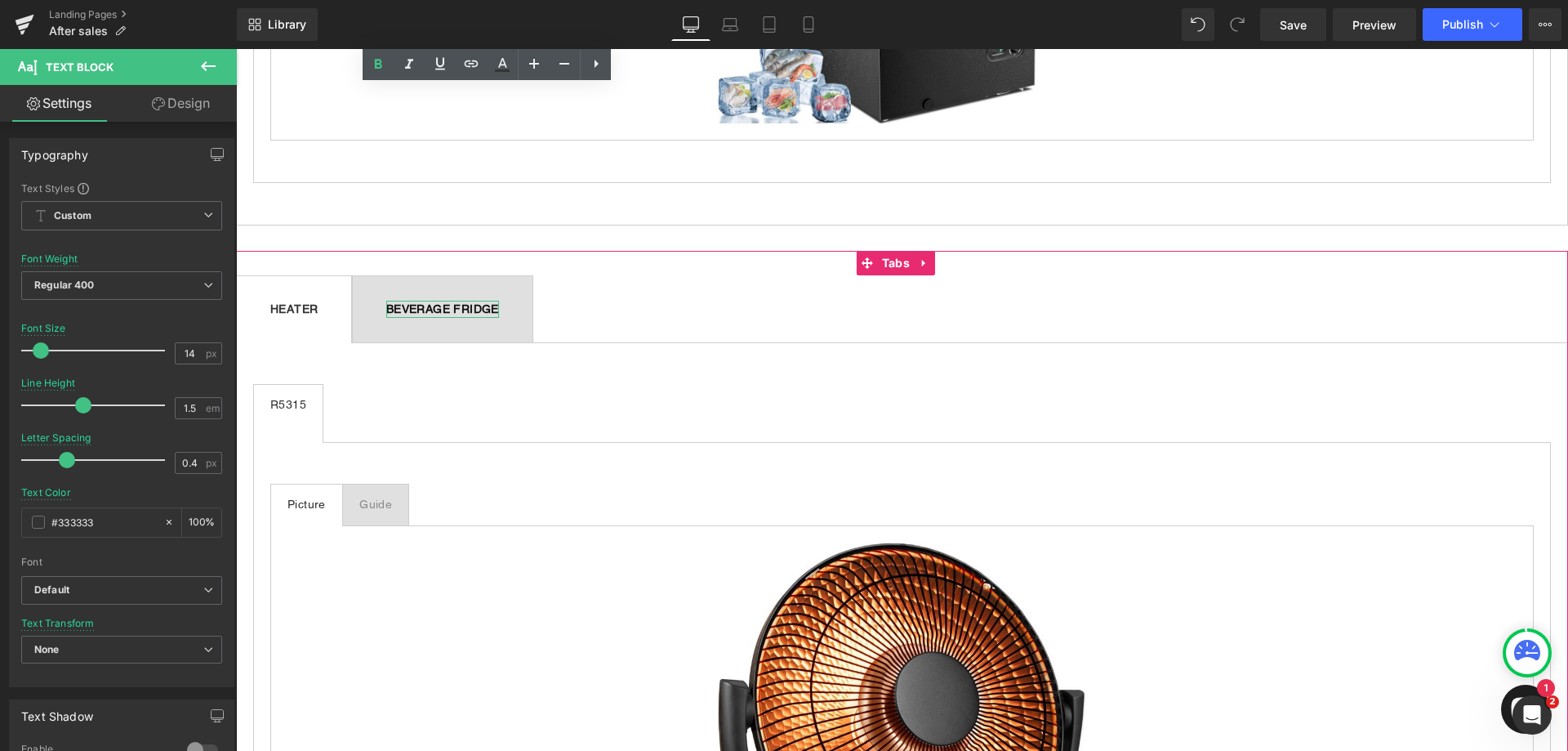
click at [486, 305] on b "BEVERAGE FRIDGE" at bounding box center [442, 308] width 113 height 13
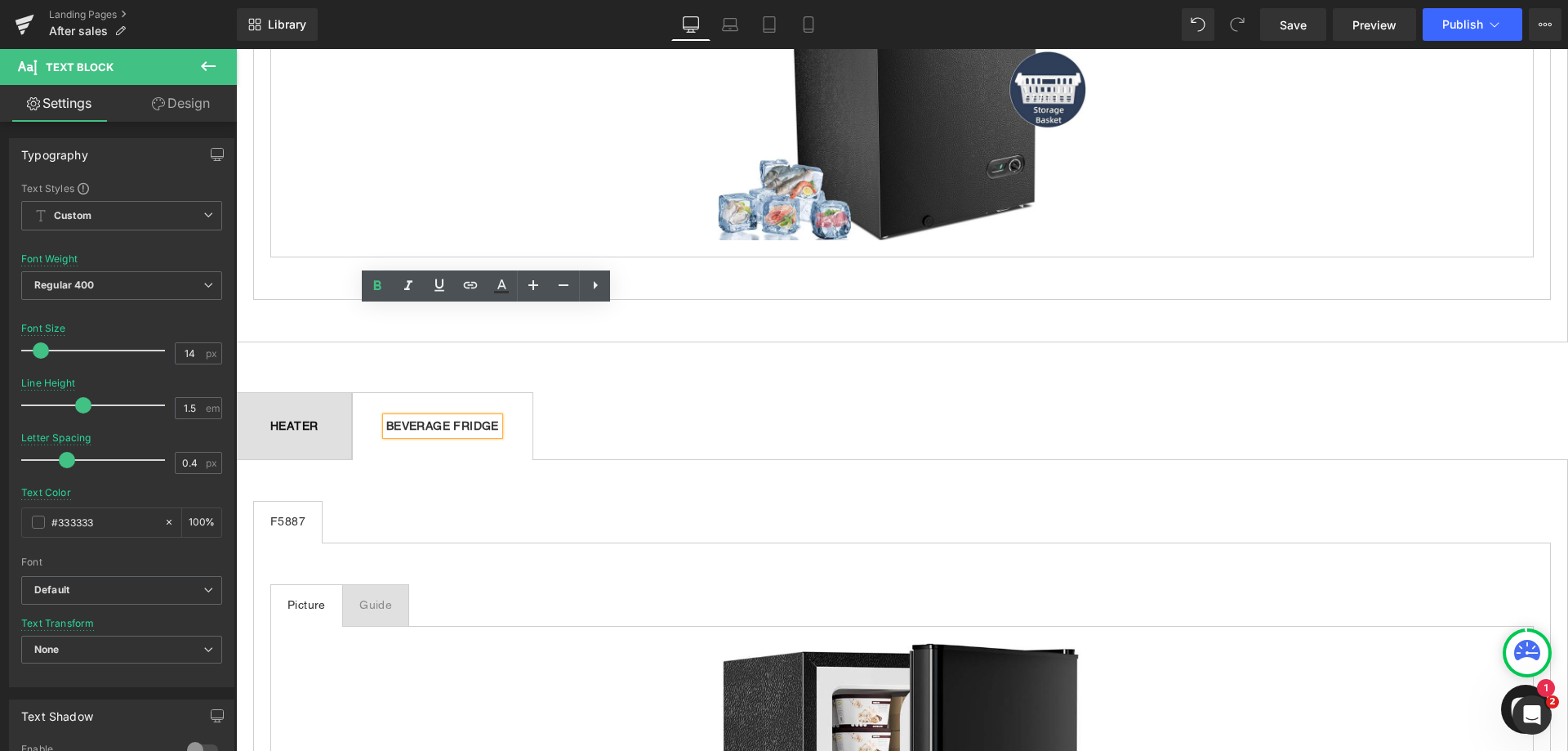
scroll to position [2614, 0]
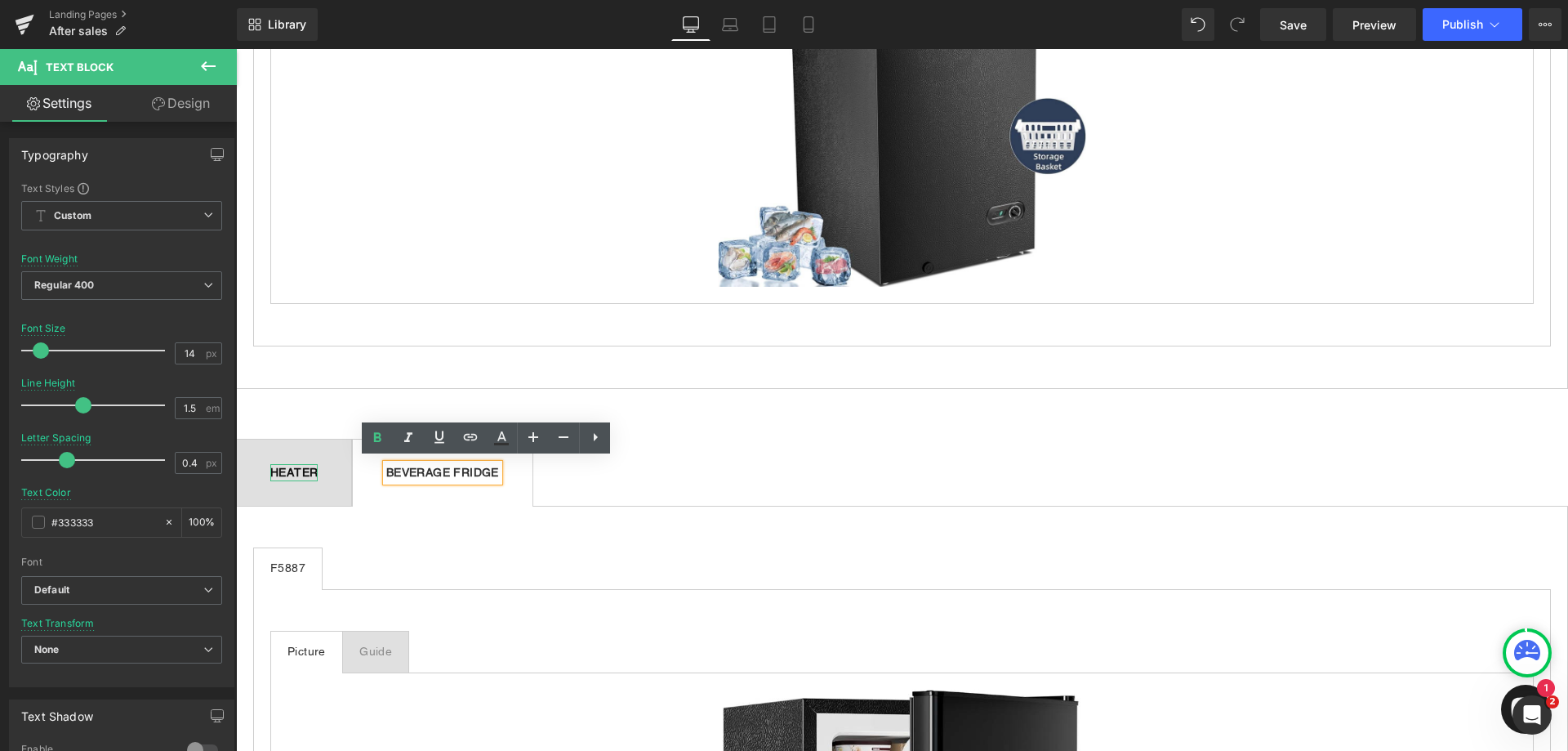
click at [318, 466] on b "HEATER" at bounding box center [294, 472] width 48 height 13
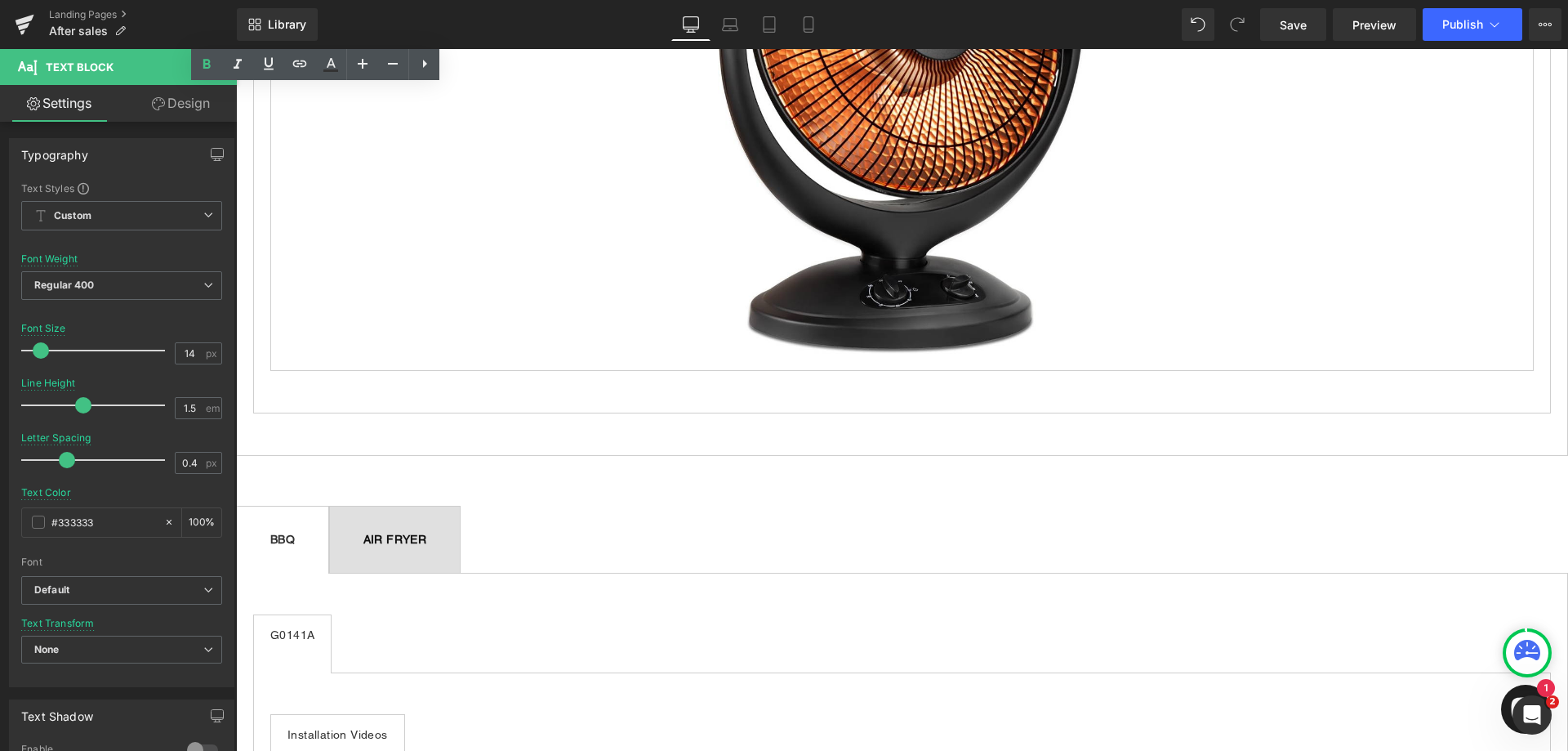
scroll to position [3594, 0]
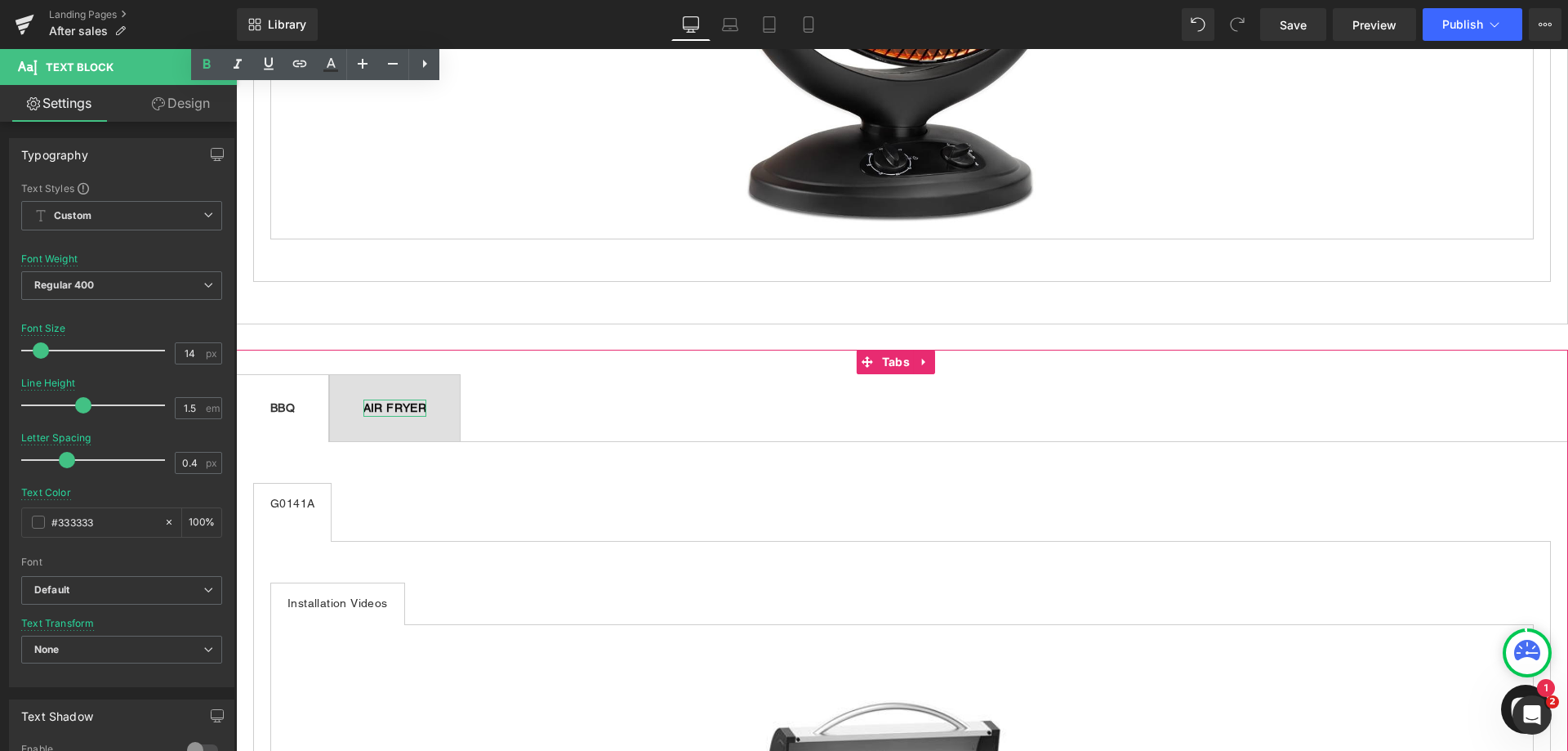
click at [427, 401] on b "AIR FRYER" at bounding box center [395, 407] width 64 height 13
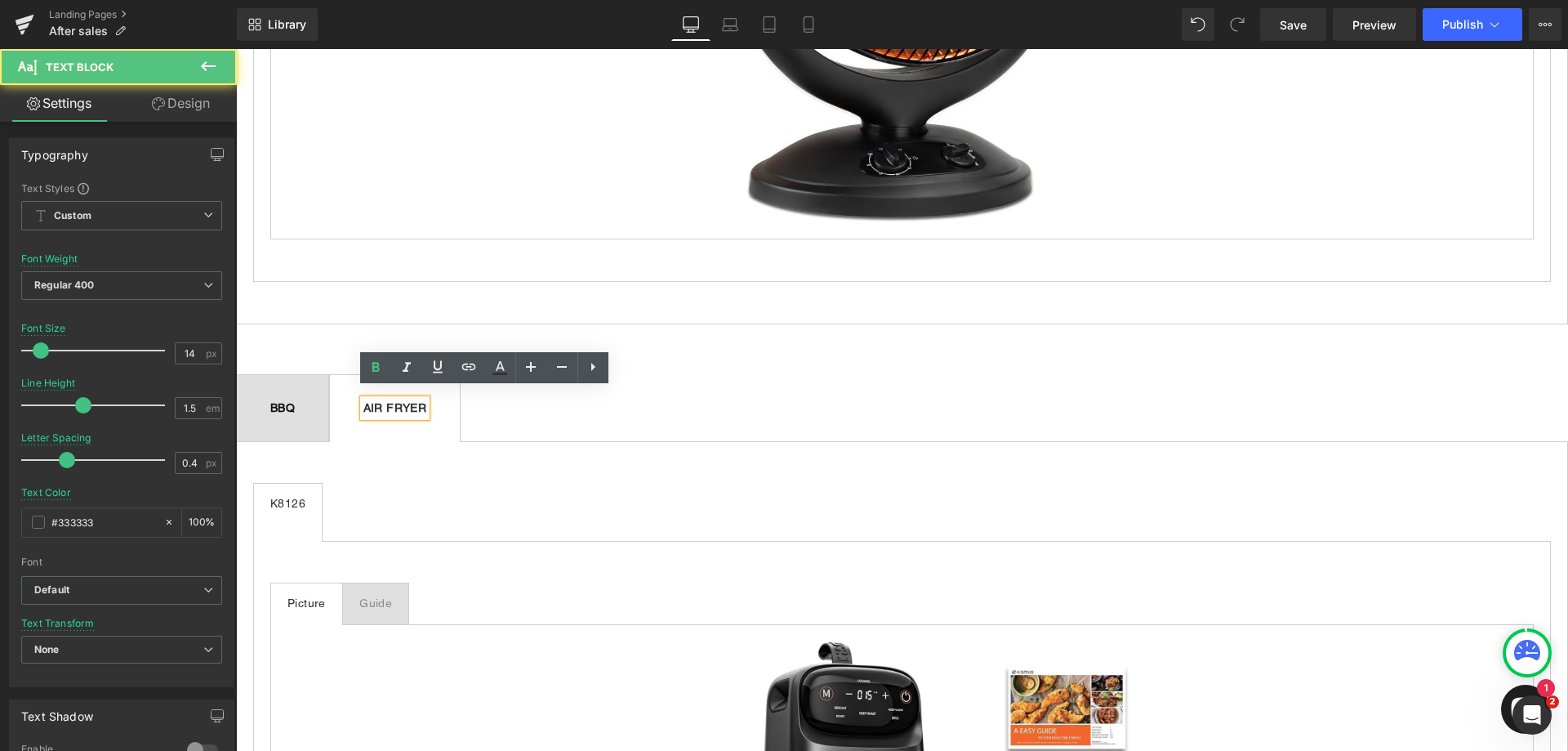
click at [236, 49] on div at bounding box center [236, 49] width 0 height 0
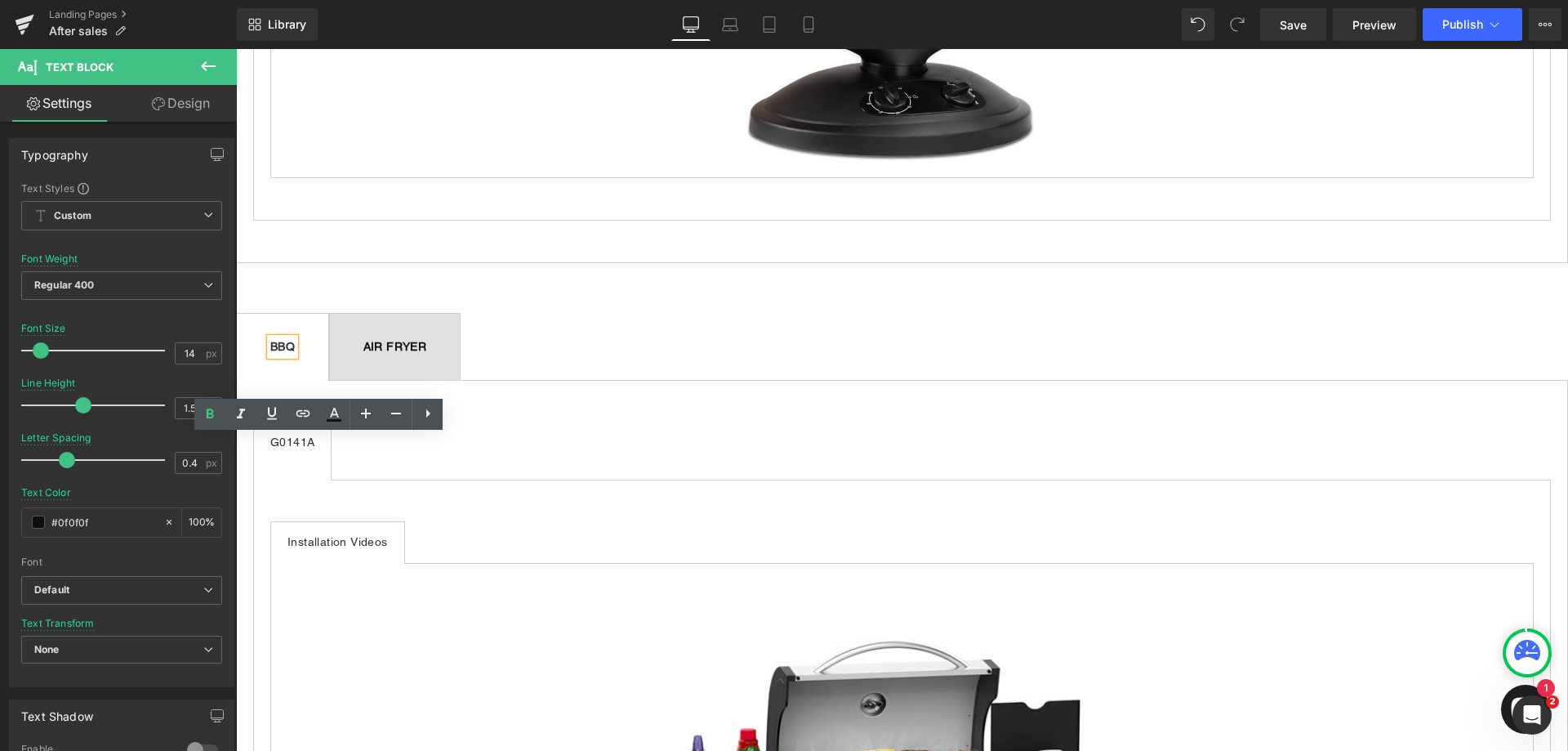
scroll to position [3513, 0]
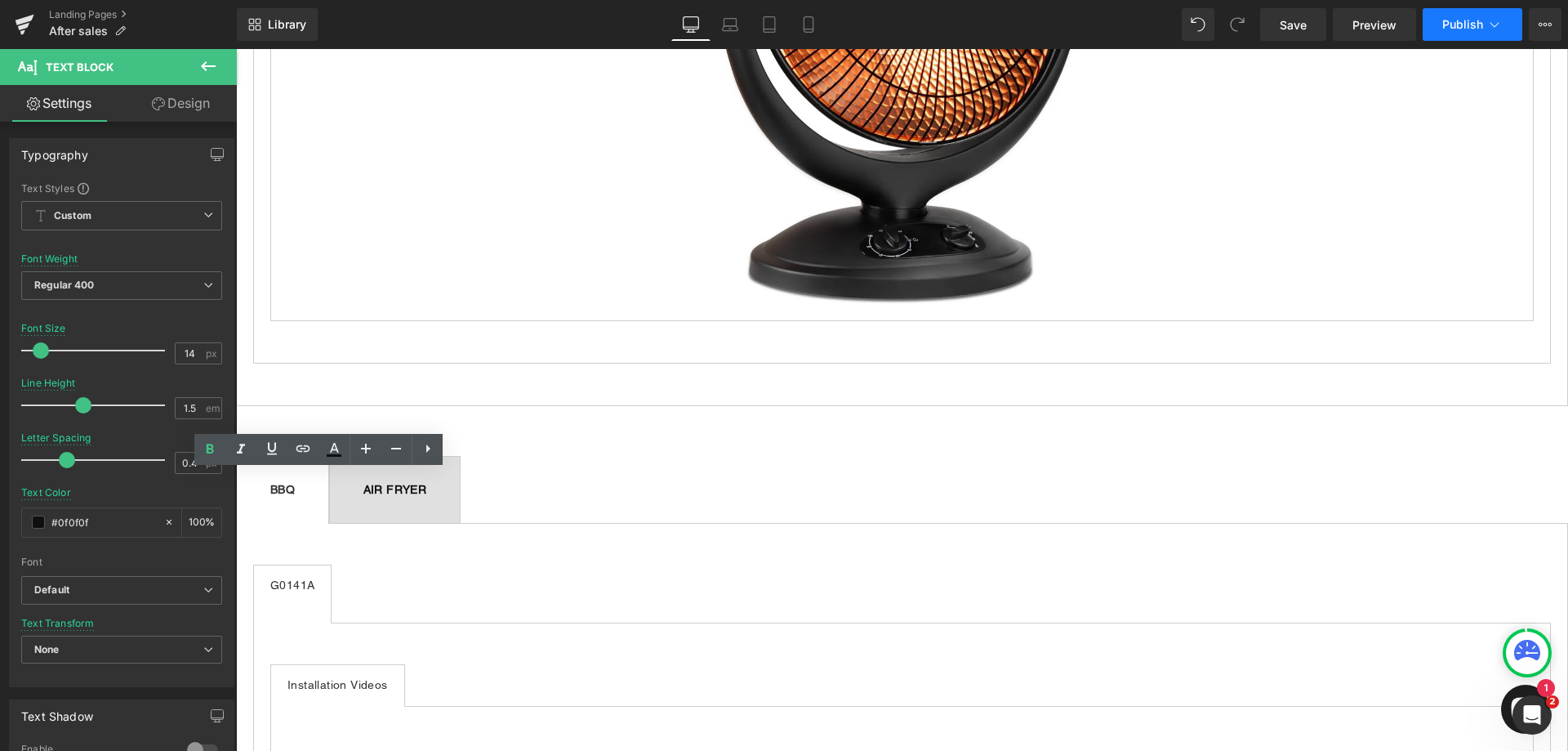
click at [1486, 12] on button "Publish" at bounding box center [1472, 25] width 99 height 32
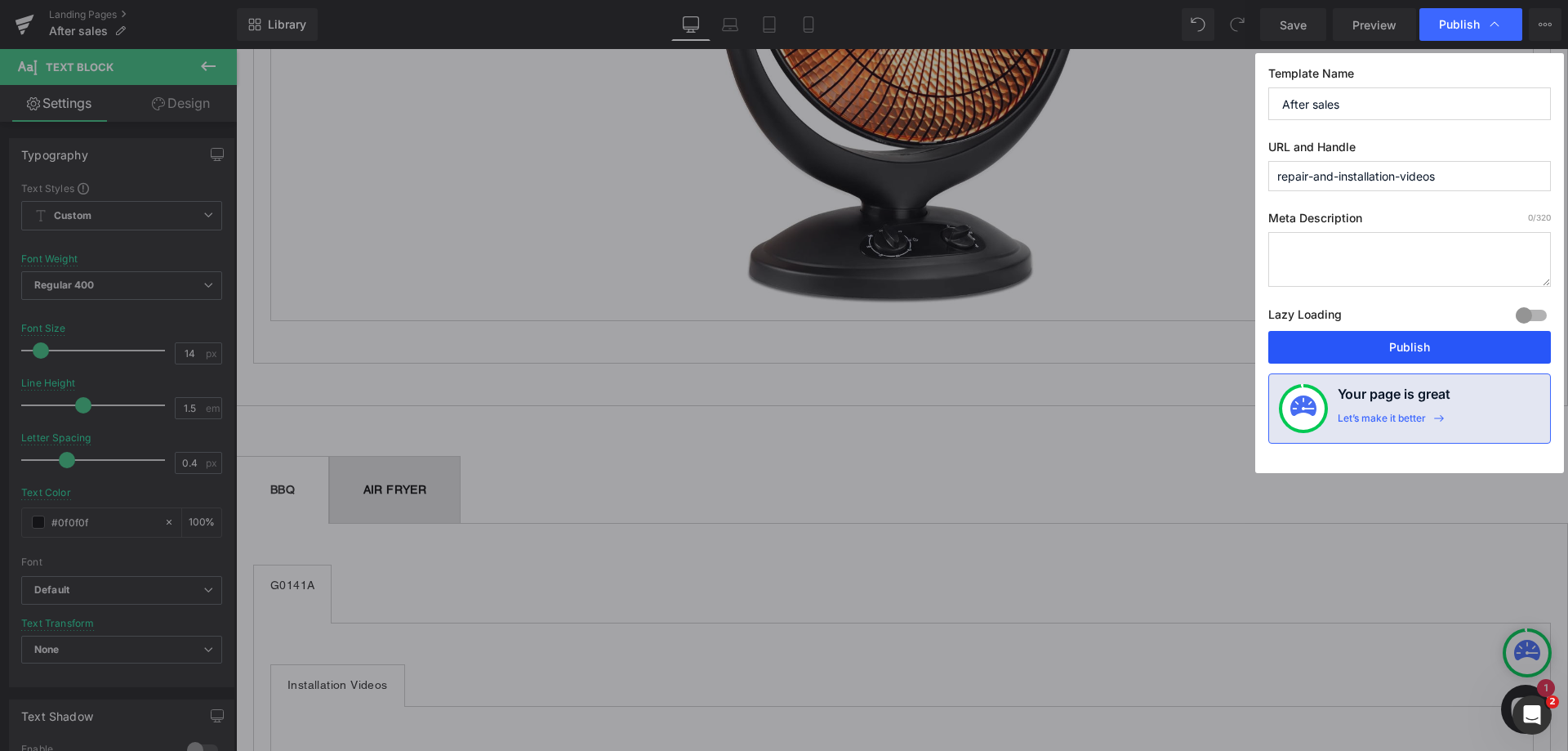
click at [1440, 346] on button "Publish" at bounding box center [1410, 347] width 282 height 32
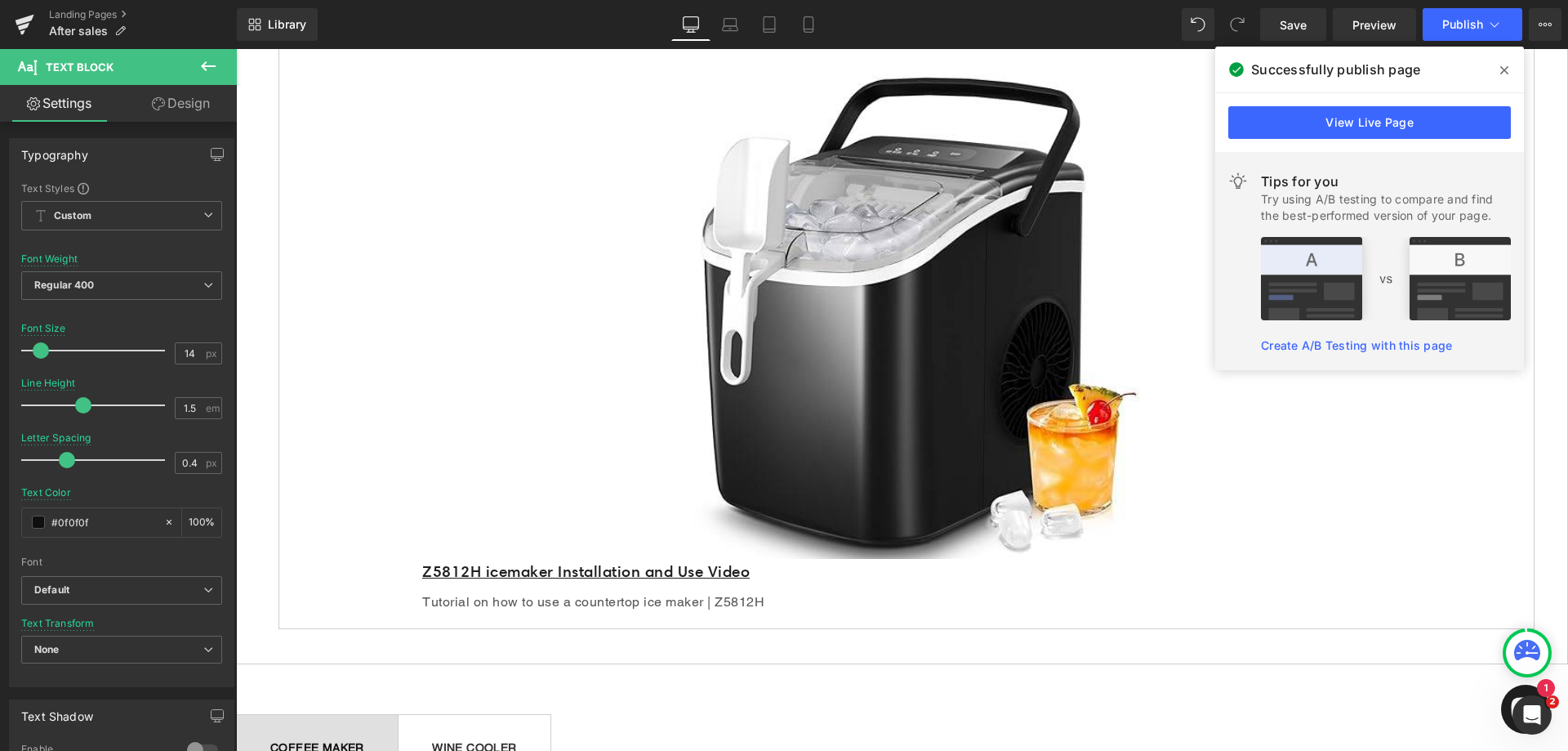
scroll to position [490, 0]
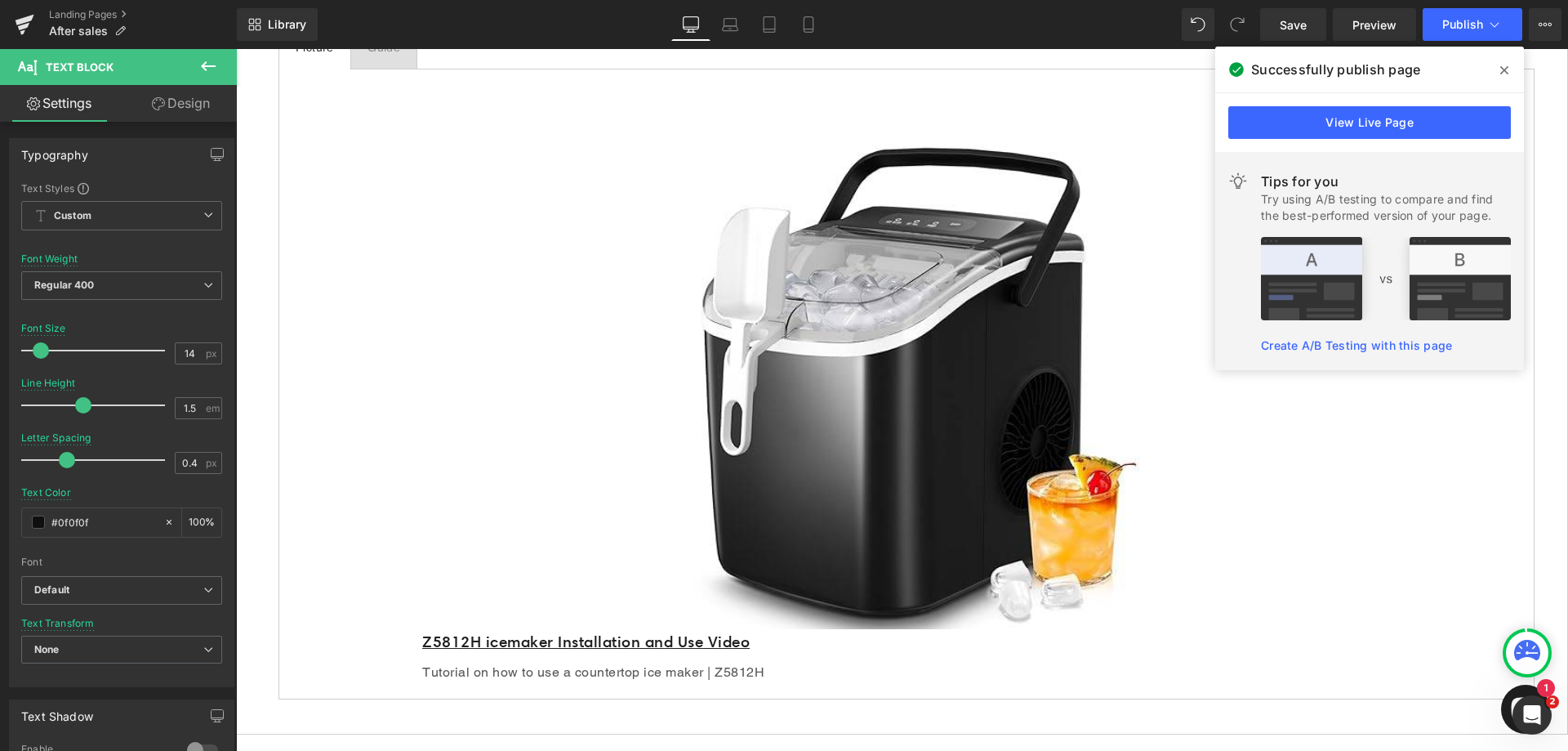
drag, startPoint x: 1503, startPoint y: 66, endPoint x: 1246, endPoint y: 37, distance: 258.6
click at [1503, 66] on icon at bounding box center [1505, 70] width 9 height 13
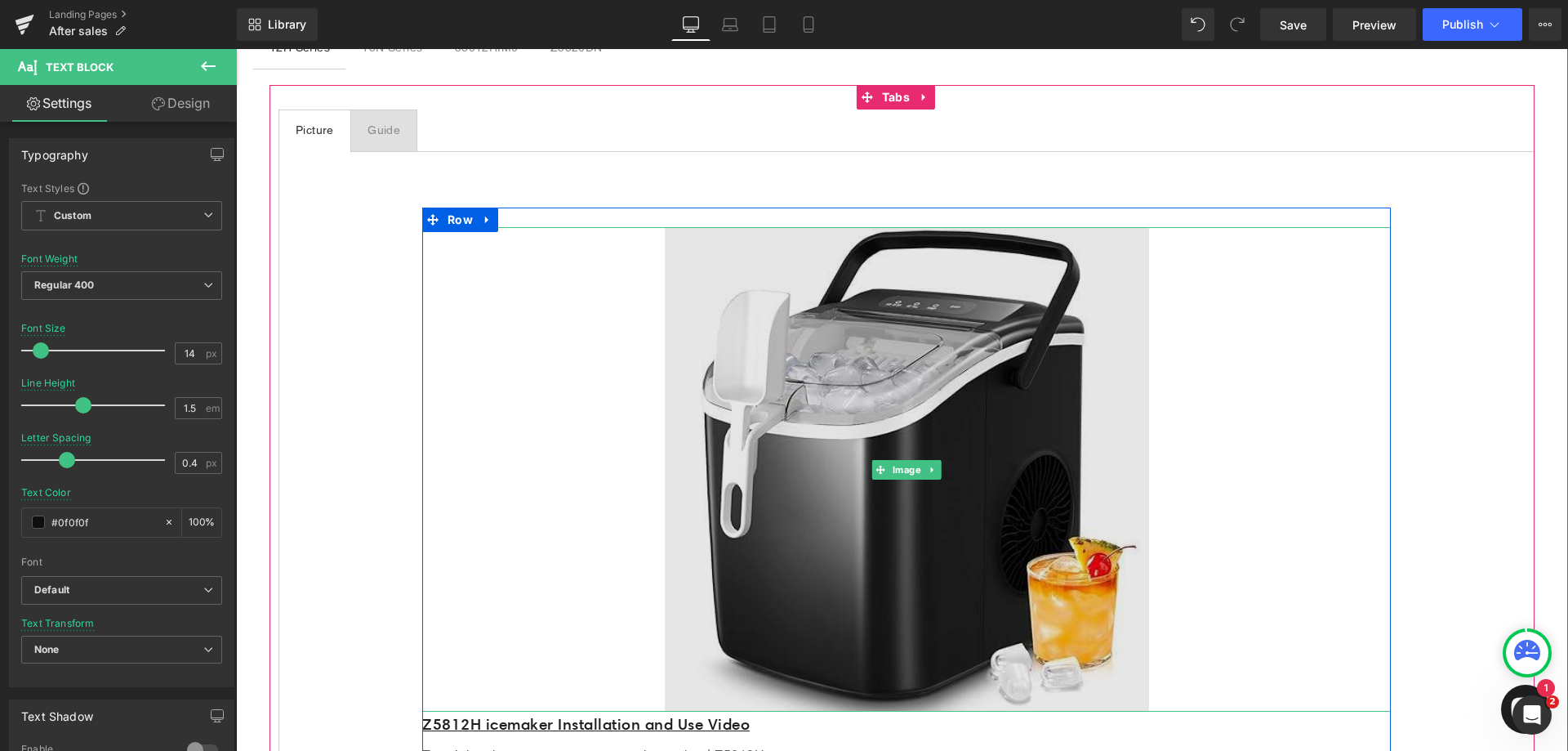
scroll to position [0, 0]
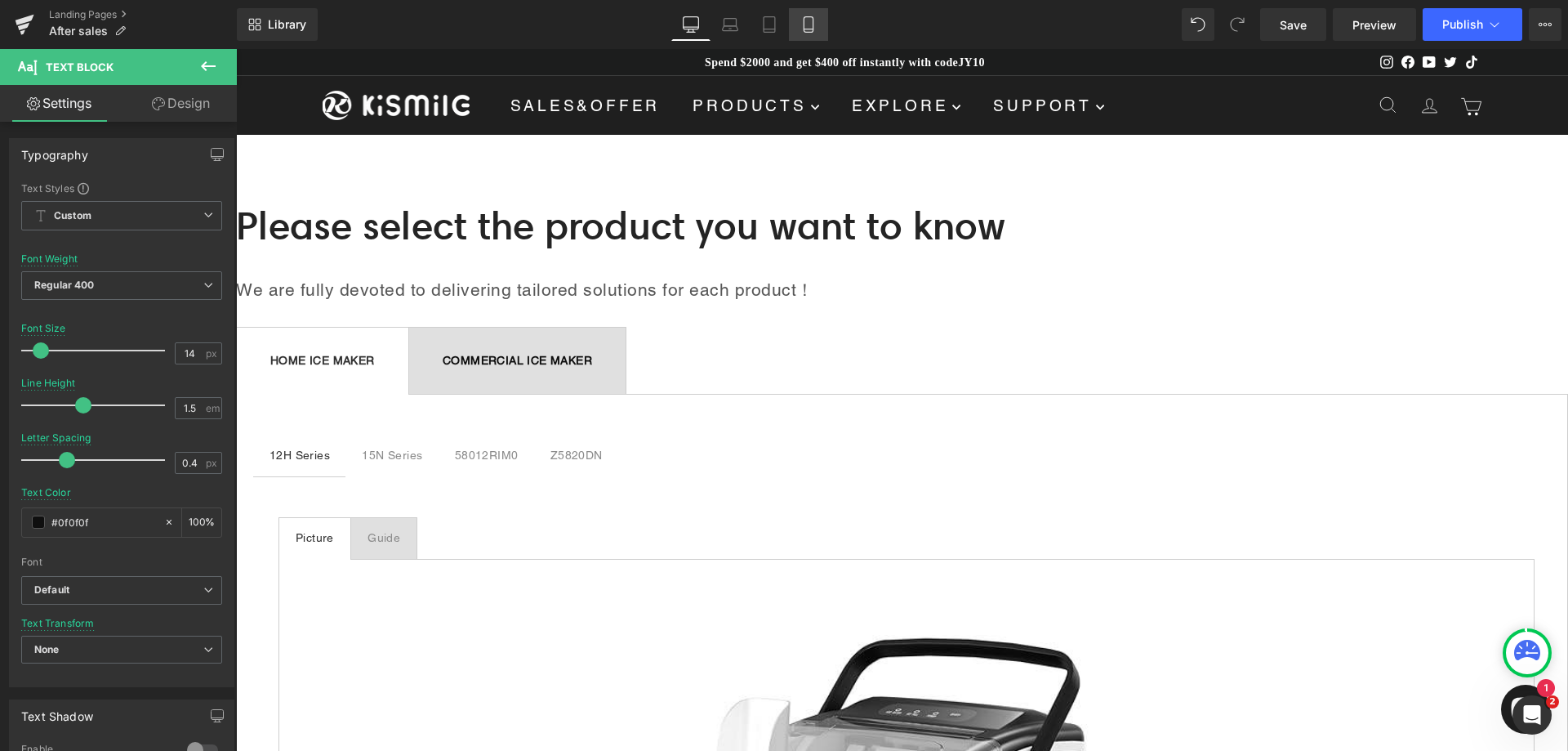
click at [811, 32] on link "Mobile" at bounding box center [809, 25] width 39 height 32
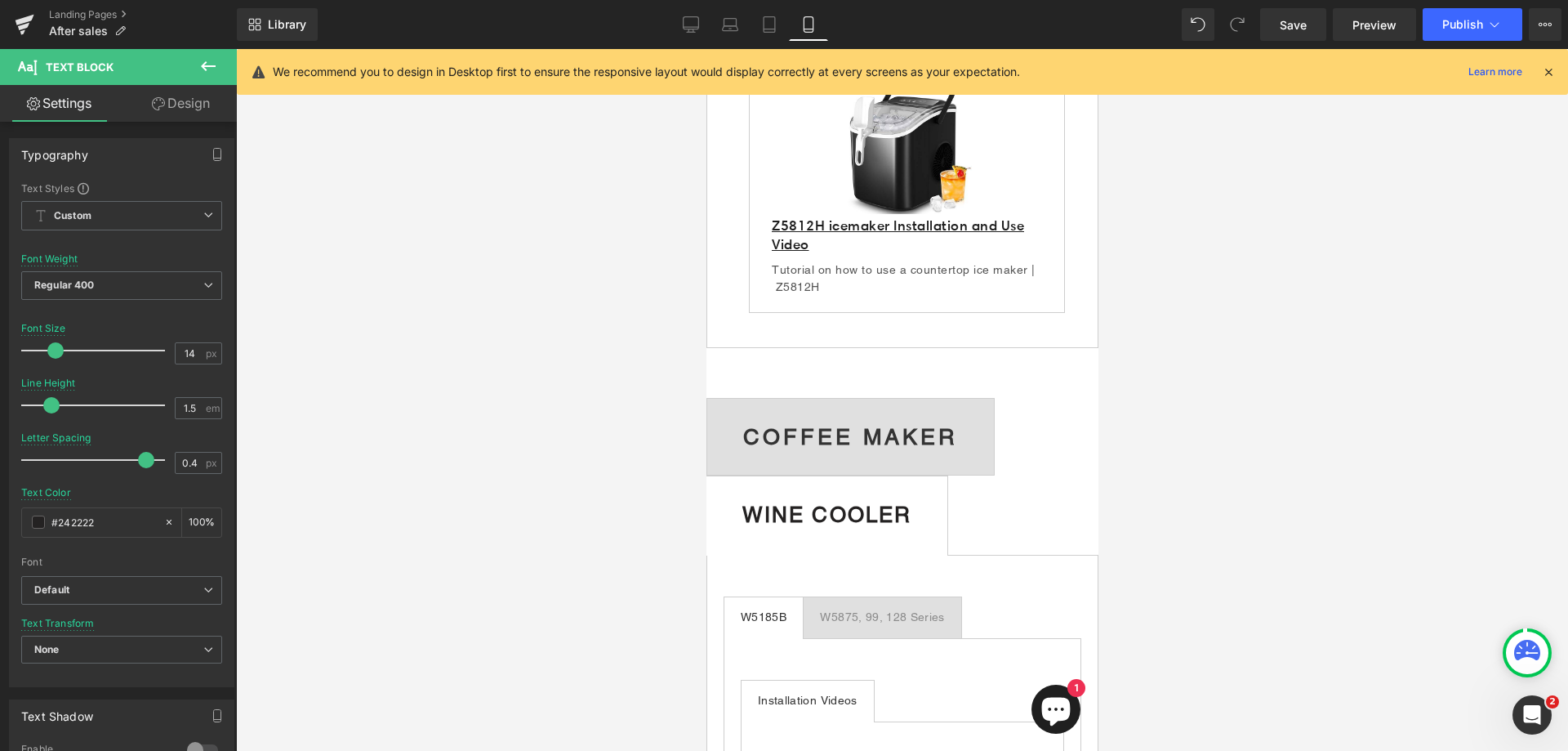
scroll to position [736, 0]
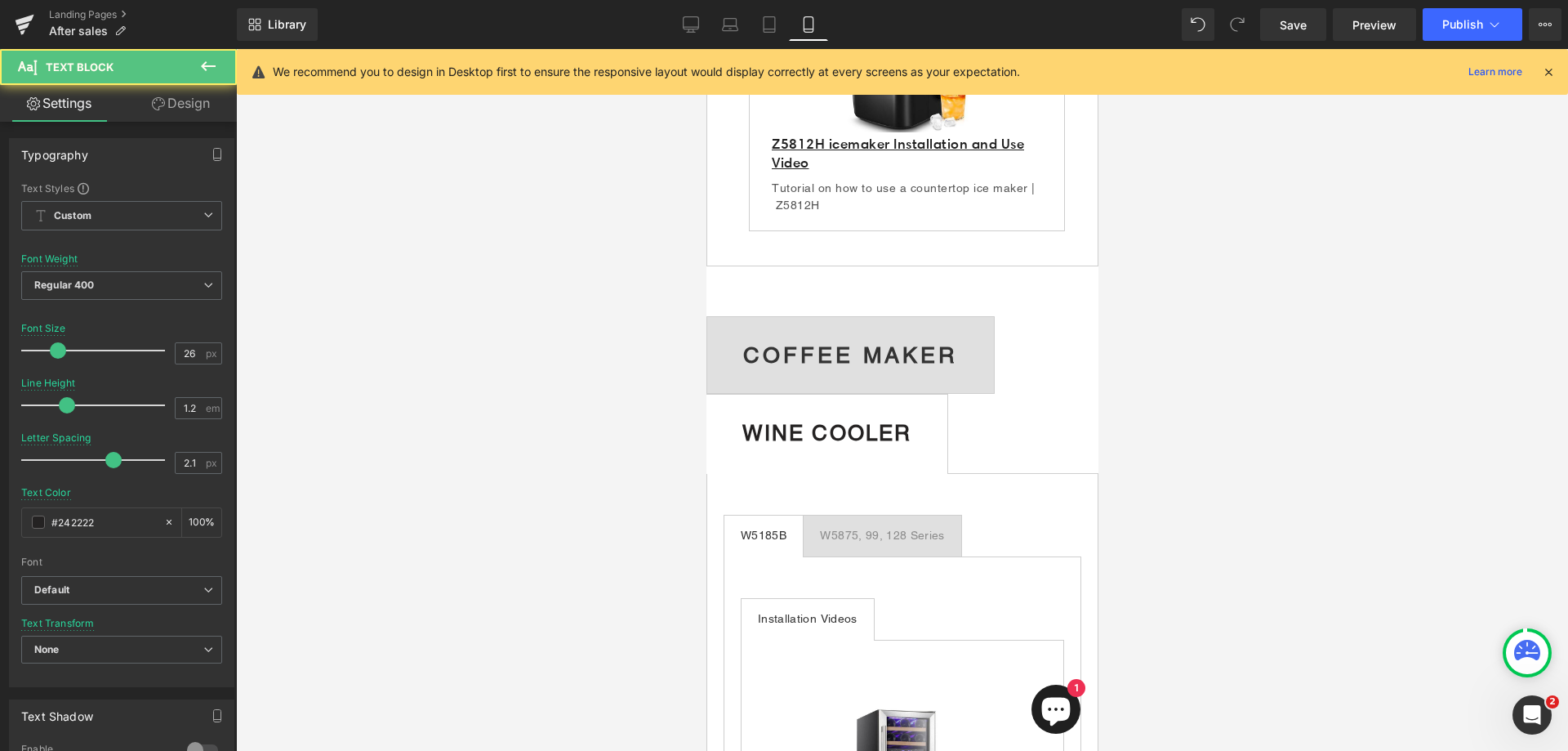
click at [889, 446] on b "WINE COOLER" at bounding box center [826, 433] width 169 height 25
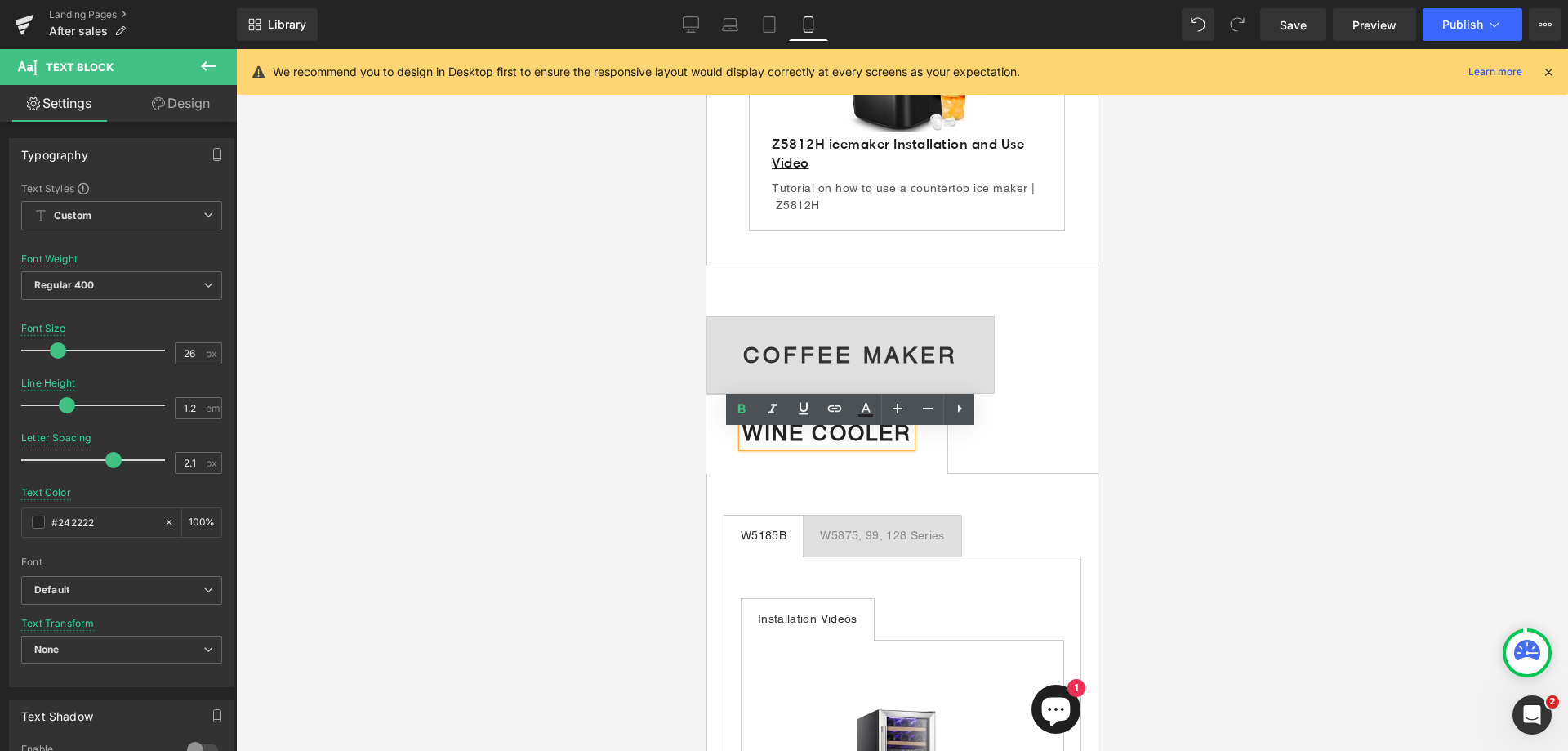
click at [900, 362] on strong "COFFEE MAKER" at bounding box center [849, 355] width 215 height 26
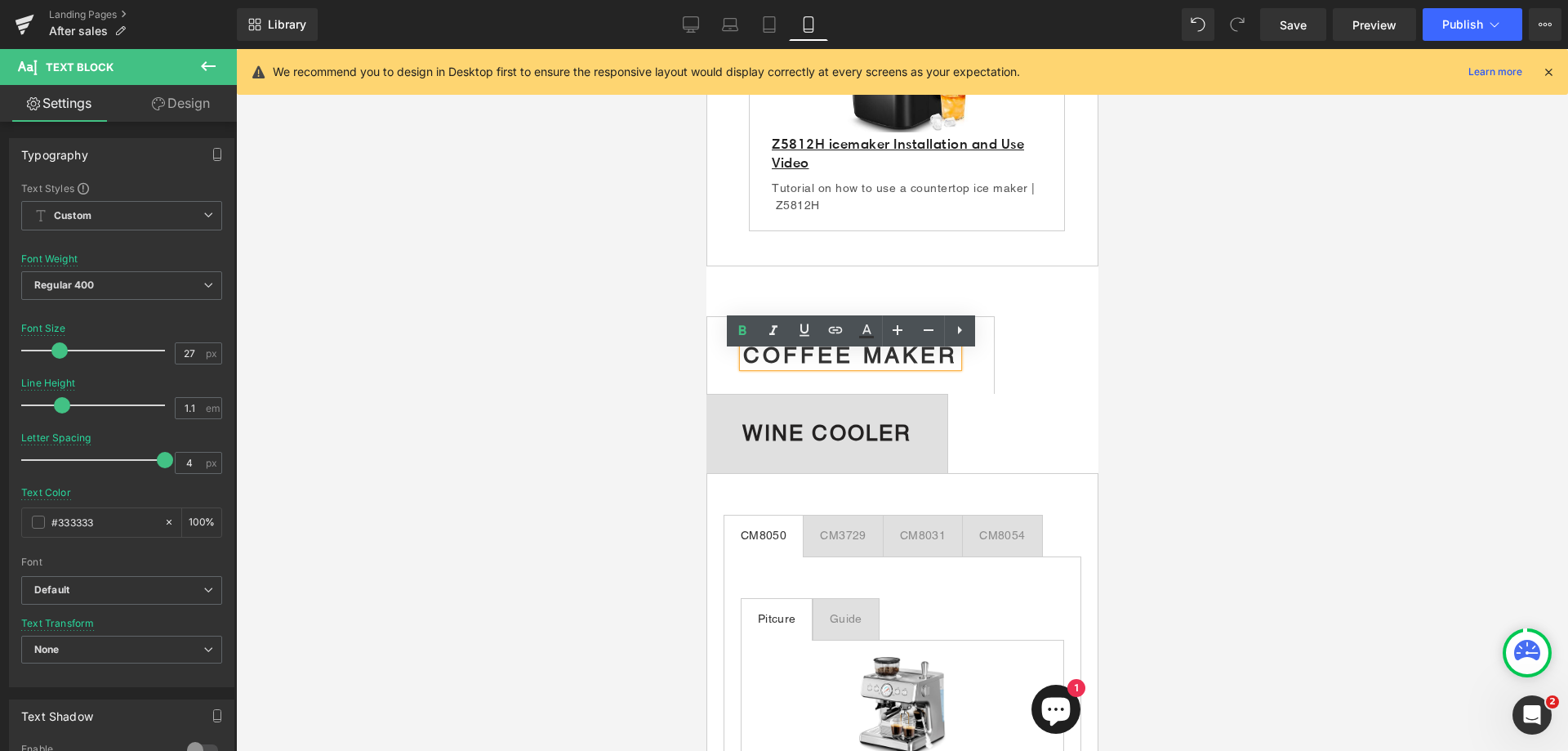
click at [889, 437] on b "WINE COOLER" at bounding box center [826, 433] width 169 height 25
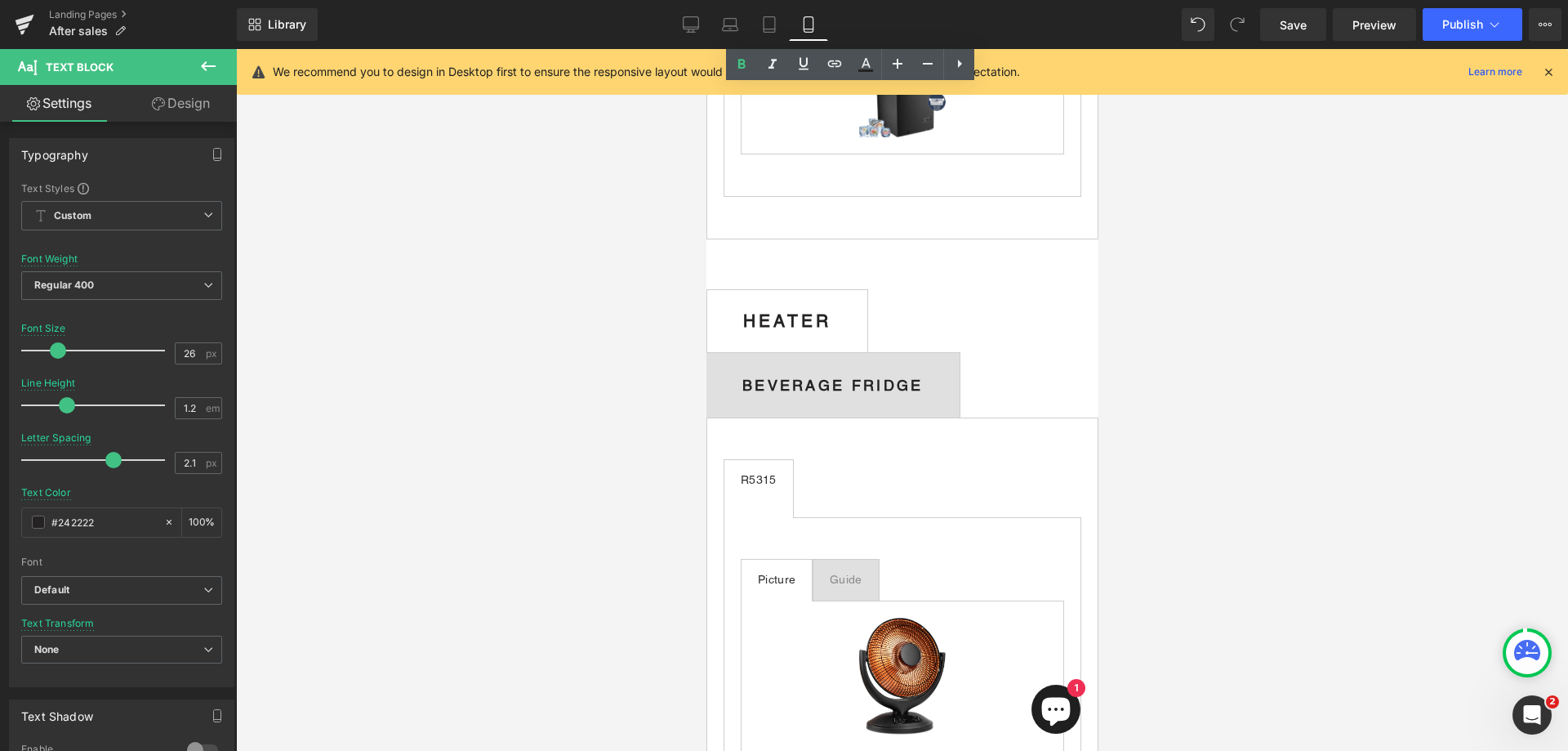
scroll to position [1960, 0]
click at [831, 332] on div "HEATER Text Block" at bounding box center [787, 322] width 88 height 19
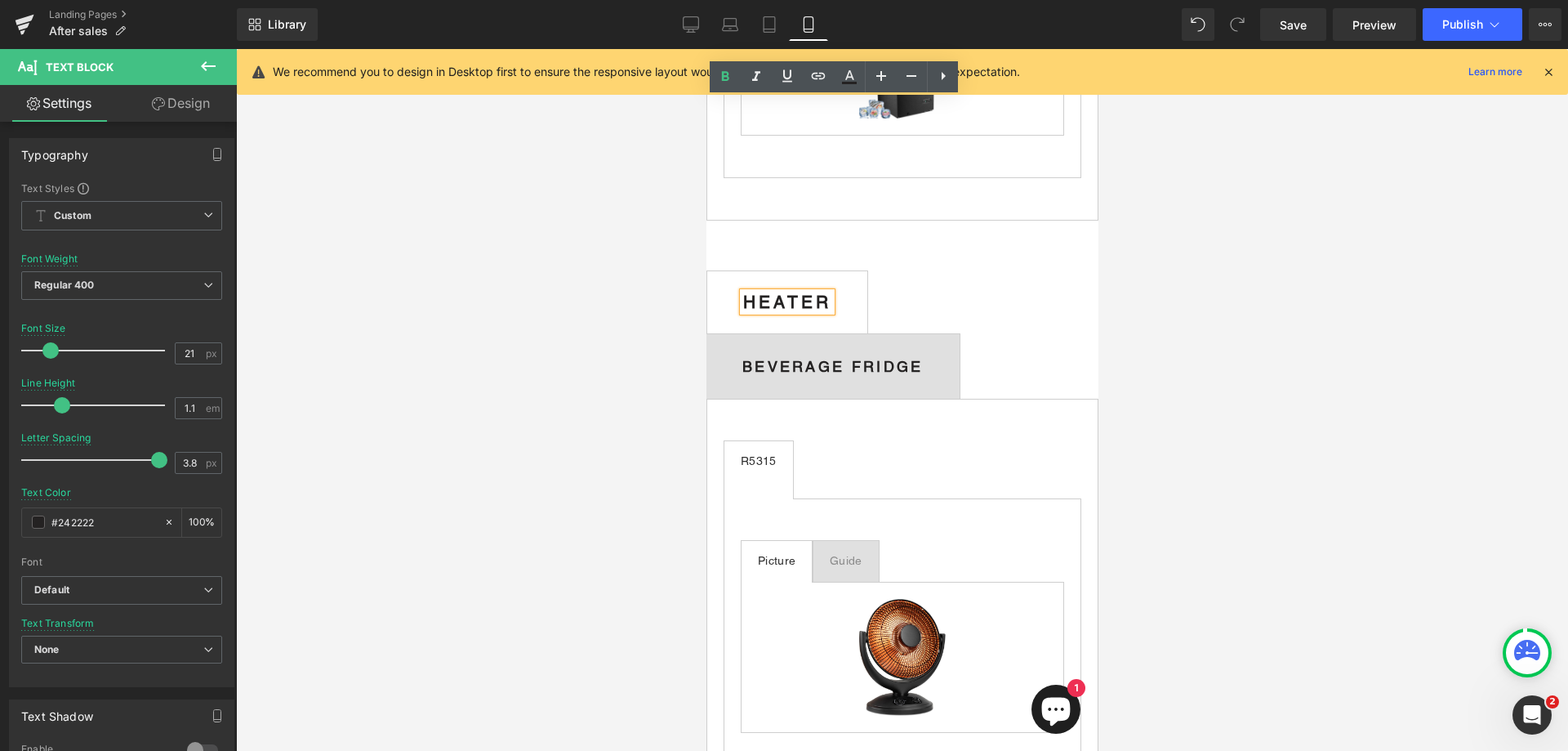
scroll to position [1797, 0]
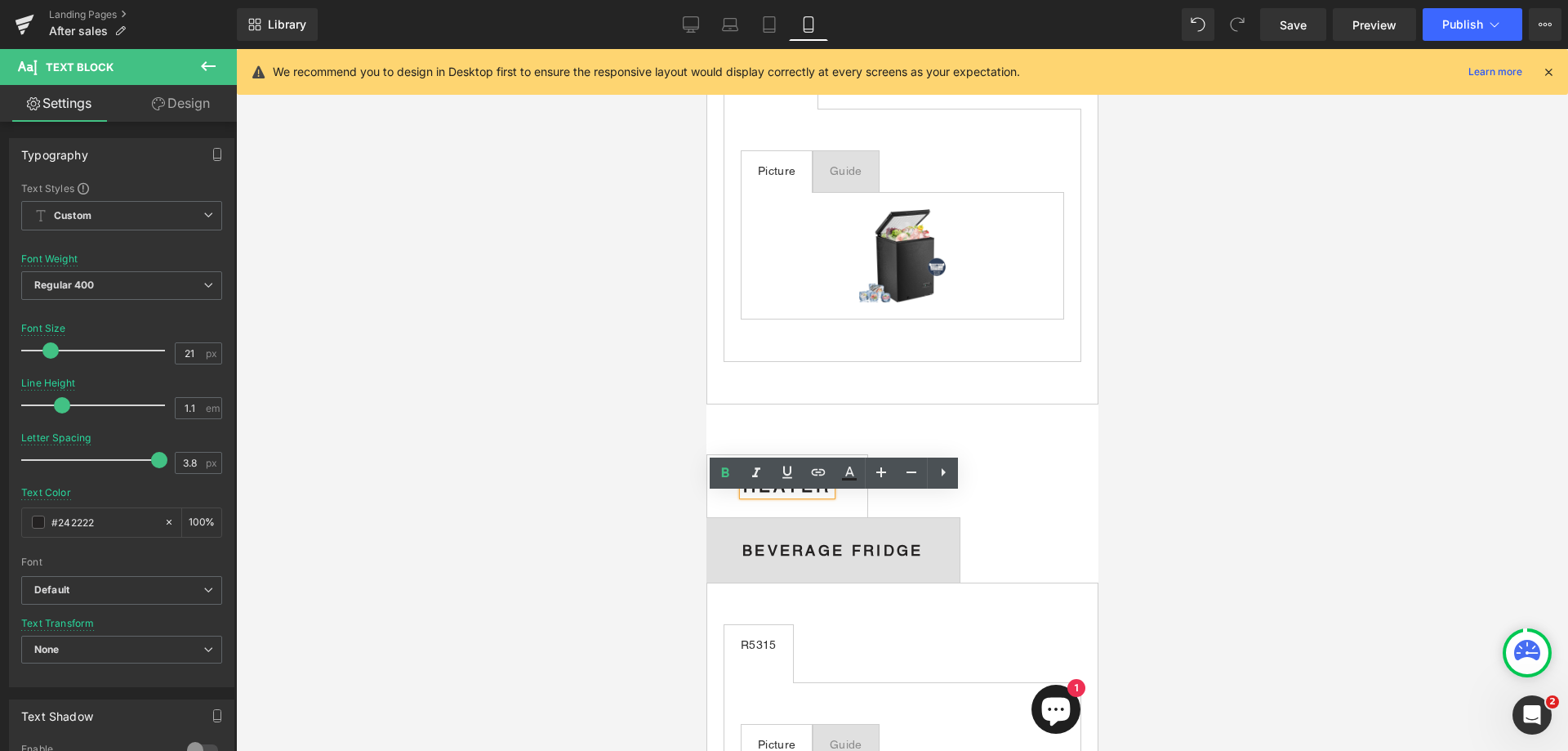
click at [838, 559] on b "BEVERAGE FRIDGE" at bounding box center [832, 550] width 181 height 17
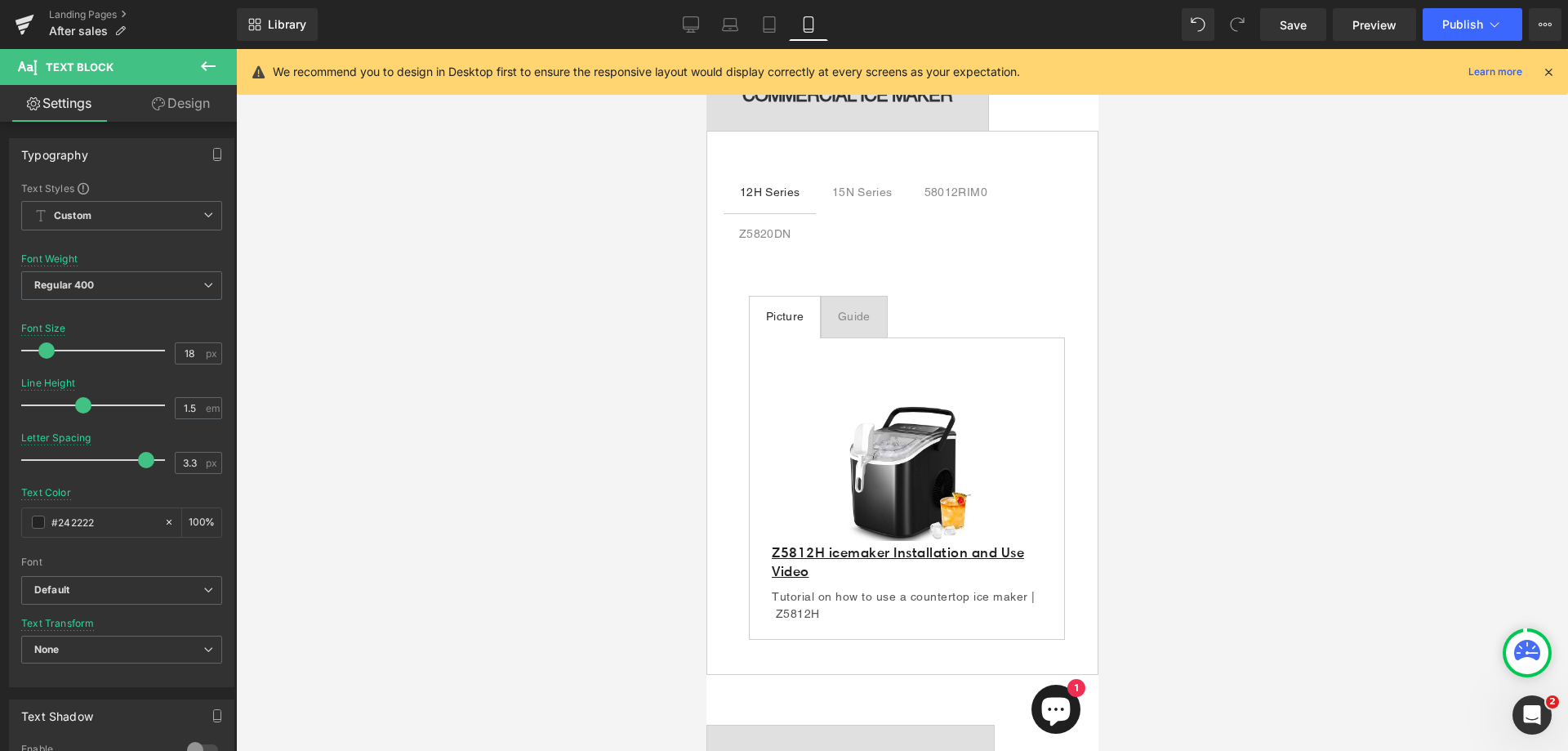
scroll to position [0, 0]
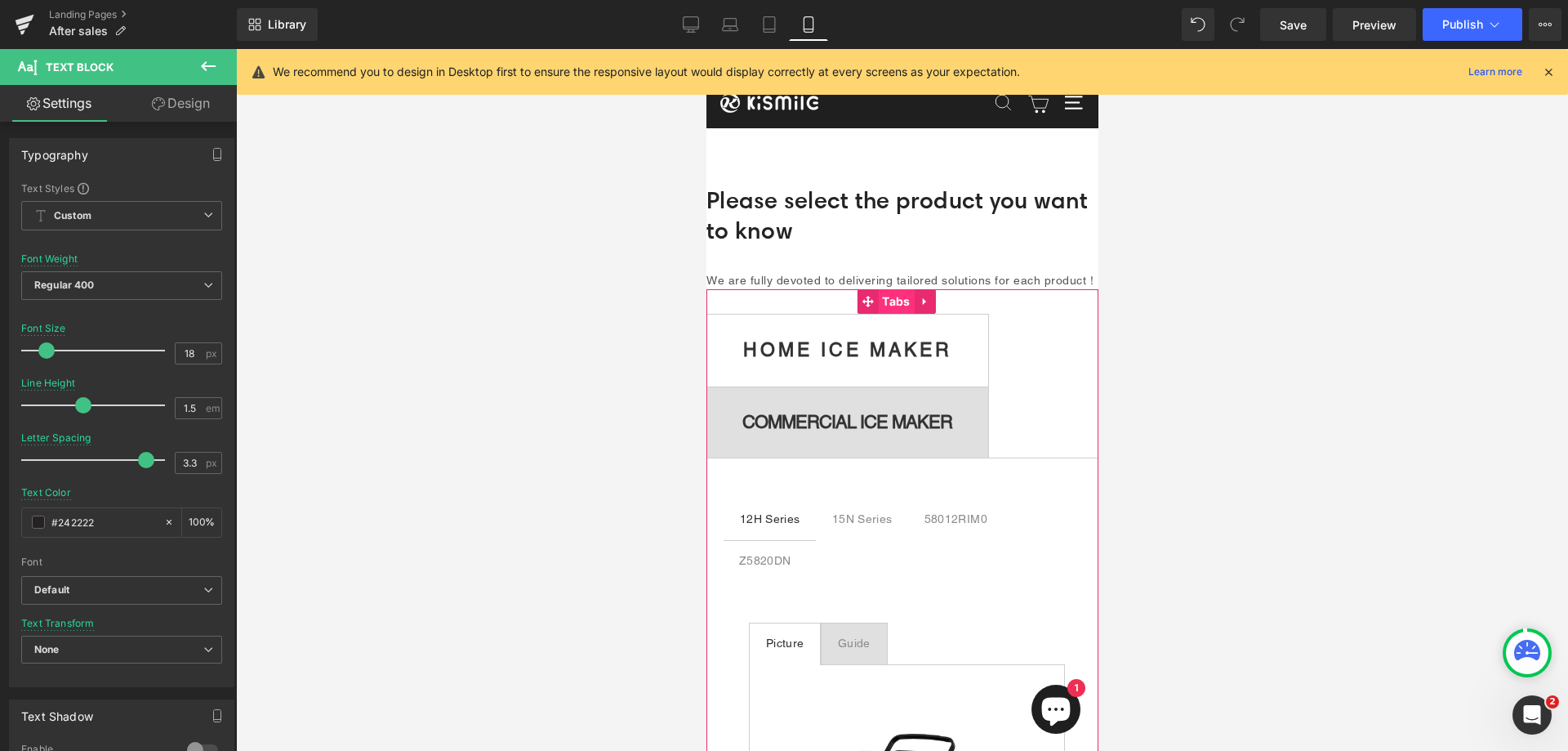
click at [892, 314] on span "Tabs" at bounding box center [895, 301] width 36 height 25
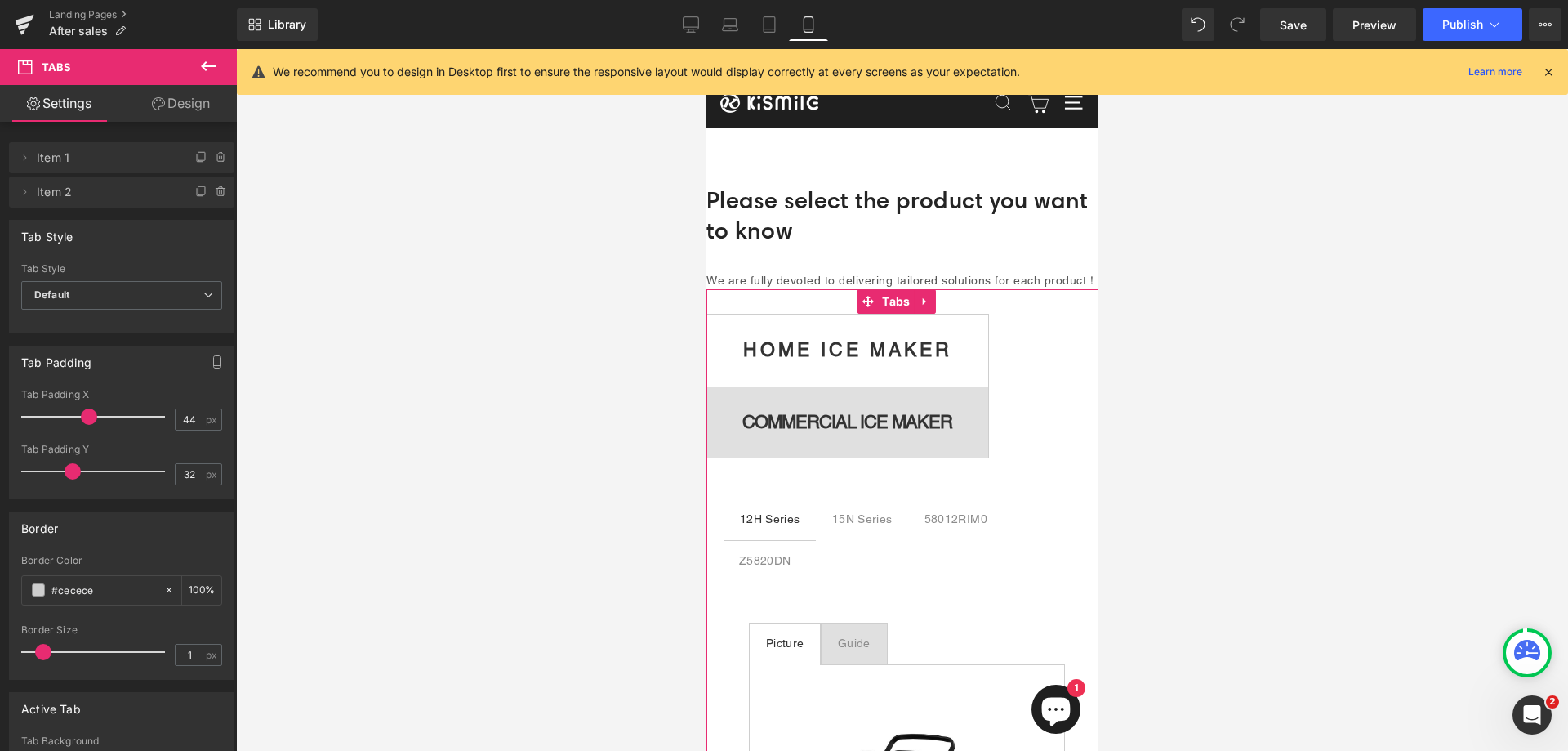
scroll to position [245, 0]
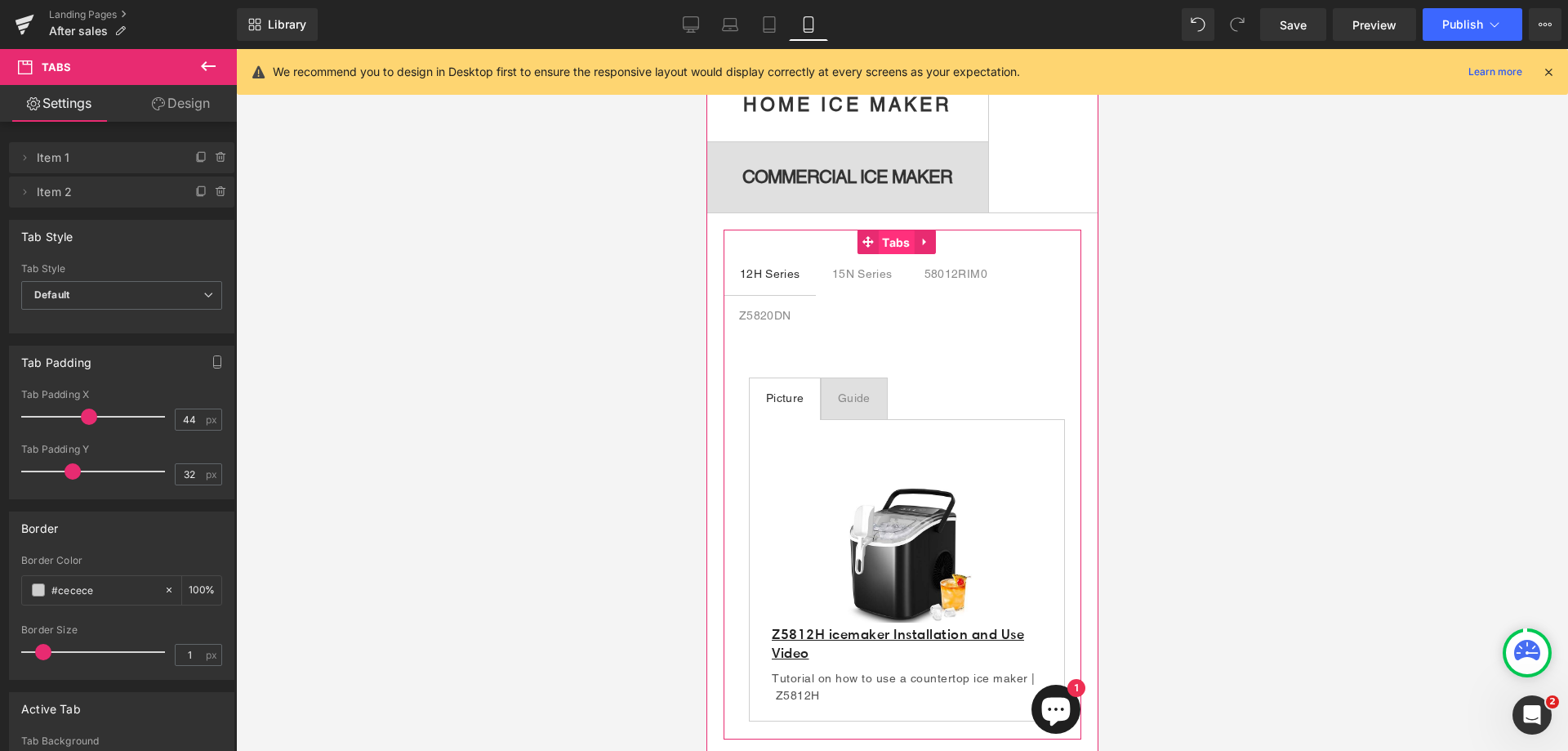
click at [899, 255] on span "Tabs" at bounding box center [895, 242] width 36 height 25
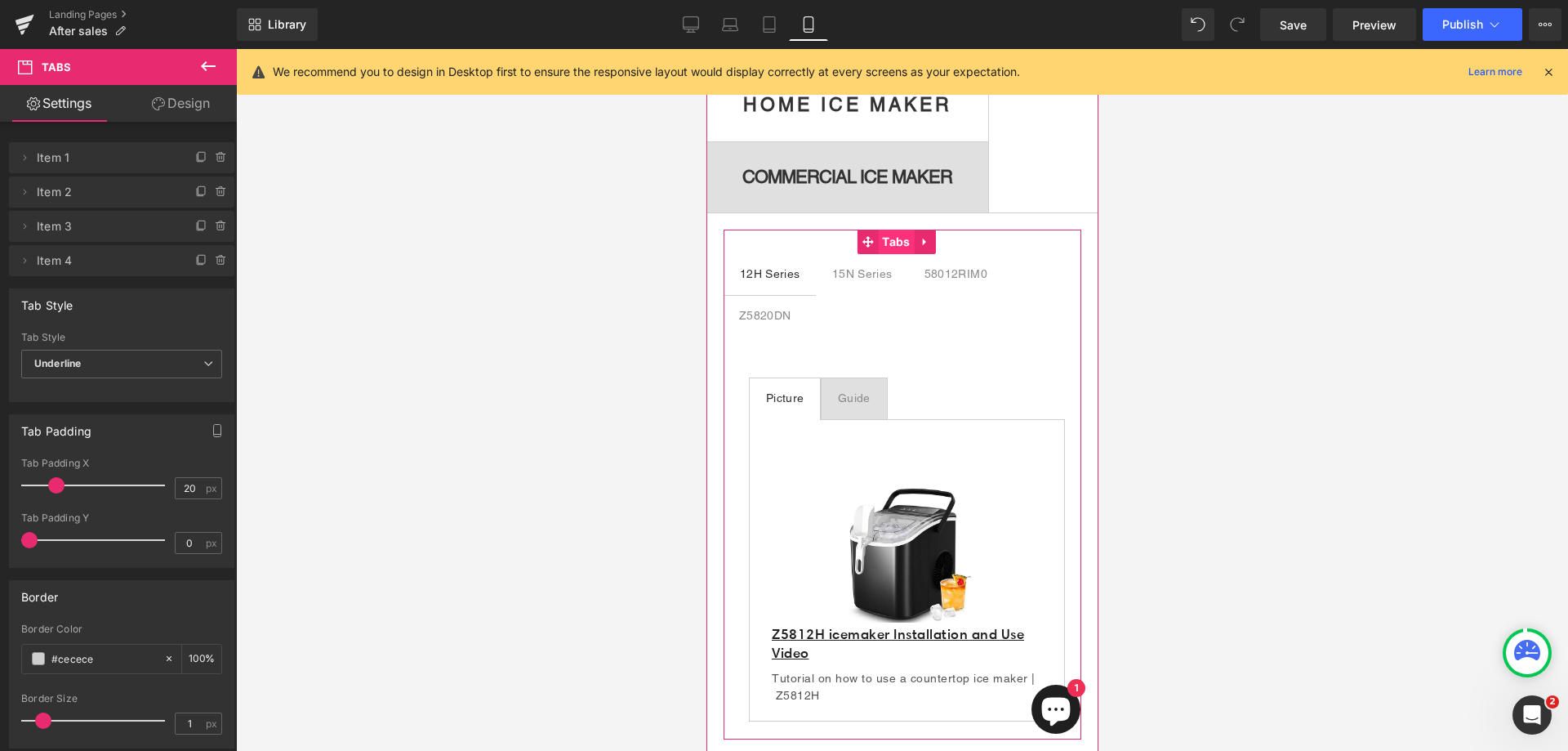
click at [899, 254] on span "Tabs" at bounding box center [895, 242] width 36 height 25
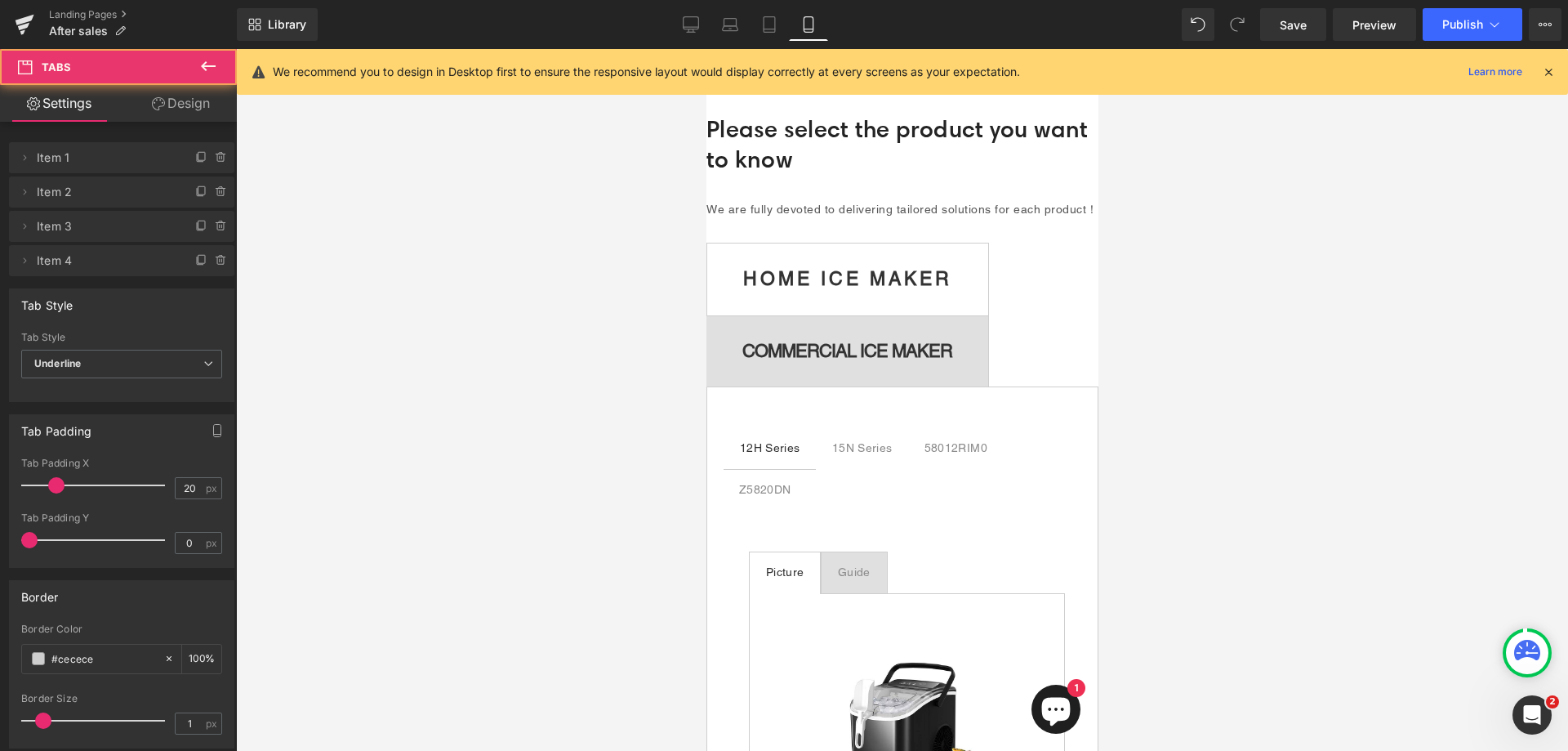
scroll to position [0, 0]
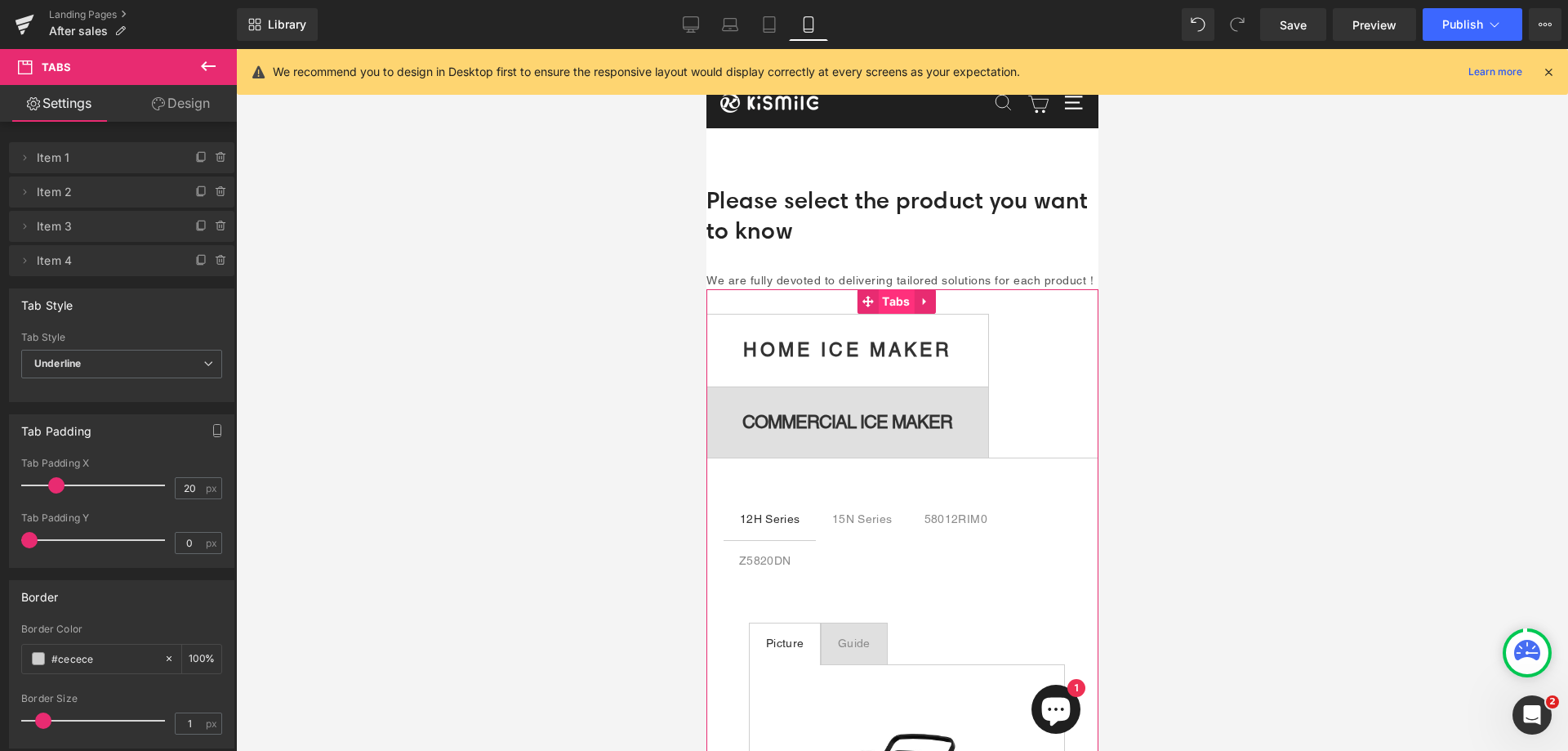
click at [889, 314] on span "Tabs" at bounding box center [895, 301] width 36 height 25
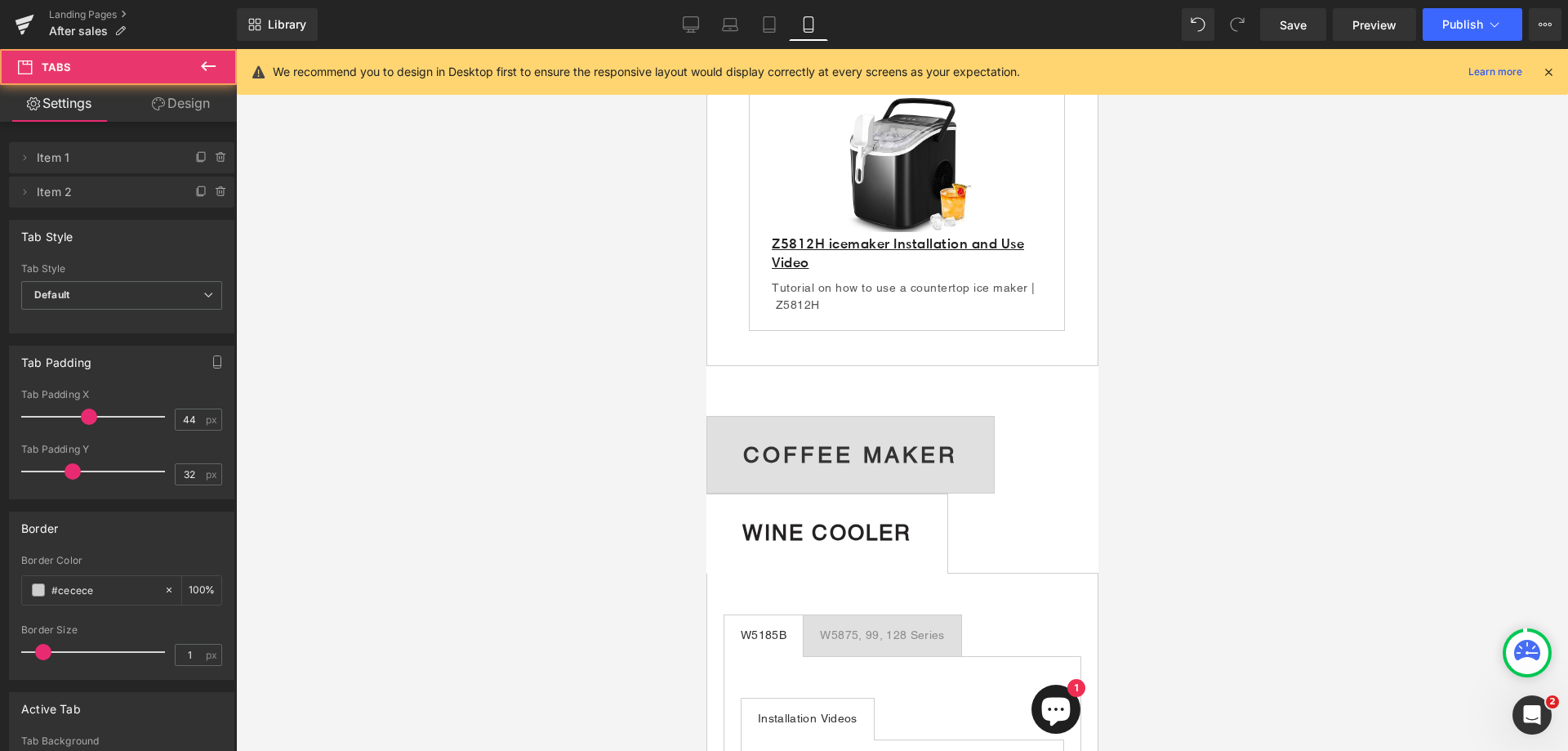
scroll to position [817, 0]
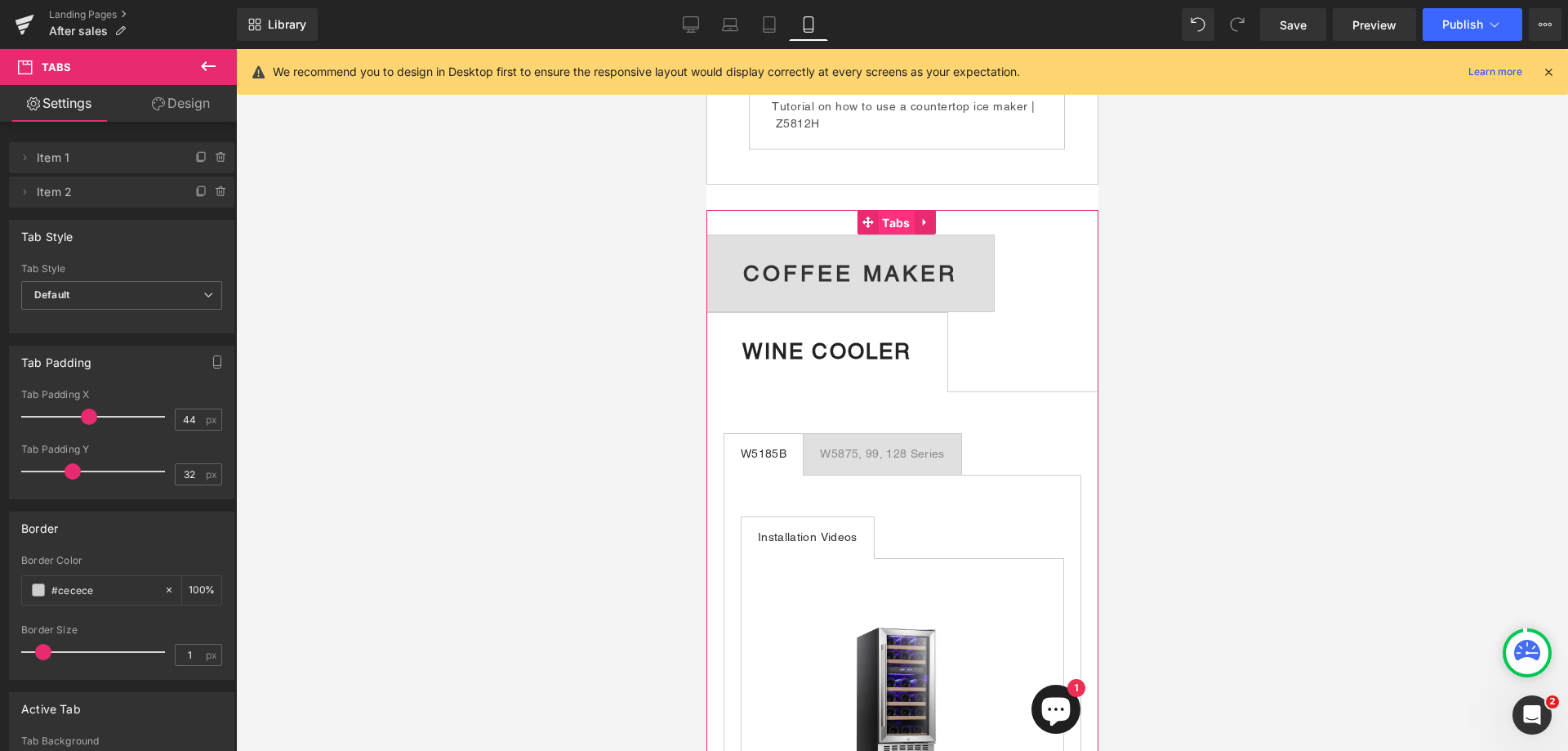
click at [901, 236] on span "Tabs" at bounding box center [895, 223] width 36 height 25
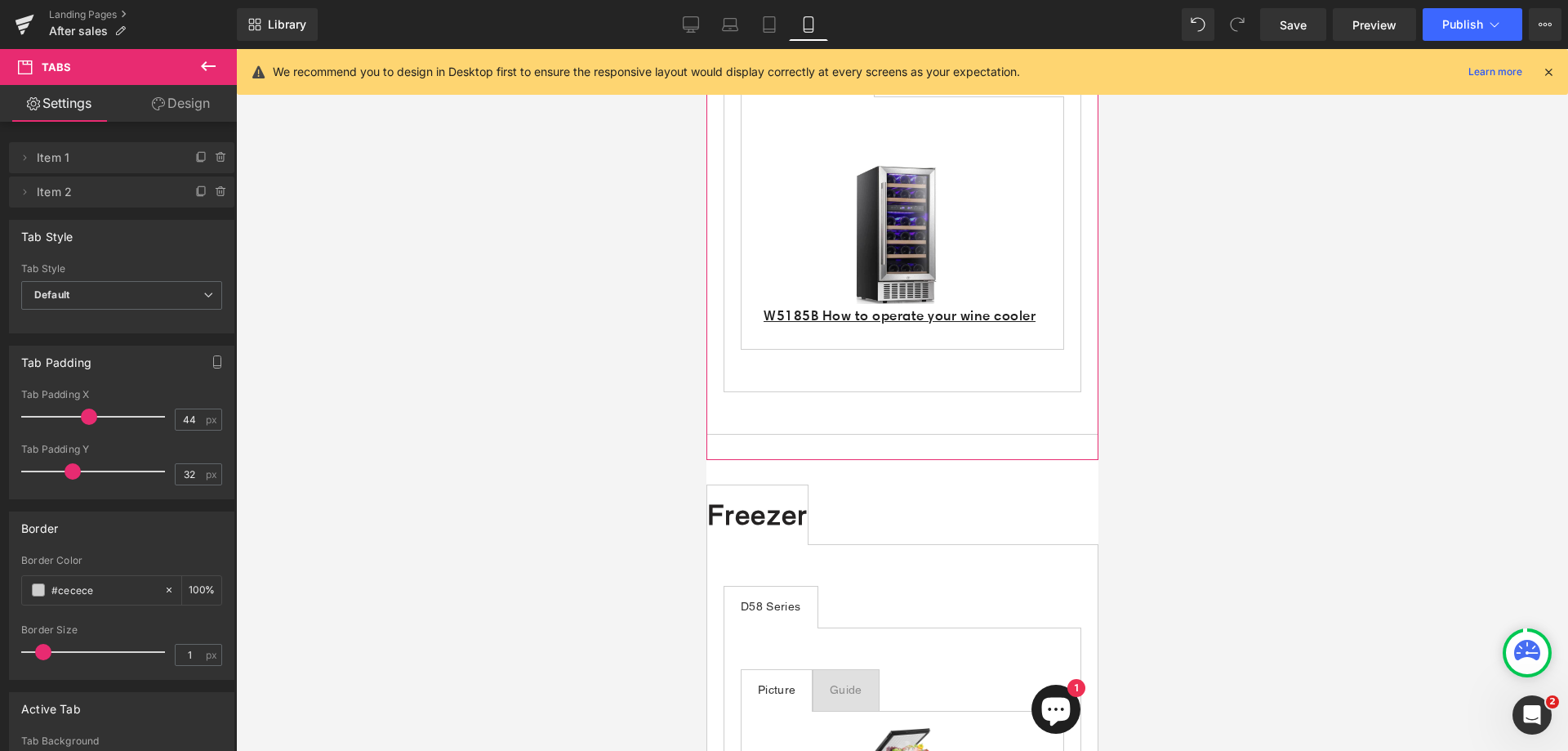
scroll to position [1307, 0]
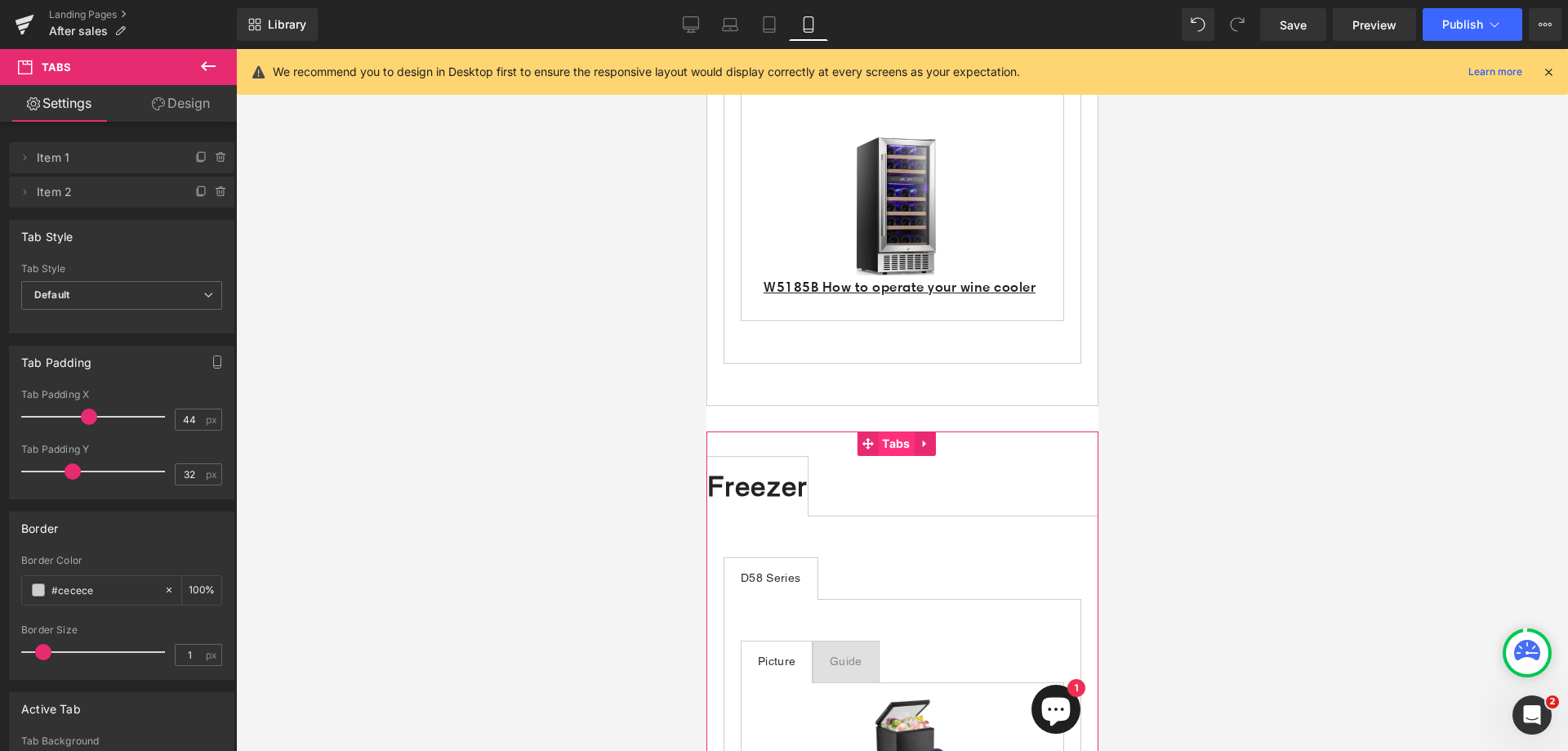
click at [901, 456] on span "Tabs" at bounding box center [895, 443] width 36 height 25
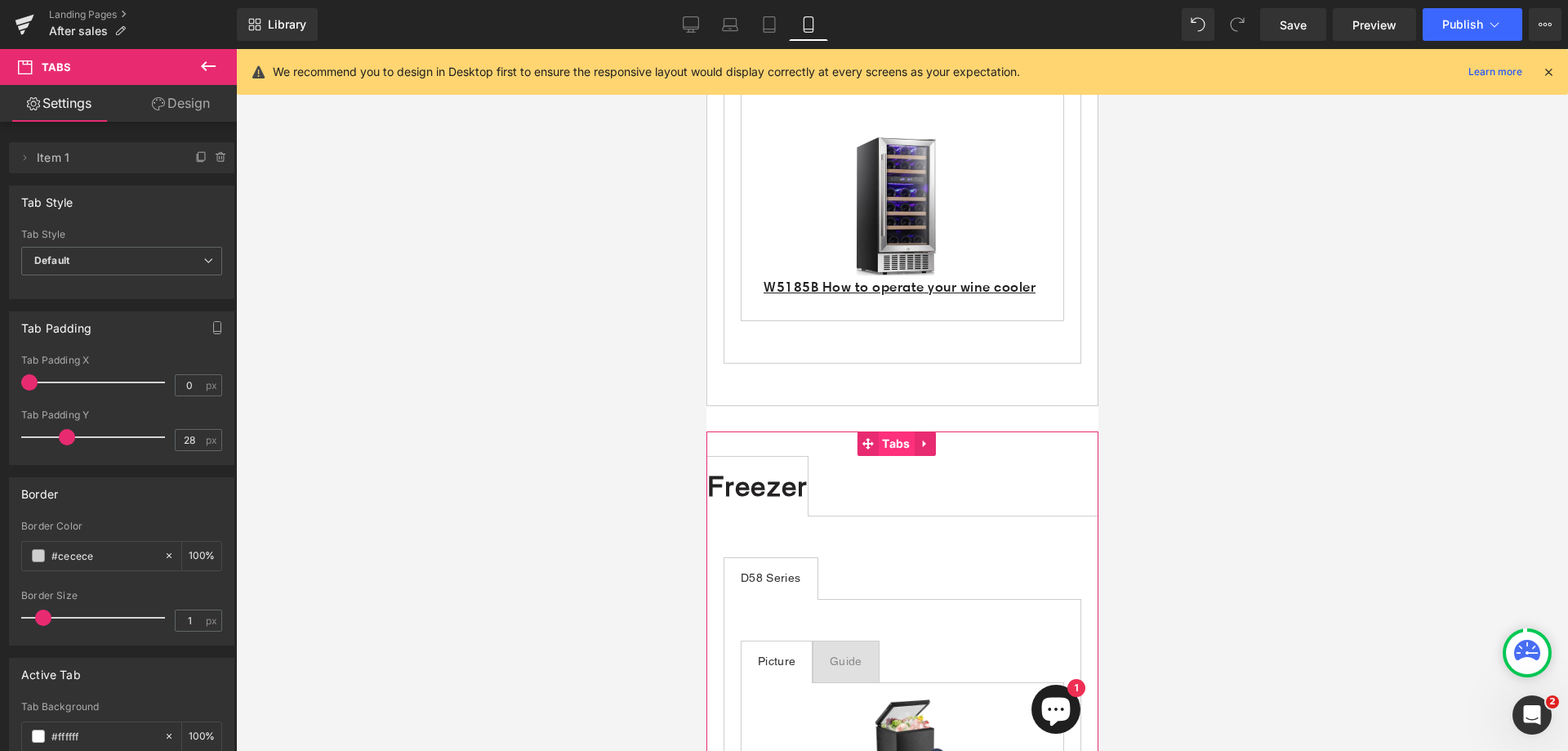
click at [901, 456] on span "Tabs" at bounding box center [895, 443] width 36 height 25
drag, startPoint x: 192, startPoint y: 384, endPoint x: 178, endPoint y: 384, distance: 14.0
click at [178, 384] on input "0" at bounding box center [190, 385] width 29 height 20
type input "44"
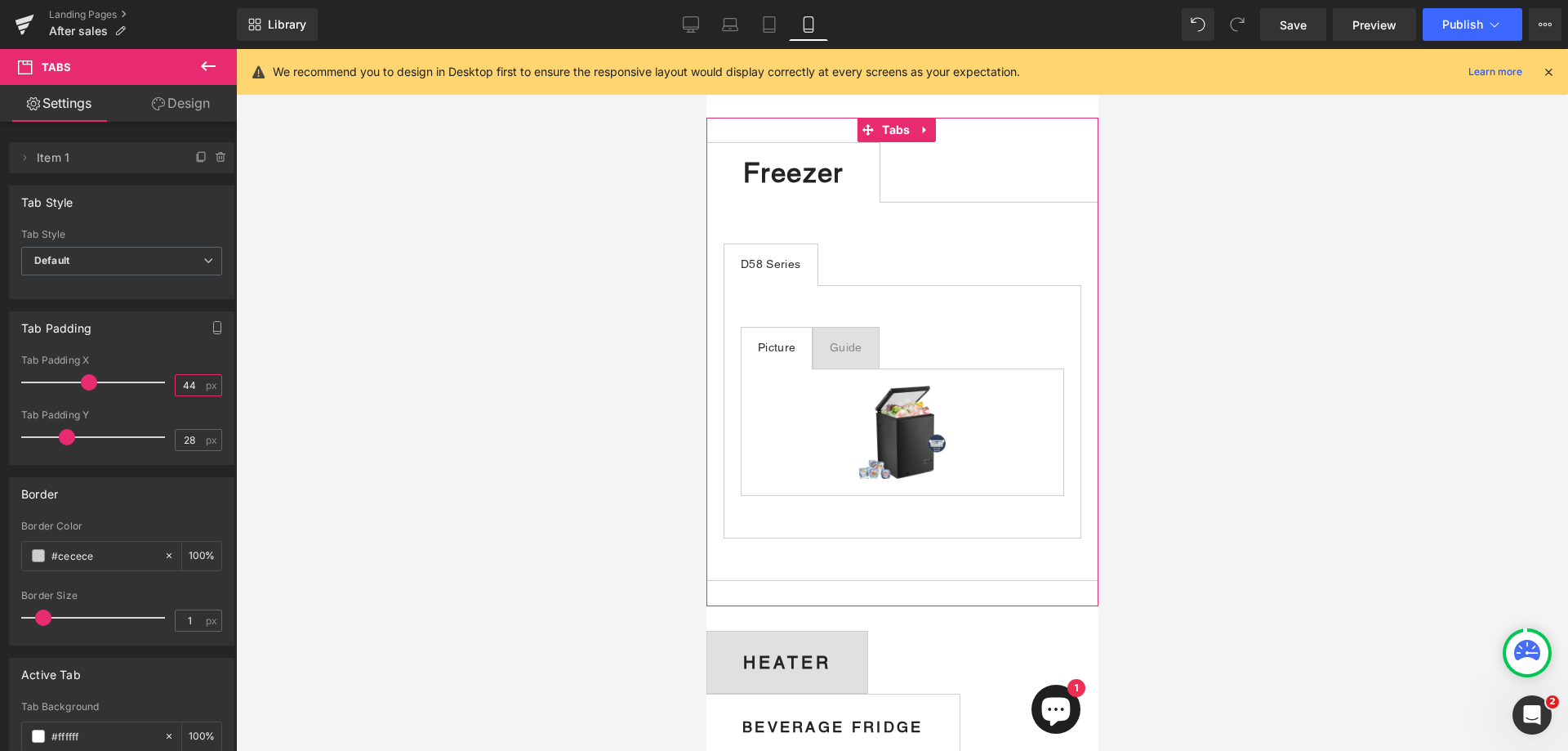
scroll to position [1797, 0]
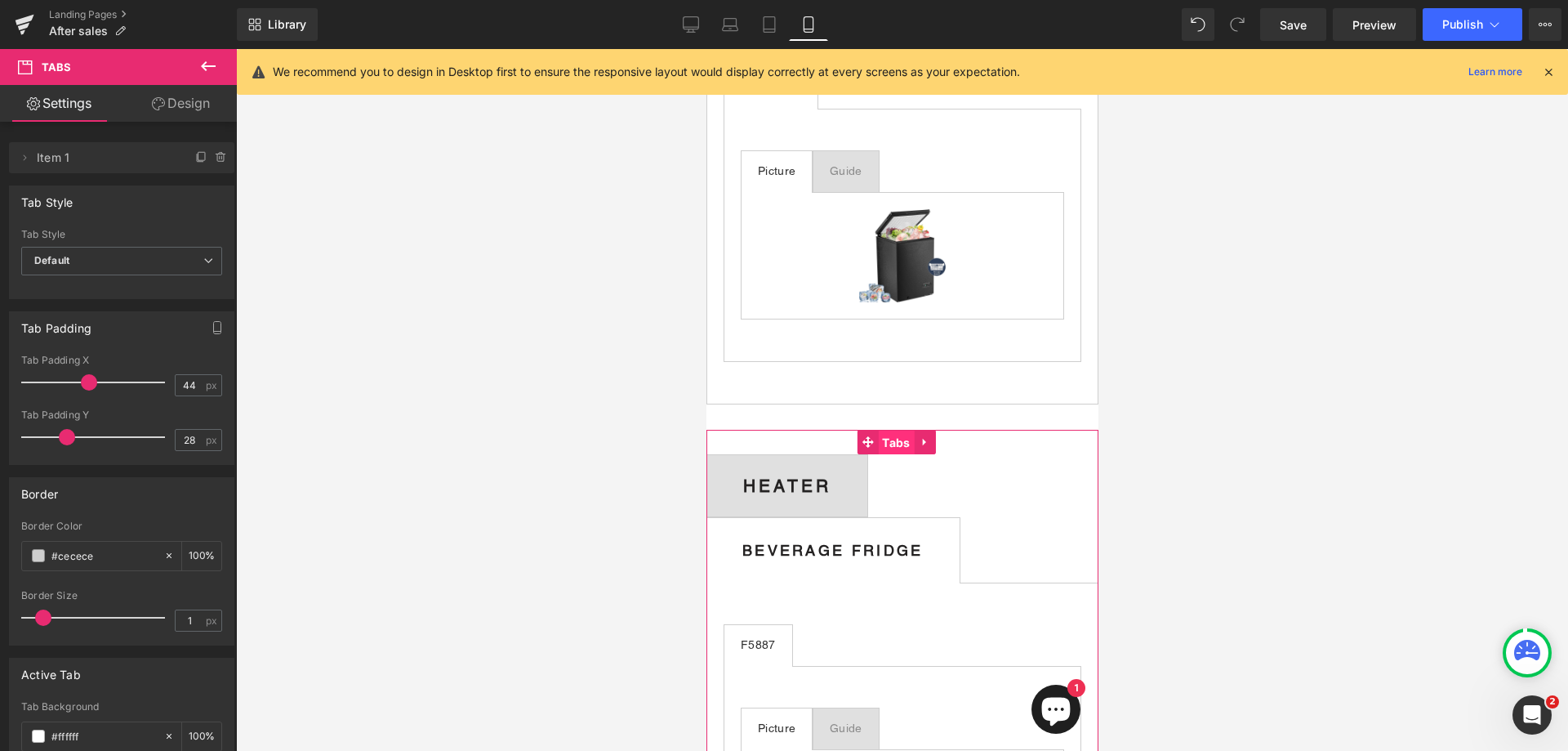
click at [897, 455] on span "Tabs" at bounding box center [895, 442] width 36 height 25
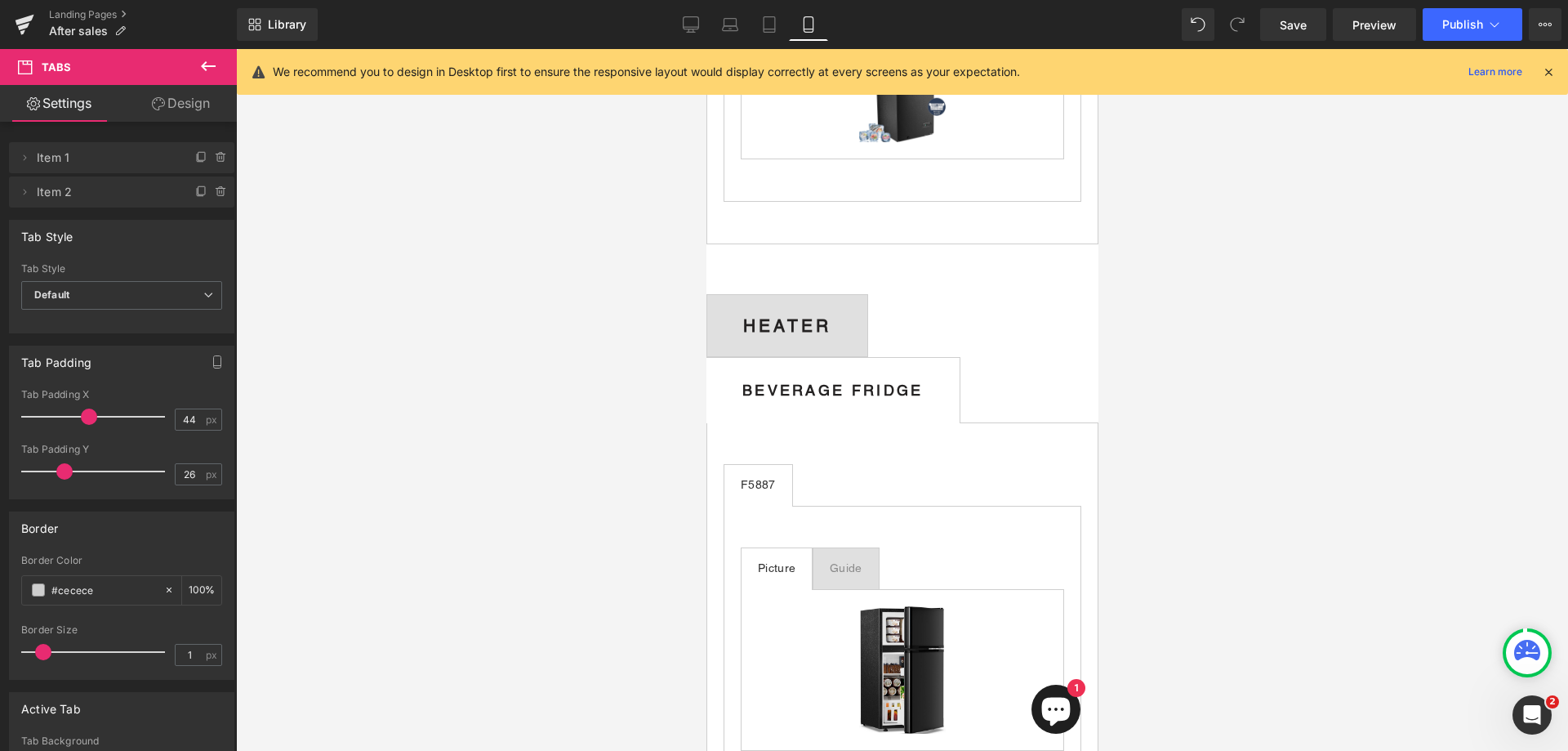
scroll to position [1960, 0]
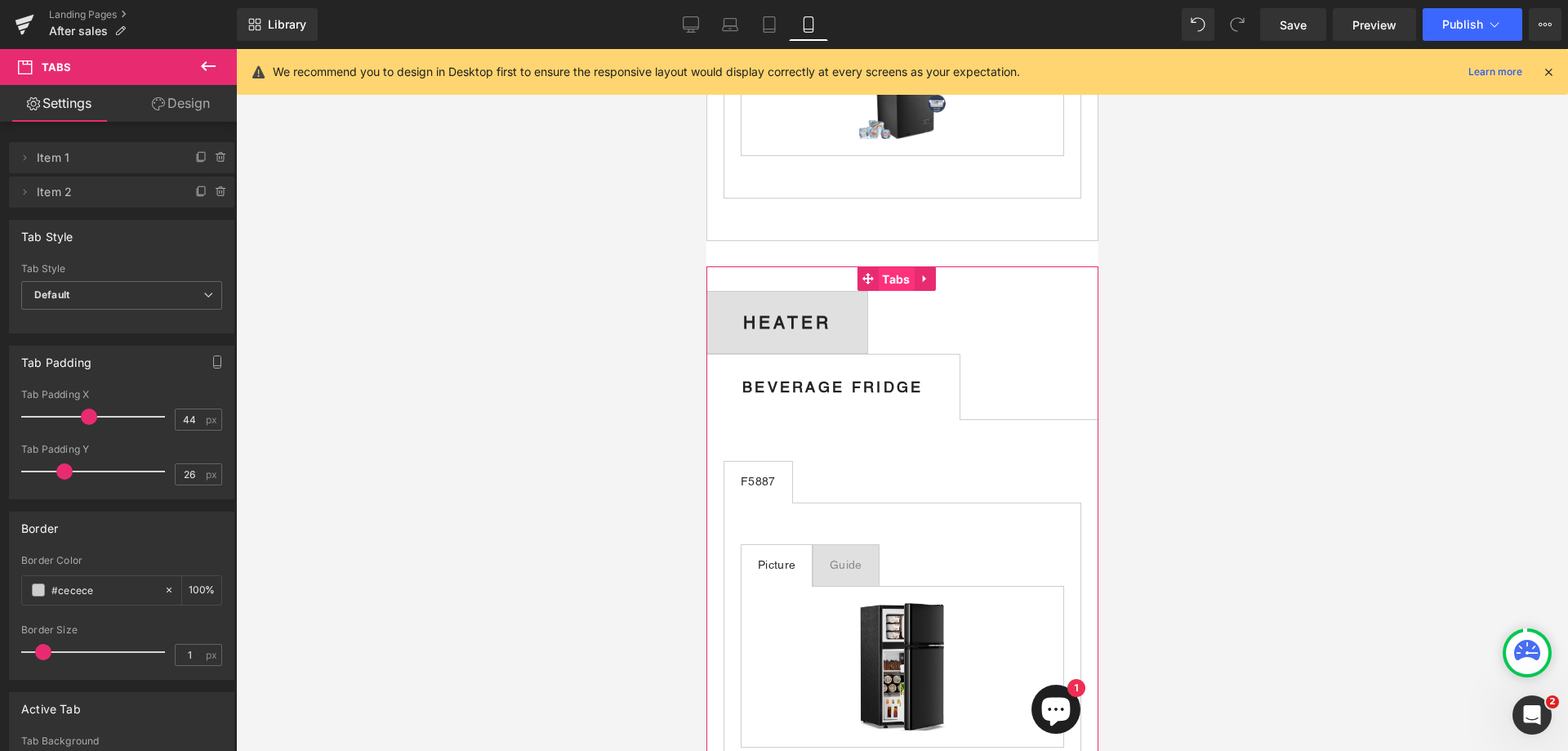
click at [892, 292] on span "Tabs" at bounding box center [895, 279] width 36 height 25
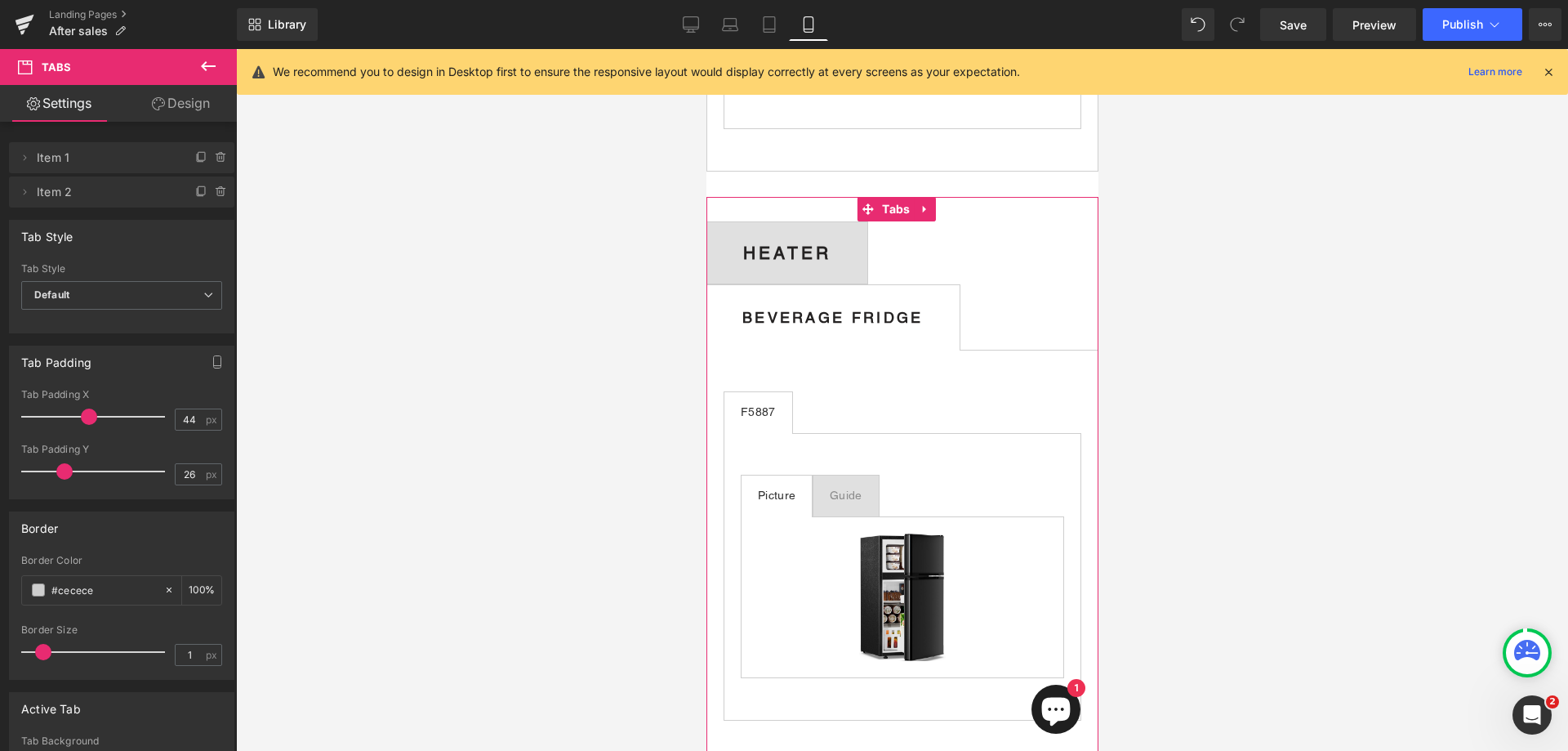
scroll to position [2124, 0]
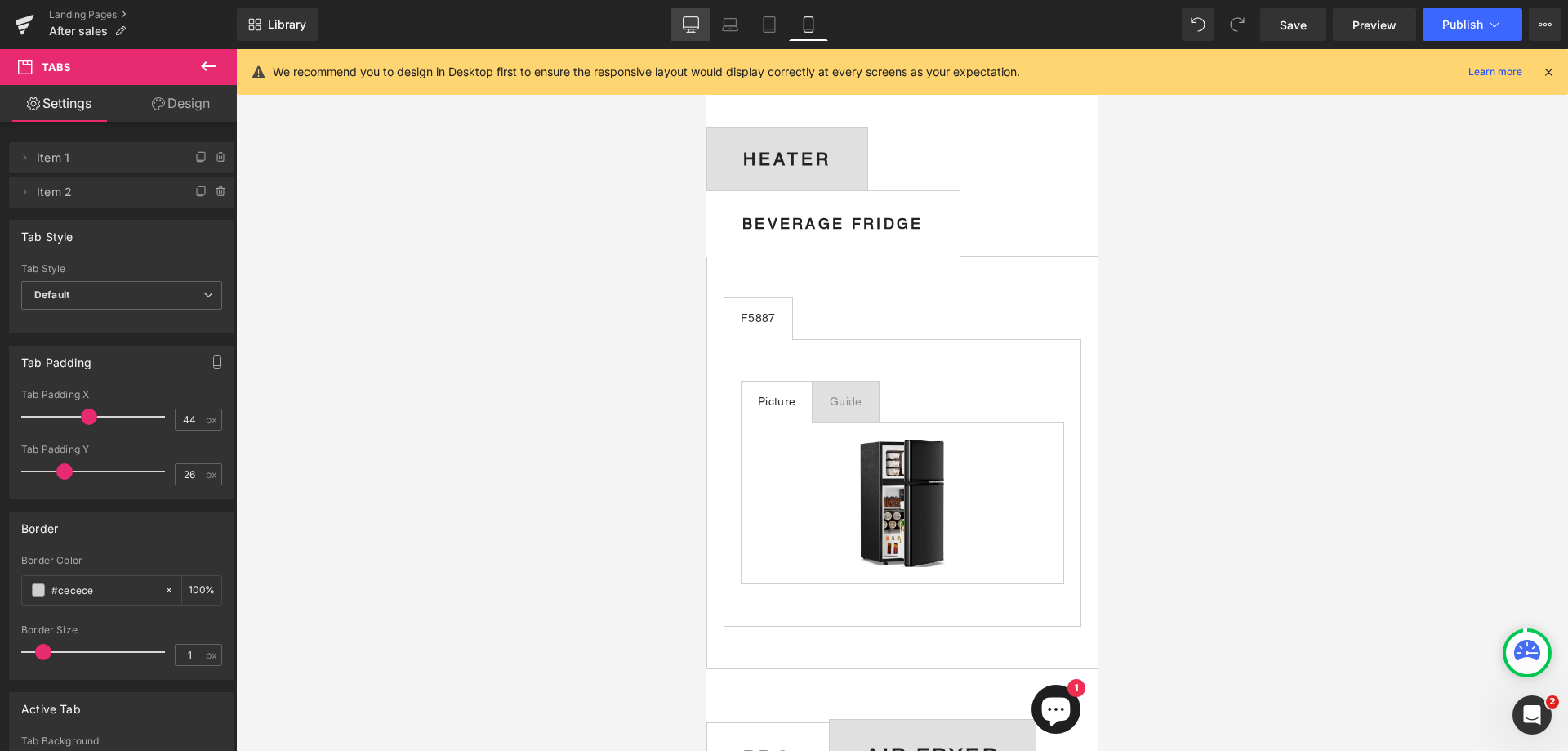
click at [696, 19] on icon at bounding box center [690, 24] width 16 height 16
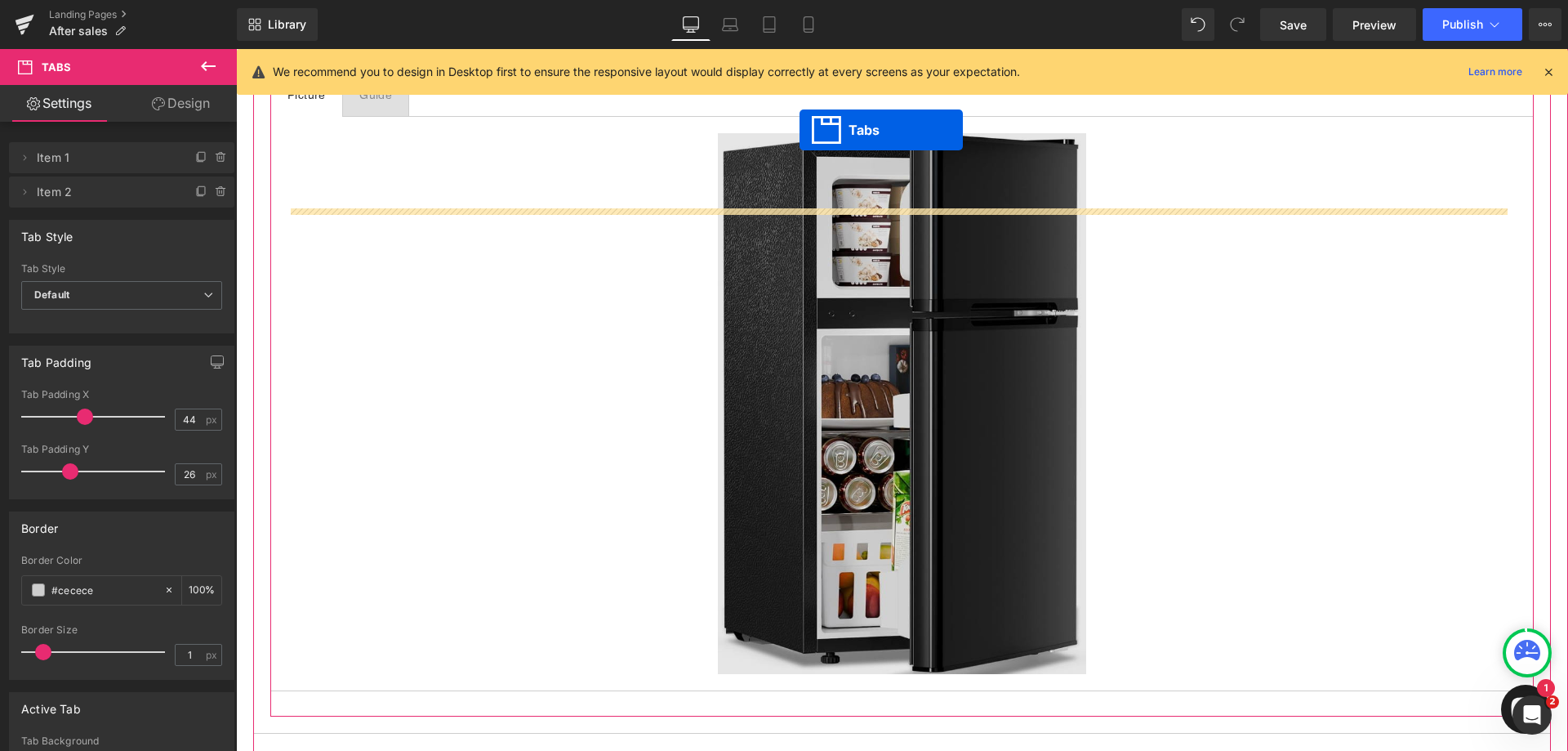
scroll to position [2903, 0]
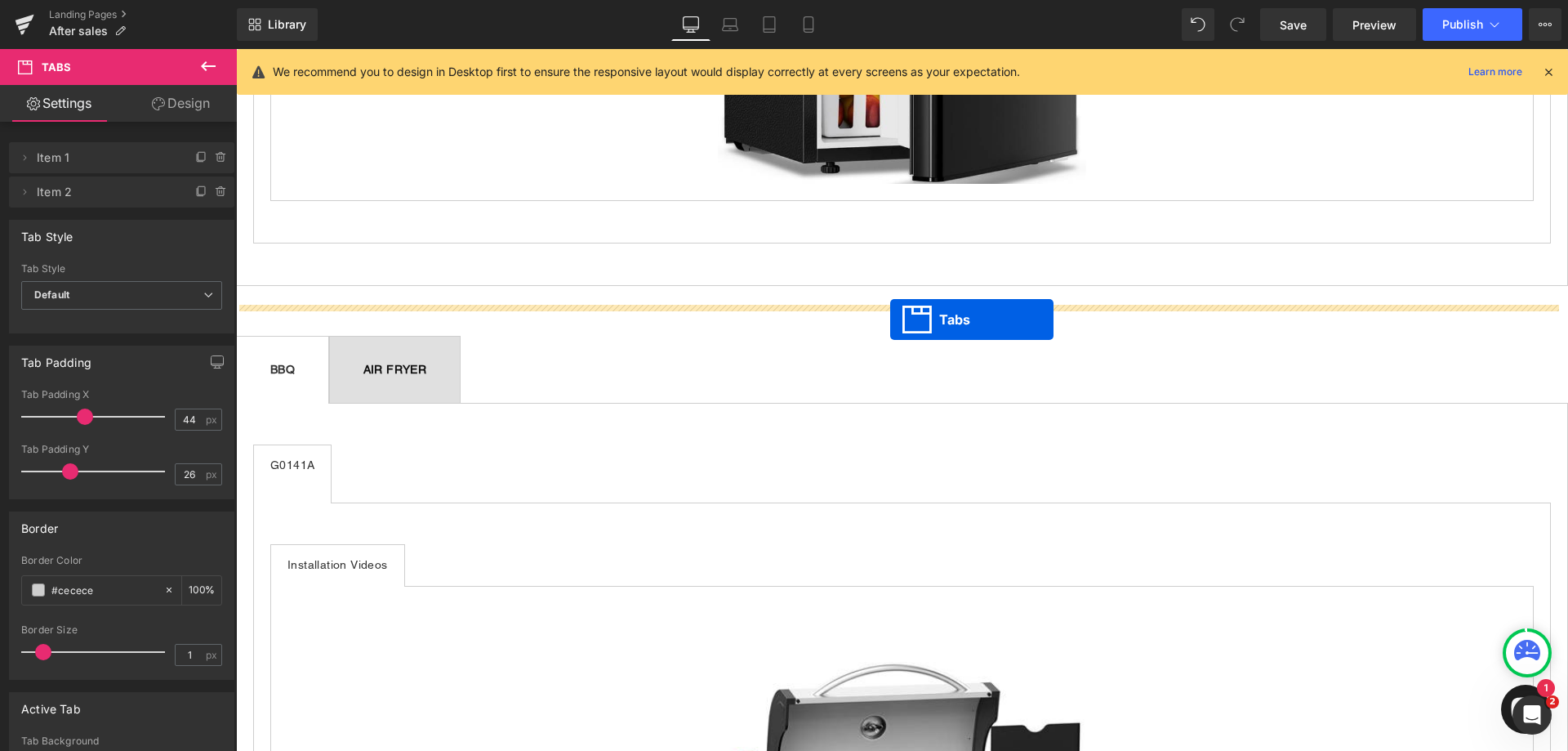
drag, startPoint x: 870, startPoint y: 240, endPoint x: 890, endPoint y: 320, distance: 82.5
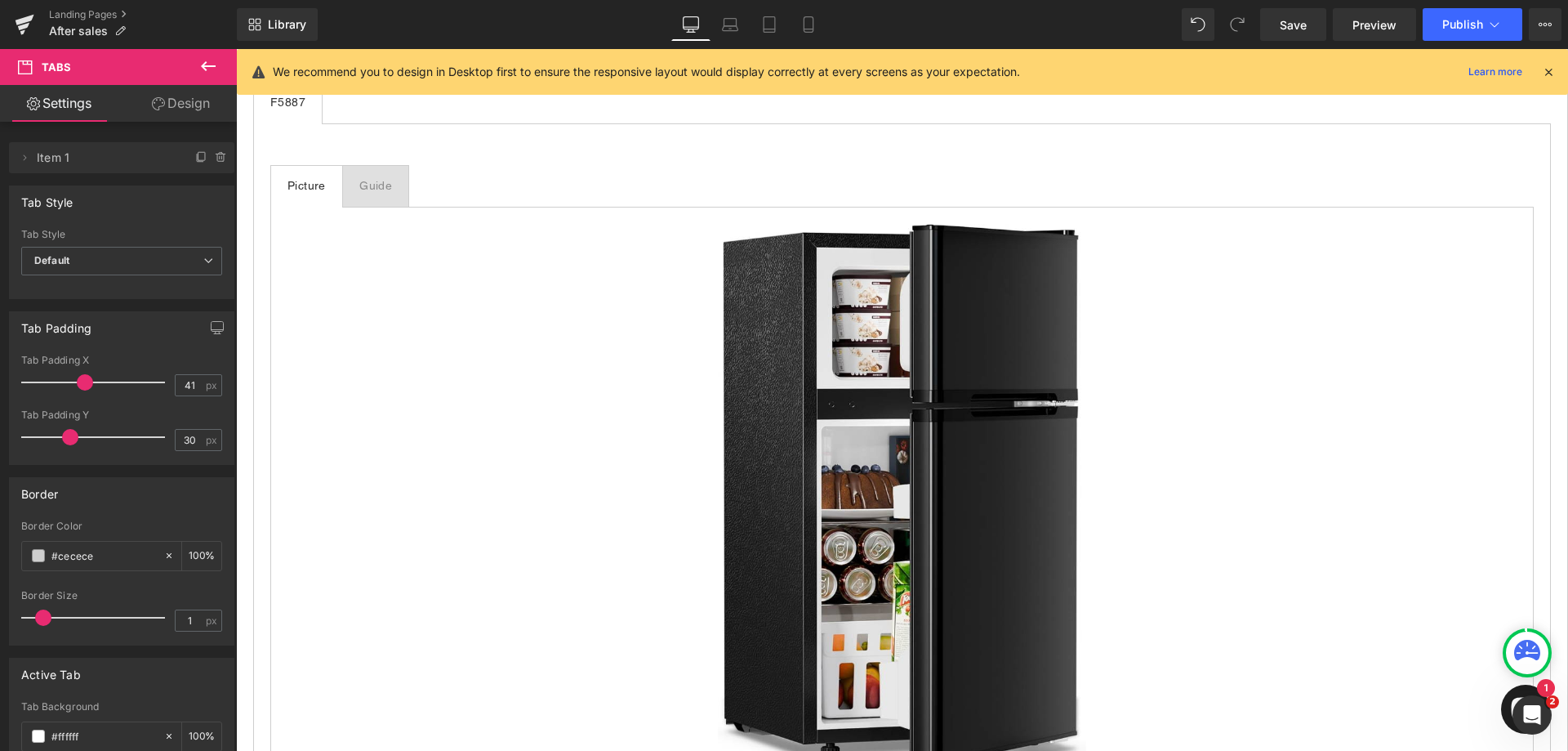
scroll to position [2126, 0]
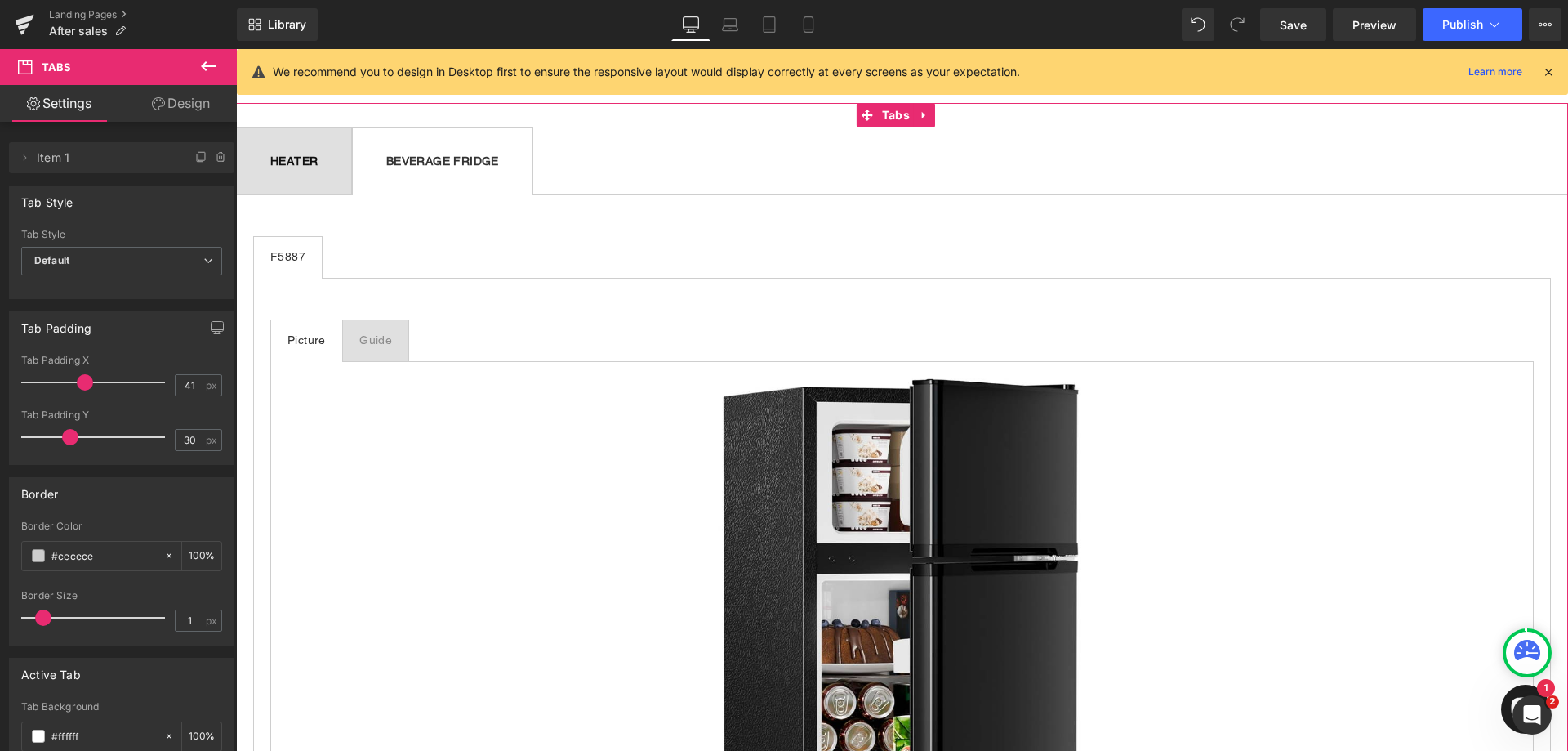
click at [318, 162] on b "HEATER" at bounding box center [294, 161] width 48 height 13
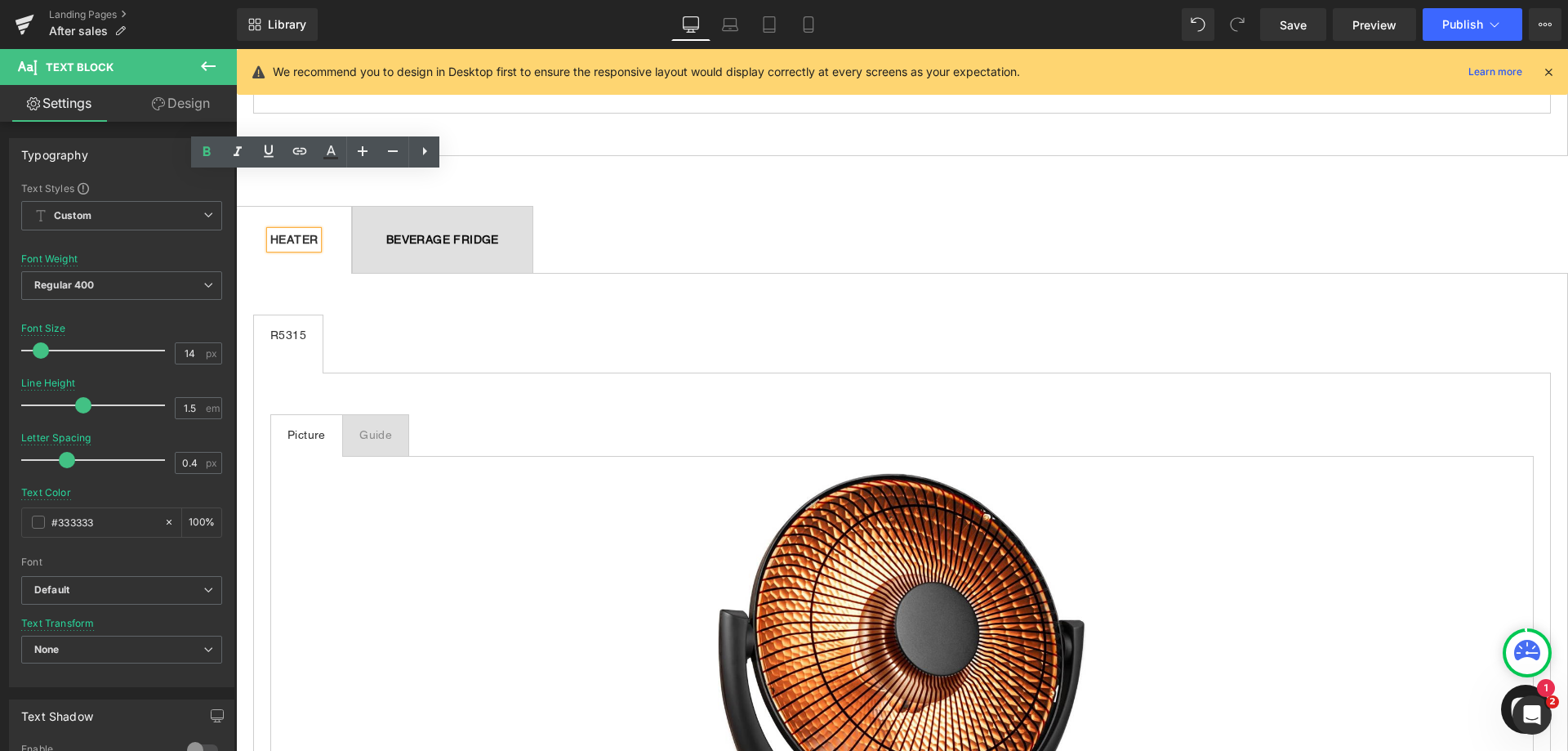
scroll to position [1881, 0]
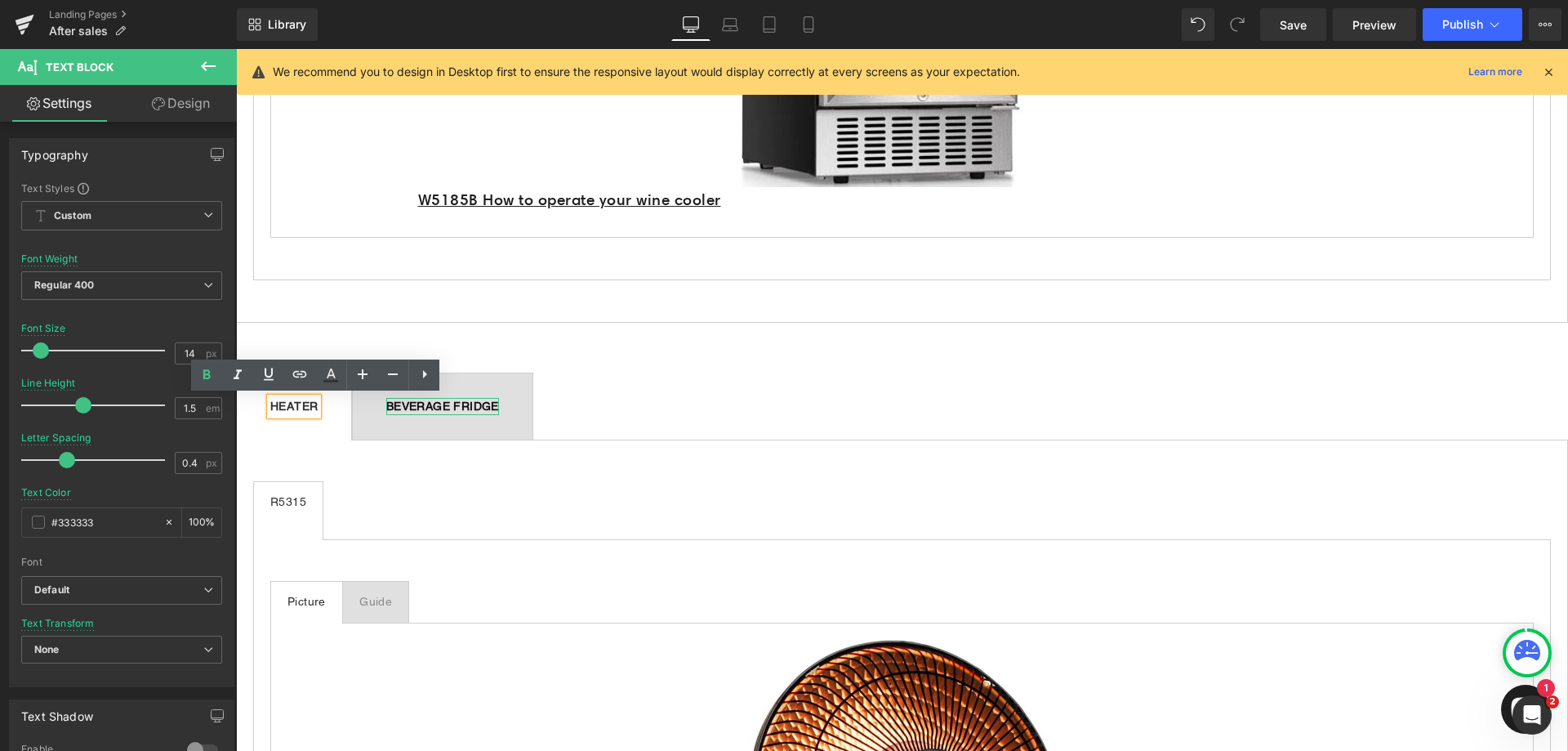
click at [483, 403] on b "BEVERAGE FRIDGE" at bounding box center [442, 406] width 113 height 13
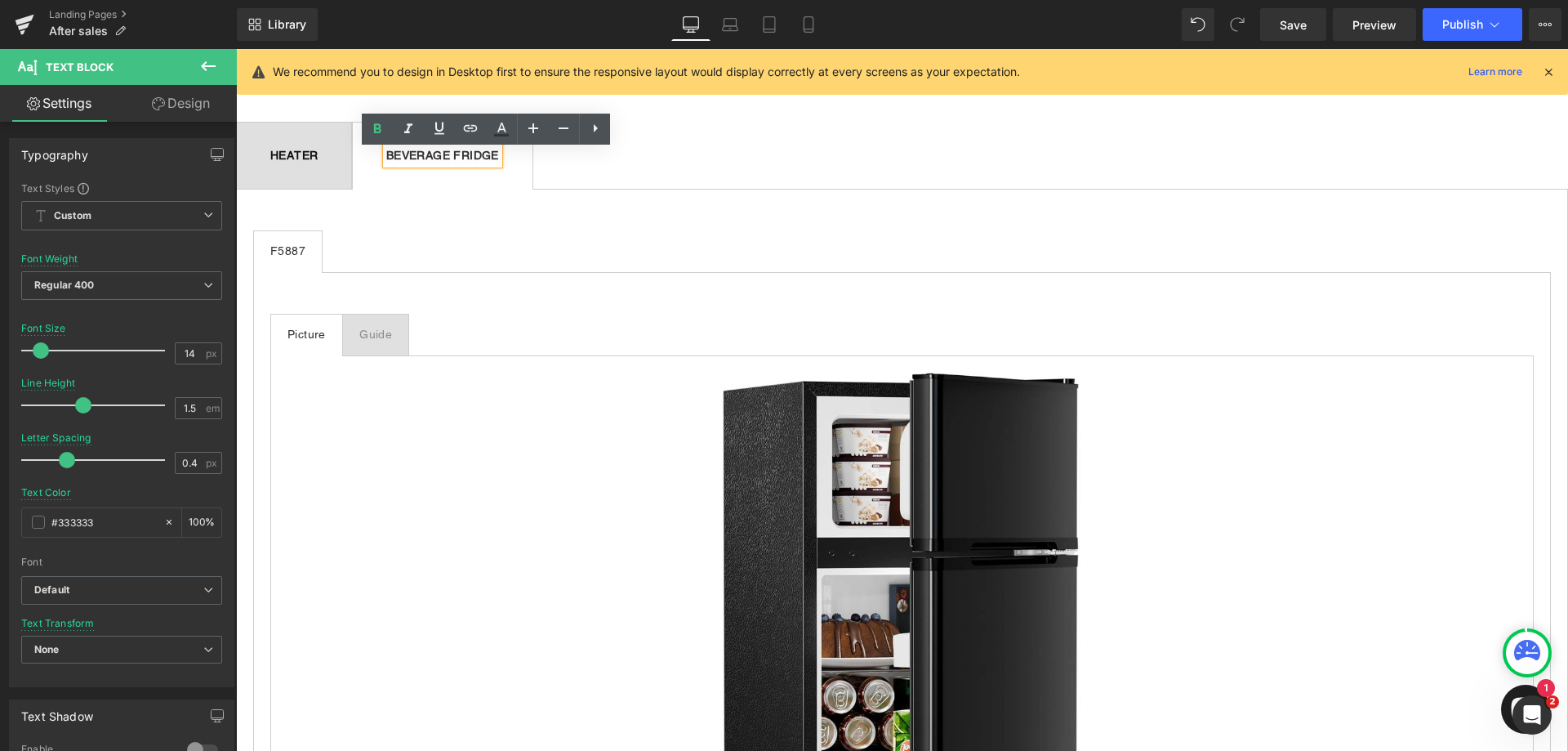
scroll to position [2126, 0]
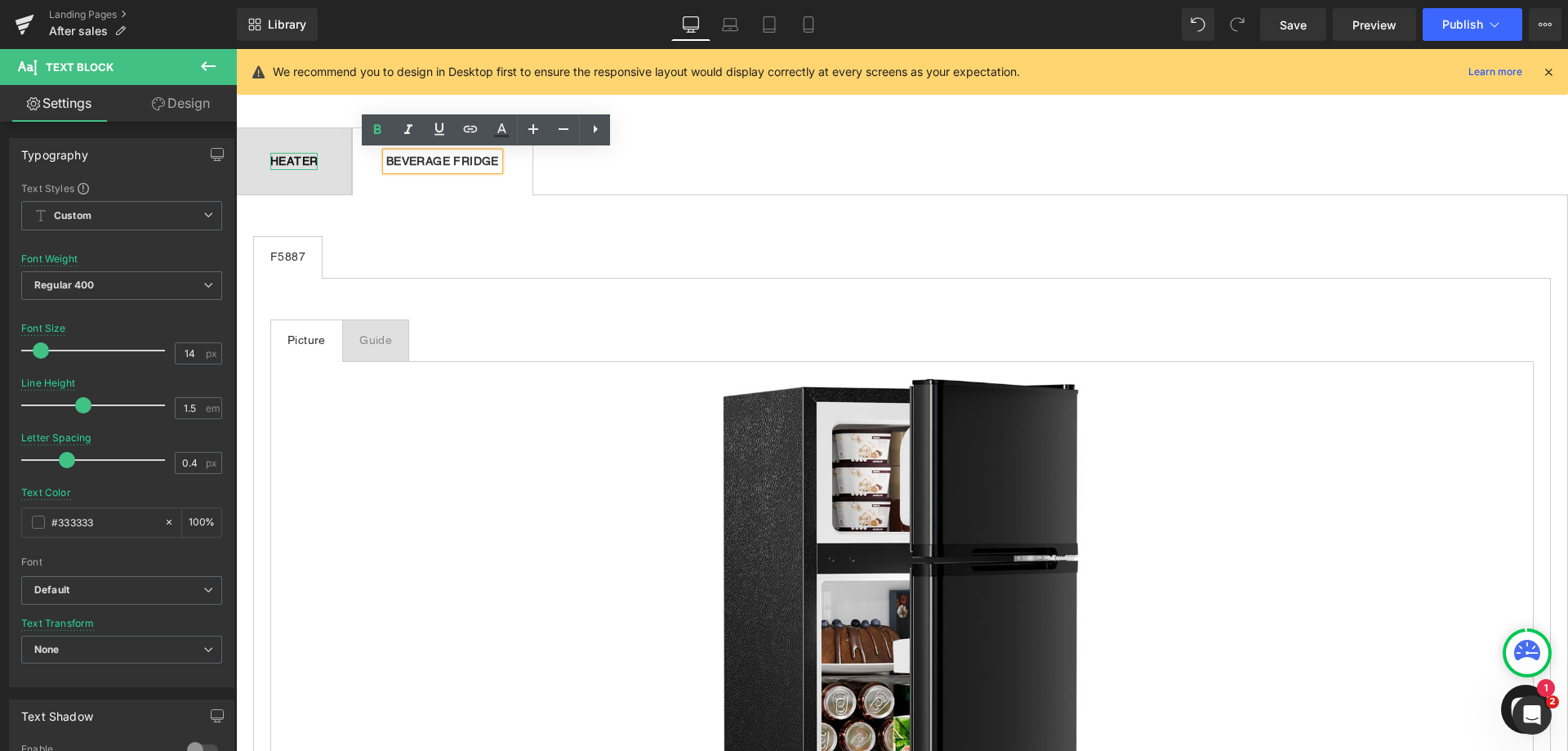
click at [318, 162] on b "HEATER" at bounding box center [294, 161] width 48 height 13
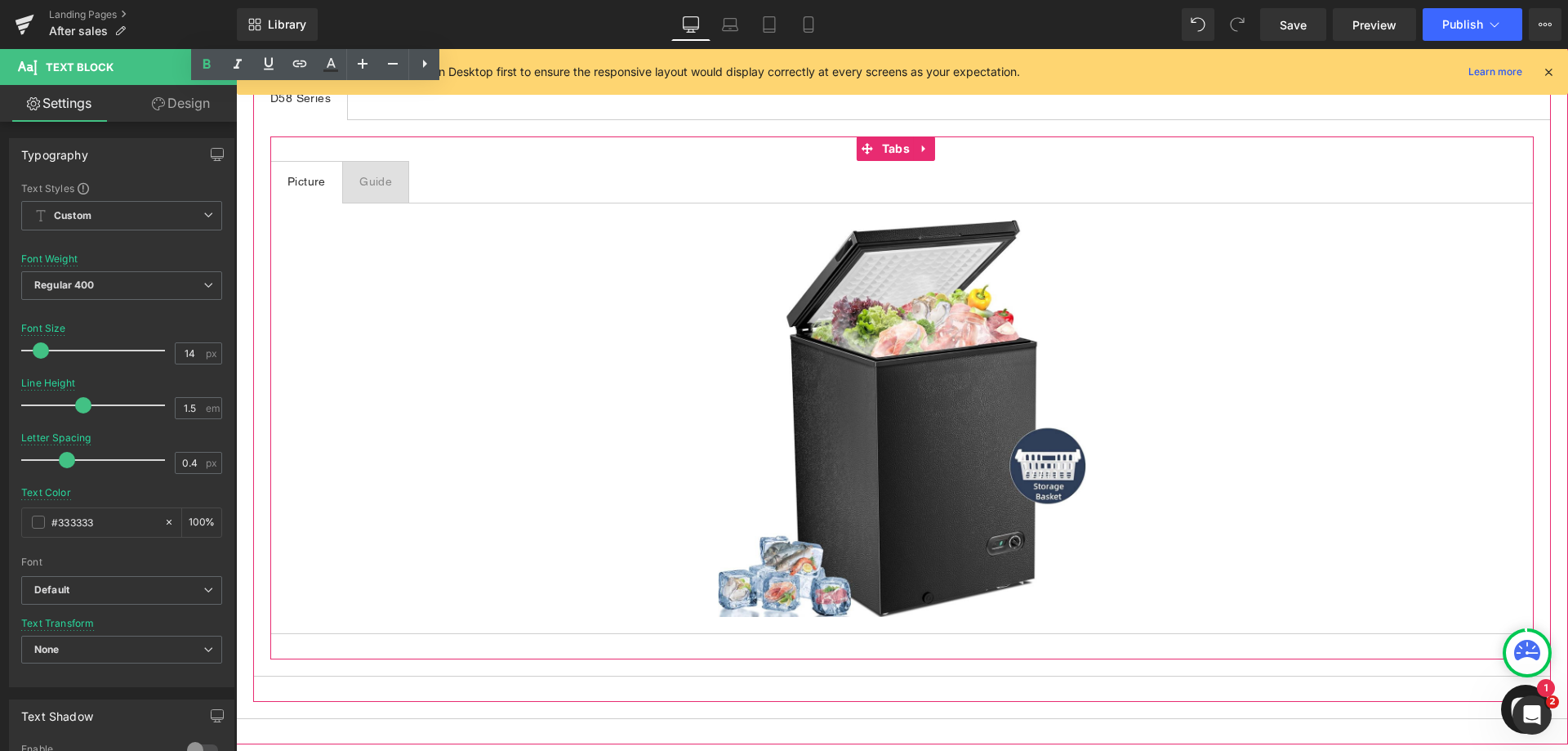
scroll to position [3270, 0]
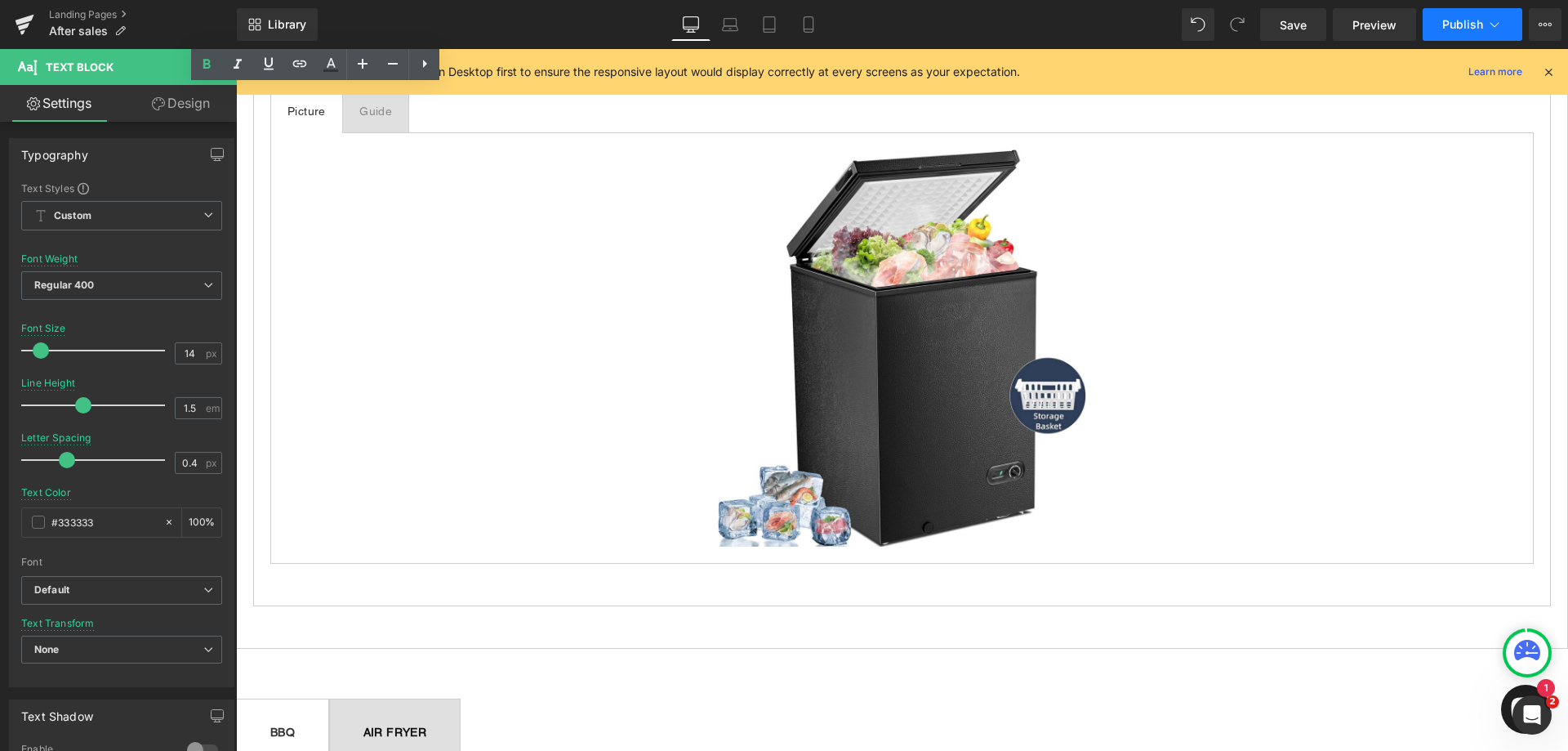
click at [1475, 28] on span "Publish" at bounding box center [1463, 24] width 41 height 13
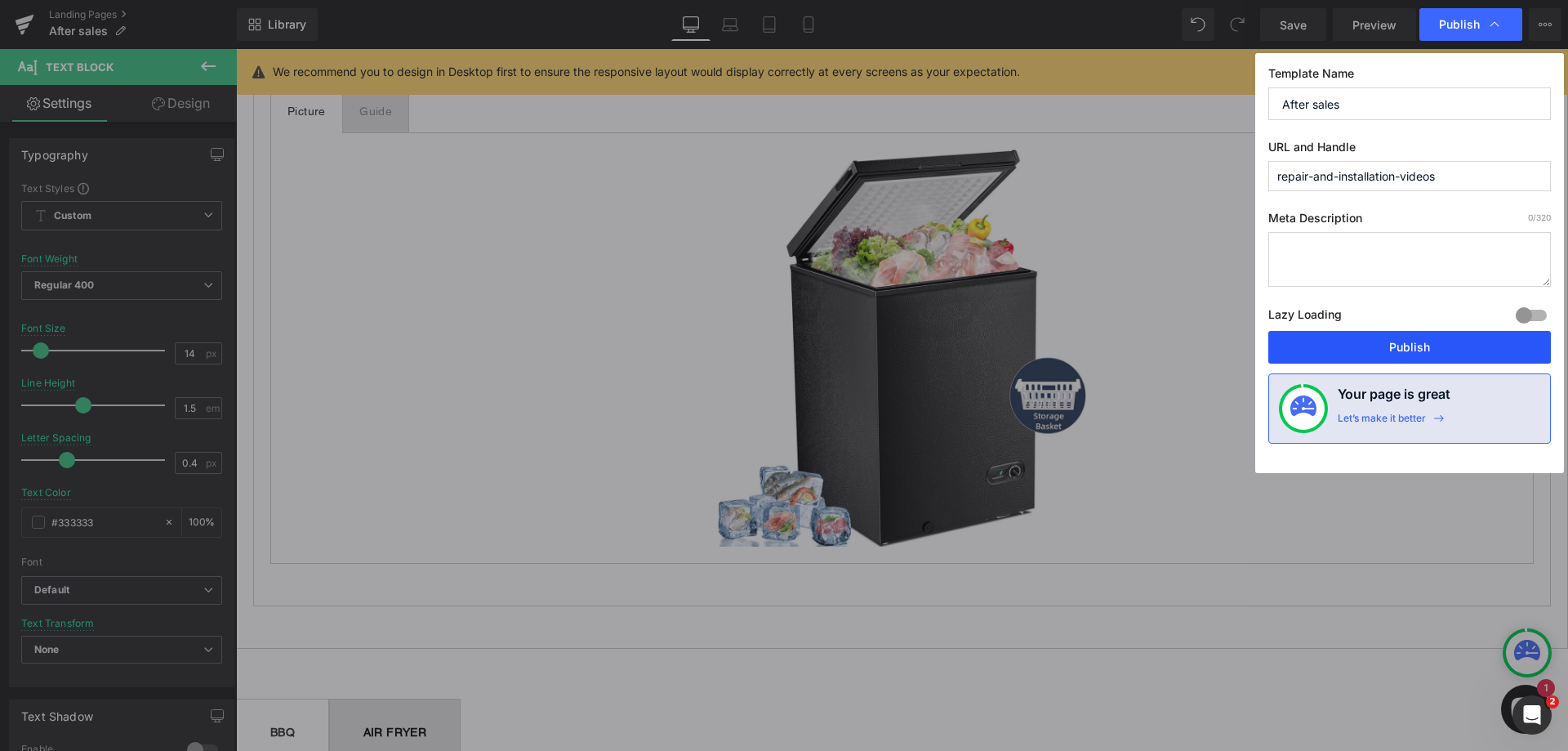
click at [1418, 350] on button "Publish" at bounding box center [1410, 347] width 282 height 32
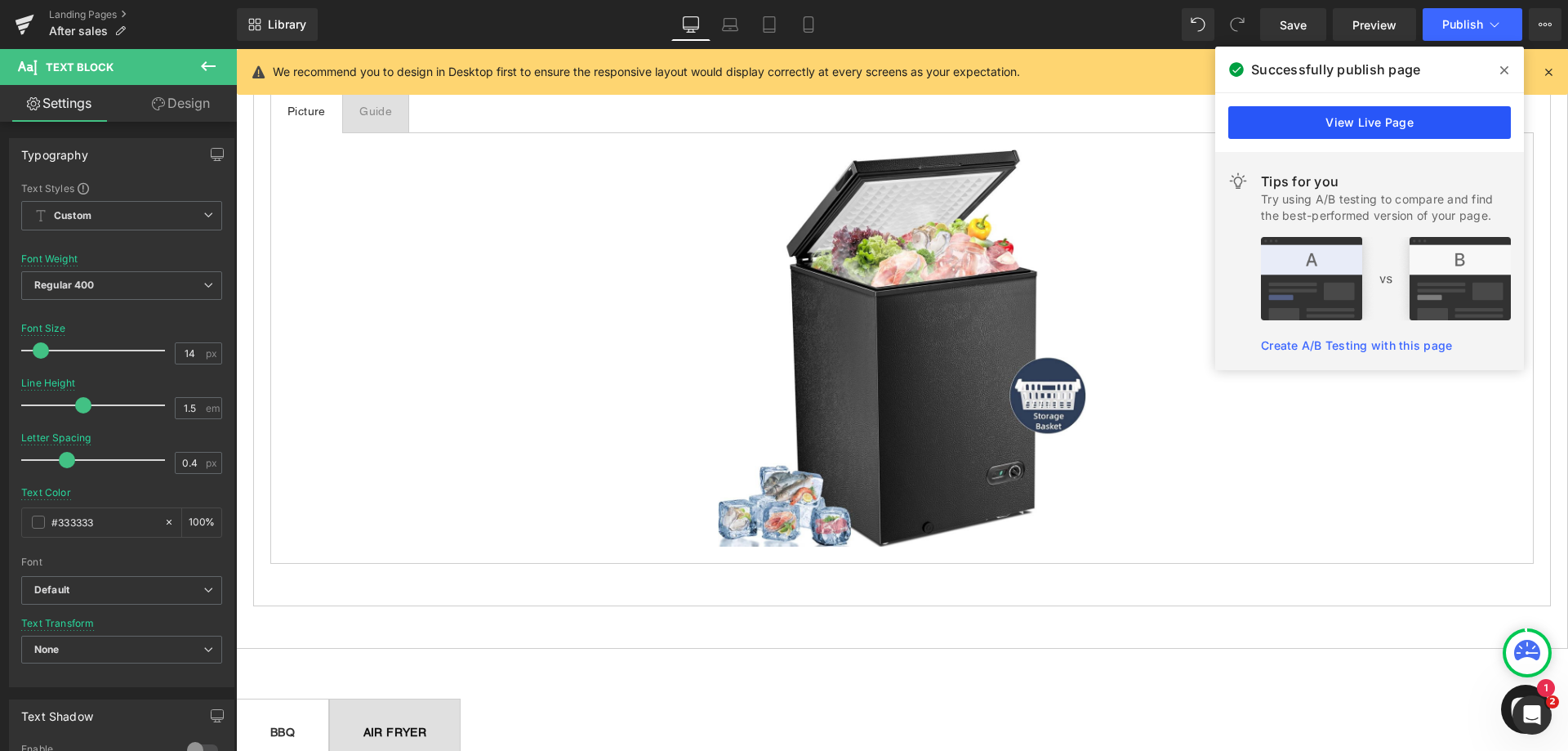
click at [1434, 124] on link "View Live Page" at bounding box center [1370, 122] width 282 height 32
